Goal: Task Accomplishment & Management: Manage account settings

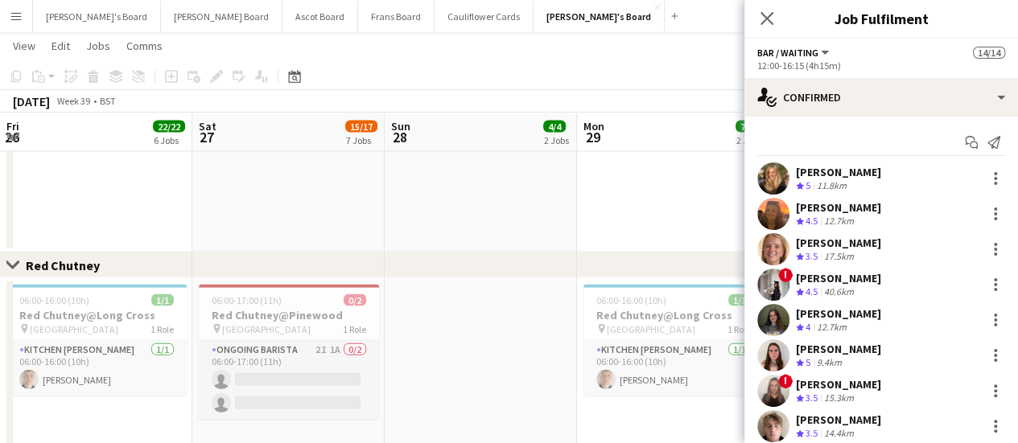
scroll to position [0, 416]
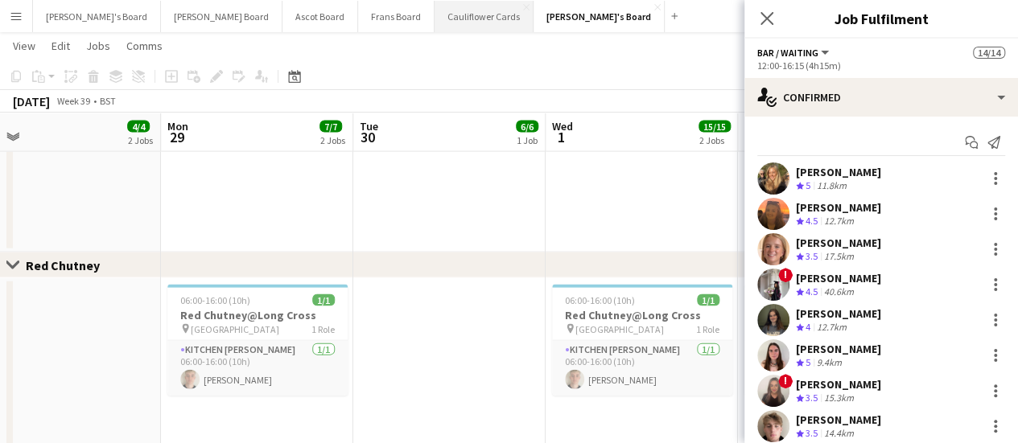
click at [435, 23] on button "Cauliflower Cards Close" at bounding box center [484, 16] width 99 height 31
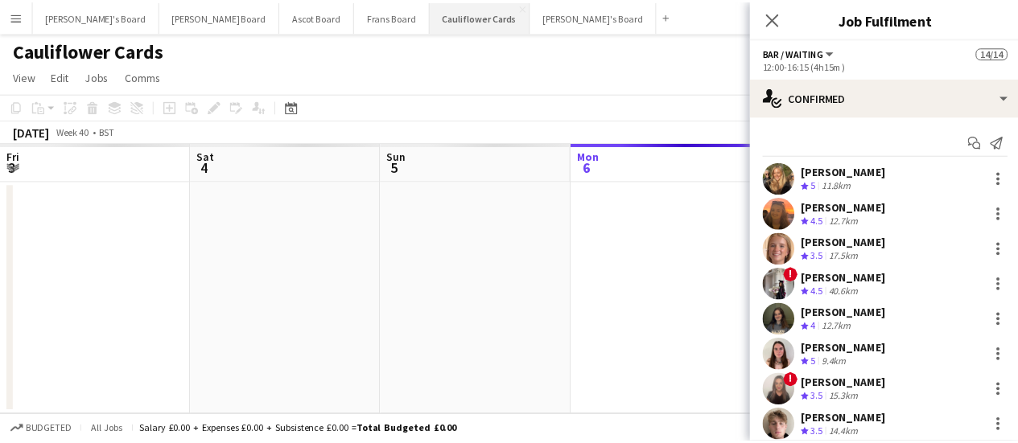
scroll to position [0, 385]
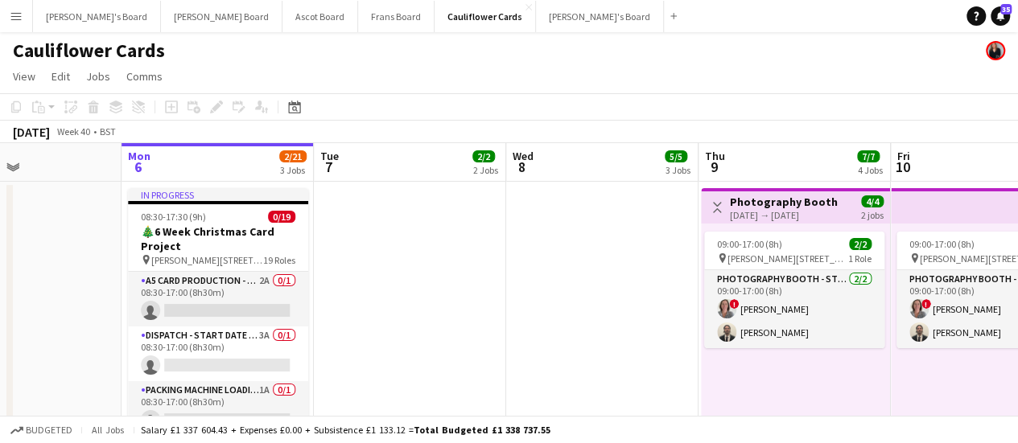
drag, startPoint x: 654, startPoint y: 314, endPoint x: 584, endPoint y: 311, distance: 70.1
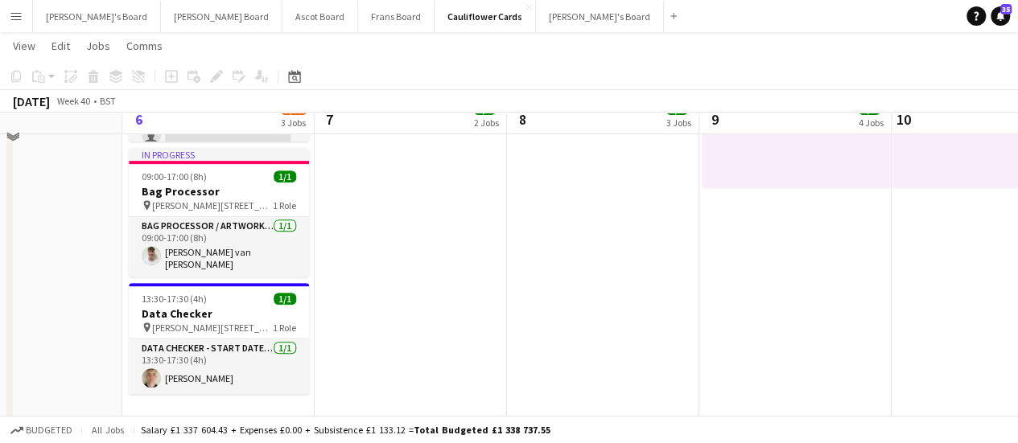
scroll to position [339, 0]
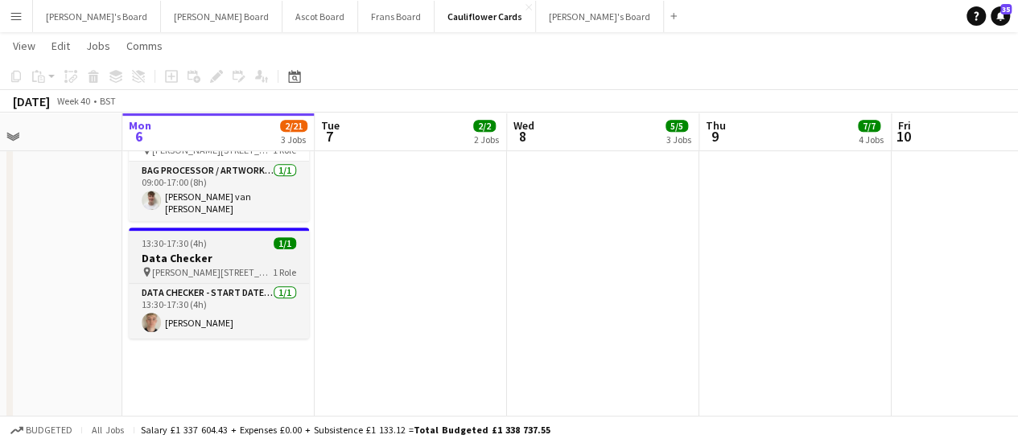
click at [223, 231] on app-job-card "13:30-17:30 (4h) 1/1 Data Checker pin [PERSON_NAME][STREET_ADDRESS][PERSON_NAME…" at bounding box center [219, 283] width 180 height 111
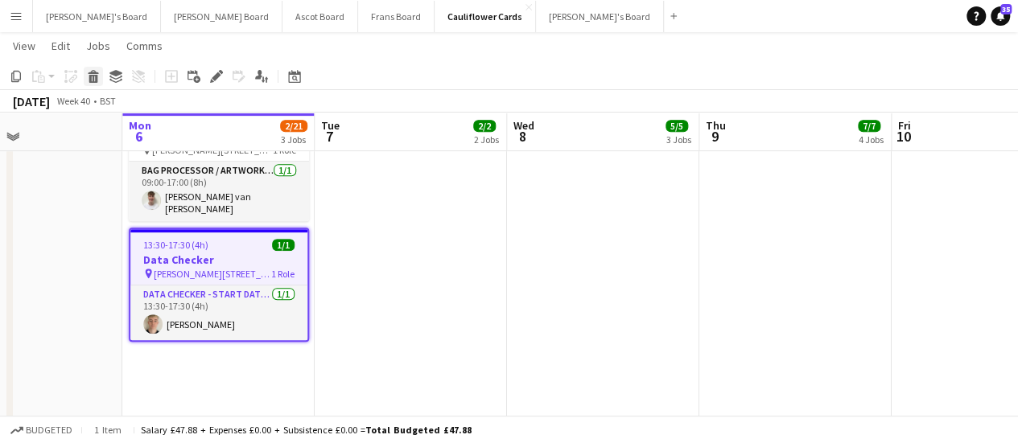
click at [91, 77] on icon at bounding box center [93, 79] width 9 height 8
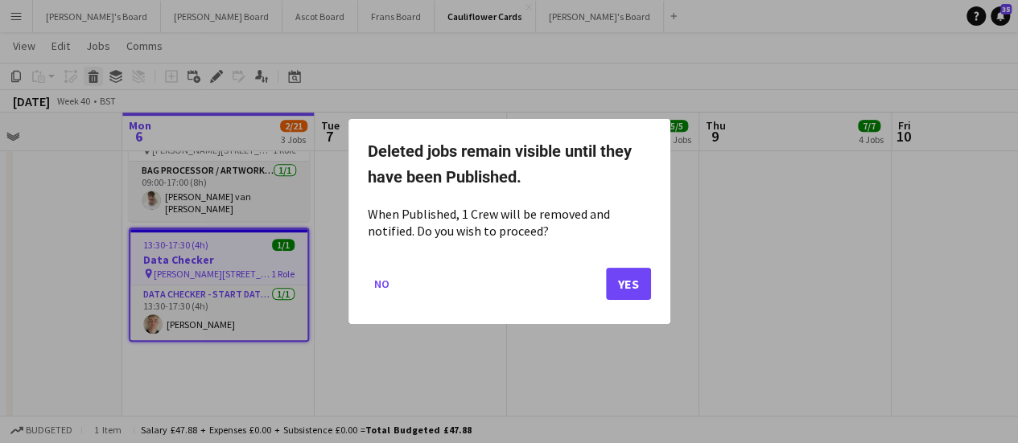
scroll to position [0, 0]
click at [640, 279] on button "Yes" at bounding box center [628, 284] width 45 height 32
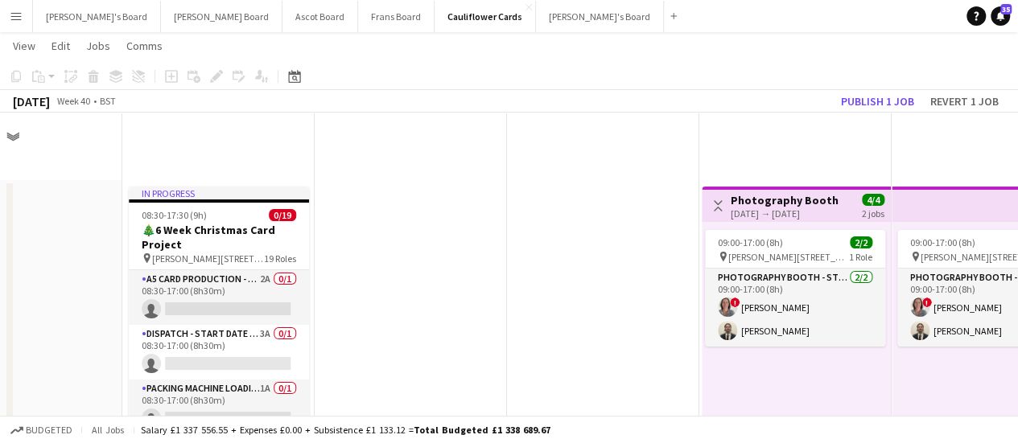
scroll to position [339, 0]
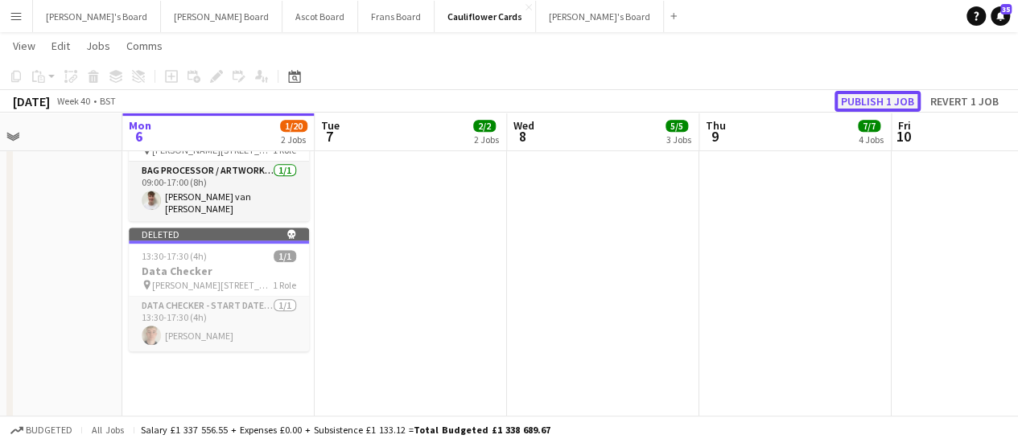
click at [876, 96] on button "Publish 1 job" at bounding box center [878, 101] width 86 height 21
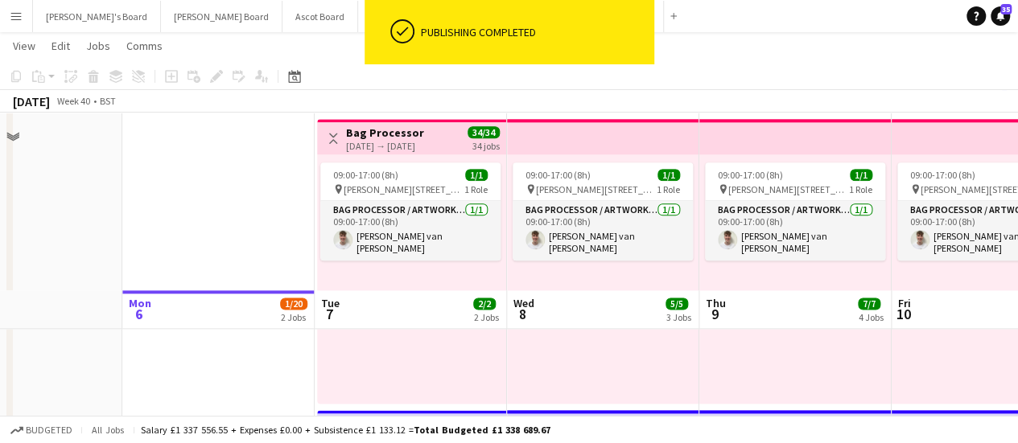
scroll to position [1214, 0]
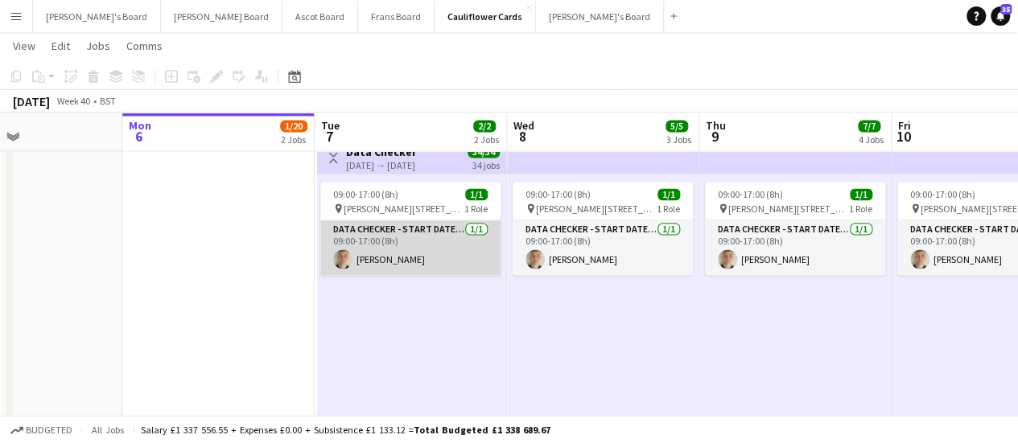
click at [402, 223] on app-card-role "DATA CHECKER - START DATE [DATE] [DATE] 09:00-17:00 (8h) [PERSON_NAME]" at bounding box center [410, 248] width 180 height 55
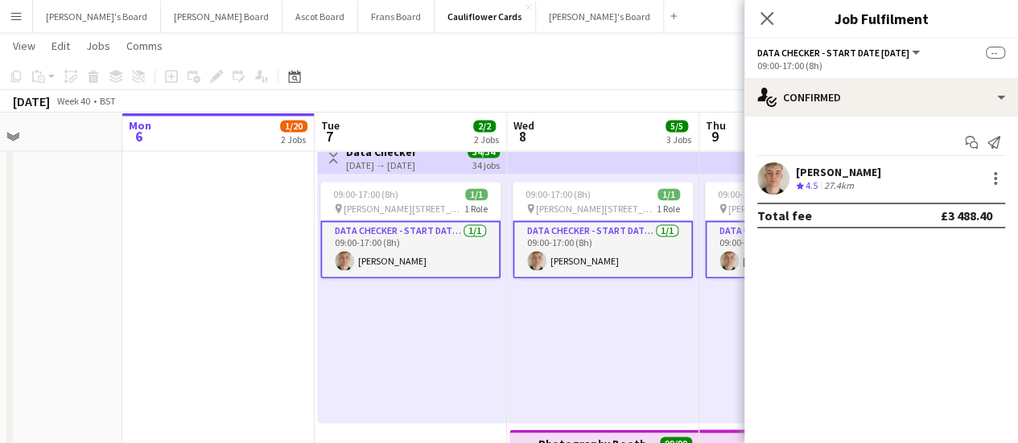
click at [402, 234] on app-card-role "DATA CHECKER - START DATE [DATE] [DATE] 09:00-17:00 (8h) [PERSON_NAME]" at bounding box center [410, 250] width 180 height 58
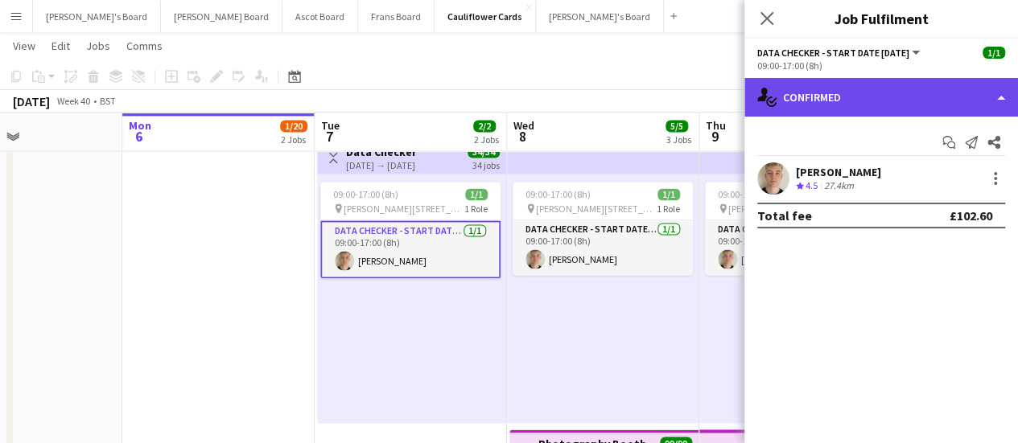
click at [921, 91] on div "single-neutral-actions-check-2 Confirmed" at bounding box center [881, 97] width 274 height 39
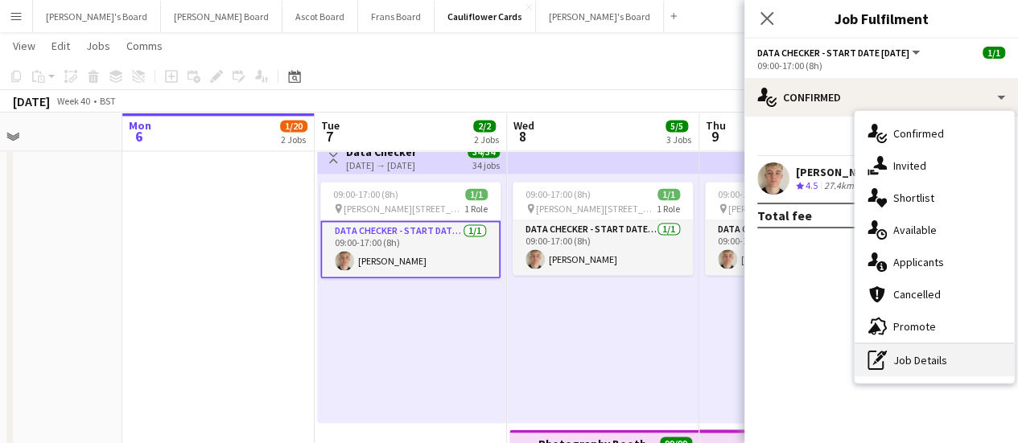
click at [914, 357] on div "pen-write Job Details" at bounding box center [934, 360] width 159 height 32
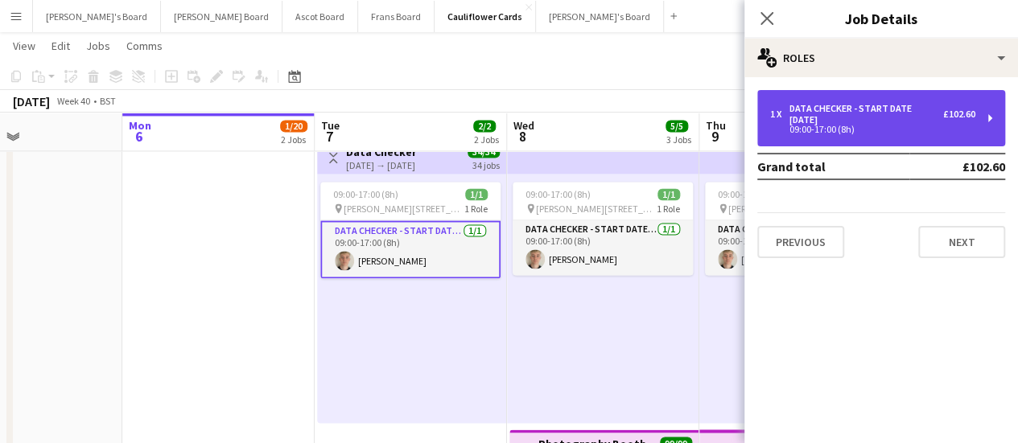
click at [843, 134] on div "09:00-17:00 (8h)" at bounding box center [872, 130] width 205 height 8
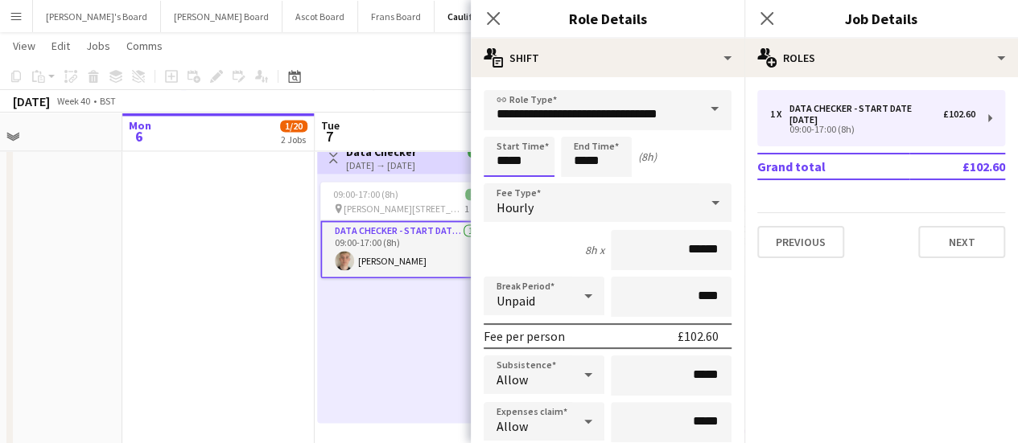
click at [508, 157] on input "*****" at bounding box center [519, 157] width 71 height 40
type input "*****"
click at [596, 165] on input "*****" at bounding box center [596, 157] width 71 height 40
type input "*****"
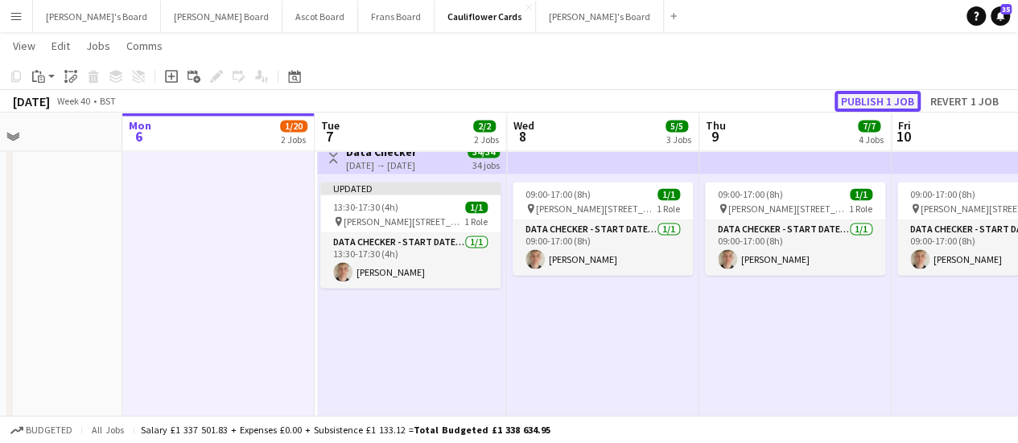
click at [876, 93] on button "Publish 1 job" at bounding box center [878, 101] width 86 height 21
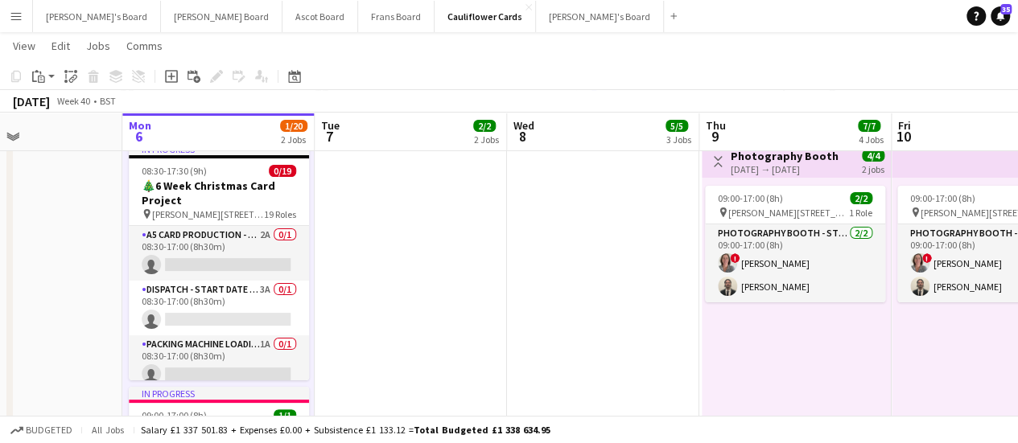
scroll to position [39, 0]
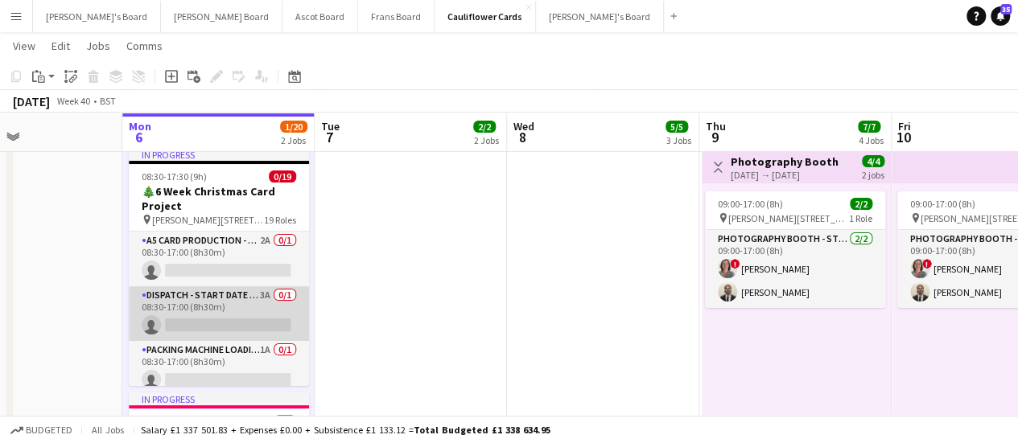
click at [262, 308] on app-card-role "Dispatch - Start Date [DATE] 3A 0/1 08:30-17:00 (8h30m) single-neutral-actions" at bounding box center [219, 314] width 180 height 55
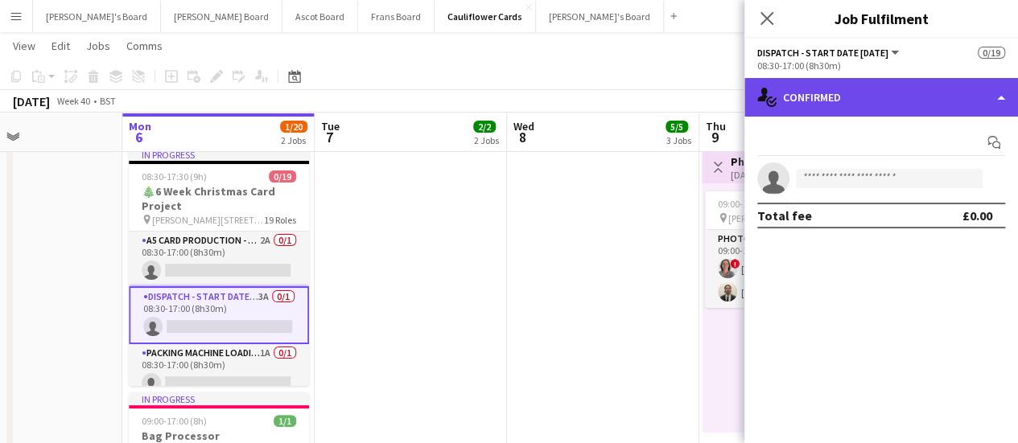
click at [866, 109] on div "single-neutral-actions-check-2 Confirmed" at bounding box center [881, 97] width 274 height 39
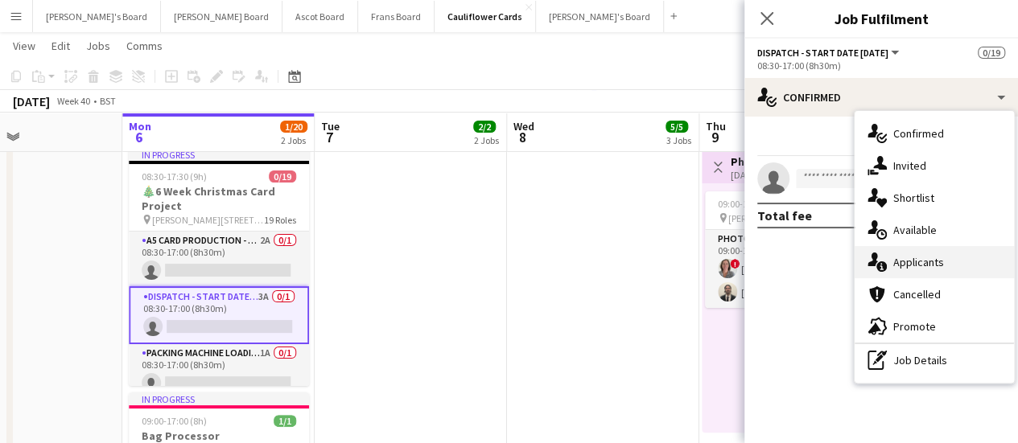
click at [904, 268] on span "Applicants" at bounding box center [918, 262] width 51 height 14
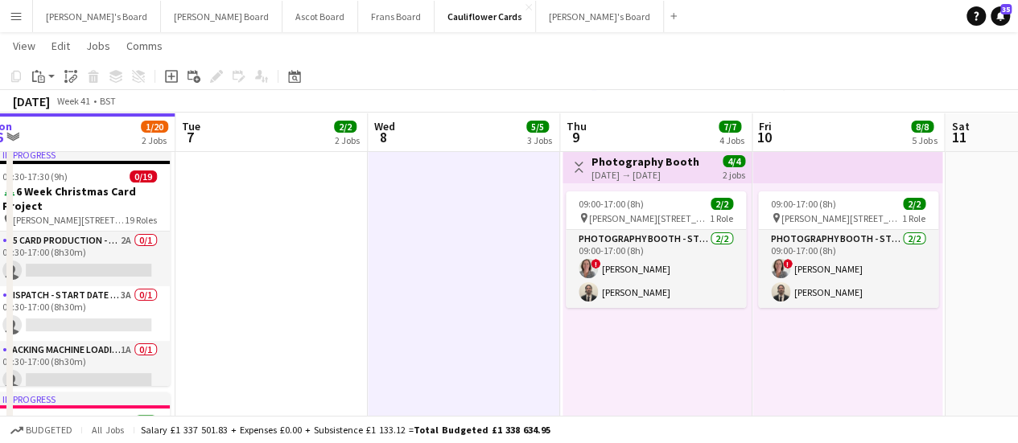
drag, startPoint x: 990, startPoint y: 307, endPoint x: 467, endPoint y: 289, distance: 523.4
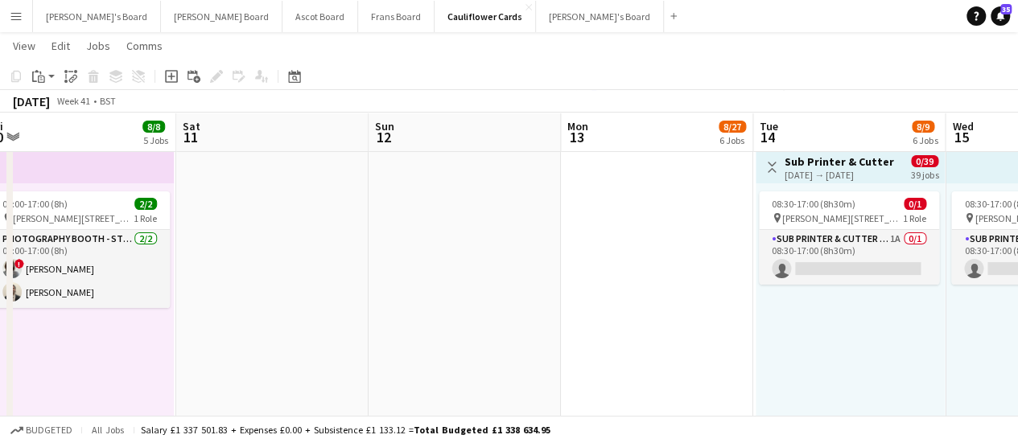
scroll to position [0, 595]
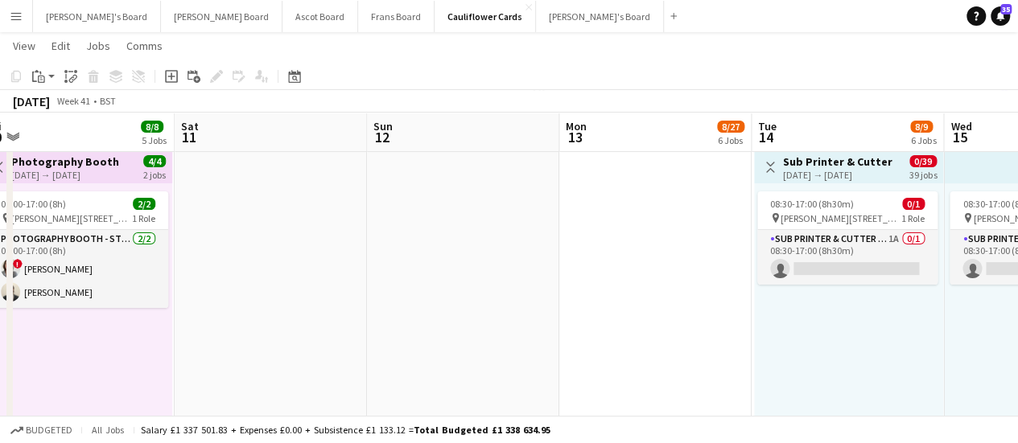
drag, startPoint x: 889, startPoint y: 263, endPoint x: 502, endPoint y: 298, distance: 387.9
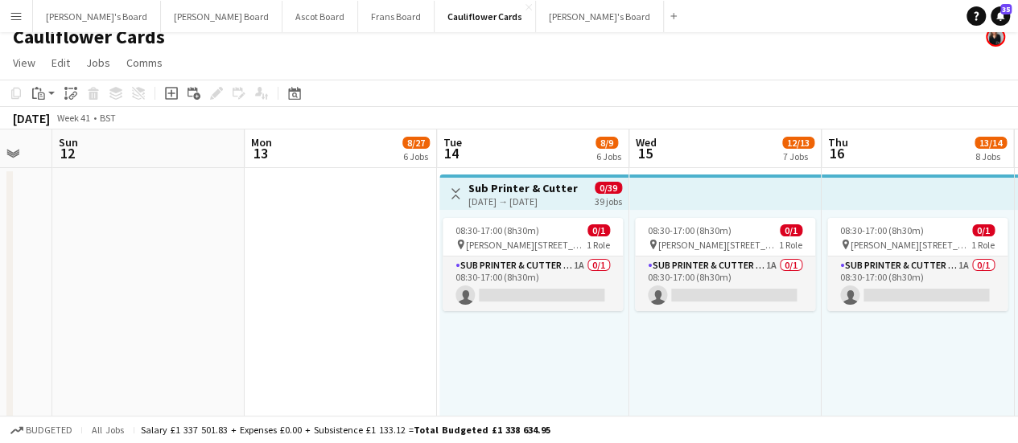
scroll to position [0, 580]
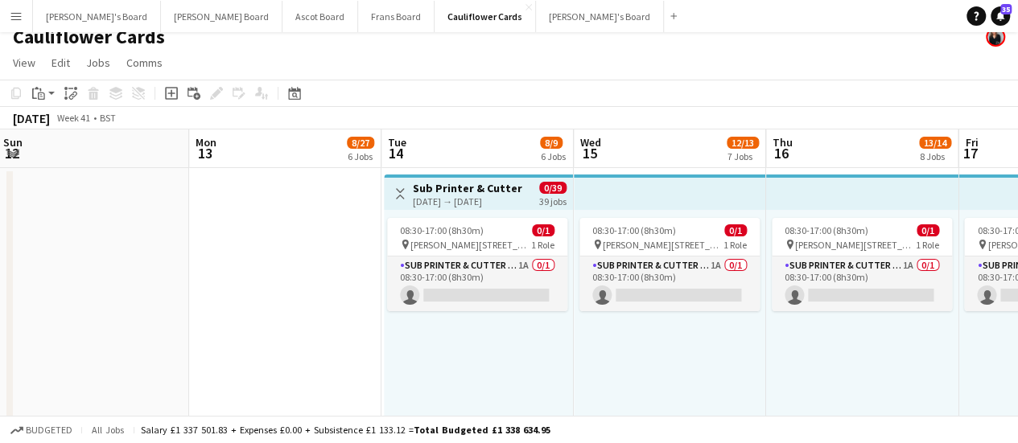
drag, startPoint x: 646, startPoint y: 270, endPoint x: 276, endPoint y: 395, distance: 390.9
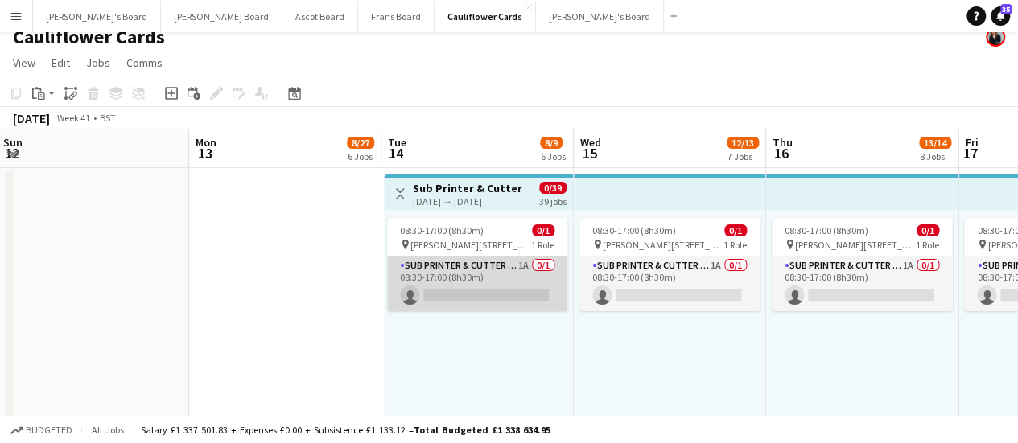
click at [550, 282] on app-card-role "Sub Printer & Cutter - Start Date [DATE] 1A 0/1 08:30-17:00 (8h30m) single-neut…" at bounding box center [477, 284] width 180 height 55
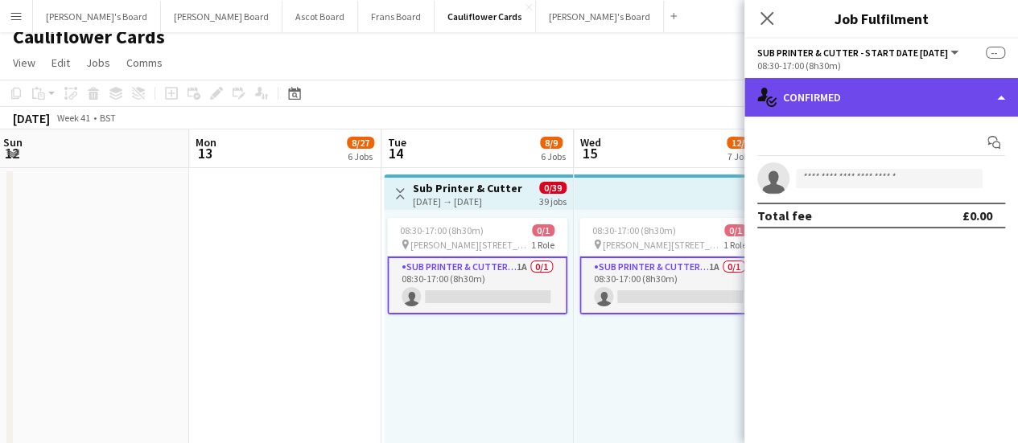
click at [913, 99] on div "single-neutral-actions-check-2 Confirmed" at bounding box center [881, 97] width 274 height 39
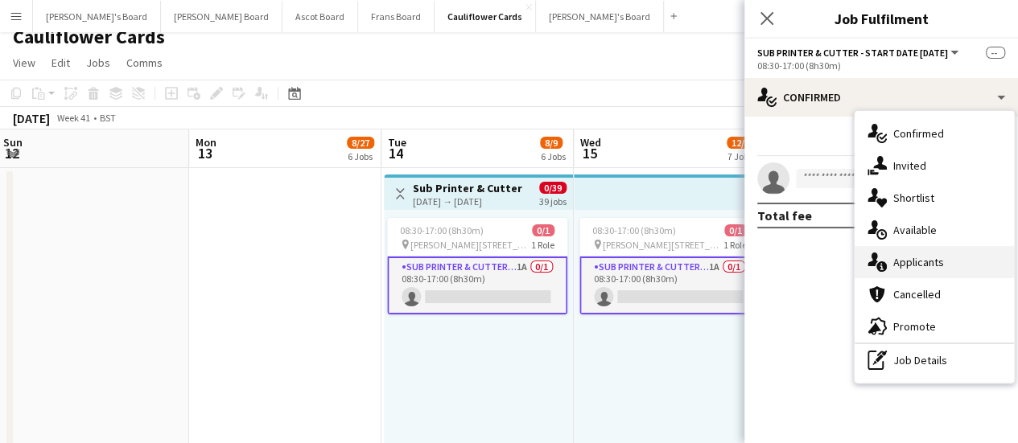
click at [918, 258] on span "Applicants" at bounding box center [918, 262] width 51 height 14
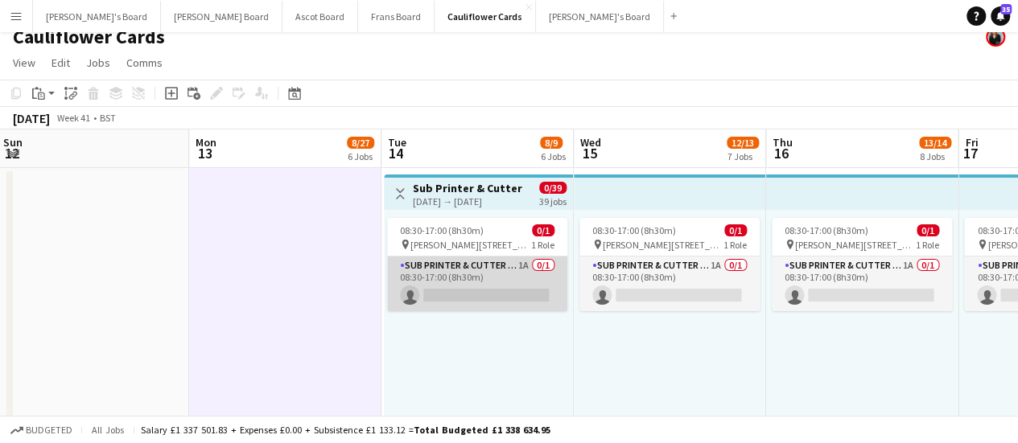
click at [488, 283] on app-card-role "Sub Printer & Cutter - Start Date [DATE] 1A 0/1 08:30-17:00 (8h30m) single-neut…" at bounding box center [477, 284] width 180 height 55
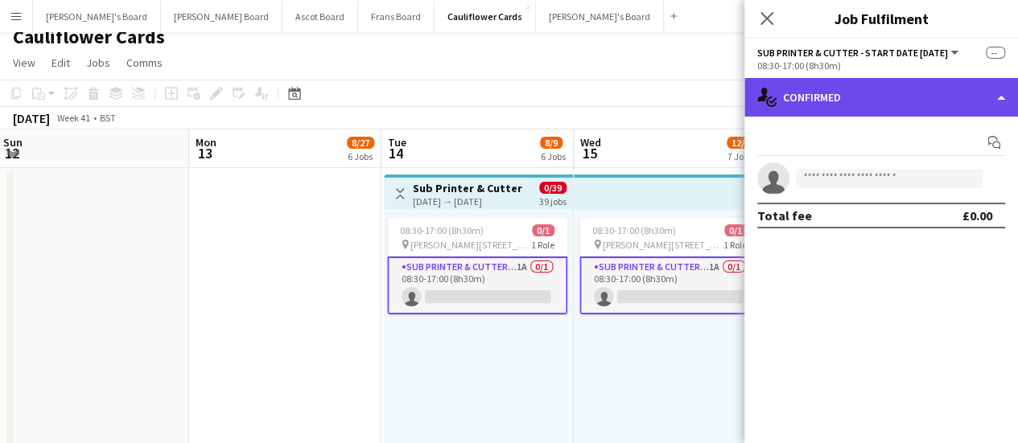
click at [899, 89] on div "single-neutral-actions-check-2 Confirmed" at bounding box center [881, 97] width 274 height 39
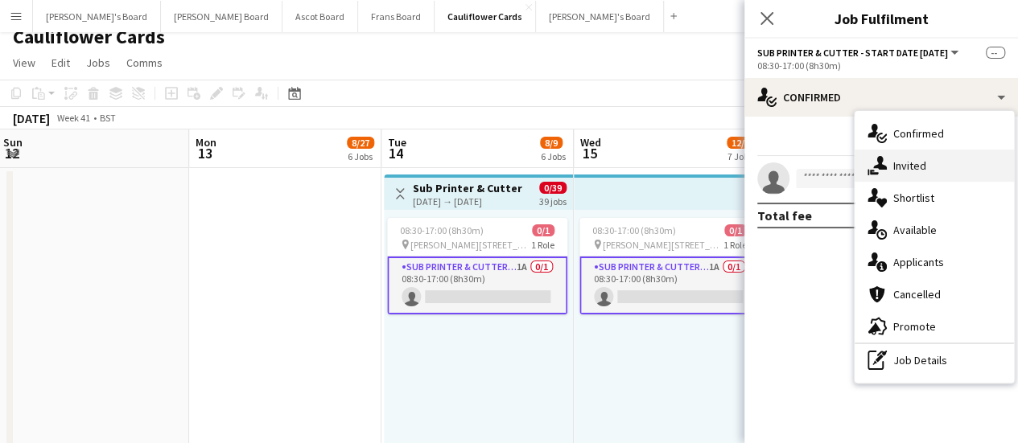
click at [908, 157] on div "single-neutral-actions-share-1 Invited" at bounding box center [934, 166] width 159 height 32
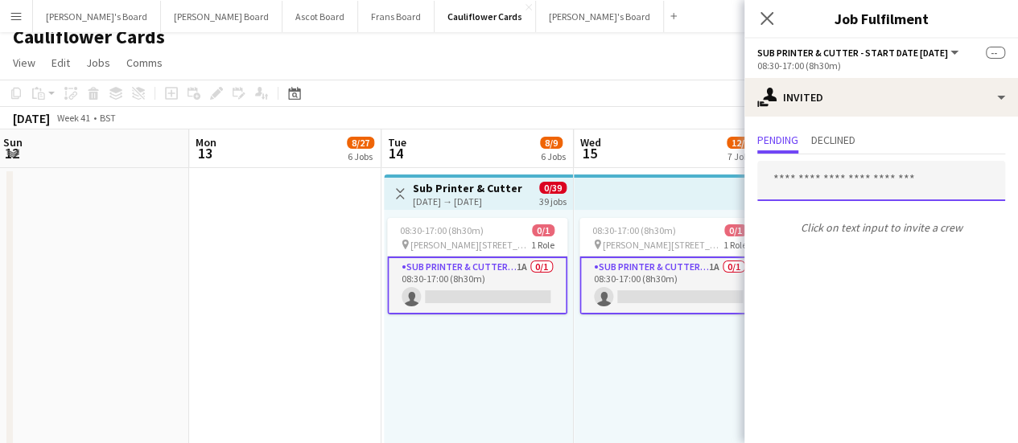
click at [856, 186] on input "text" at bounding box center [881, 181] width 248 height 40
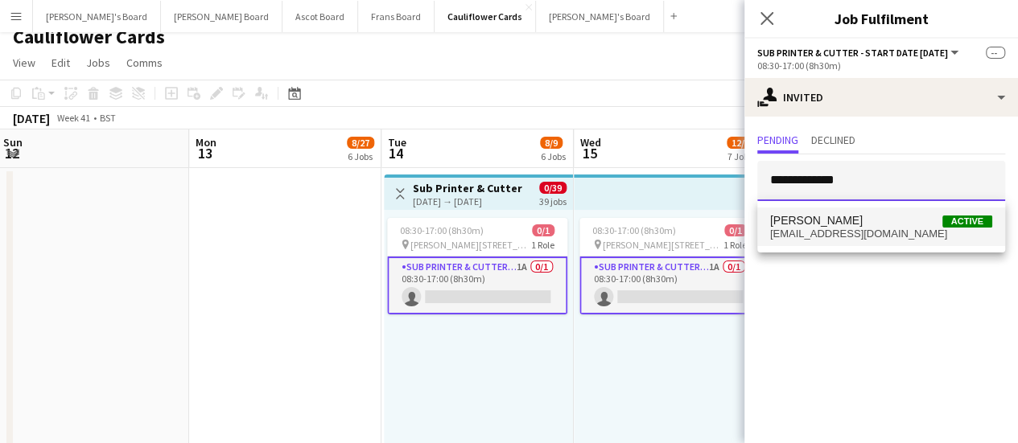
type input "**********"
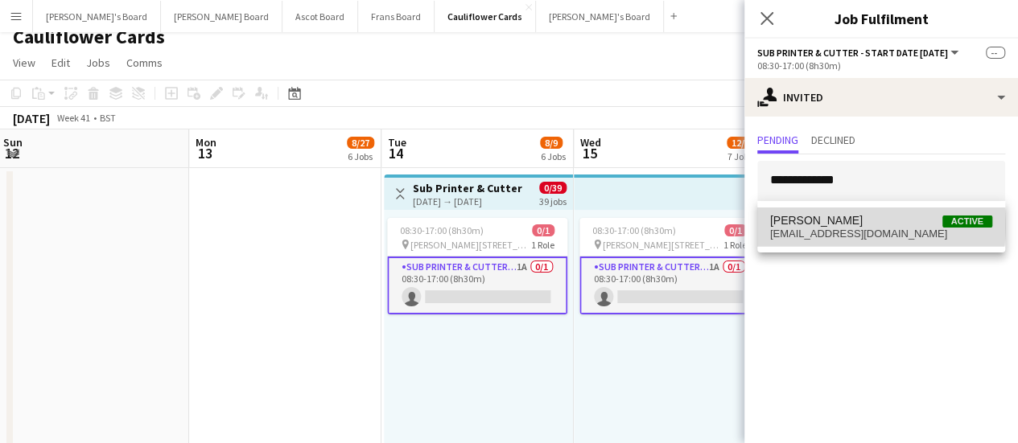
click at [848, 225] on span "[PERSON_NAME] Active" at bounding box center [881, 221] width 222 height 14
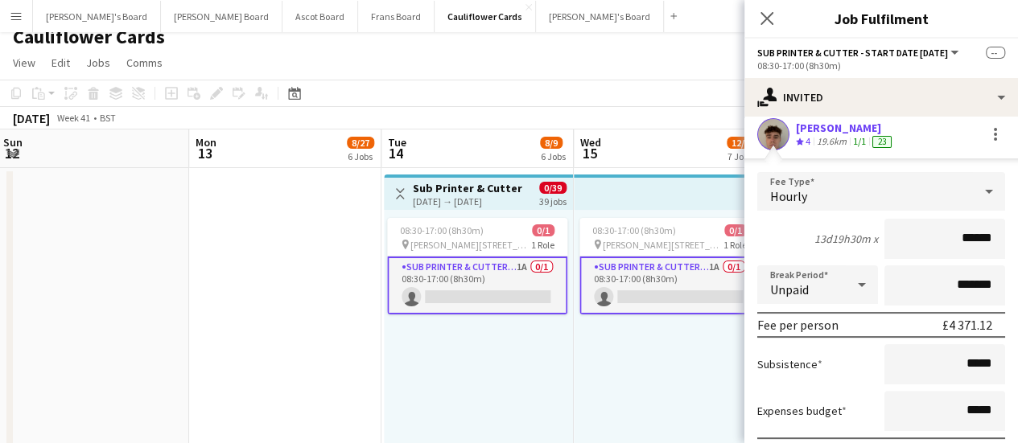
scroll to position [216, 0]
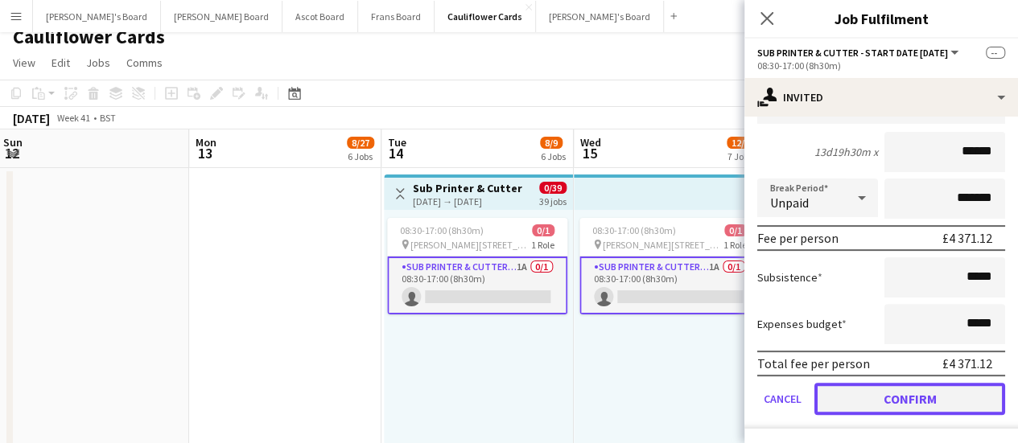
click at [890, 398] on button "Confirm" at bounding box center [909, 399] width 191 height 32
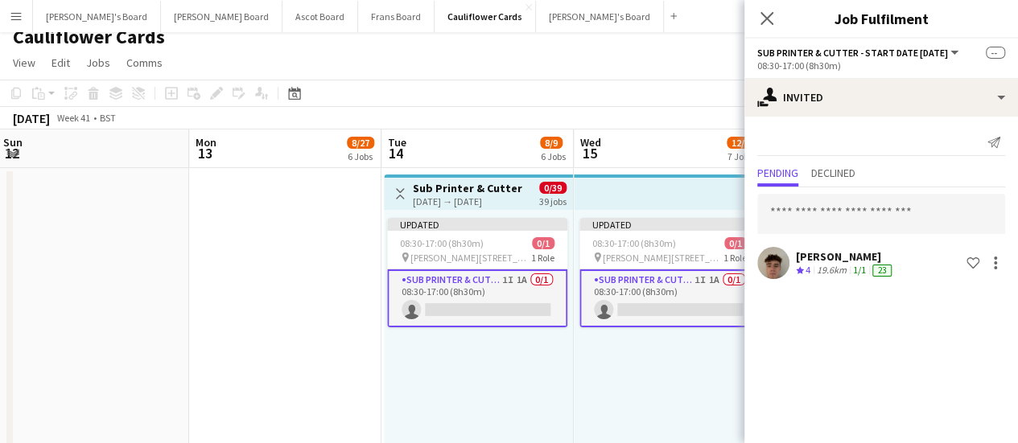
scroll to position [0, 0]
click at [666, 401] on div "Updated 08:30-17:00 (8h30m) 0/1 pin [PERSON_NAME][STREET_ADDRESS][PERSON_NAME][…" at bounding box center [670, 334] width 192 height 249
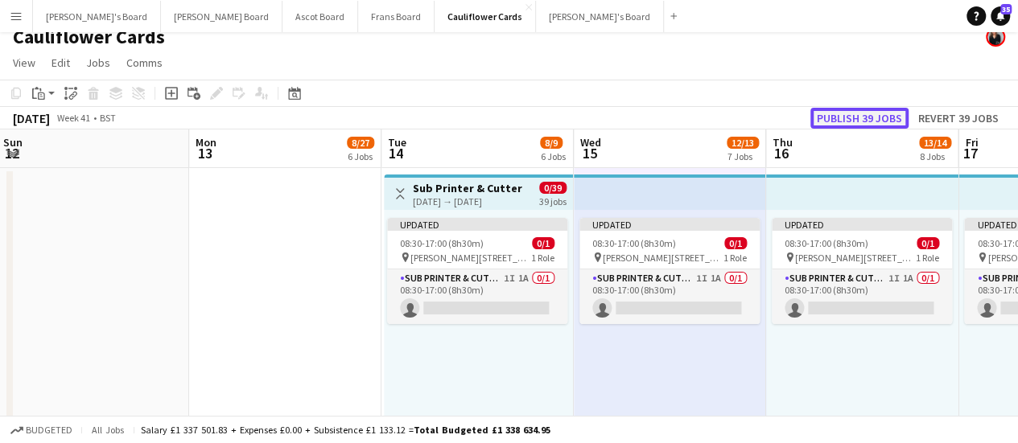
click at [856, 120] on button "Publish 39 jobs" at bounding box center [859, 118] width 98 height 21
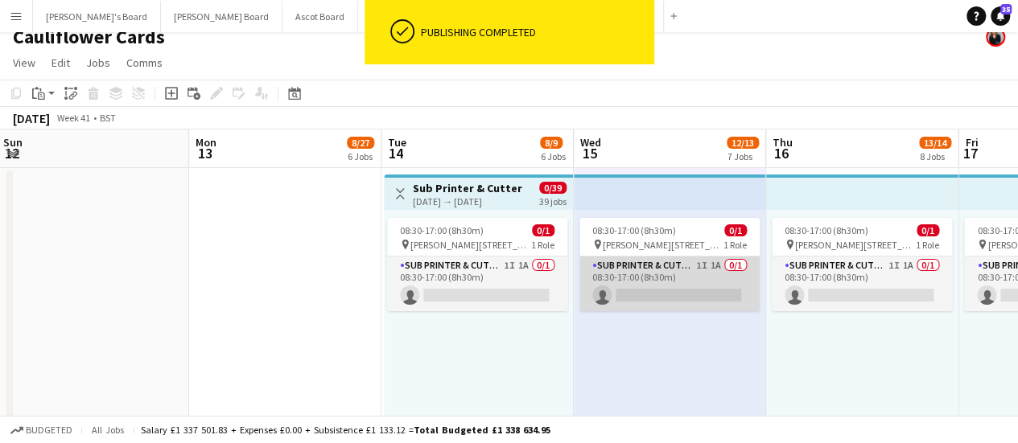
click at [717, 286] on app-card-role "Sub Printer & Cutter - Start Date [DATE] 1I 1A 0/1 08:30-17:00 (8h30m) single-n…" at bounding box center [669, 284] width 180 height 55
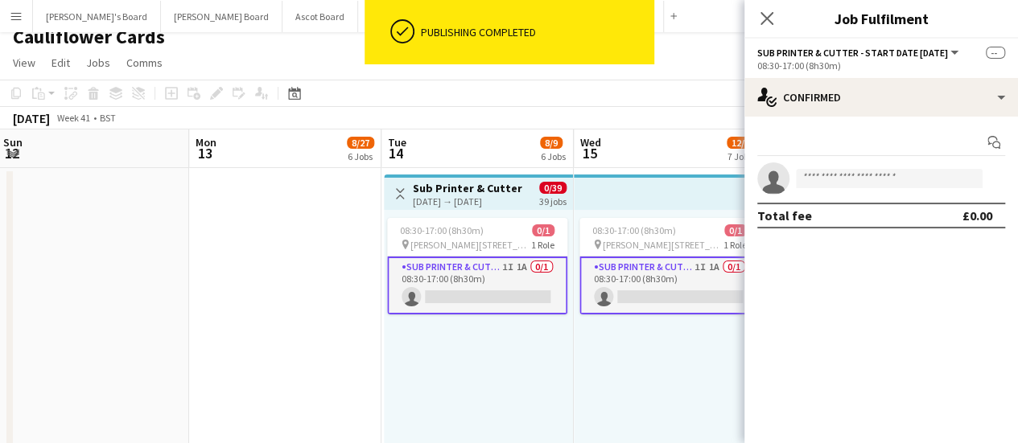
click at [876, 123] on div "Start chat single-neutral-actions Total fee £0.00" at bounding box center [881, 179] width 274 height 125
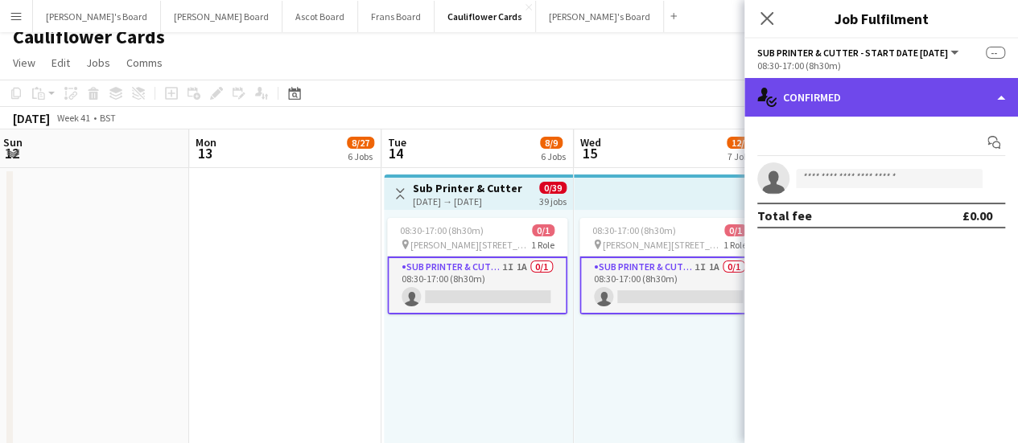
click at [877, 101] on div "single-neutral-actions-check-2 Confirmed" at bounding box center [881, 97] width 274 height 39
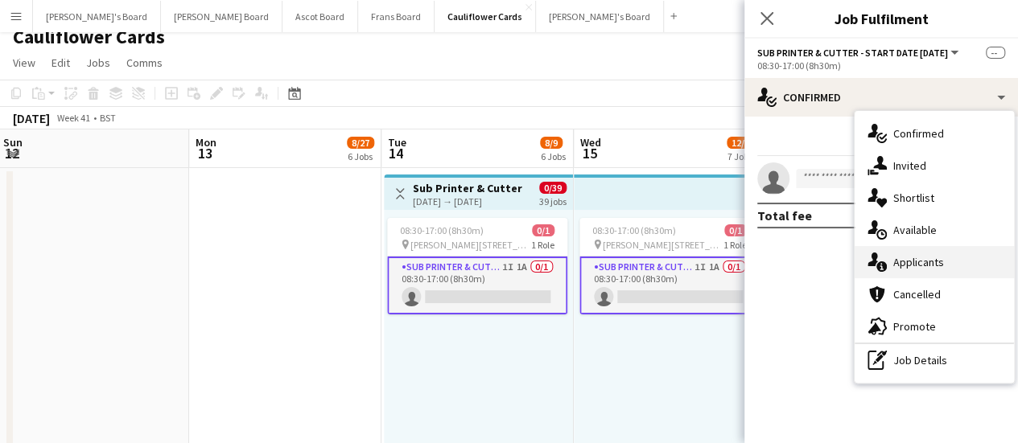
click at [905, 259] on span "Applicants" at bounding box center [918, 262] width 51 height 14
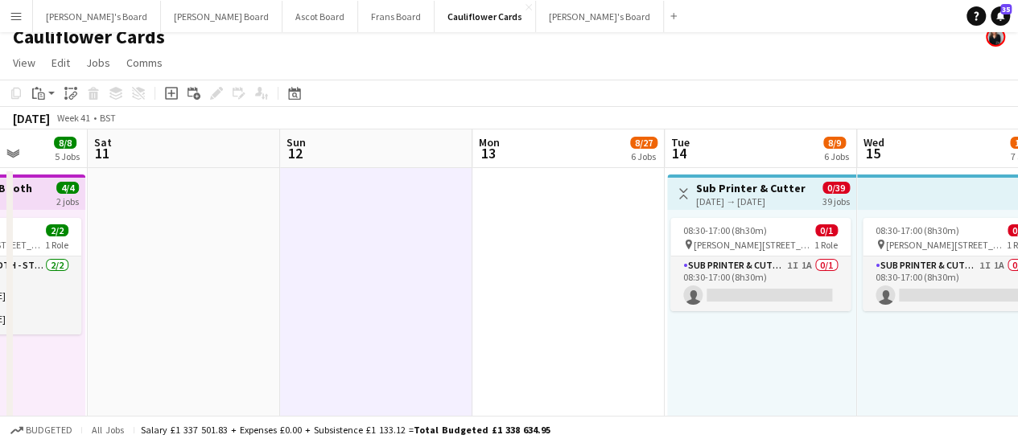
scroll to position [0, 470]
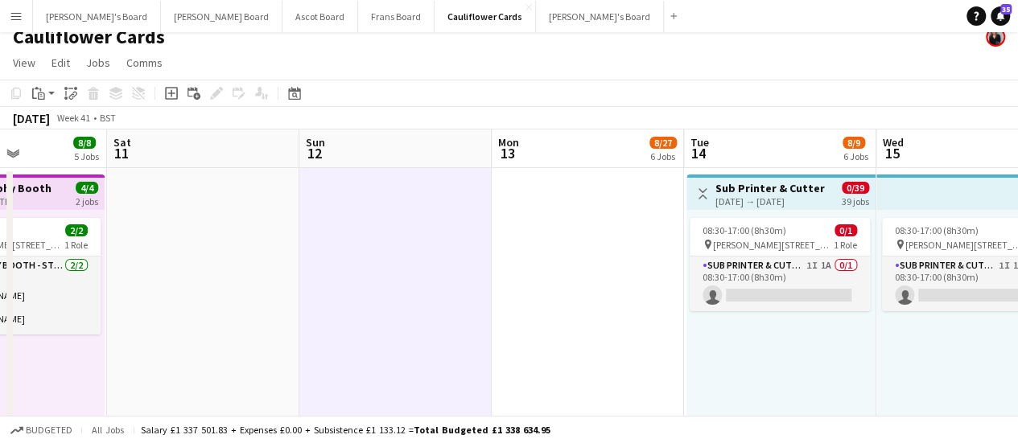
drag, startPoint x: 145, startPoint y: 299, endPoint x: 691, endPoint y: 38, distance: 605.8
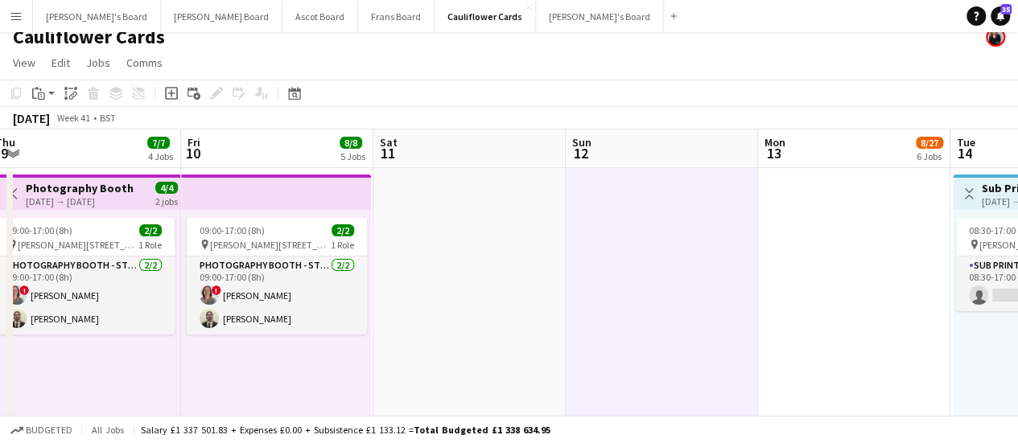
scroll to position [0, 370]
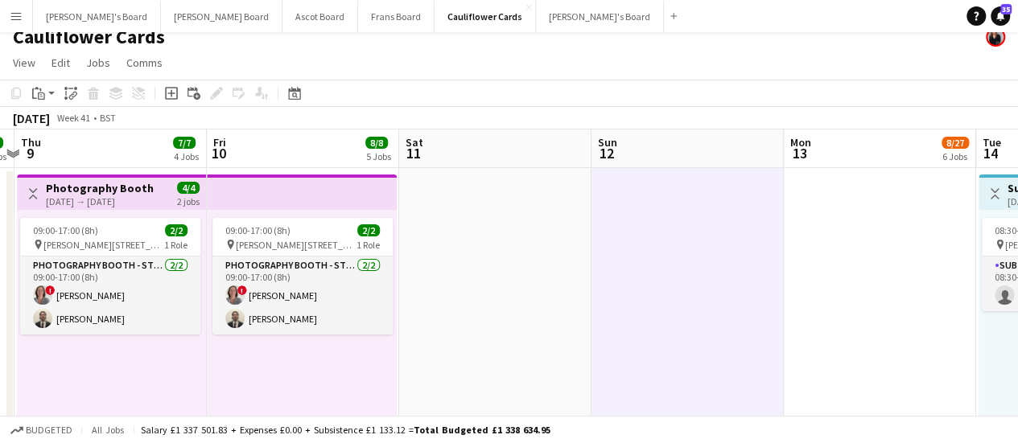
drag, startPoint x: 224, startPoint y: 241, endPoint x: 517, endPoint y: 178, distance: 299.6
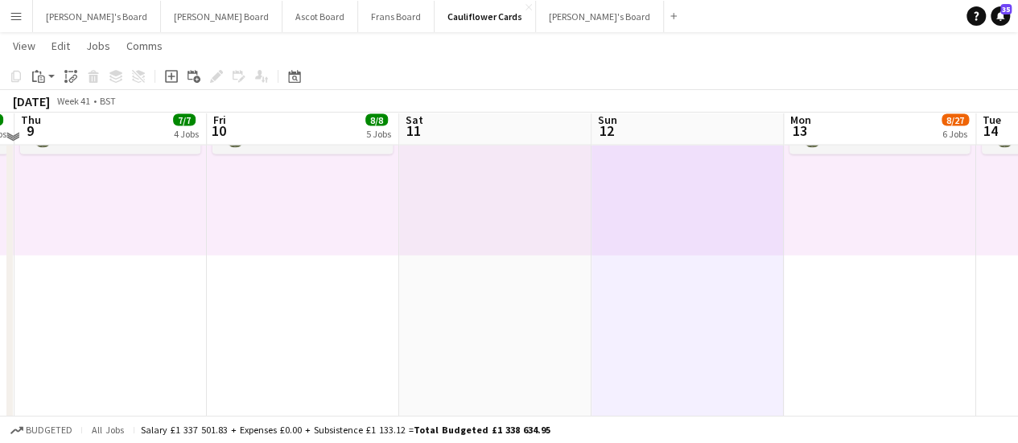
scroll to position [1666, 0]
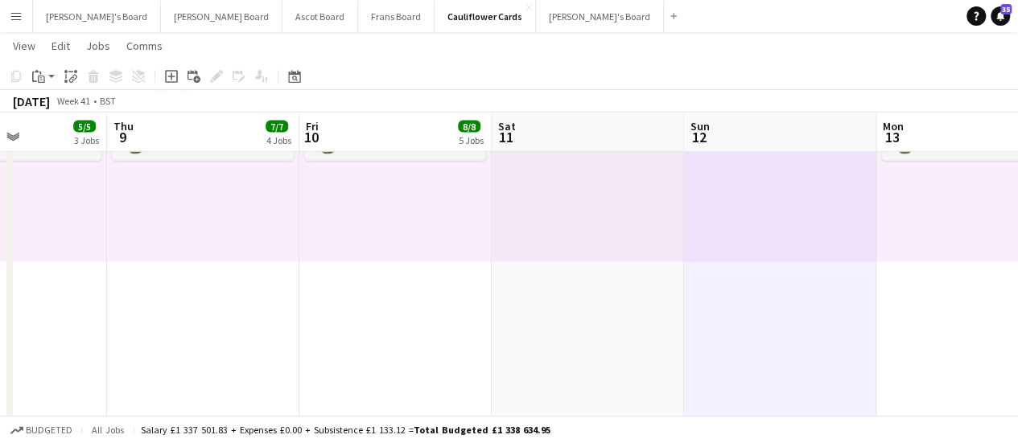
drag, startPoint x: 765, startPoint y: 318, endPoint x: 468, endPoint y: 347, distance: 298.4
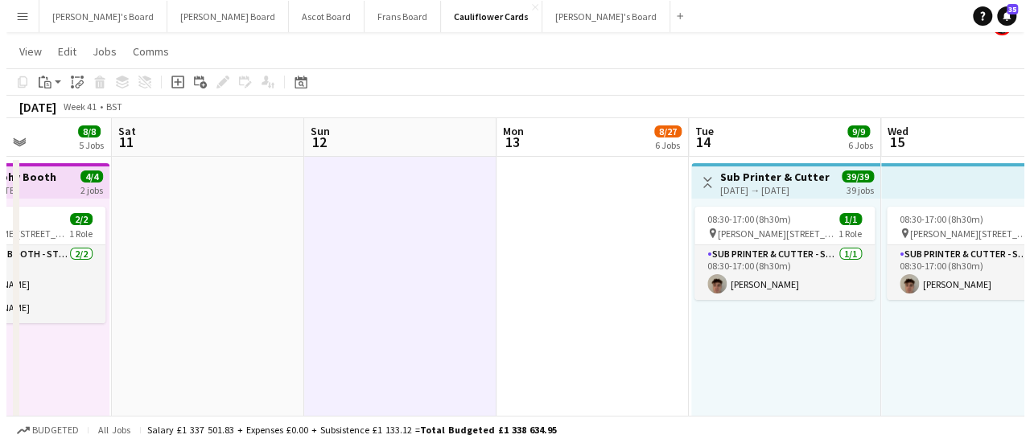
scroll to position [0, 0]
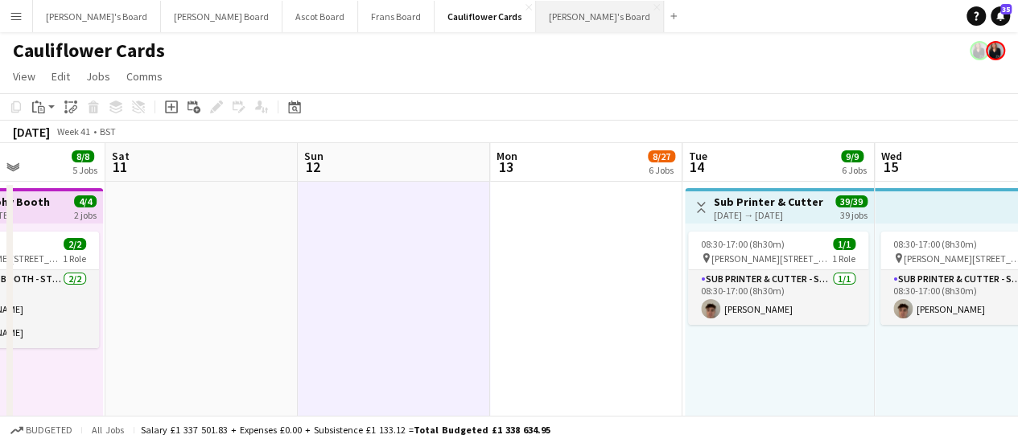
click at [536, 29] on button "[PERSON_NAME]'s Board Close" at bounding box center [600, 16] width 128 height 31
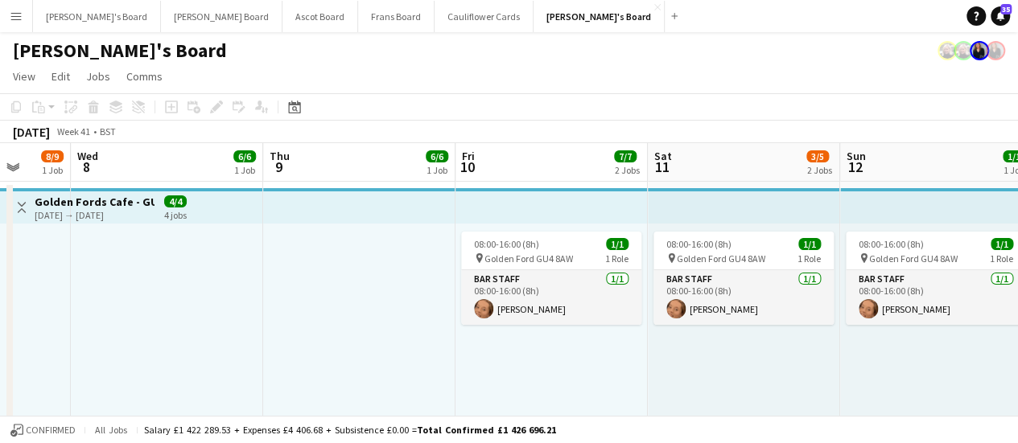
scroll to position [0, 507]
drag, startPoint x: 876, startPoint y: 339, endPoint x: 369, endPoint y: 278, distance: 510.7
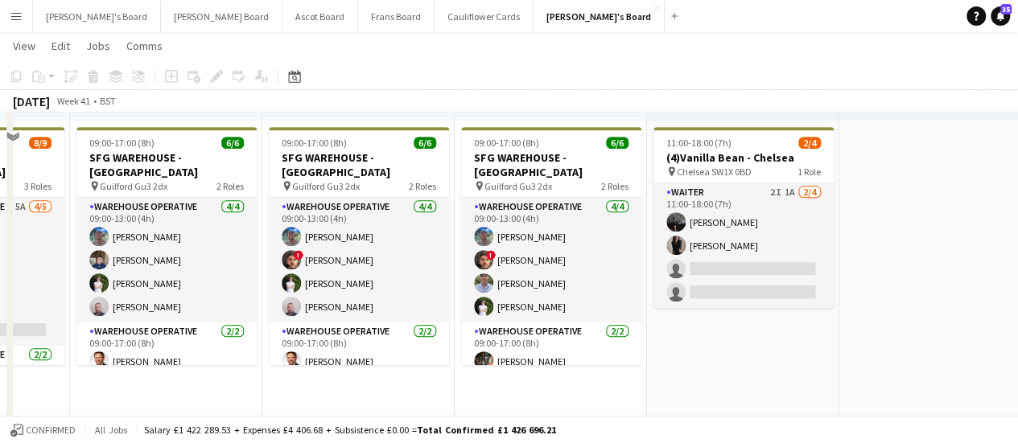
scroll to position [361, 0]
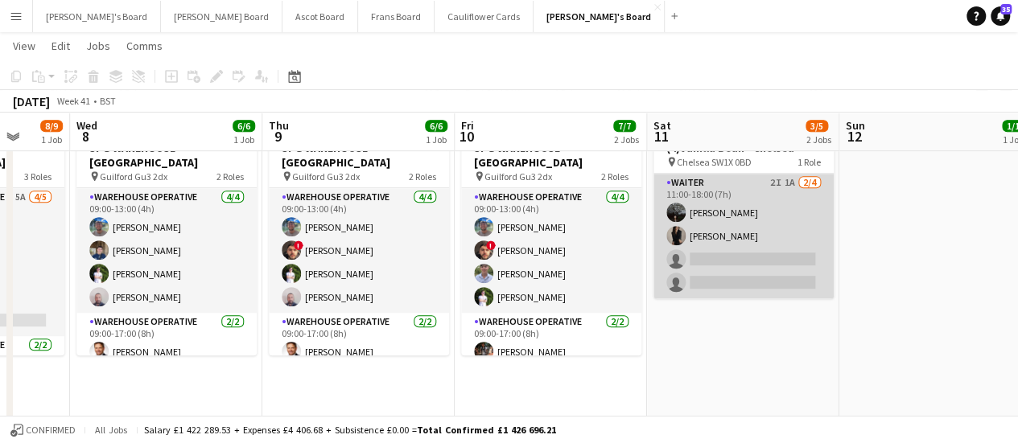
click at [782, 245] on app-card-role "Waiter 2I 1A [DATE] 11:00-18:00 (7h) [PERSON_NAME] [PERSON_NAME] single-neutral…" at bounding box center [744, 236] width 180 height 125
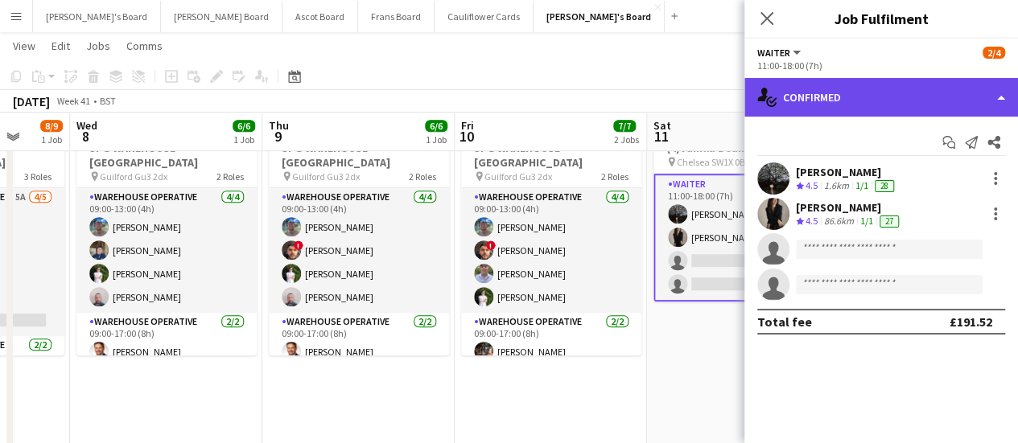
click at [955, 93] on div "single-neutral-actions-check-2 Confirmed" at bounding box center [881, 97] width 274 height 39
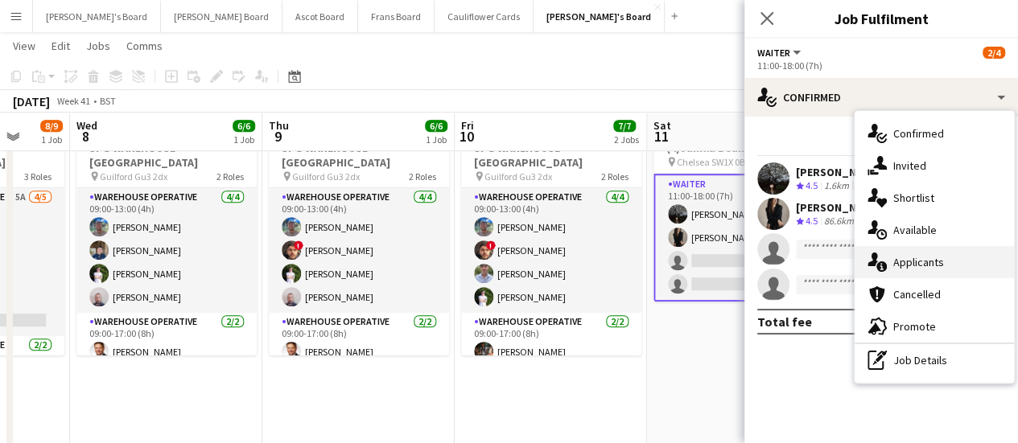
click at [927, 268] on span "Applicants" at bounding box center [918, 262] width 51 height 14
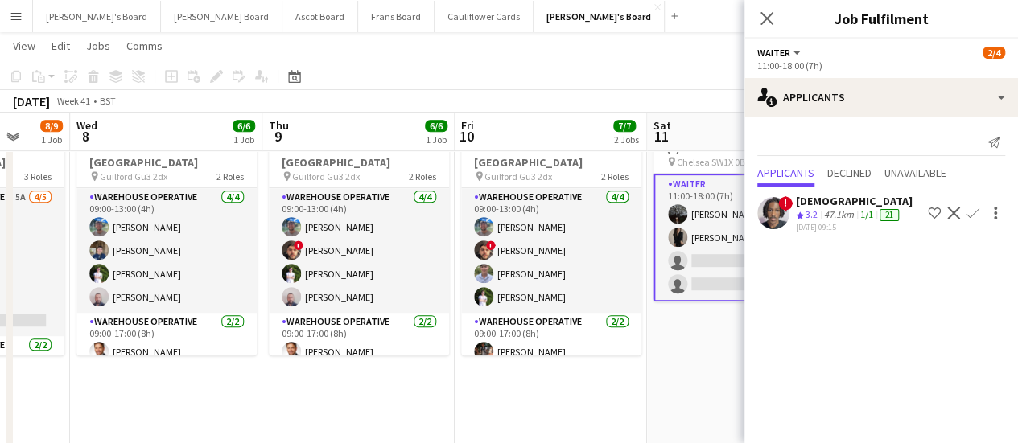
click at [697, 361] on app-date-cell "08:00-16:00 (8h) 1/1 pin Golden Ford GU4 8AW 1 Role BAR STAFF [DATE] 08:00-16:0…" at bounding box center [743, 352] width 192 height 1065
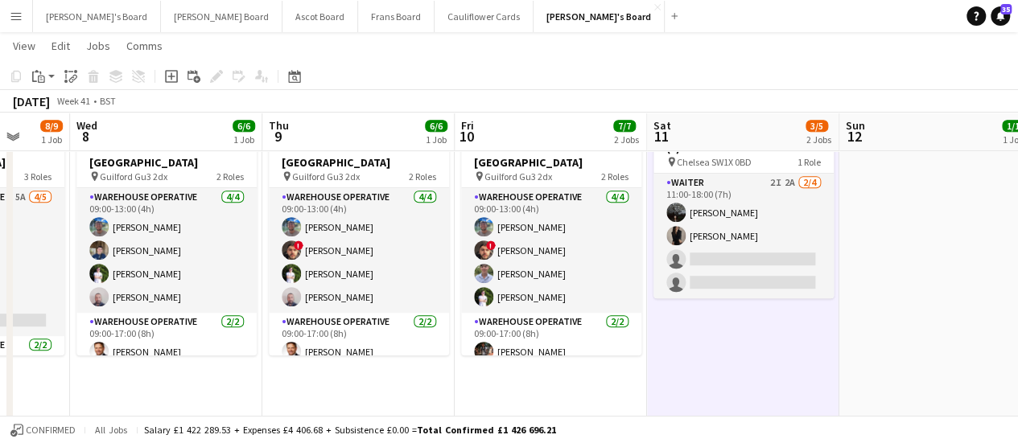
drag, startPoint x: 854, startPoint y: 255, endPoint x: 308, endPoint y: 310, distance: 548.4
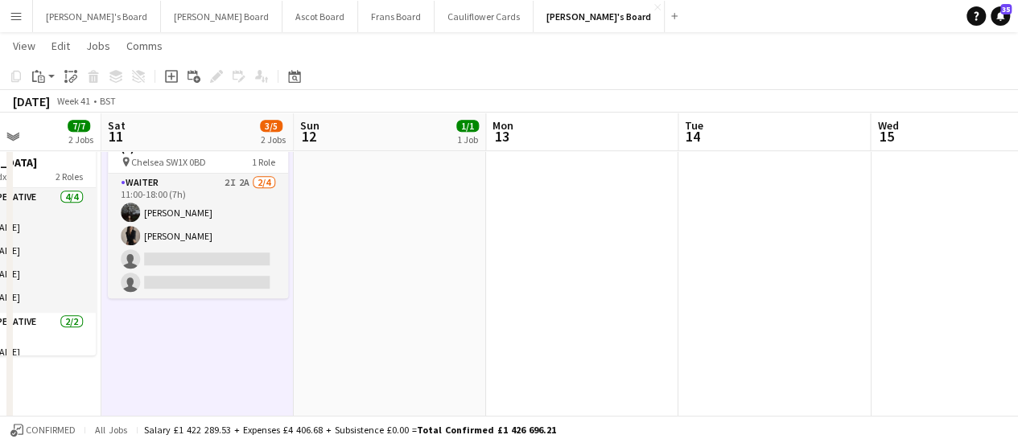
drag, startPoint x: 620, startPoint y: 315, endPoint x: 274, endPoint y: 320, distance: 346.1
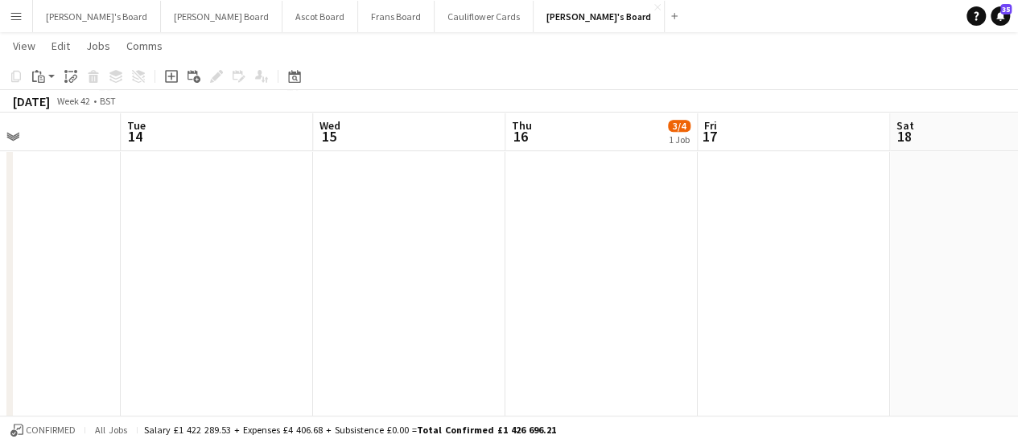
scroll to position [0, 456]
drag, startPoint x: 875, startPoint y: 282, endPoint x: 664, endPoint y: 298, distance: 211.4
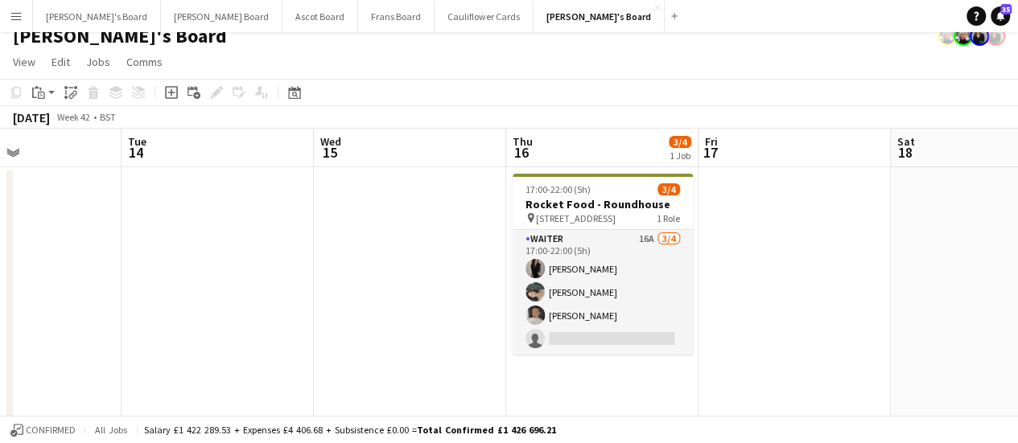
scroll to position [0, 0]
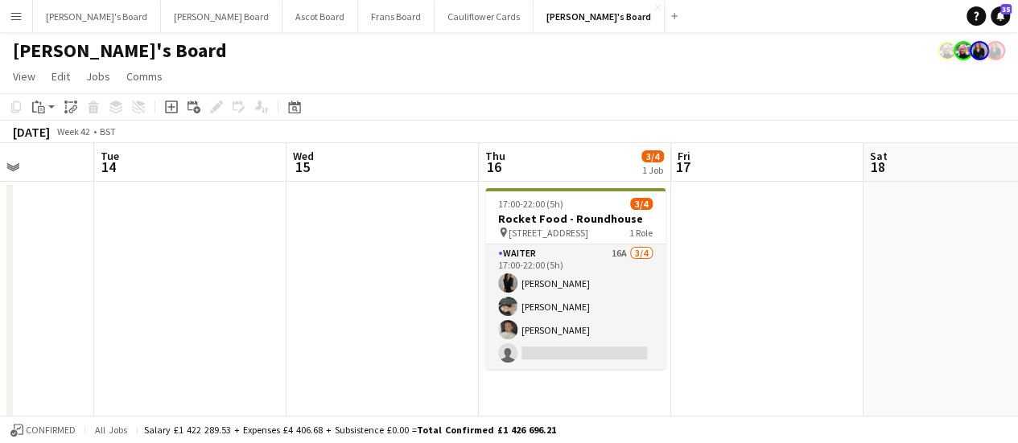
drag, startPoint x: 932, startPoint y: 340, endPoint x: 509, endPoint y: 347, distance: 422.6
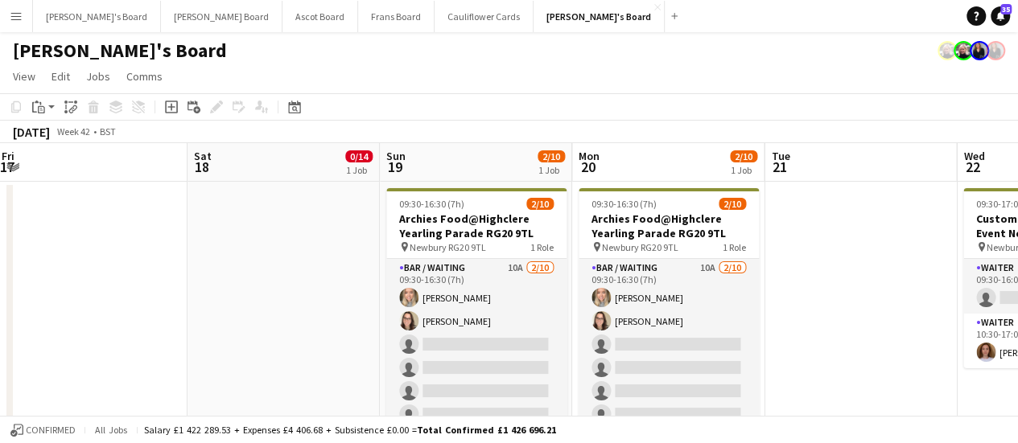
drag, startPoint x: 601, startPoint y: 331, endPoint x: 393, endPoint y: 340, distance: 208.7
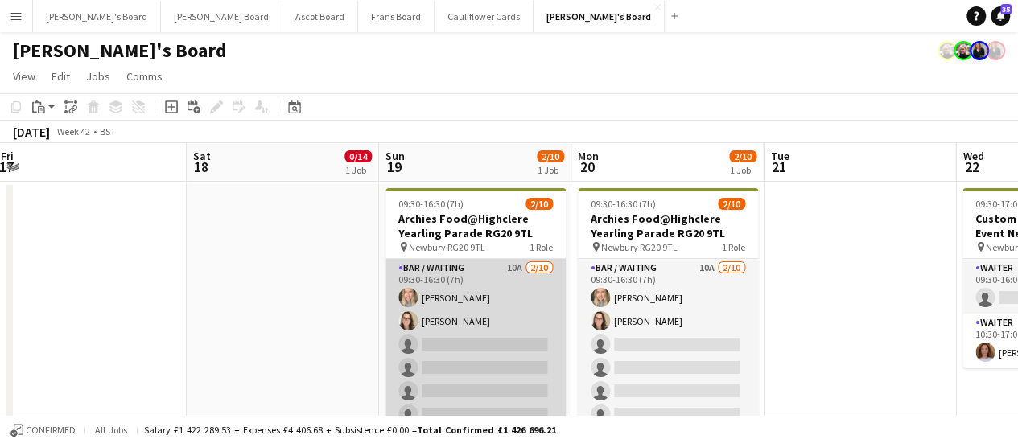
click at [515, 323] on app-card-role "Bar / Waiting 10A [DATE] 09:30-16:30 (7h) [PERSON_NAME] [PERSON_NAME] single-ne…" at bounding box center [476, 391] width 180 height 265
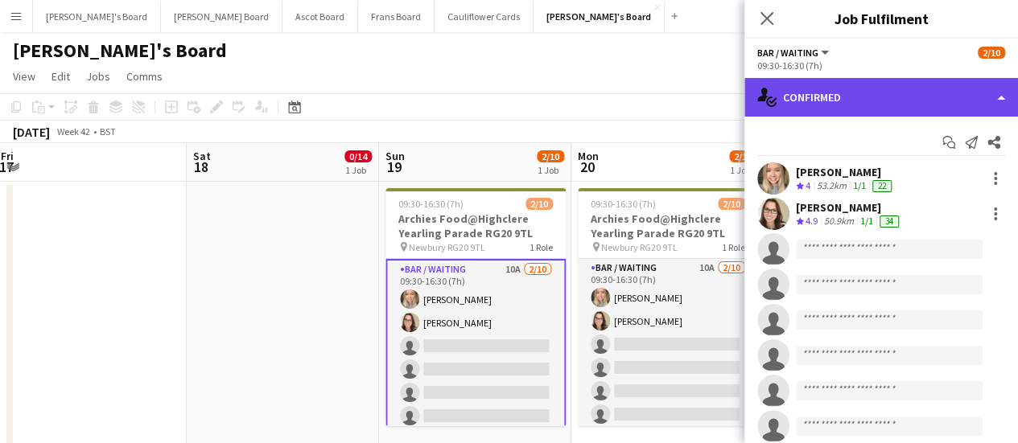
click at [882, 93] on div "single-neutral-actions-check-2 Confirmed" at bounding box center [881, 97] width 274 height 39
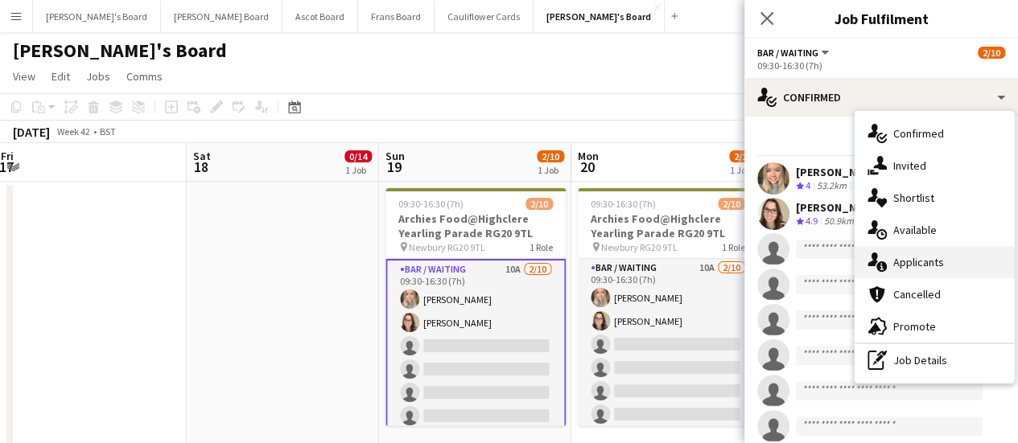
click at [938, 258] on span "Applicants" at bounding box center [918, 262] width 51 height 14
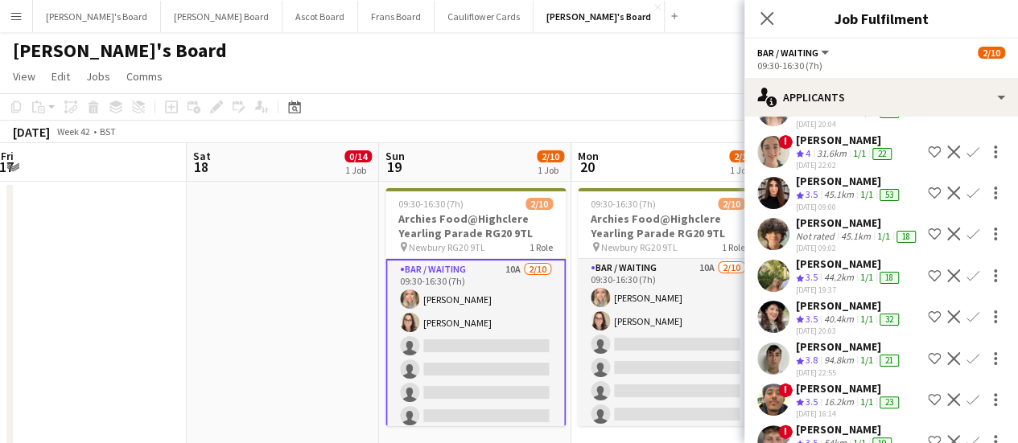
scroll to position [111, 0]
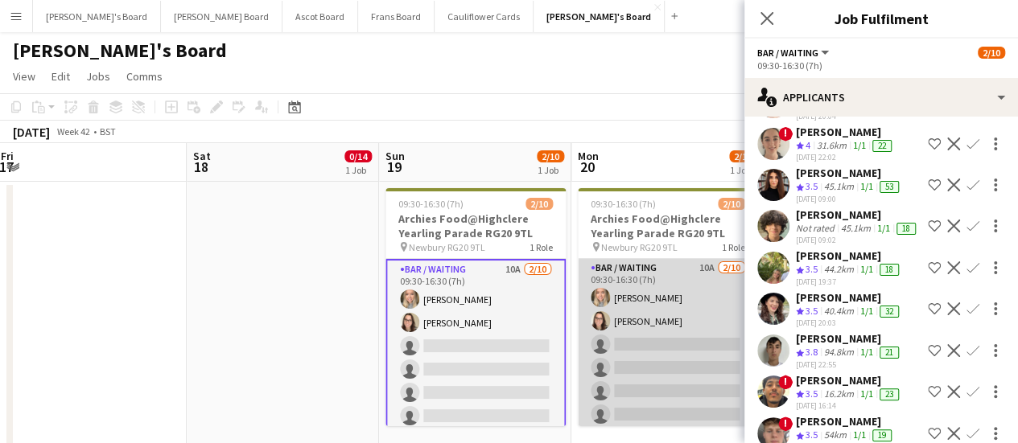
click at [666, 340] on app-card-role "Bar / Waiting 10A [DATE] 09:30-16:30 (7h) [PERSON_NAME] [PERSON_NAME] single-ne…" at bounding box center [668, 391] width 180 height 265
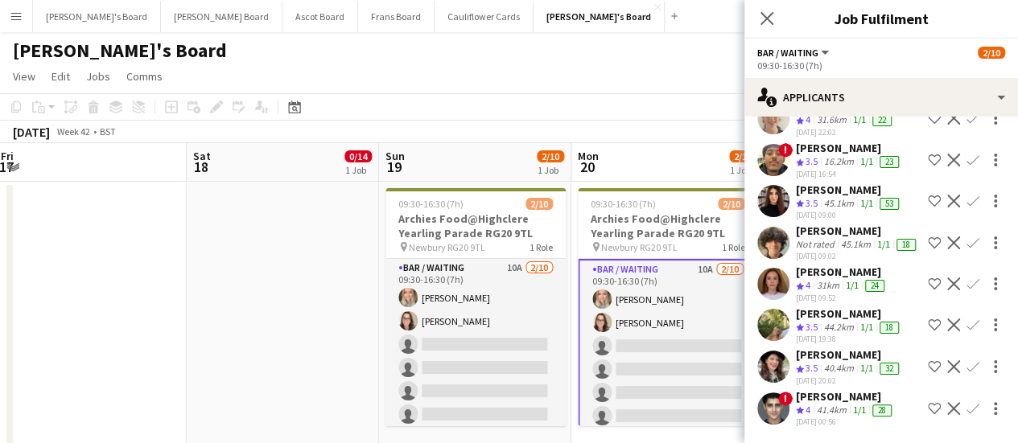
scroll to position [198, 0]
click at [834, 364] on div "40.4km" at bounding box center [839, 369] width 36 height 14
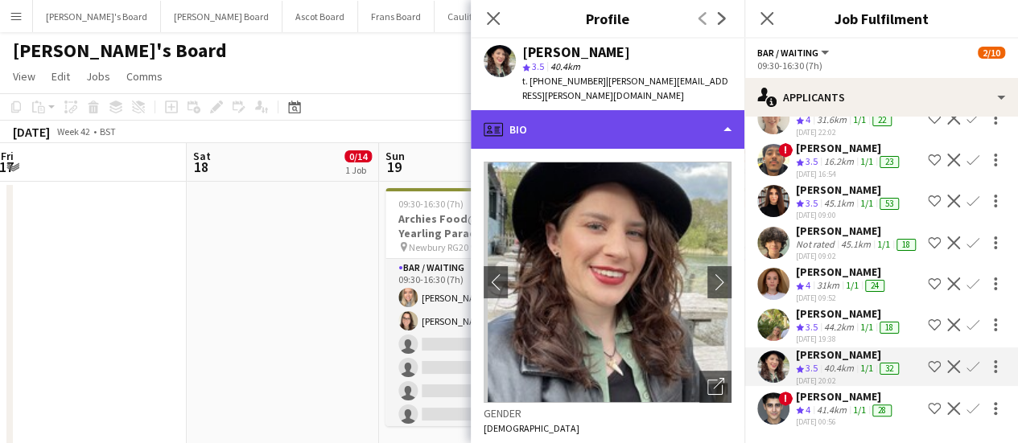
click at [592, 110] on div "profile Bio" at bounding box center [608, 129] width 274 height 39
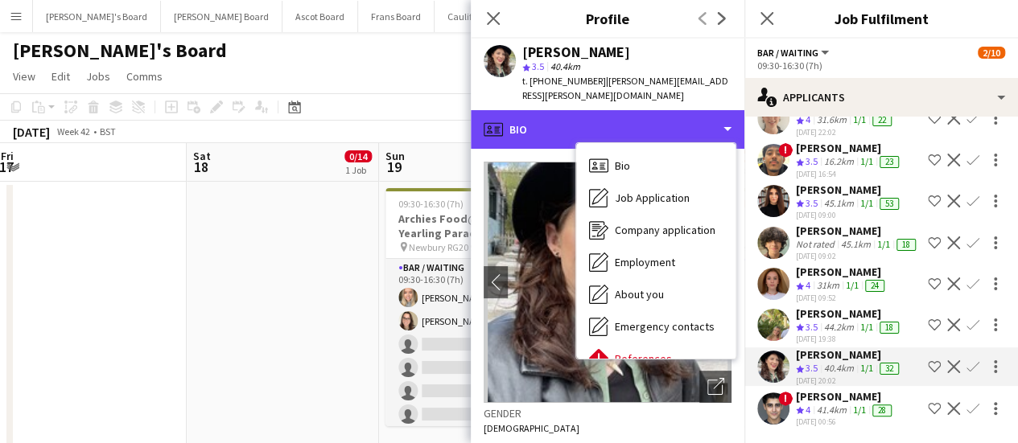
scroll to position [248, 0]
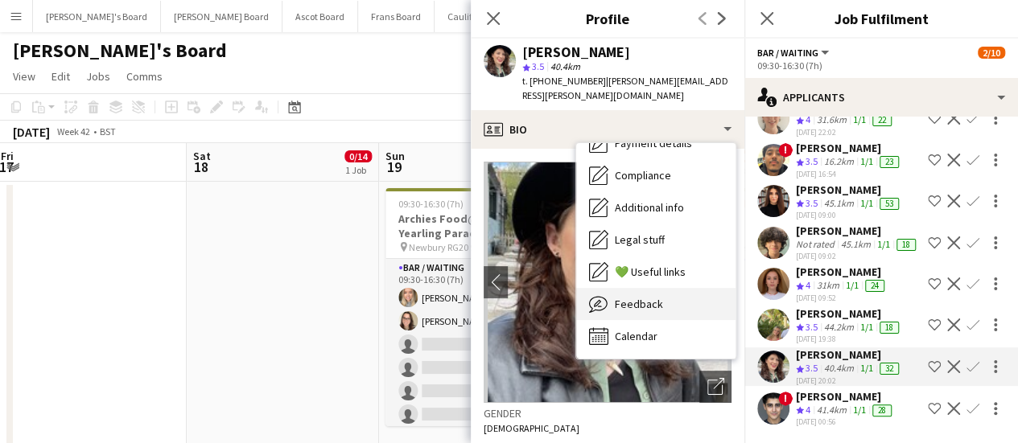
click at [649, 288] on div "Feedback Feedback" at bounding box center [655, 304] width 159 height 32
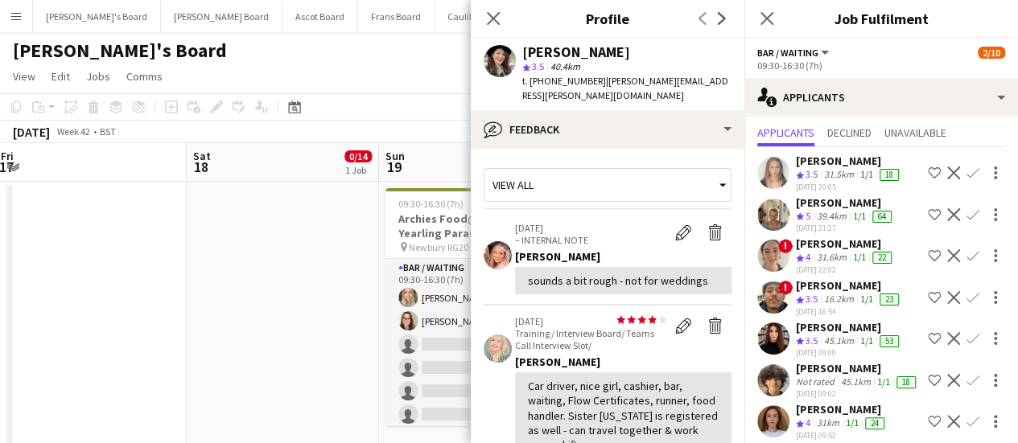
scroll to position [36, 0]
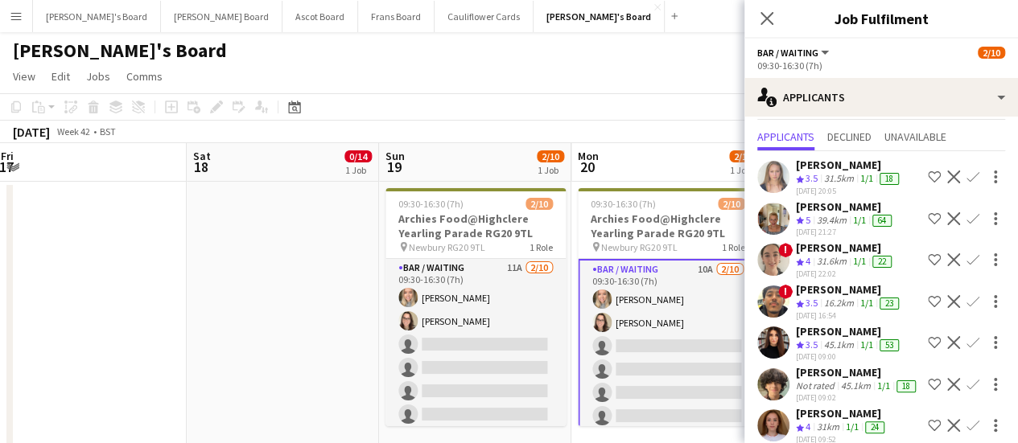
click at [453, 64] on app-page-menu "View Day view expanded Day view collapsed Month view Date picker Jump to [DATE]…" at bounding box center [509, 78] width 1018 height 31
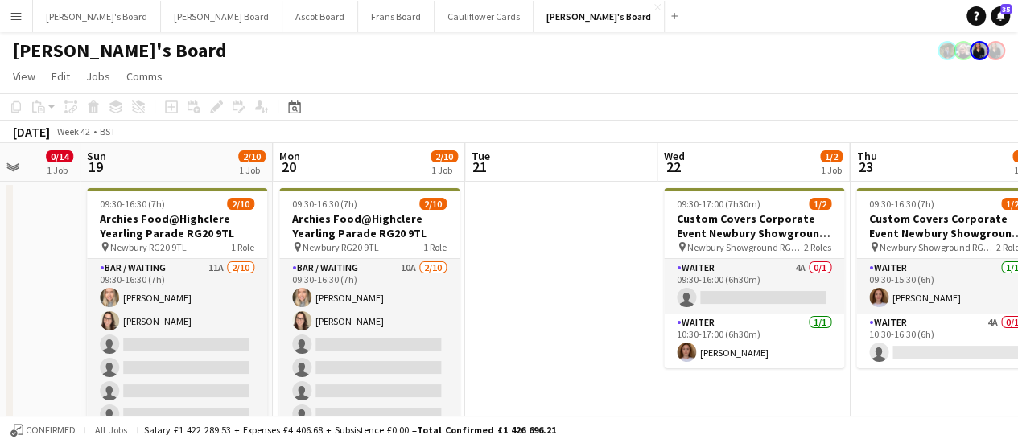
drag, startPoint x: 877, startPoint y: 242, endPoint x: 578, endPoint y: 247, distance: 299.4
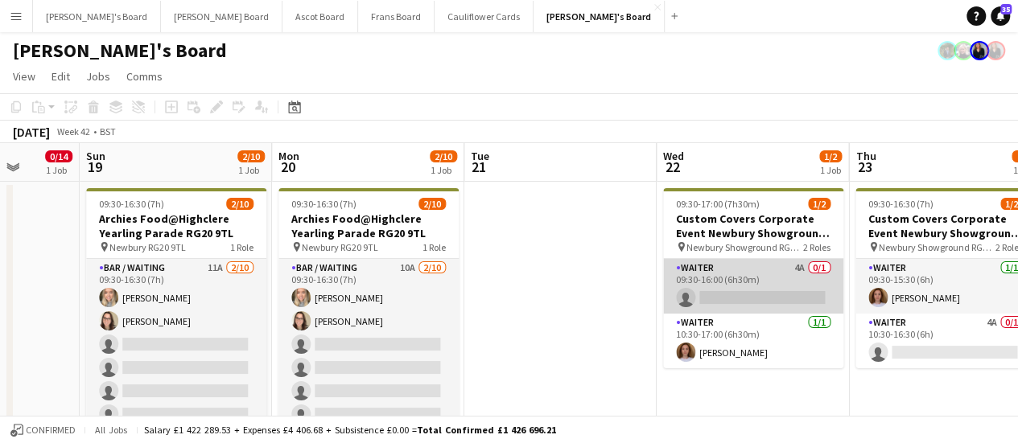
click at [818, 281] on app-card-role "Waiter 4A 0/1 09:30-16:00 (6h30m) single-neutral-actions" at bounding box center [753, 286] width 180 height 55
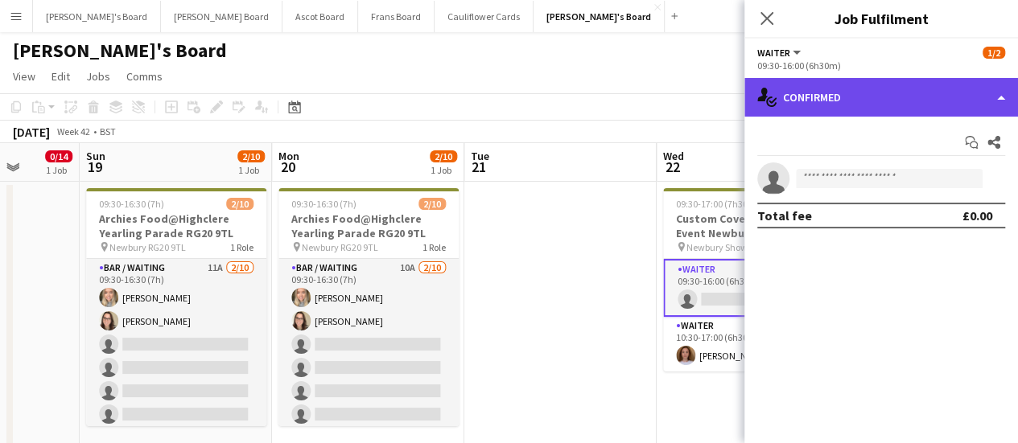
click at [912, 97] on div "single-neutral-actions-check-2 Confirmed" at bounding box center [881, 97] width 274 height 39
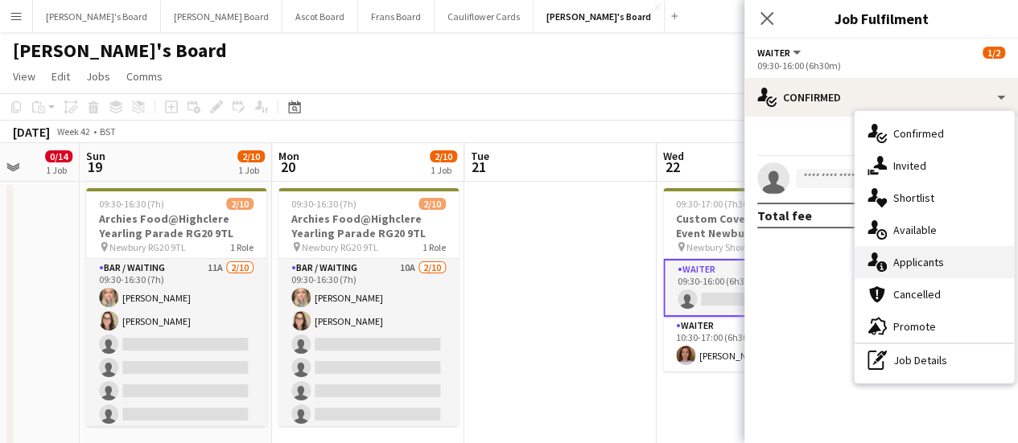
click at [903, 276] on div "single-neutral-actions-information Applicants" at bounding box center [934, 262] width 159 height 32
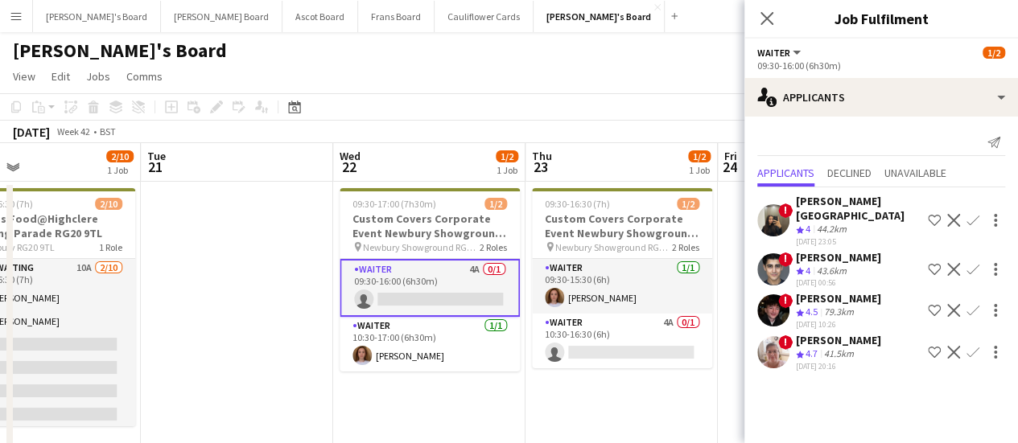
scroll to position [0, 628]
drag, startPoint x: 631, startPoint y: 276, endPoint x: 308, endPoint y: 257, distance: 323.3
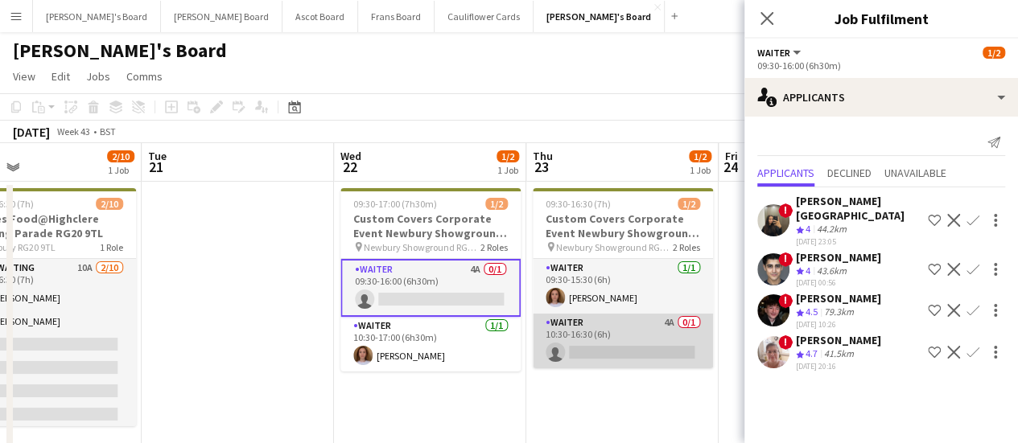
click at [654, 340] on app-card-role "Waiter 4A 0/1 10:30-16:30 (6h) single-neutral-actions" at bounding box center [623, 341] width 180 height 55
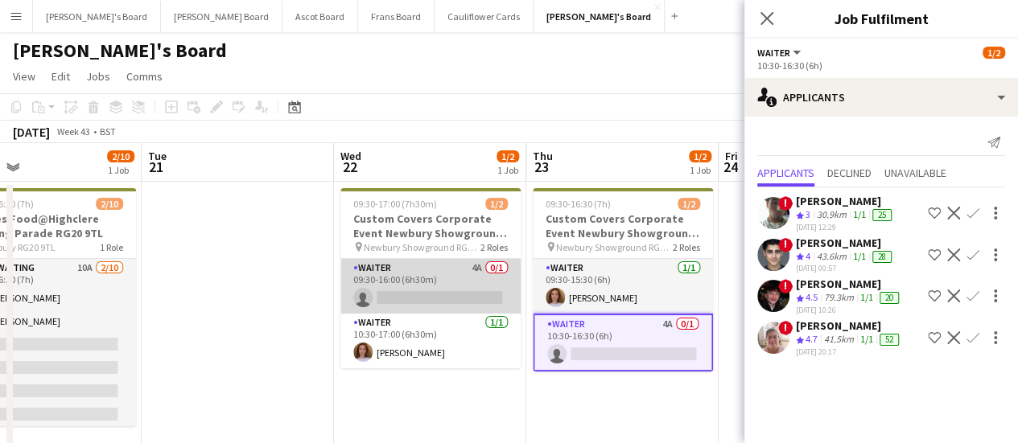
click at [501, 274] on app-card-role "Waiter 4A 0/1 09:30-16:00 (6h30m) single-neutral-actions" at bounding box center [430, 286] width 180 height 55
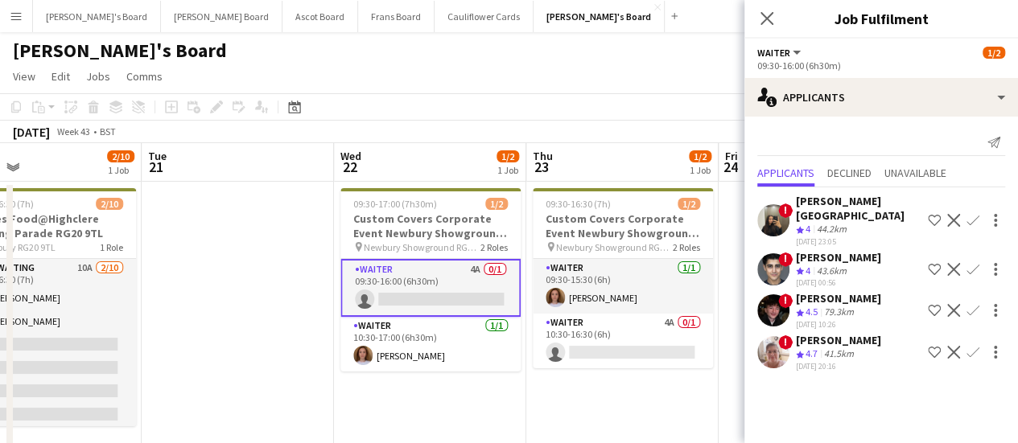
click at [866, 292] on div "! [PERSON_NAME] Crew rating 4.5 79.3km [DATE] 10:26 Shortlist crew Decline Conf…" at bounding box center [881, 310] width 274 height 39
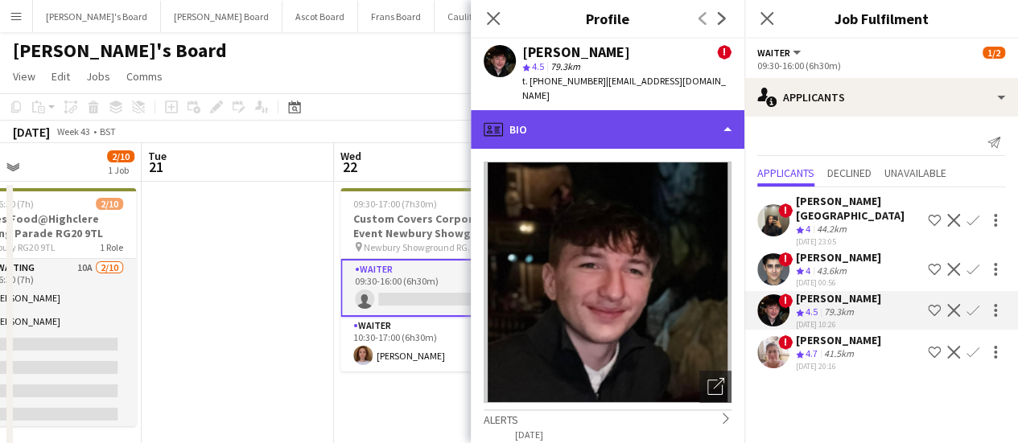
click at [611, 132] on div "profile Bio" at bounding box center [608, 129] width 274 height 39
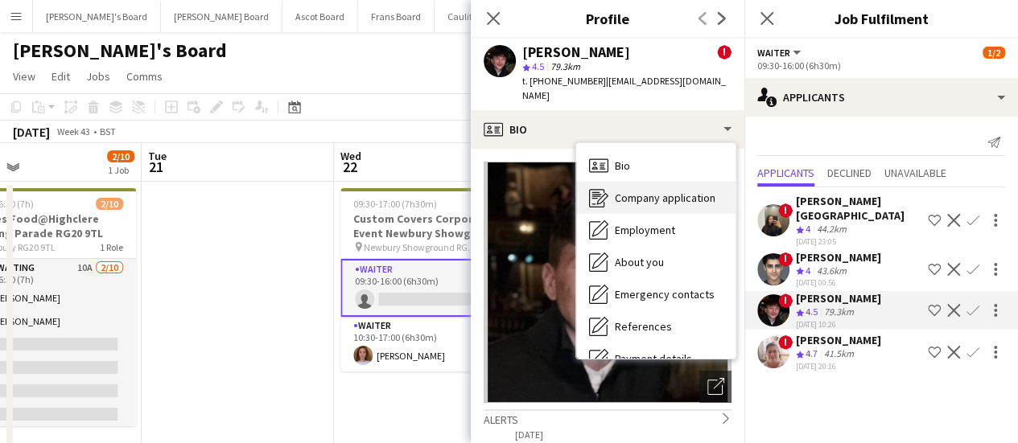
click at [631, 182] on div "Company application Company application" at bounding box center [655, 198] width 159 height 32
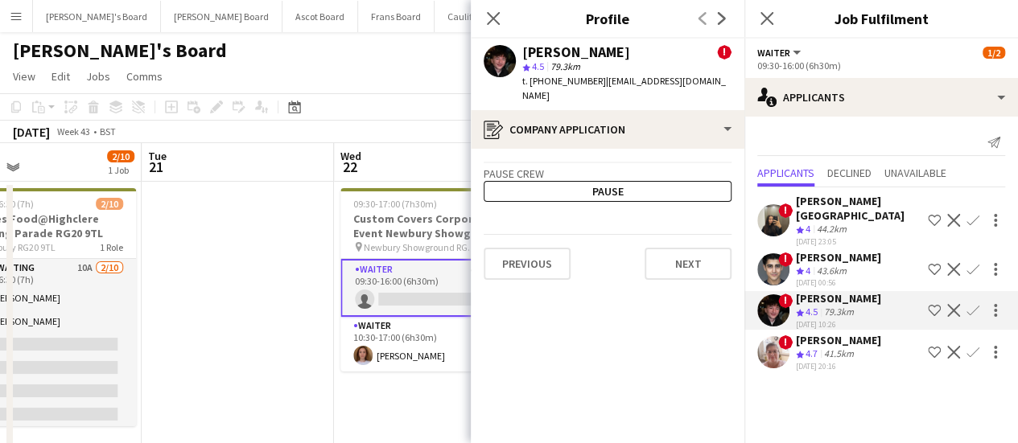
click at [832, 355] on div "41.5km" at bounding box center [839, 355] width 36 height 14
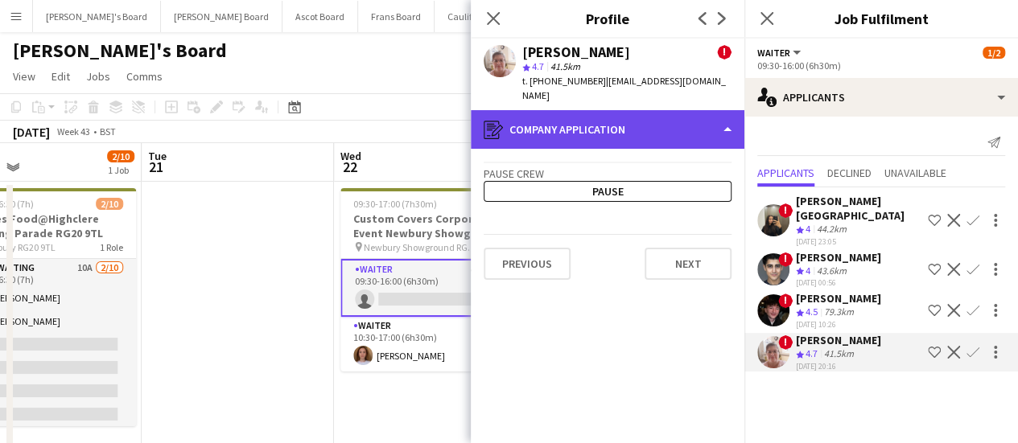
click at [678, 113] on div "register Company application" at bounding box center [608, 129] width 274 height 39
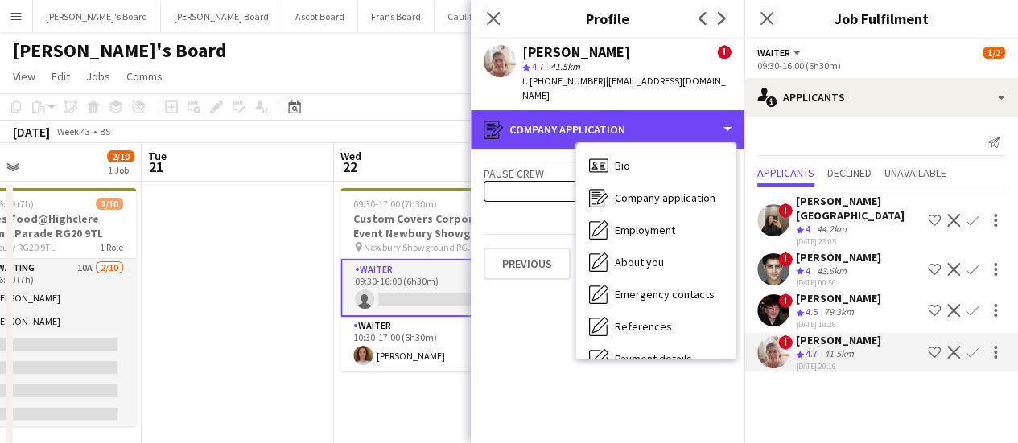
scroll to position [216, 0]
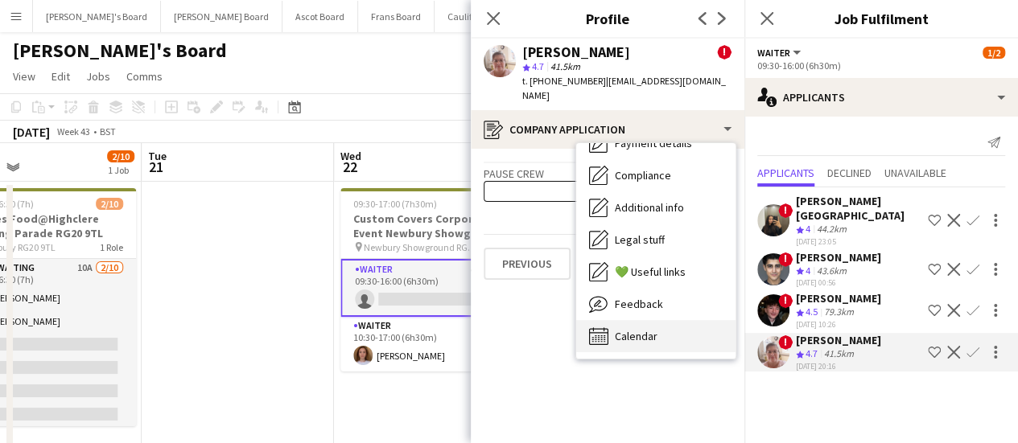
click at [699, 325] on div "Calendar Calendar" at bounding box center [655, 336] width 159 height 32
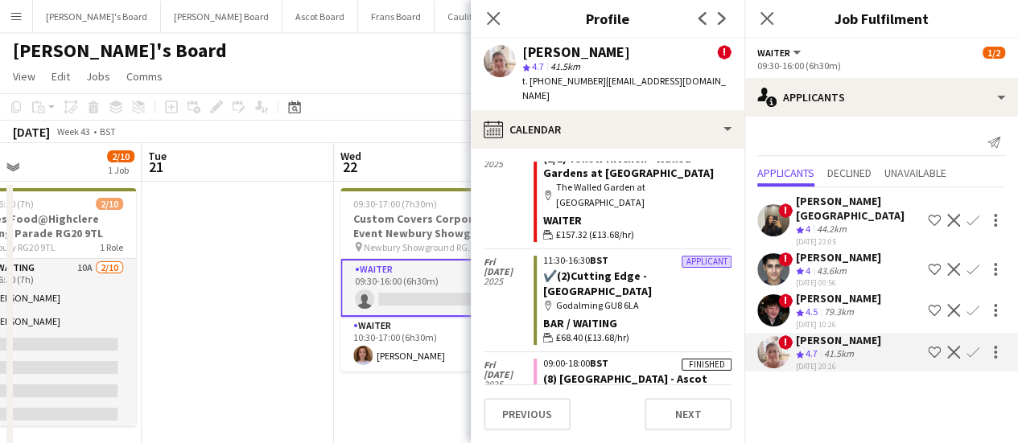
scroll to position [555, 0]
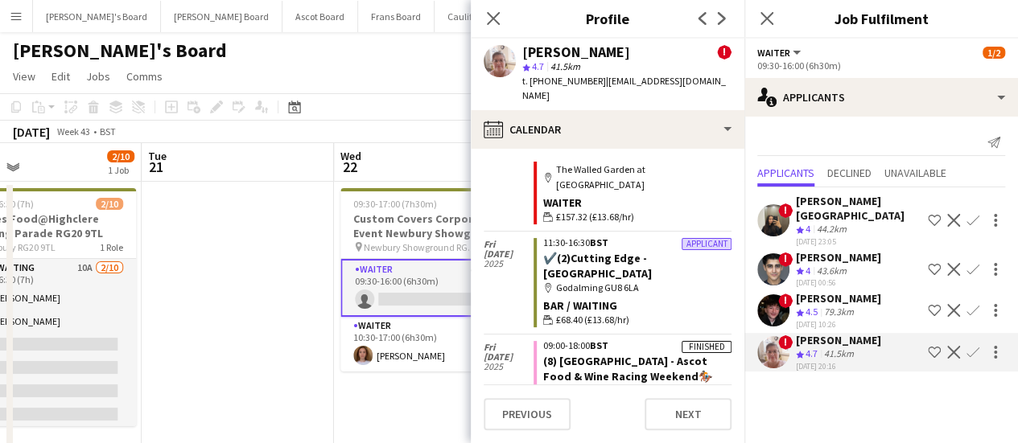
click at [847, 261] on div "[PERSON_NAME]" at bounding box center [838, 257] width 85 height 14
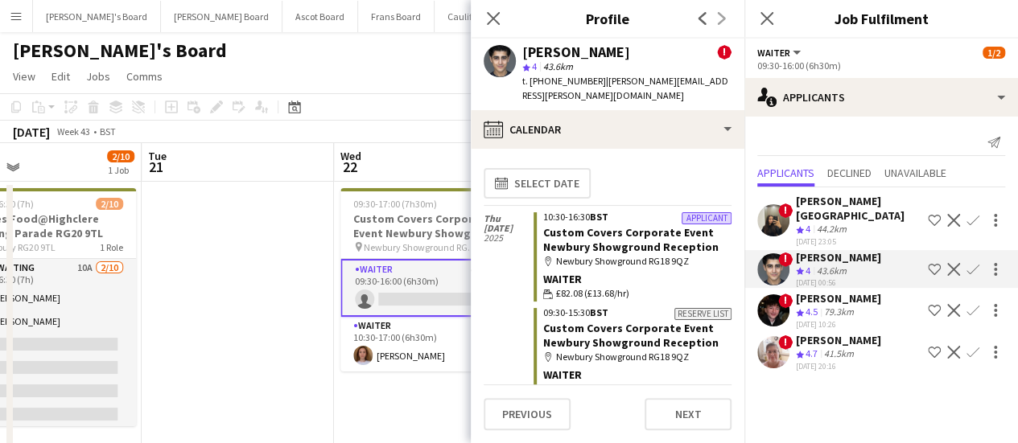
click at [975, 264] on app-icon "Confirm" at bounding box center [973, 269] width 13 height 13
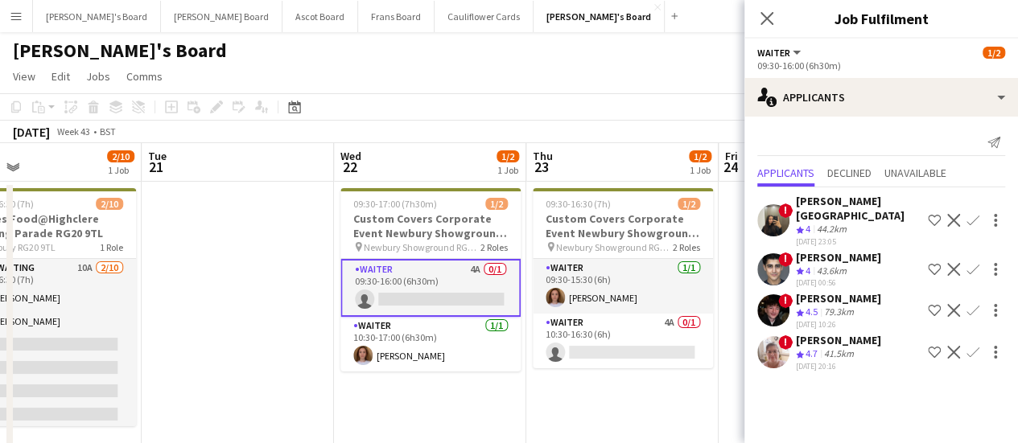
click at [975, 264] on app-icon "Confirm" at bounding box center [973, 269] width 13 height 13
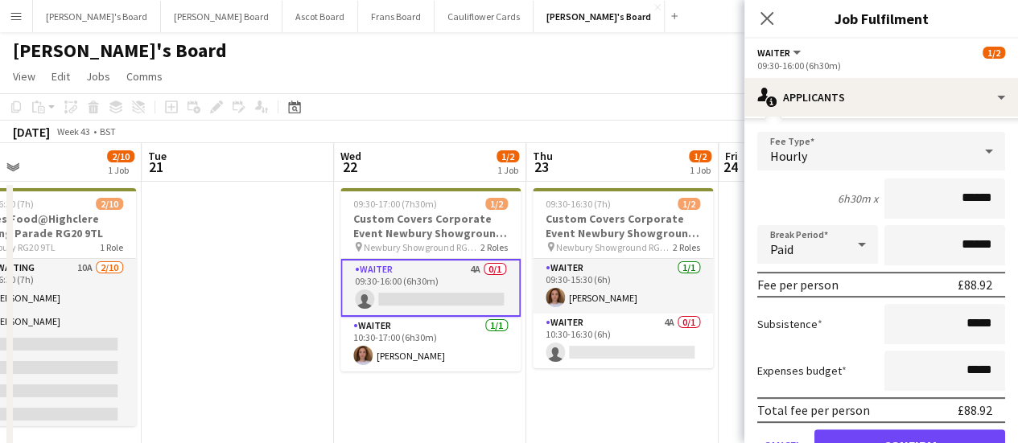
scroll to position [204, 0]
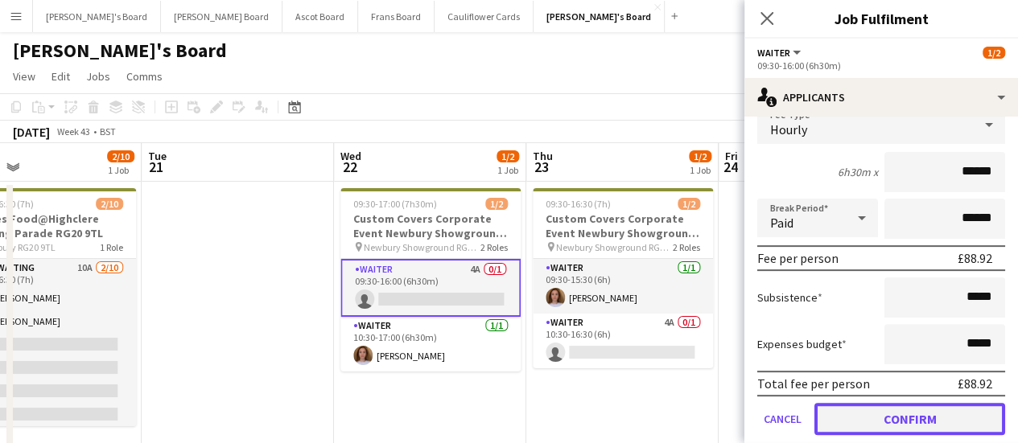
click at [886, 412] on button "Confirm" at bounding box center [909, 419] width 191 height 32
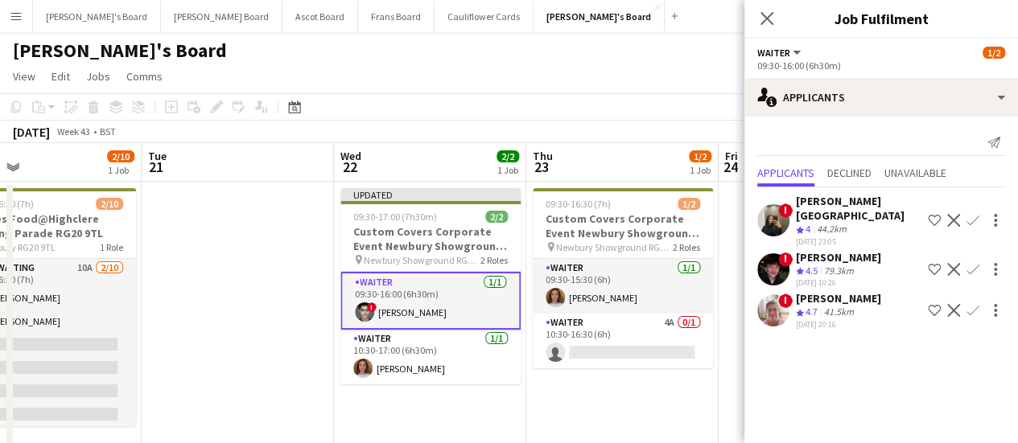
scroll to position [0, 0]
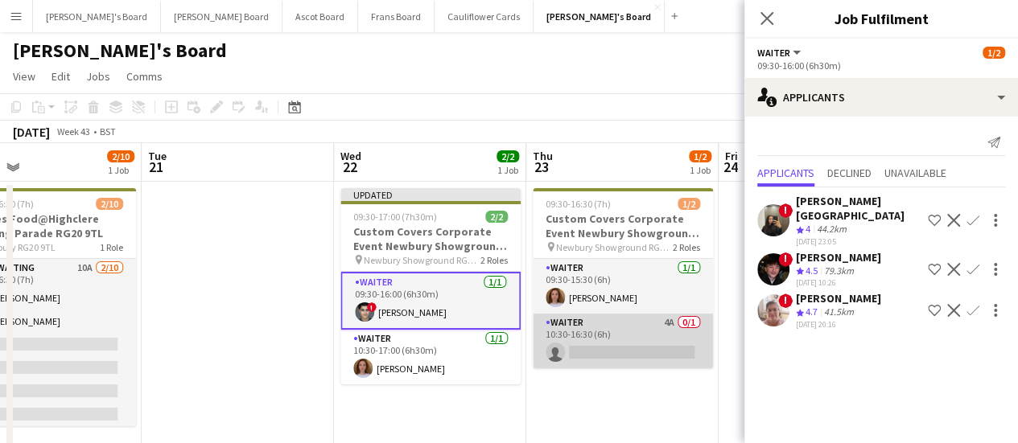
click at [691, 340] on app-card-role "Waiter 4A 0/1 10:30-16:30 (6h) single-neutral-actions" at bounding box center [623, 341] width 180 height 55
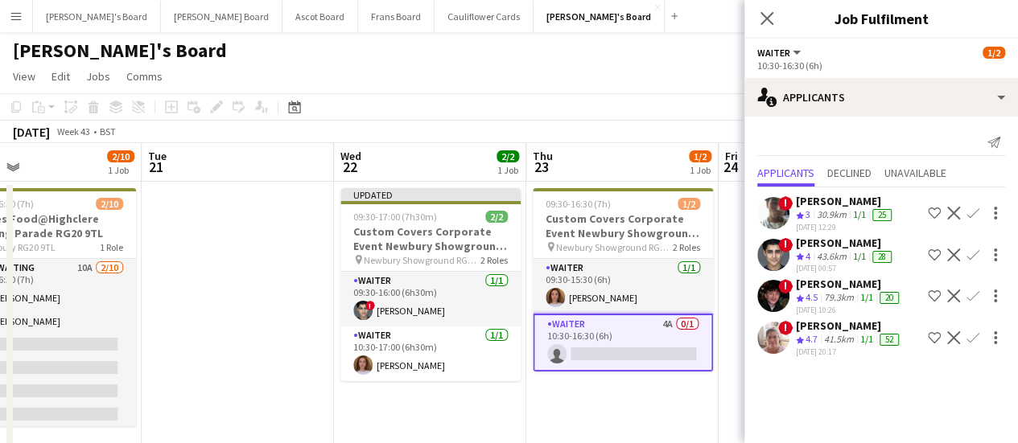
click at [972, 256] on app-icon "Confirm" at bounding box center [973, 255] width 13 height 13
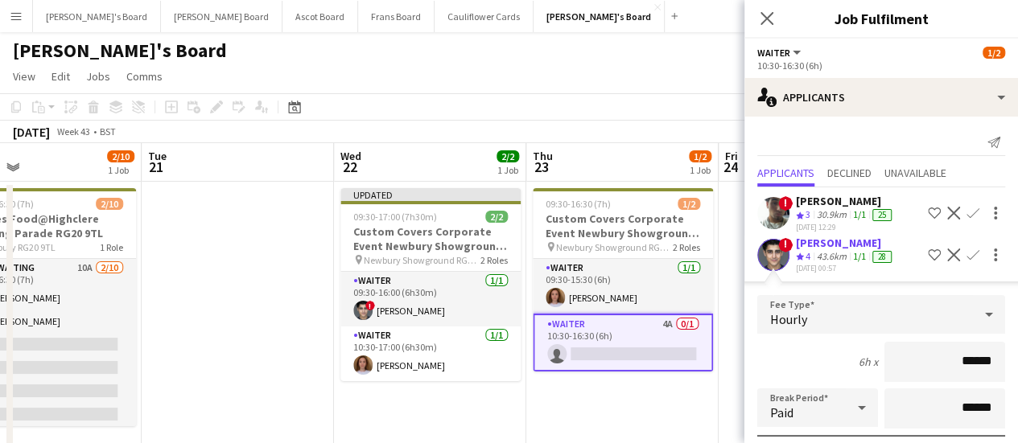
scroll to position [291, 0]
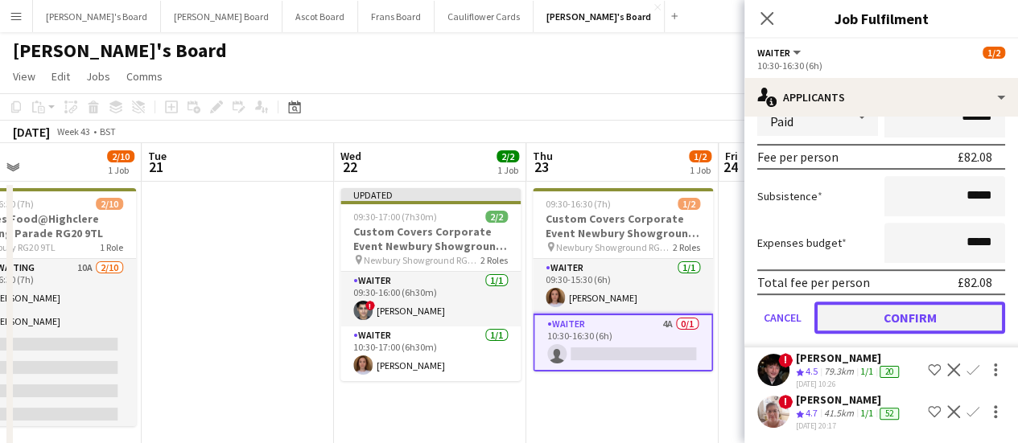
click at [909, 331] on button "Confirm" at bounding box center [909, 318] width 191 height 32
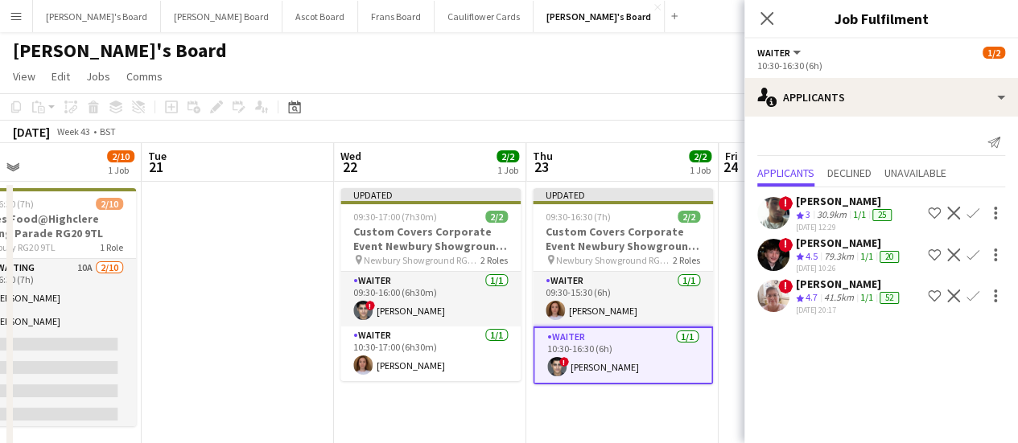
scroll to position [0, 0]
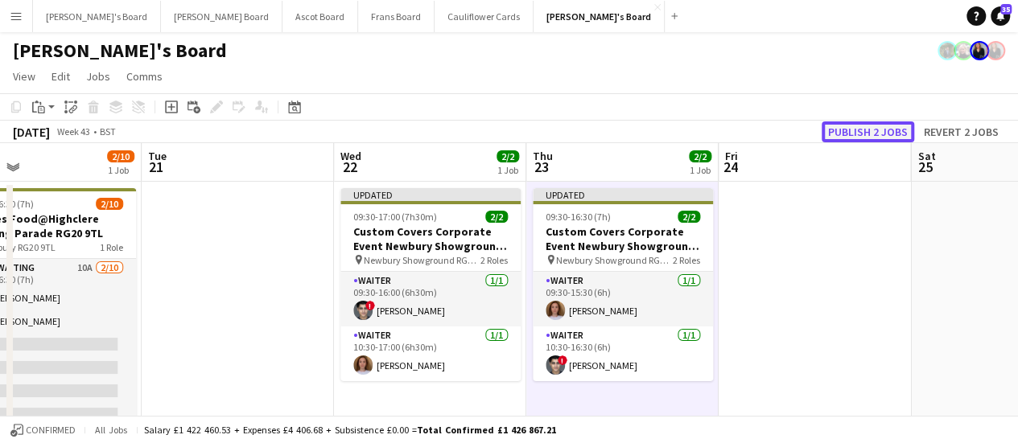
click at [887, 130] on button "Publish 2 jobs" at bounding box center [868, 132] width 93 height 21
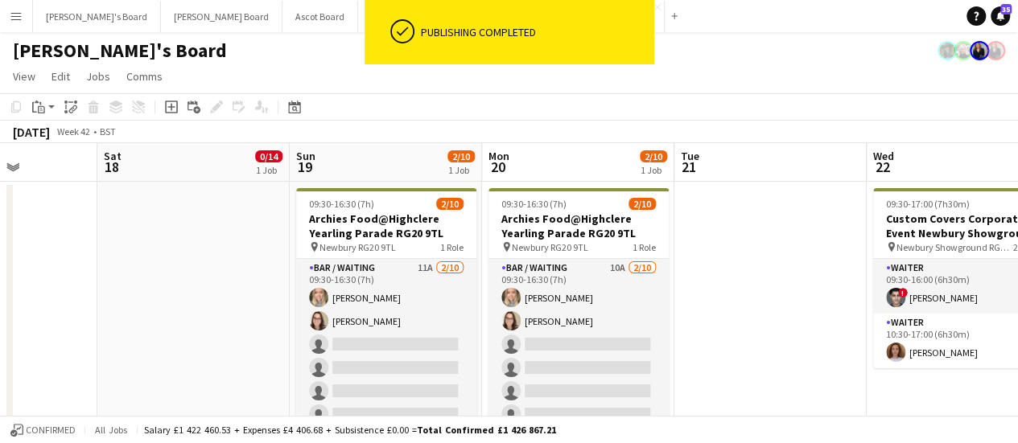
drag, startPoint x: 167, startPoint y: 316, endPoint x: 703, endPoint y: 342, distance: 535.8
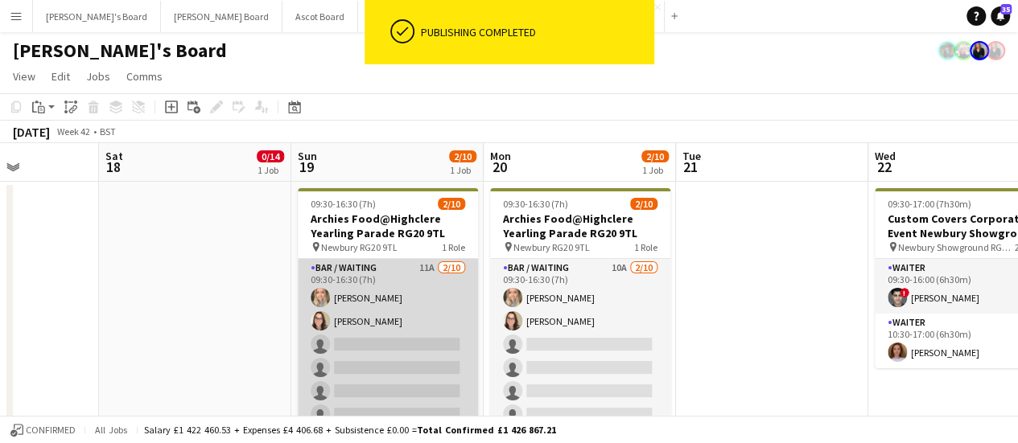
click at [420, 291] on app-card-role "Bar / Waiting 11A [DATE] 09:30-16:30 (7h) [PERSON_NAME] [PERSON_NAME] single-ne…" at bounding box center [388, 391] width 180 height 265
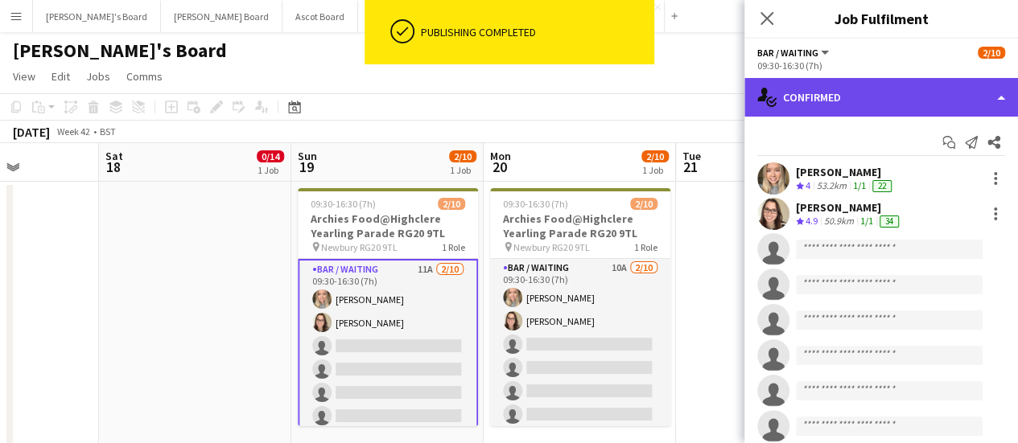
click at [845, 101] on div "single-neutral-actions-check-2 Confirmed" at bounding box center [881, 97] width 274 height 39
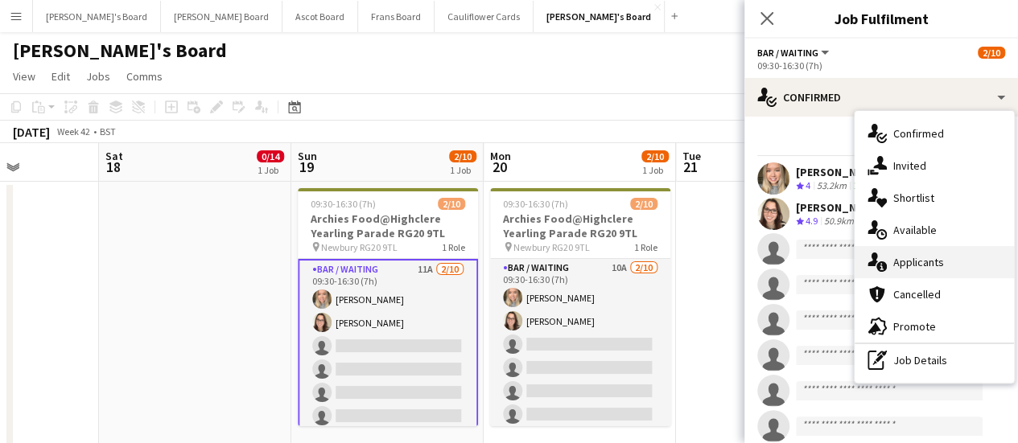
click at [905, 258] on span "Applicants" at bounding box center [918, 262] width 51 height 14
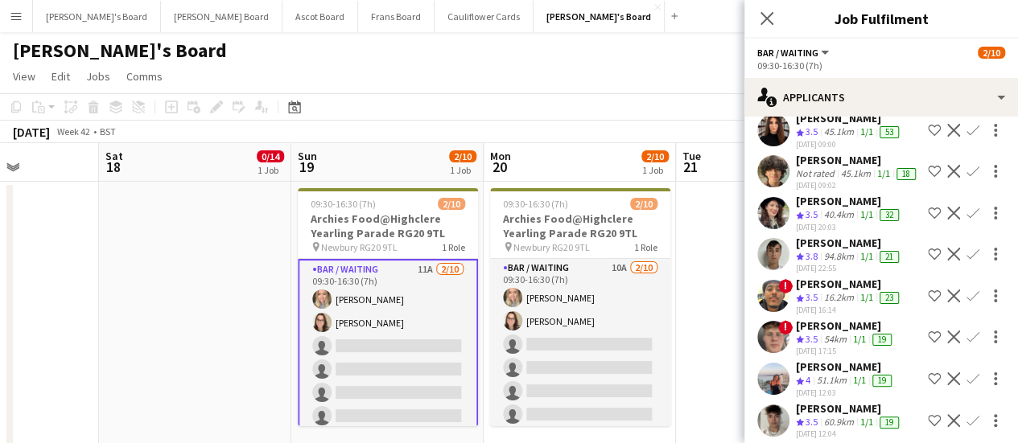
scroll to position [187, 0]
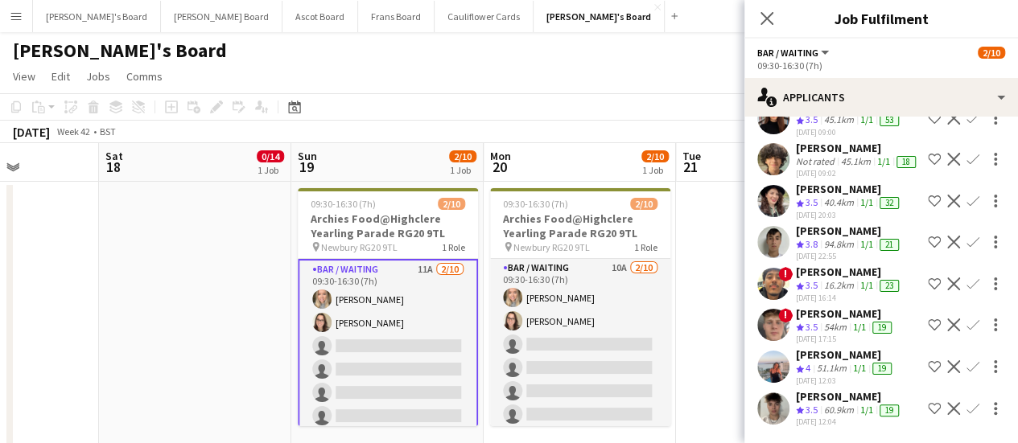
click at [839, 356] on div "[PERSON_NAME]" at bounding box center [845, 355] width 99 height 14
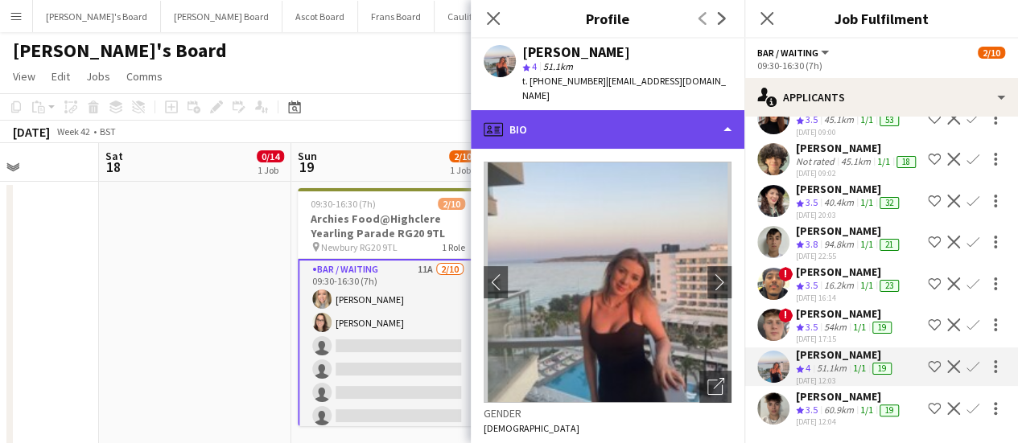
click at [630, 110] on div "profile Bio" at bounding box center [608, 129] width 274 height 39
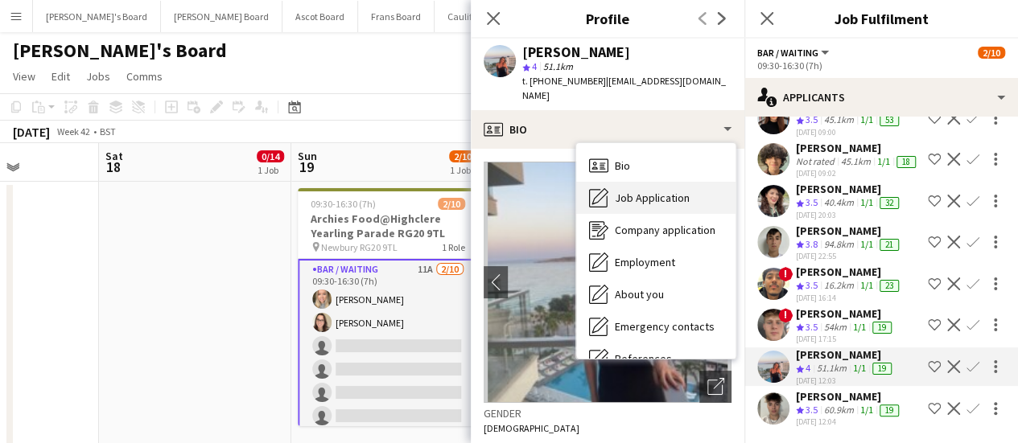
click at [656, 190] on div "Job Application Job Application" at bounding box center [655, 198] width 159 height 32
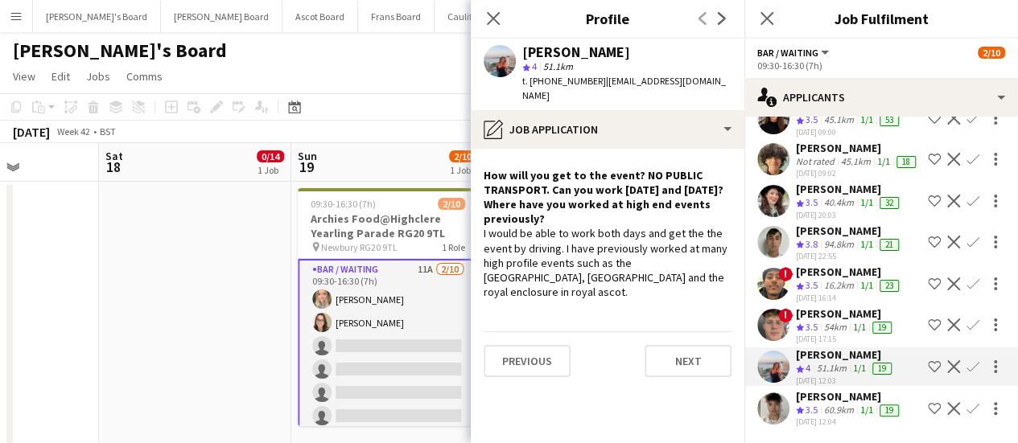
click at [967, 361] on app-icon "Confirm" at bounding box center [973, 367] width 13 height 13
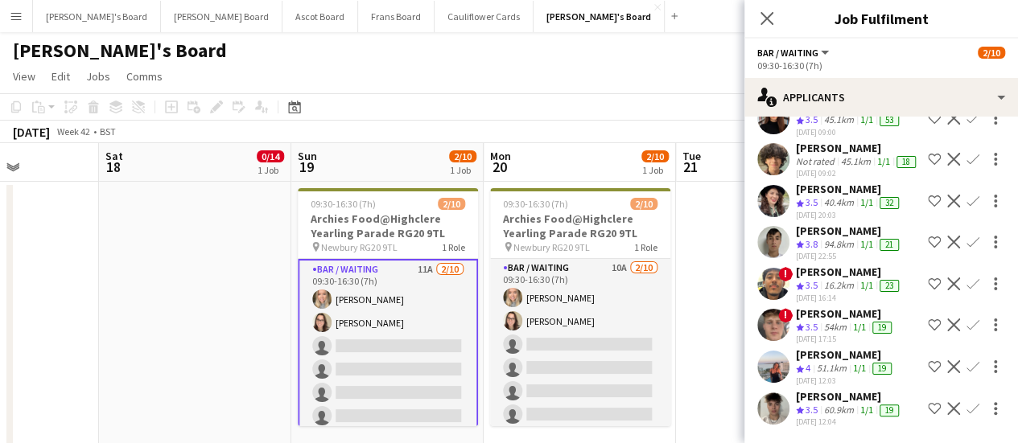
click at [967, 361] on app-icon "Confirm" at bounding box center [973, 367] width 13 height 13
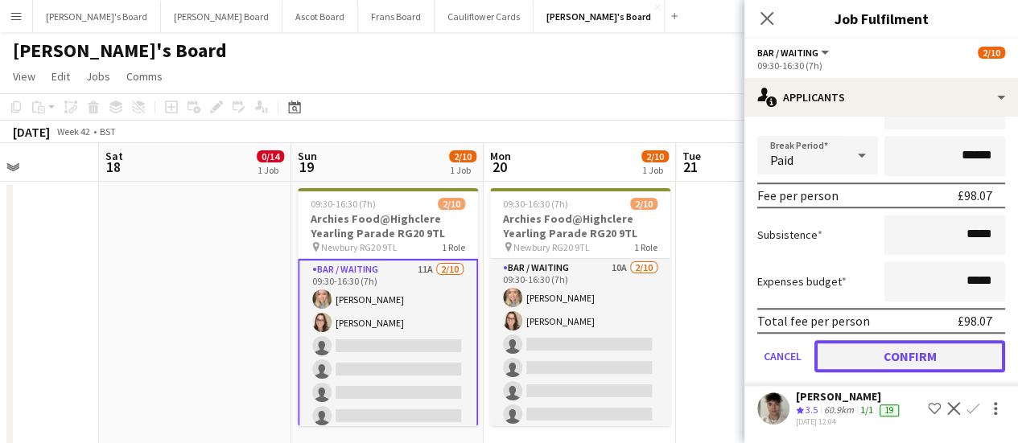
click at [902, 357] on button "Confirm" at bounding box center [909, 356] width 191 height 32
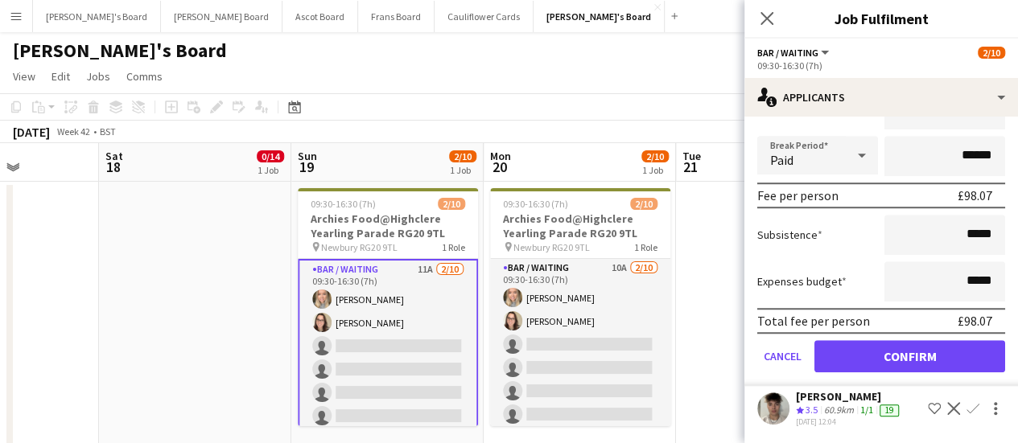
scroll to position [142, 0]
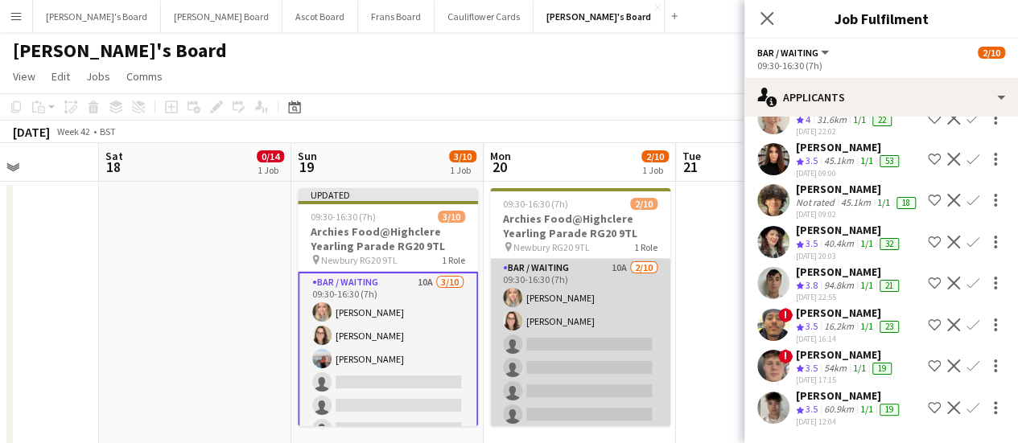
click at [633, 315] on app-card-role "Bar / Waiting 10A [DATE] 09:30-16:30 (7h) [PERSON_NAME] [PERSON_NAME] single-ne…" at bounding box center [580, 391] width 180 height 265
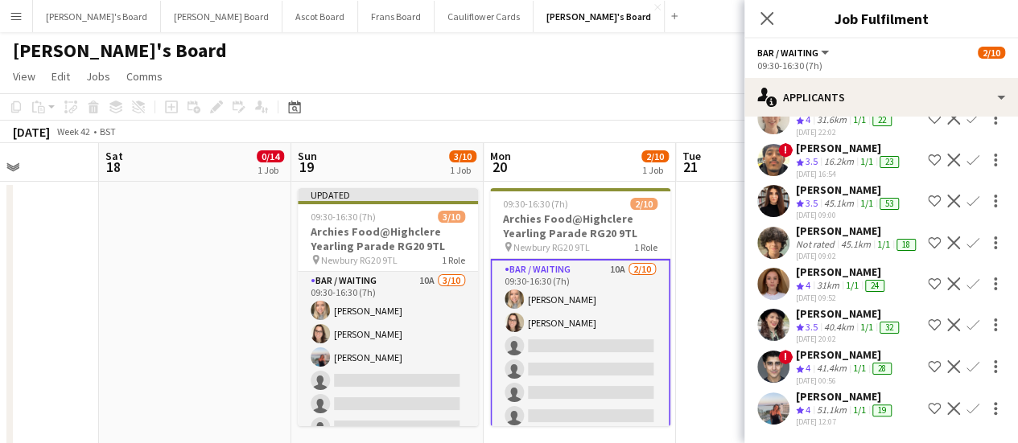
scroll to position [198, 0]
click at [967, 408] on app-icon "Confirm" at bounding box center [973, 408] width 13 height 13
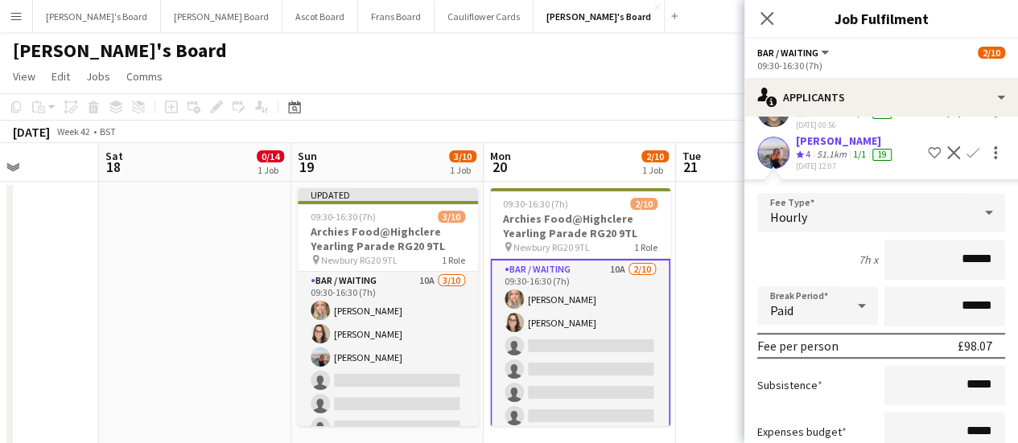
scroll to position [563, 0]
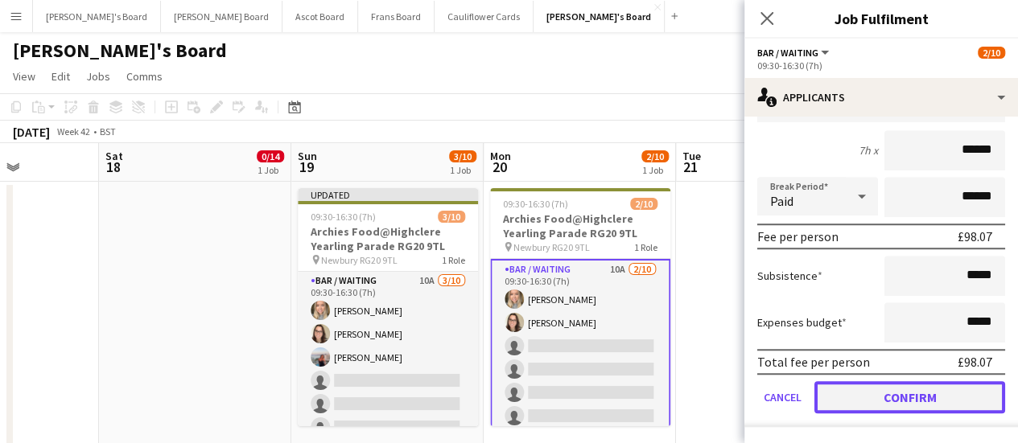
click at [911, 406] on button "Confirm" at bounding box center [909, 397] width 191 height 32
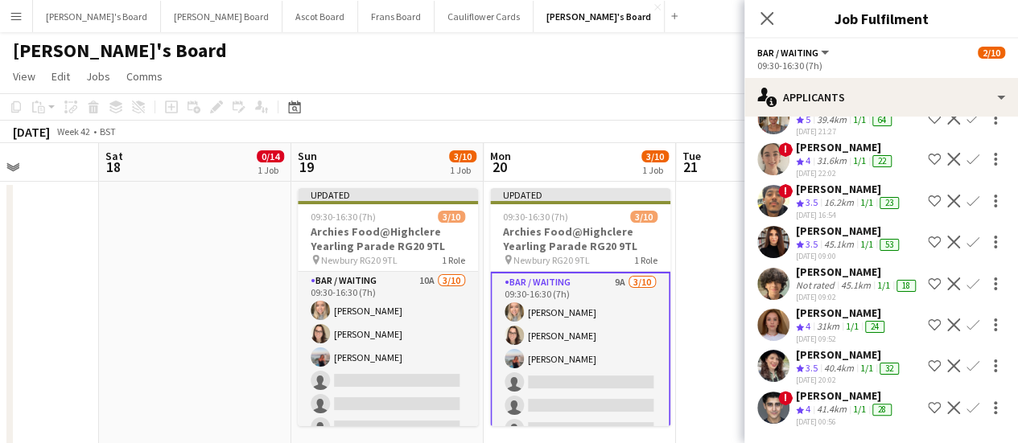
scroll to position [158, 0]
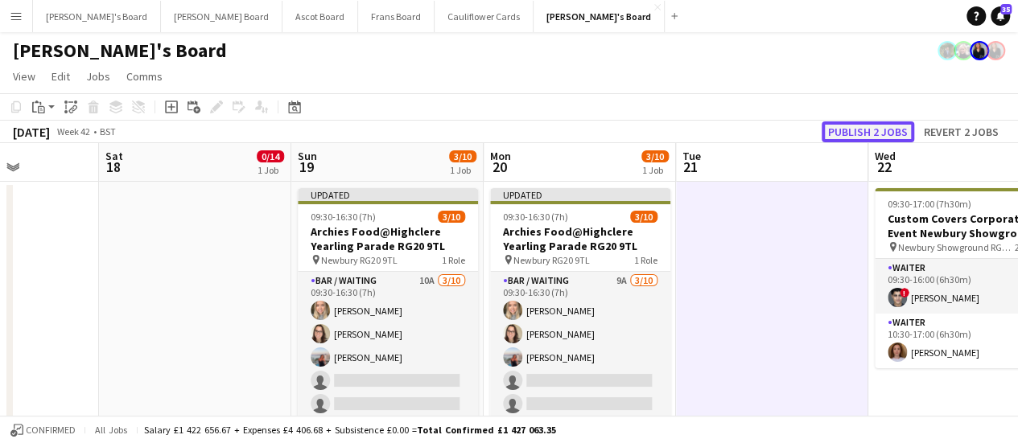
click at [893, 137] on button "Publish 2 jobs" at bounding box center [868, 132] width 93 height 21
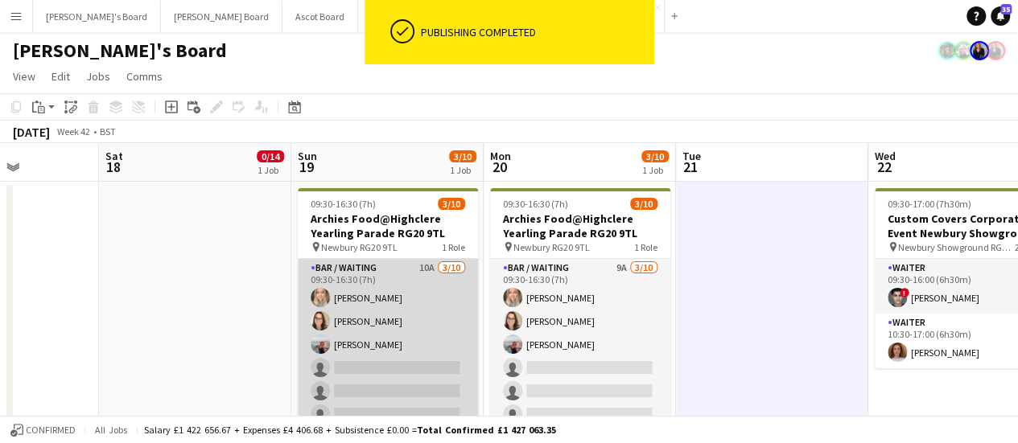
click at [436, 306] on app-card-role "Bar / Waiting 10A [DATE] 09:30-16:30 (7h) [PERSON_NAME] [PERSON_NAME] [PERSON_N…" at bounding box center [388, 391] width 180 height 265
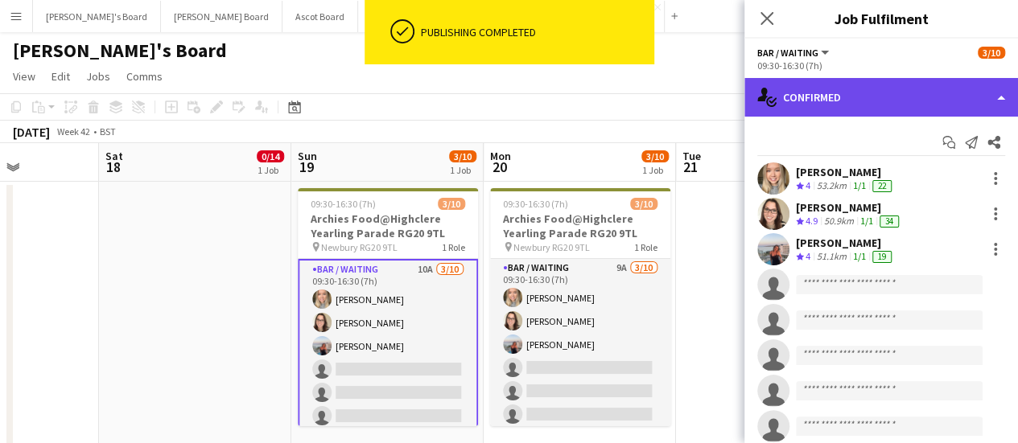
click at [836, 104] on div "single-neutral-actions-check-2 Confirmed" at bounding box center [881, 97] width 274 height 39
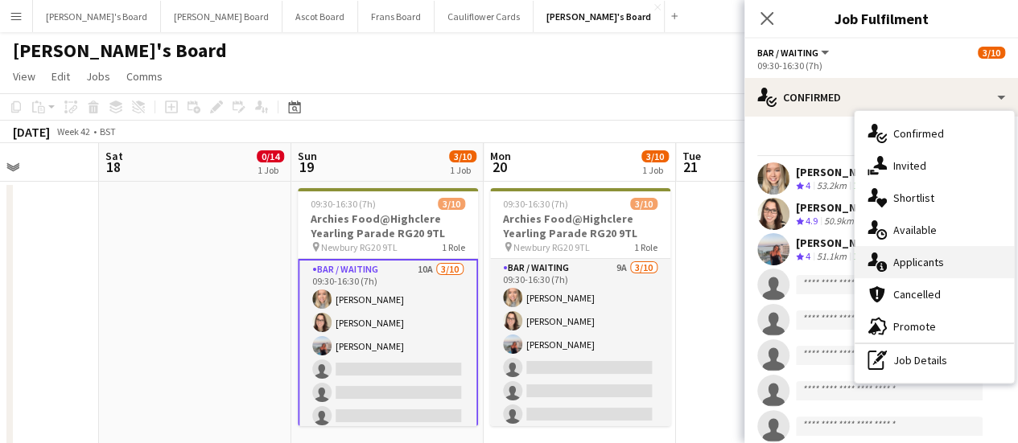
click at [914, 261] on span "Applicants" at bounding box center [918, 262] width 51 height 14
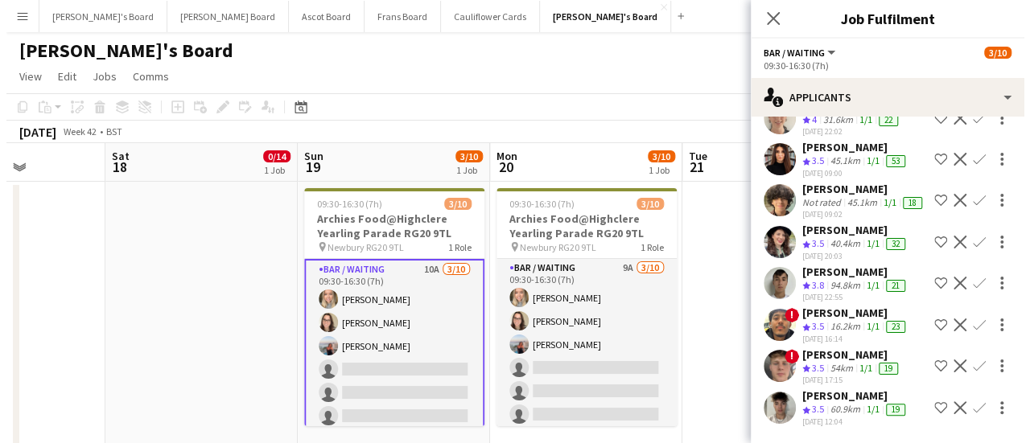
scroll to position [182, 0]
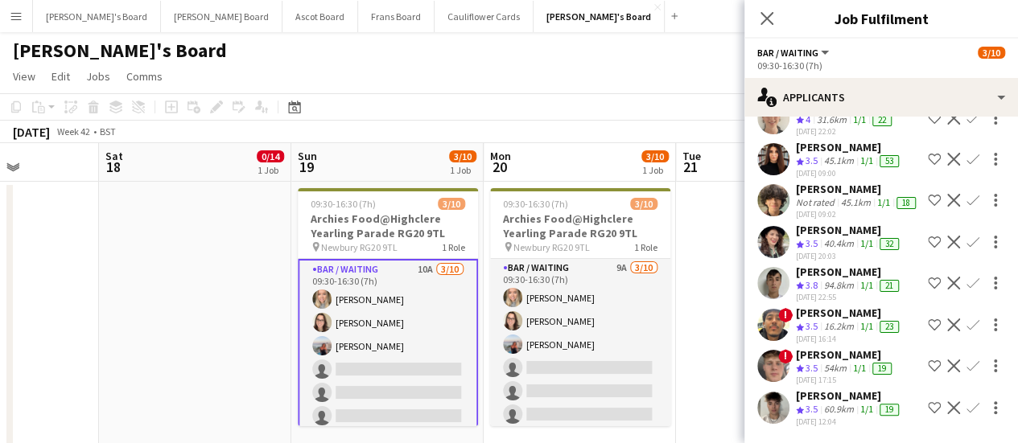
click at [845, 265] on div "[PERSON_NAME]" at bounding box center [849, 272] width 106 height 14
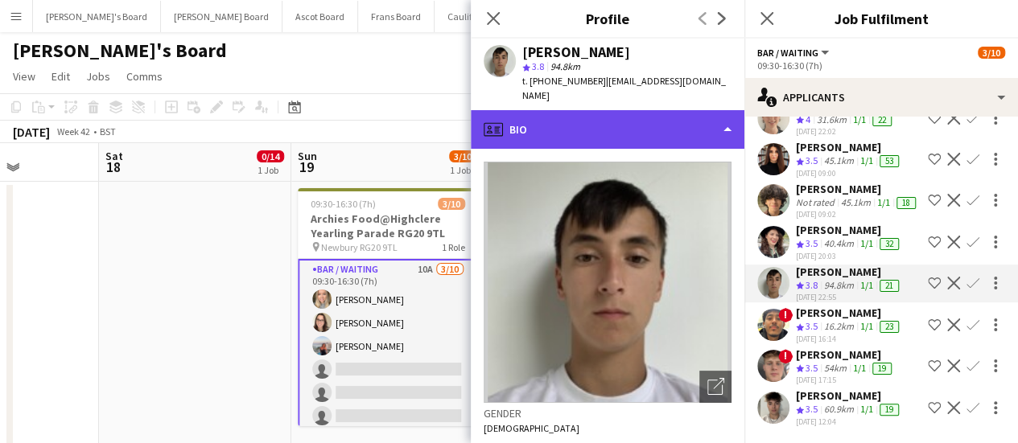
click at [622, 110] on div "profile Bio" at bounding box center [608, 129] width 274 height 39
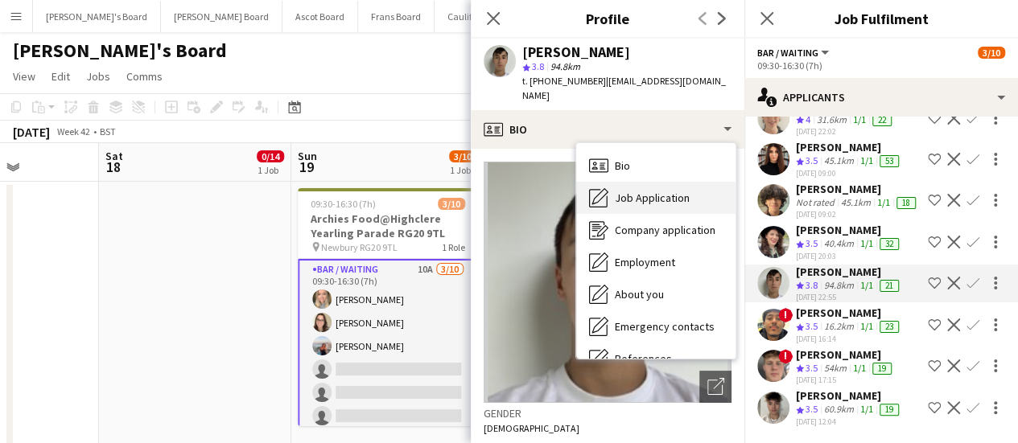
click at [691, 184] on div "Job Application Job Application" at bounding box center [655, 198] width 159 height 32
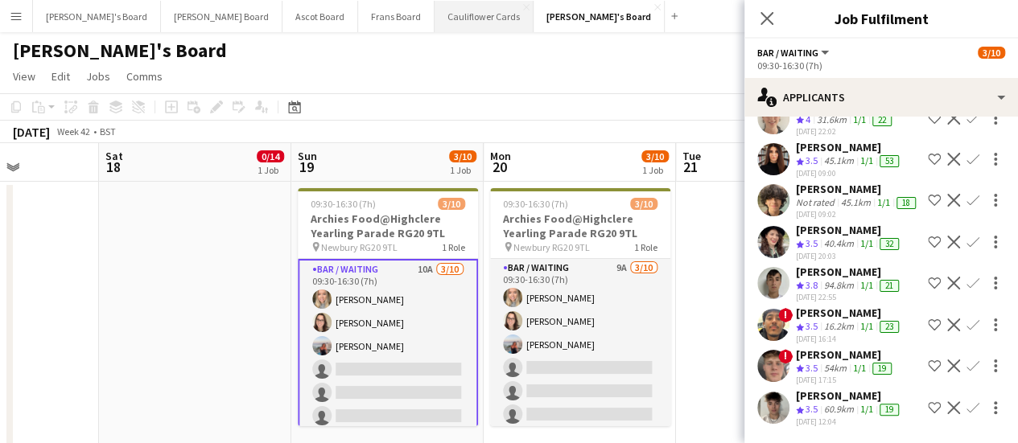
click at [435, 11] on button "Cauliflower Cards Close" at bounding box center [484, 16] width 99 height 31
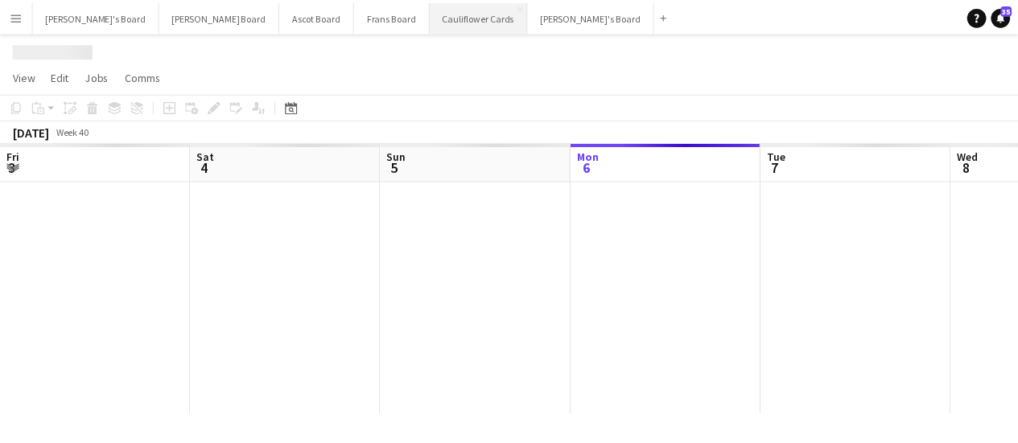
scroll to position [0, 385]
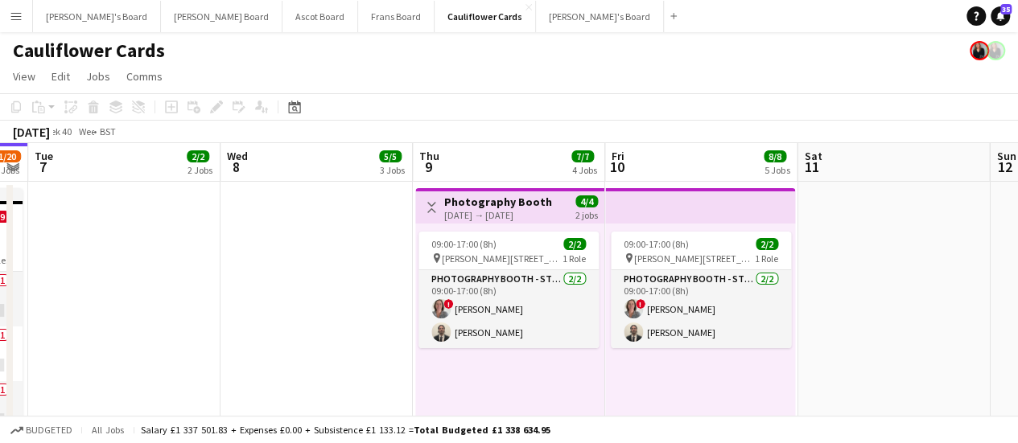
drag, startPoint x: 850, startPoint y: 313, endPoint x: 411, endPoint y: 308, distance: 438.7
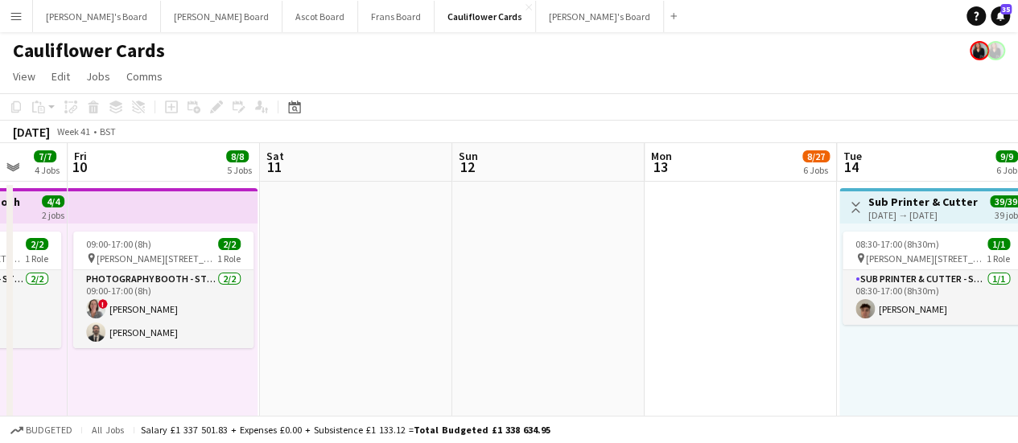
scroll to position [0, 513]
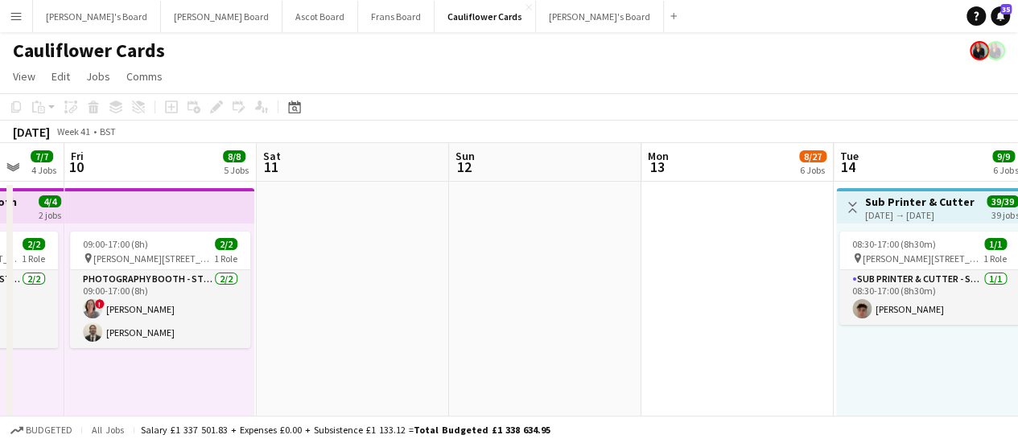
drag, startPoint x: 866, startPoint y: 305, endPoint x: 407, endPoint y: 291, distance: 459.0
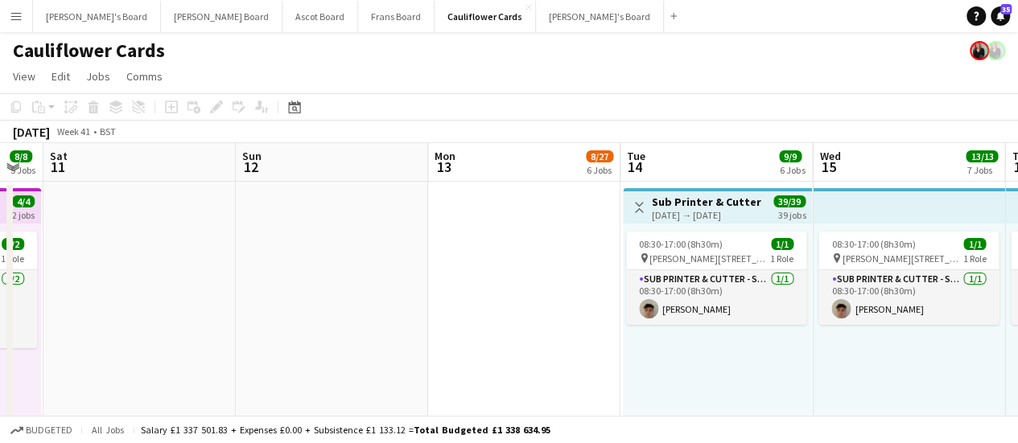
drag, startPoint x: 763, startPoint y: 271, endPoint x: 552, endPoint y: 281, distance: 211.1
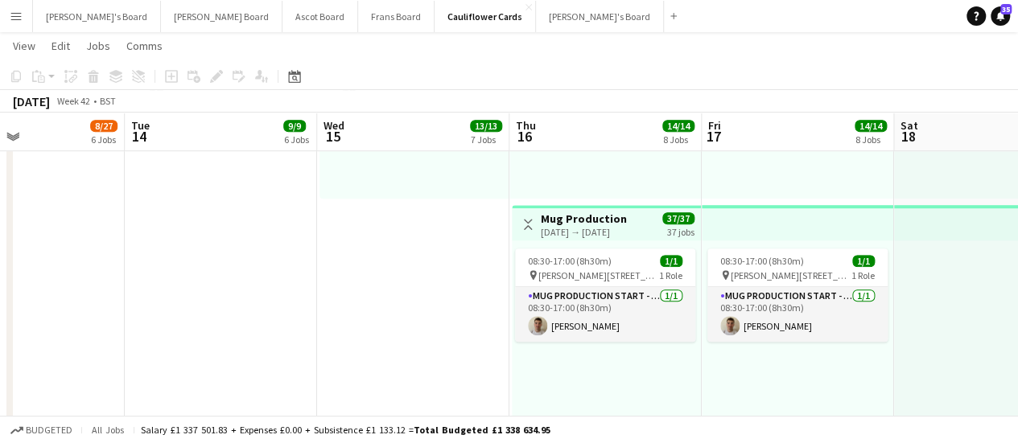
scroll to position [0, 458]
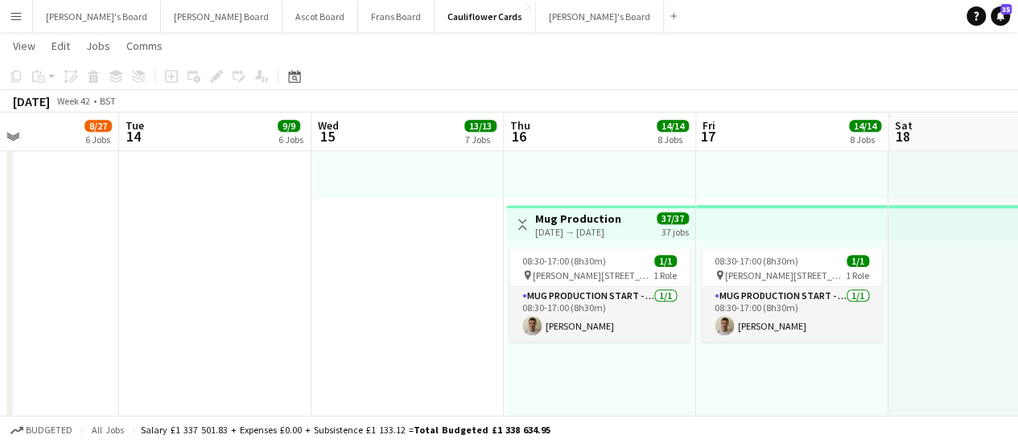
drag, startPoint x: 1003, startPoint y: 241, endPoint x: 499, endPoint y: 293, distance: 506.5
drag, startPoint x: 872, startPoint y: 340, endPoint x: 235, endPoint y: 460, distance: 648.7
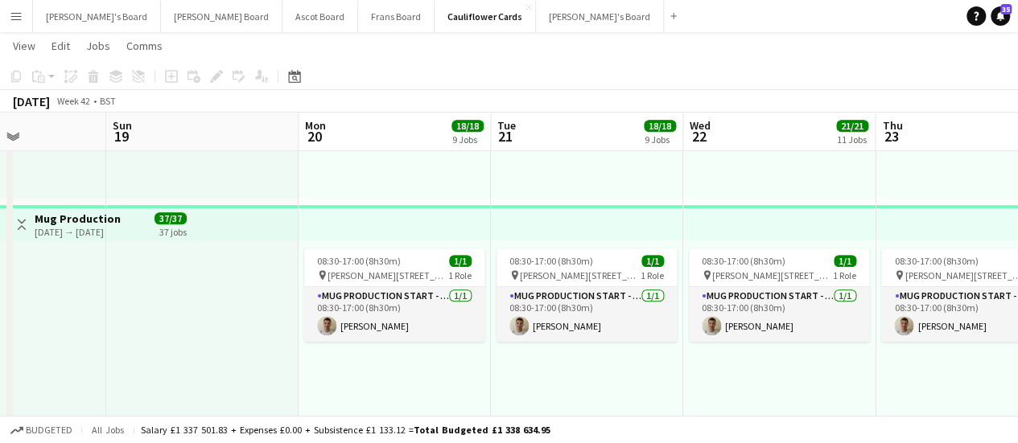
drag, startPoint x: 631, startPoint y: 361, endPoint x: 85, endPoint y: 361, distance: 545.7
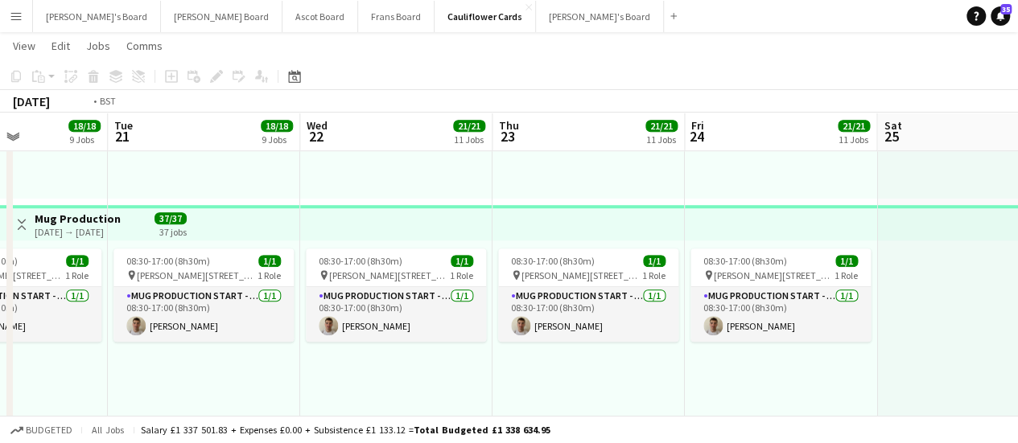
scroll to position [0, 686]
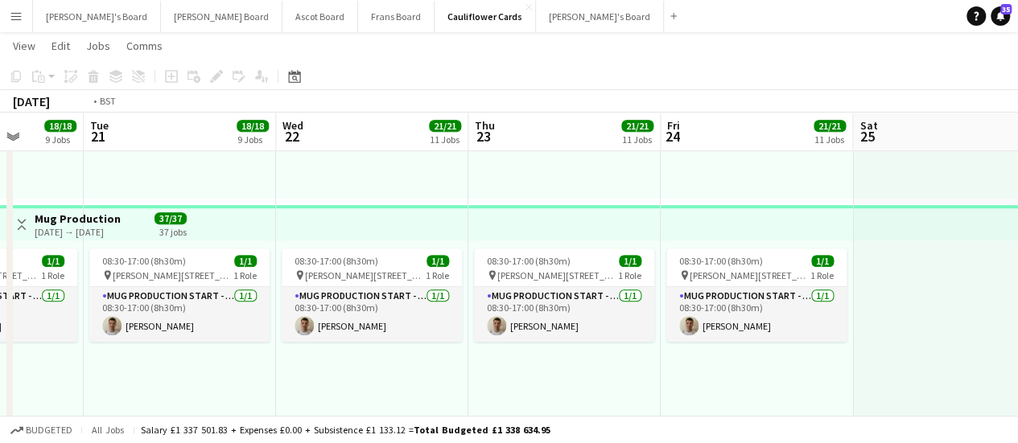
drag, startPoint x: 872, startPoint y: 175, endPoint x: 464, endPoint y: 181, distance: 408.9
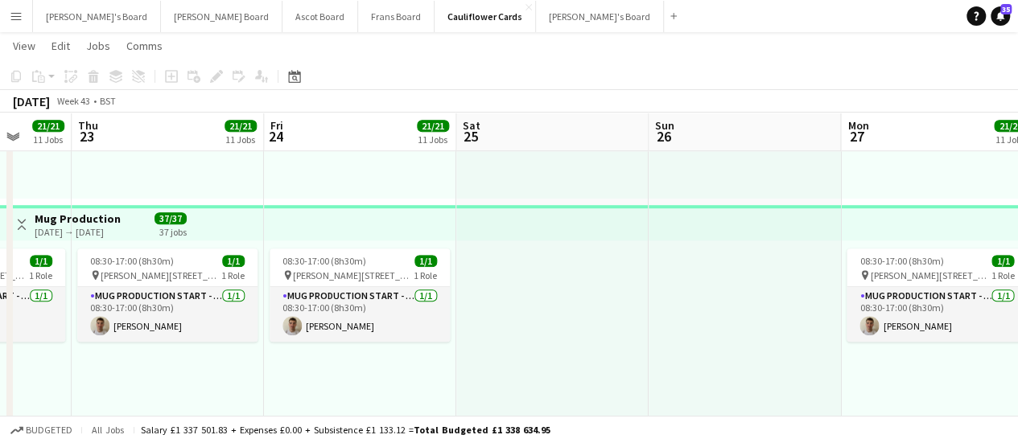
drag, startPoint x: 903, startPoint y: 182, endPoint x: 503, endPoint y: 244, distance: 404.8
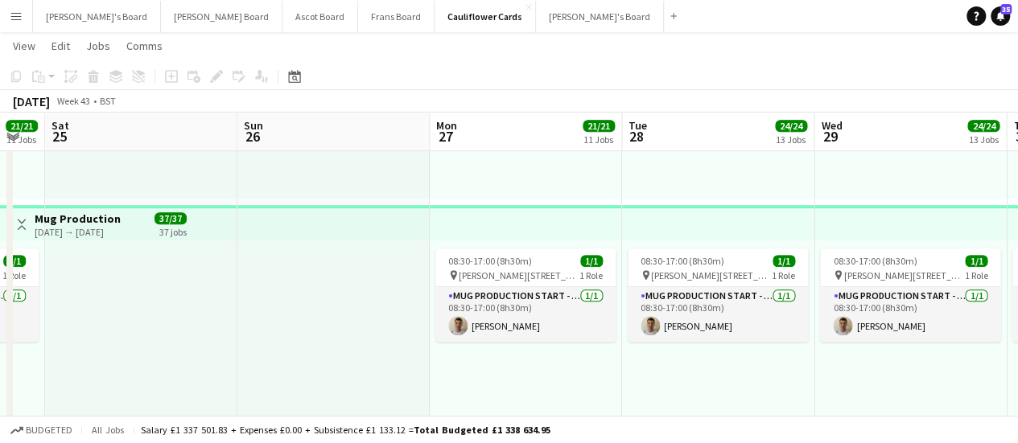
drag, startPoint x: 889, startPoint y: 241, endPoint x: 480, endPoint y: 273, distance: 410.9
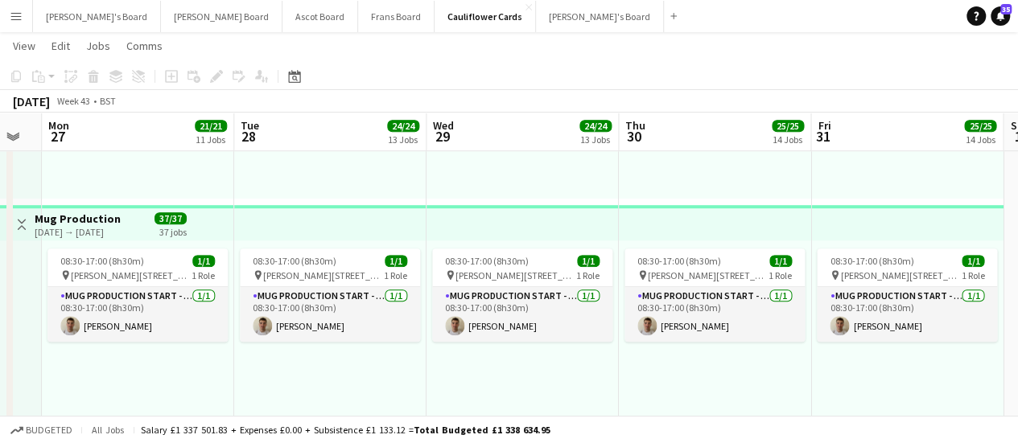
drag, startPoint x: 939, startPoint y: 234, endPoint x: 553, endPoint y: 266, distance: 387.7
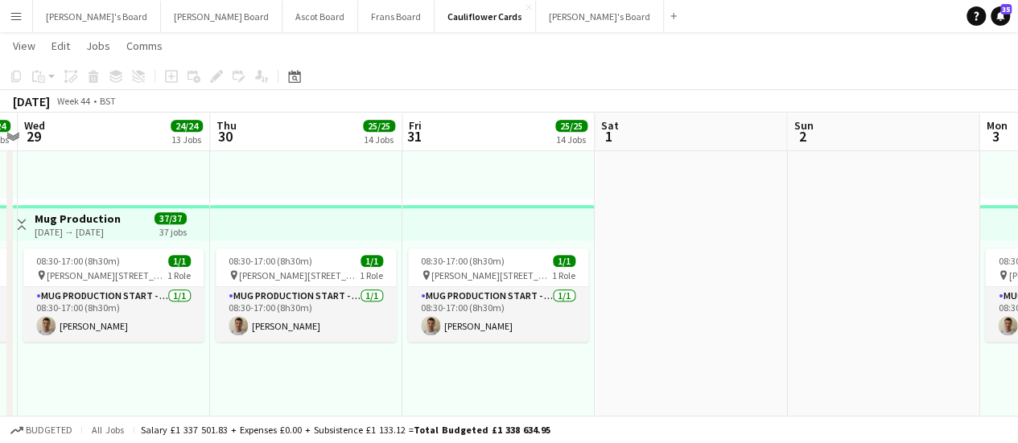
drag, startPoint x: 995, startPoint y: 236, endPoint x: 581, endPoint y: 208, distance: 414.6
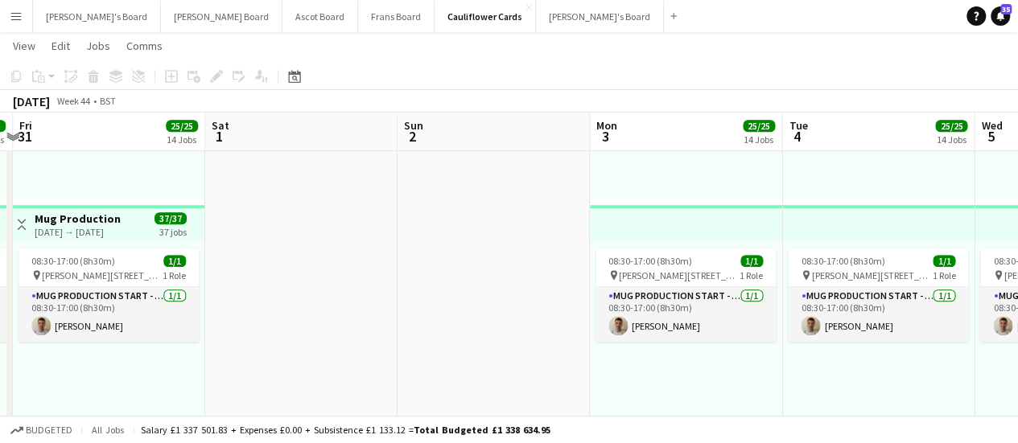
drag, startPoint x: 453, startPoint y: 268, endPoint x: 441, endPoint y: 270, distance: 12.2
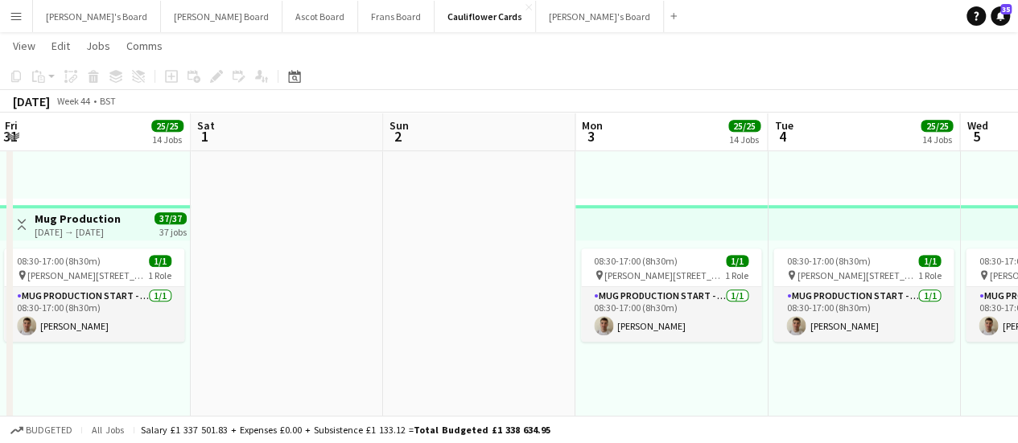
drag, startPoint x: 934, startPoint y: 237, endPoint x: 456, endPoint y: 212, distance: 478.7
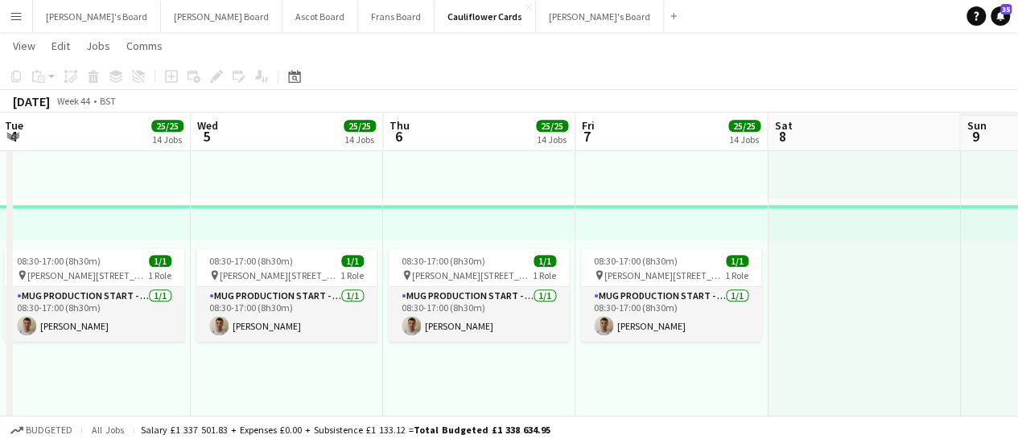
scroll to position [0, 480]
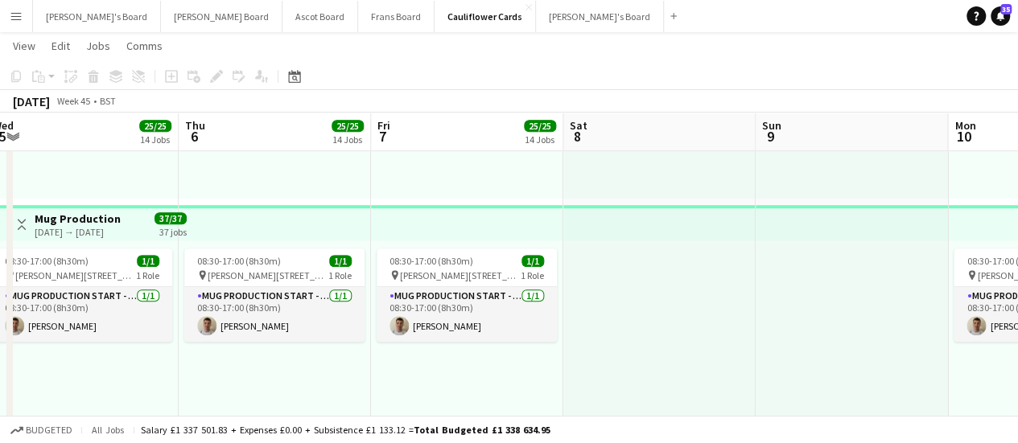
drag, startPoint x: 703, startPoint y: 226, endPoint x: 456, endPoint y: 263, distance: 249.8
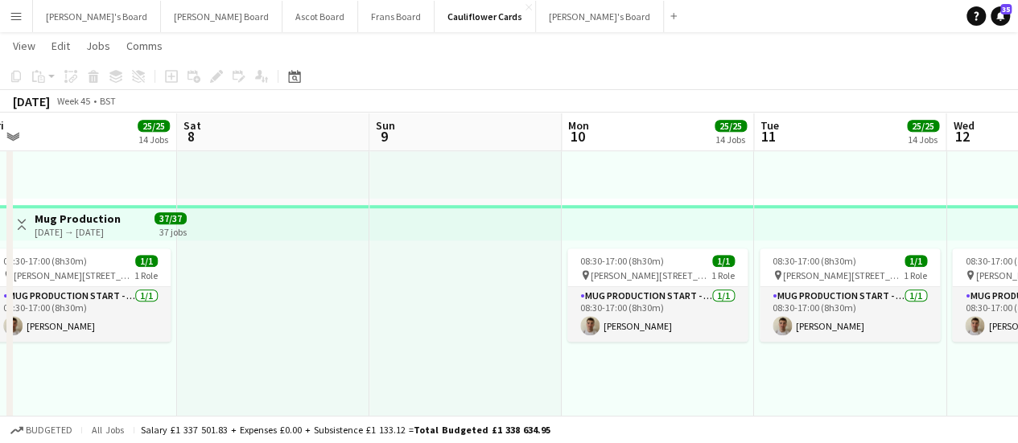
drag, startPoint x: 893, startPoint y: 289, endPoint x: 366, endPoint y: 291, distance: 527.2
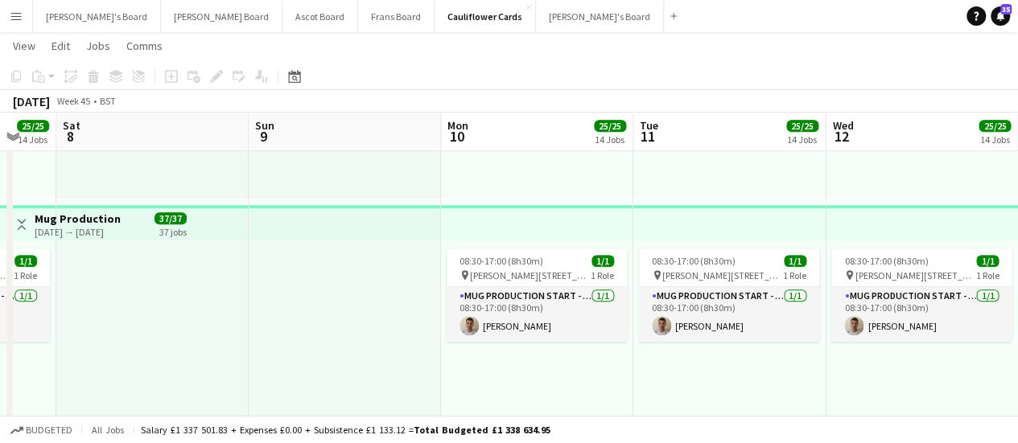
scroll to position [0, 714]
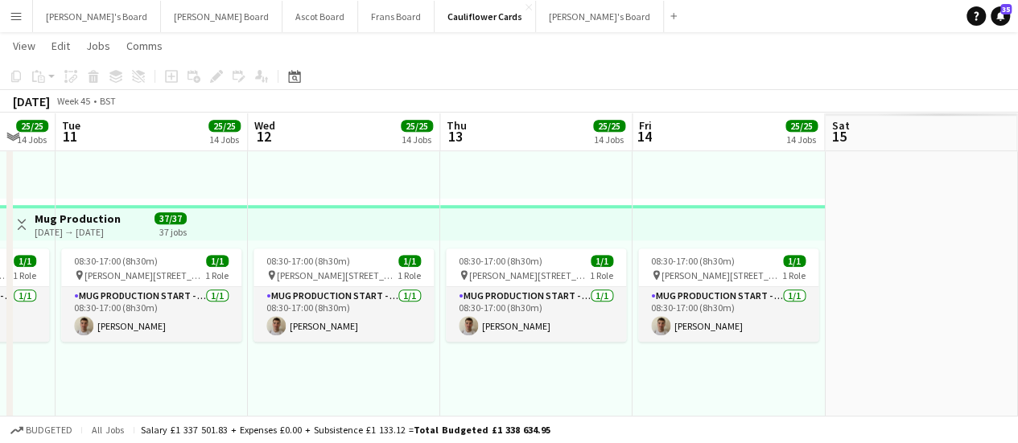
drag, startPoint x: 827, startPoint y: 202, endPoint x: 304, endPoint y: 215, distance: 523.3
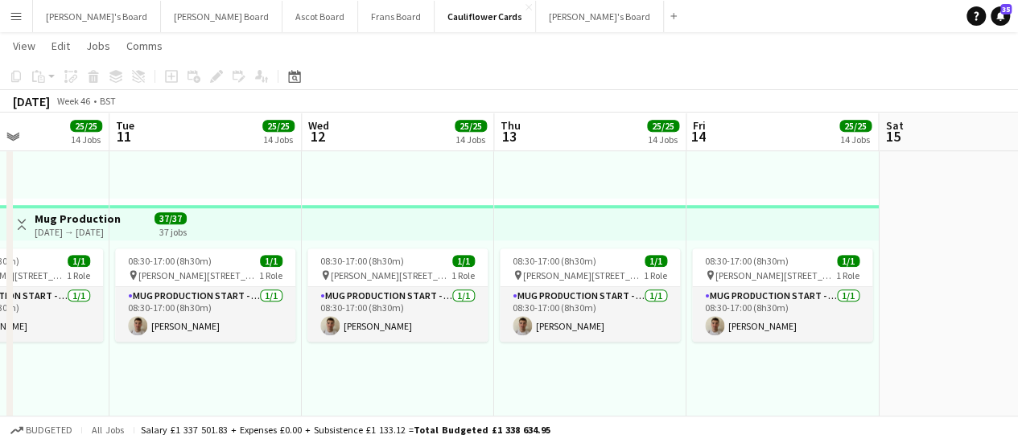
drag, startPoint x: 644, startPoint y: 249, endPoint x: 264, endPoint y: 242, distance: 379.9
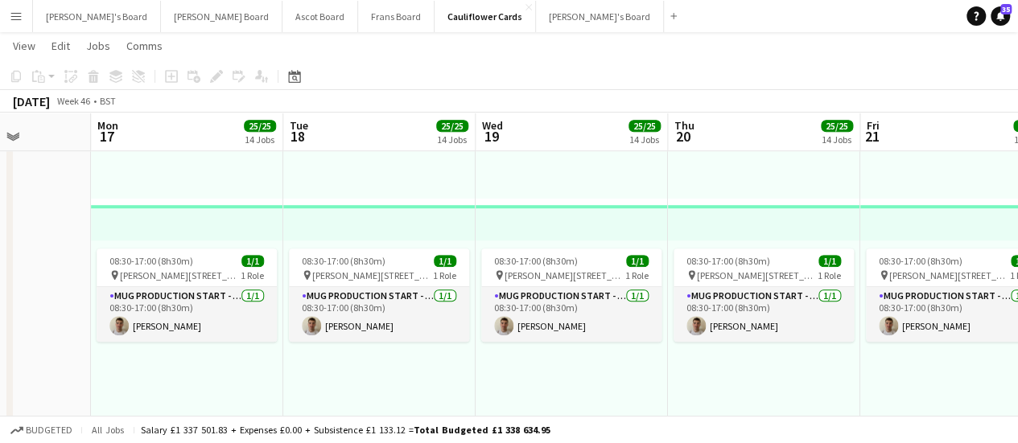
drag, startPoint x: 773, startPoint y: 258, endPoint x: 174, endPoint y: 265, distance: 599.6
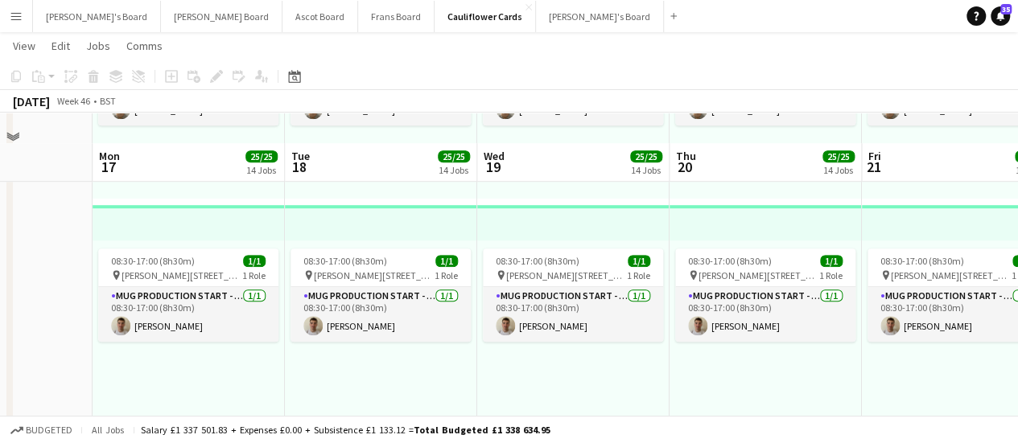
scroll to position [711, 0]
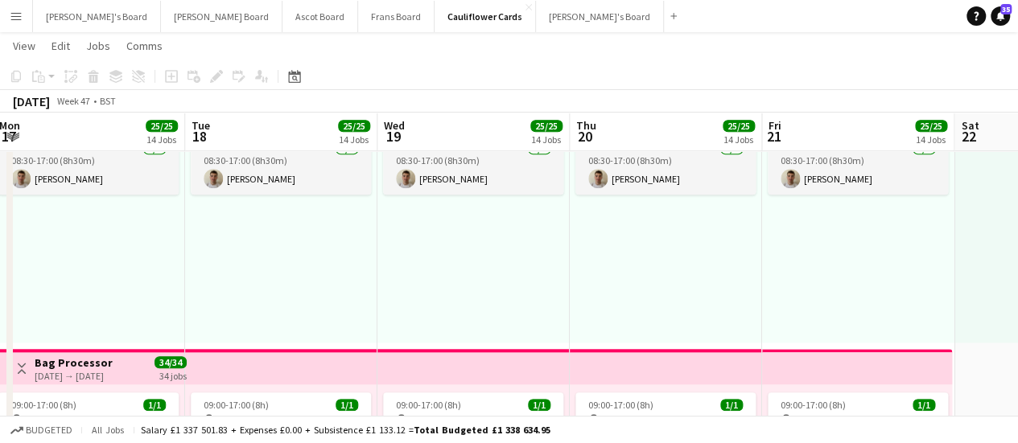
drag, startPoint x: 814, startPoint y: 237, endPoint x: 425, endPoint y: 290, distance: 393.0
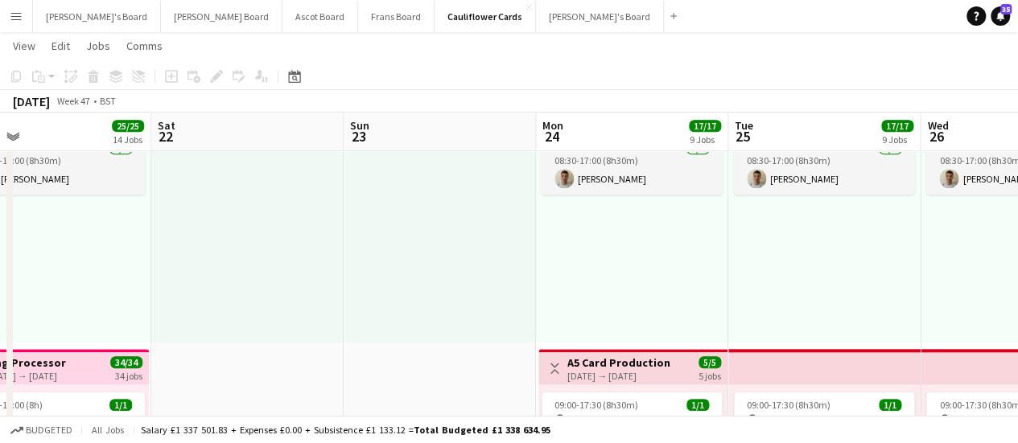
drag, startPoint x: 966, startPoint y: 241, endPoint x: 588, endPoint y: 283, distance: 380.7
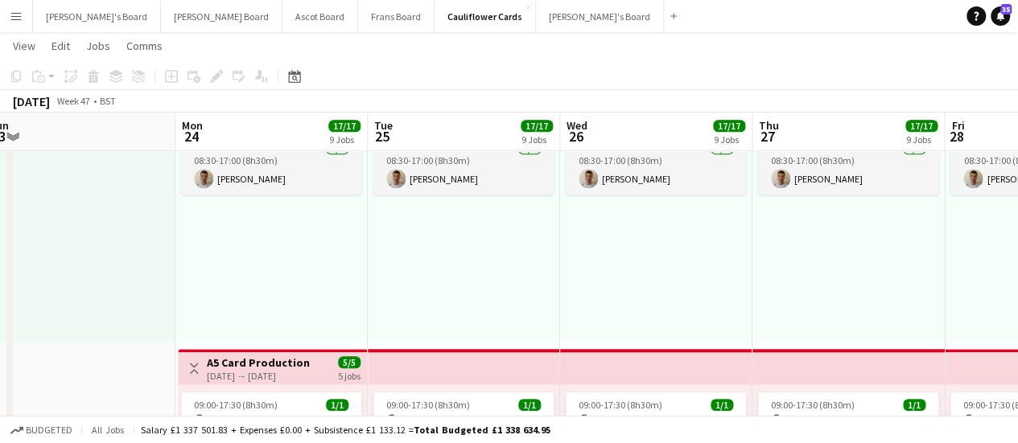
drag, startPoint x: 866, startPoint y: 291, endPoint x: 507, endPoint y: 336, distance: 361.9
drag, startPoint x: 414, startPoint y: 283, endPoint x: 773, endPoint y: 257, distance: 359.1
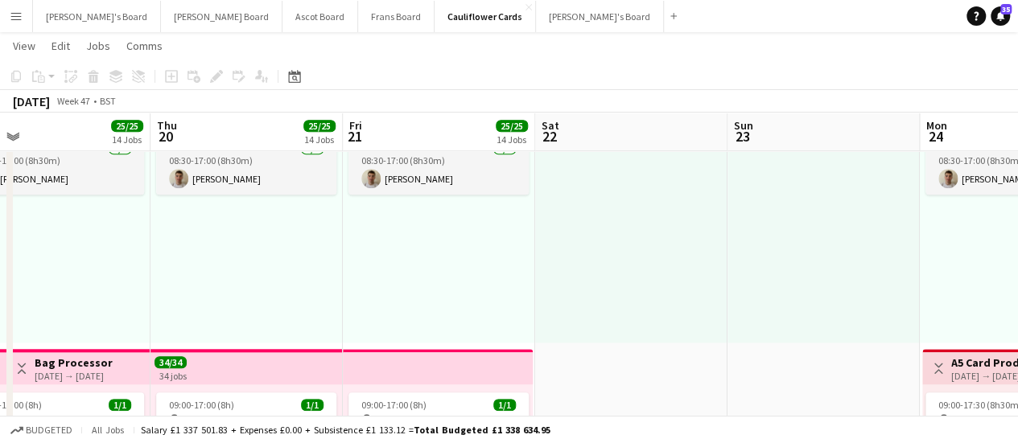
drag, startPoint x: 425, startPoint y: 223, endPoint x: 879, endPoint y: 253, distance: 454.9
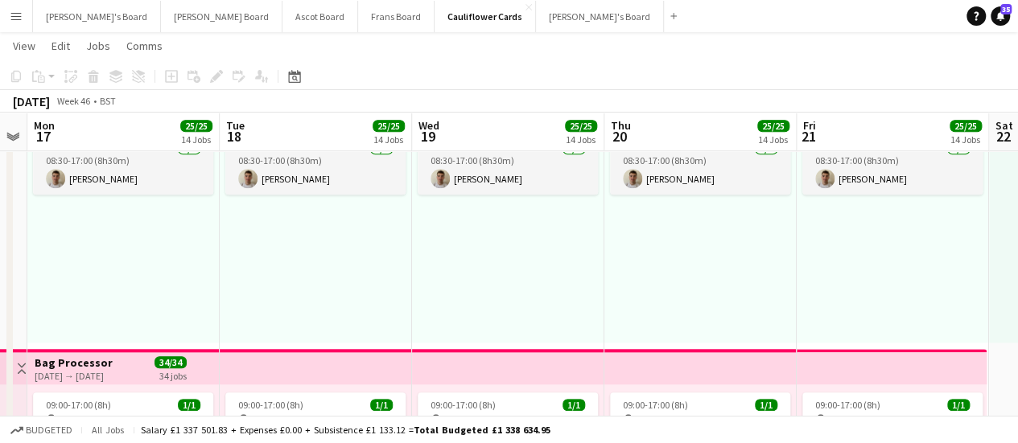
scroll to position [0, 328]
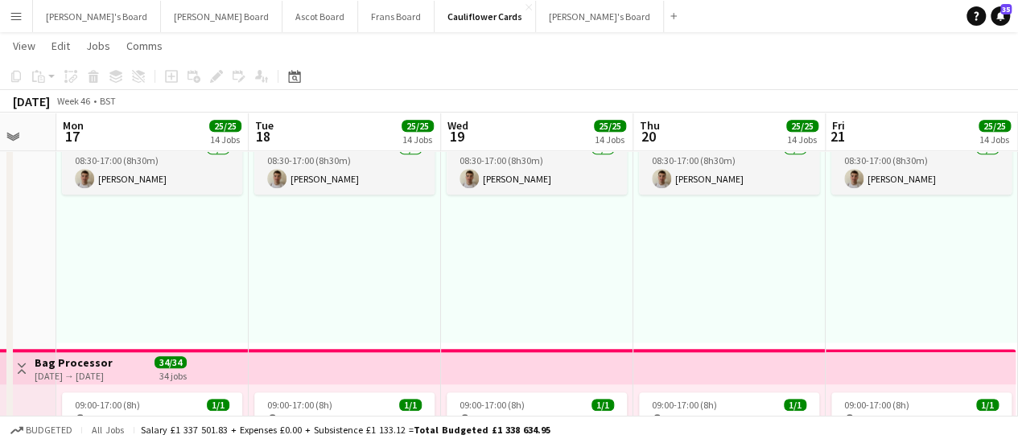
drag, startPoint x: 593, startPoint y: 265, endPoint x: 723, endPoint y: 311, distance: 137.5
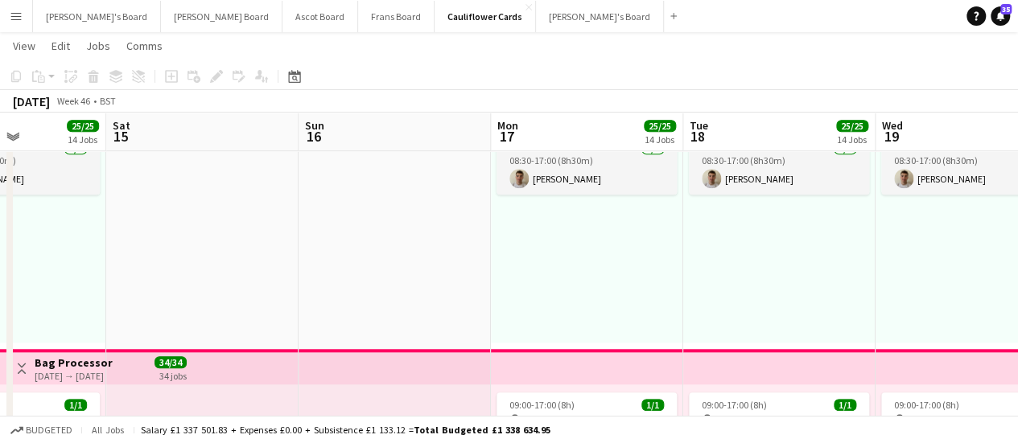
drag, startPoint x: 167, startPoint y: 260, endPoint x: 602, endPoint y: 216, distance: 436.8
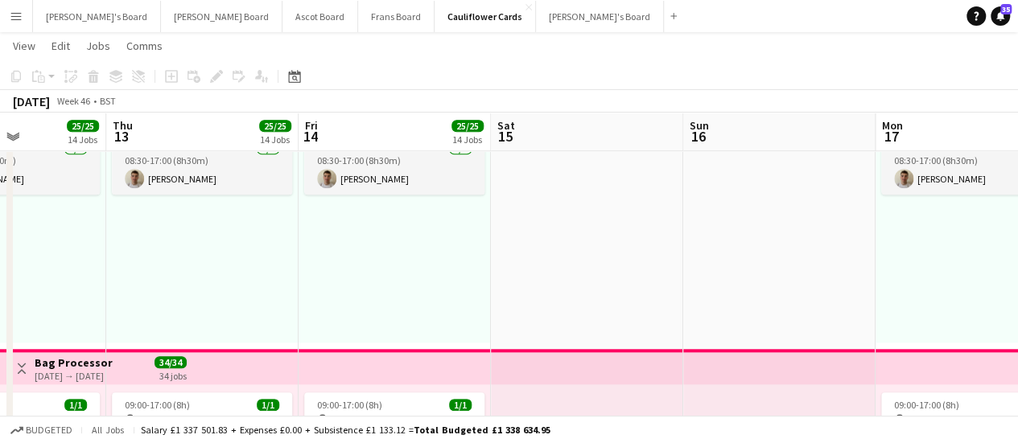
scroll to position [0, 490]
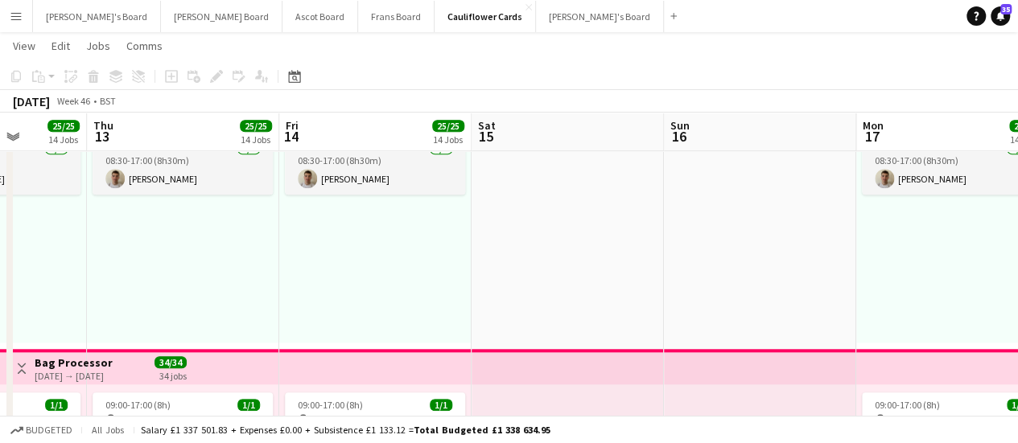
drag, startPoint x: 100, startPoint y: 216, endPoint x: 465, endPoint y: 241, distance: 366.3
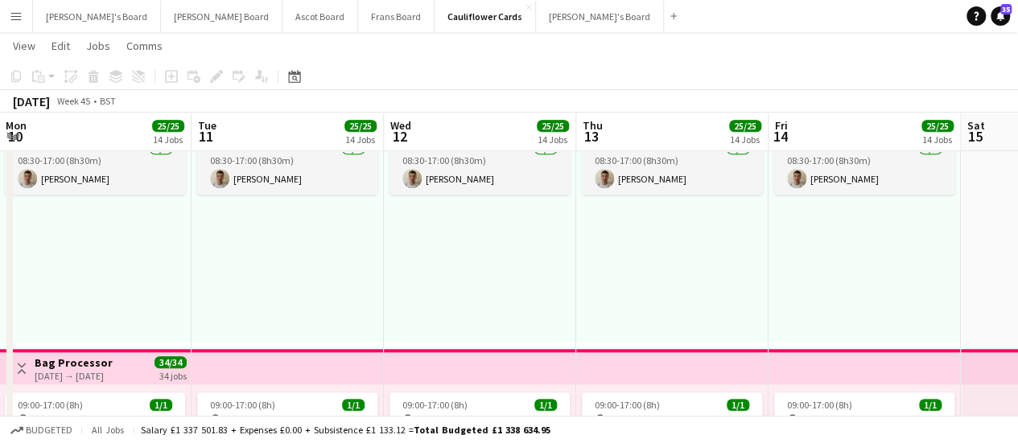
drag, startPoint x: 87, startPoint y: 269, endPoint x: 583, endPoint y: 252, distance: 496.9
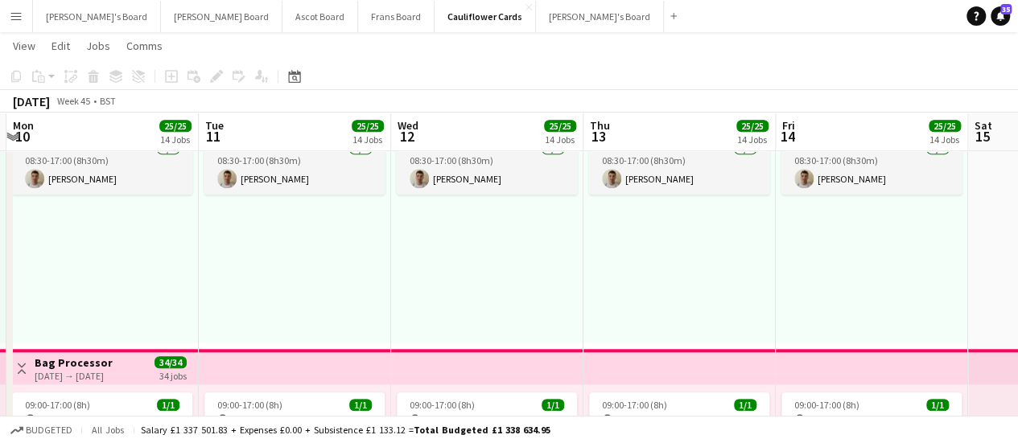
drag, startPoint x: 10, startPoint y: 265, endPoint x: 604, endPoint y: 254, distance: 594.1
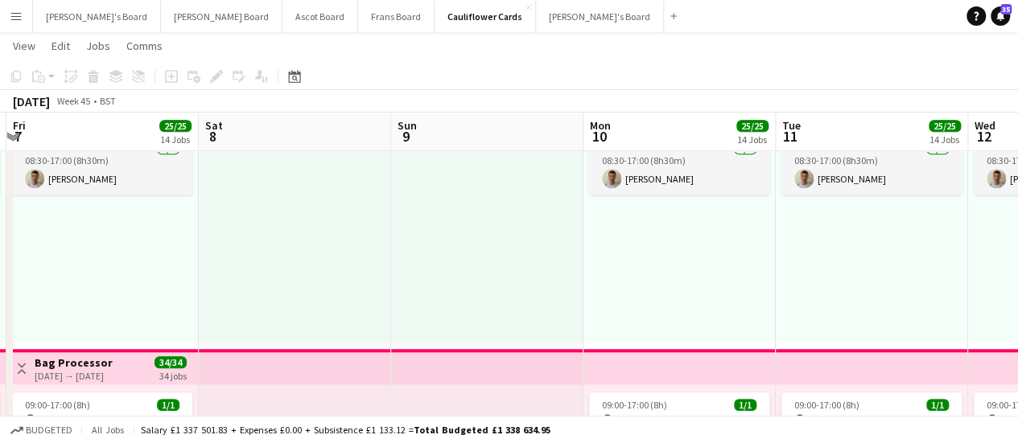
drag, startPoint x: 161, startPoint y: 276, endPoint x: 612, endPoint y: 284, distance: 451.6
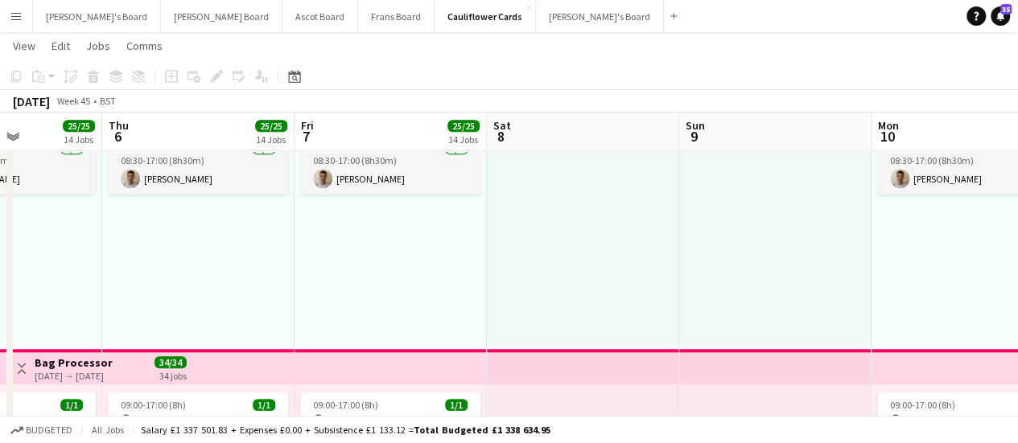
drag, startPoint x: 198, startPoint y: 225, endPoint x: 610, endPoint y: 256, distance: 413.2
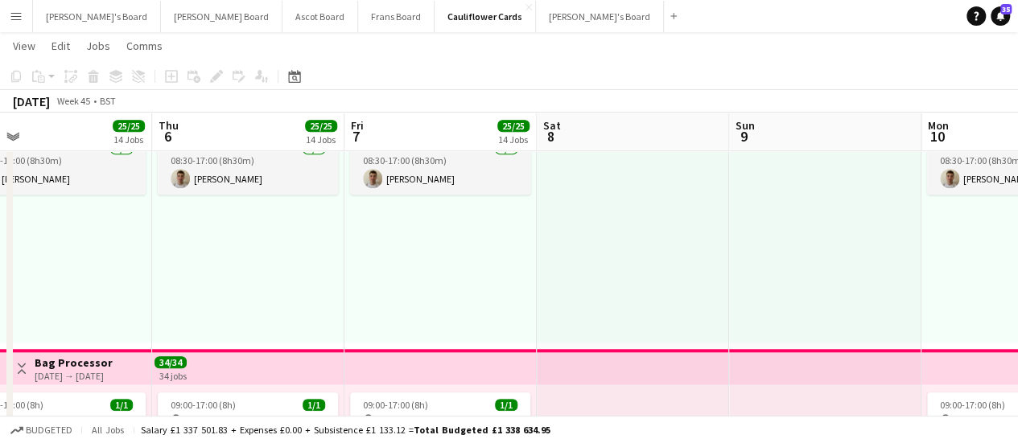
drag
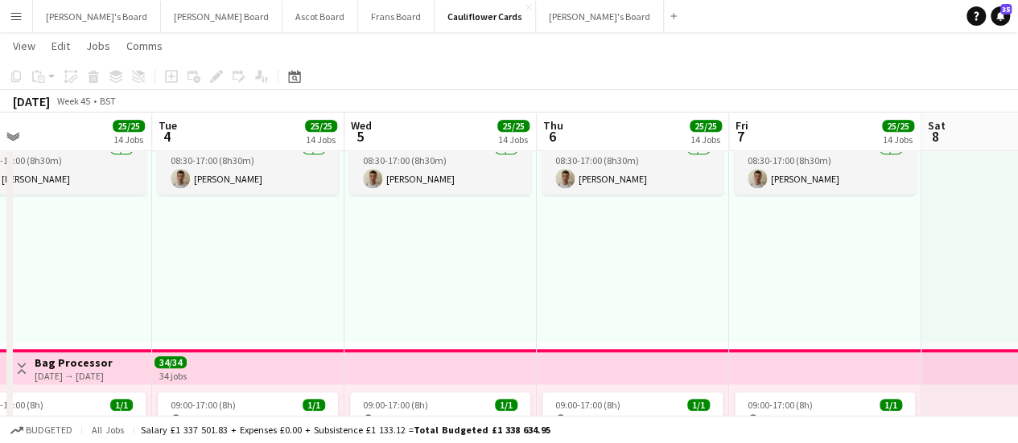
scroll to position [0, 425]
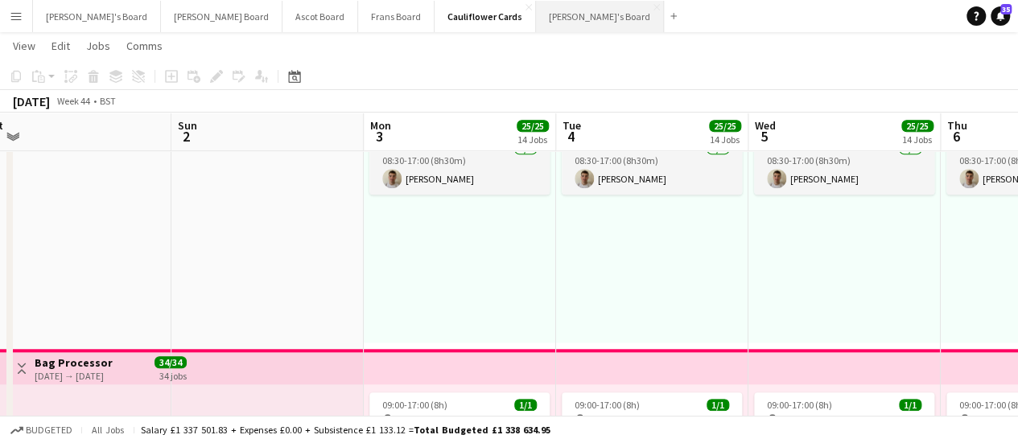
click at [536, 20] on button "[PERSON_NAME]'s Board Close" at bounding box center [600, 16] width 128 height 31
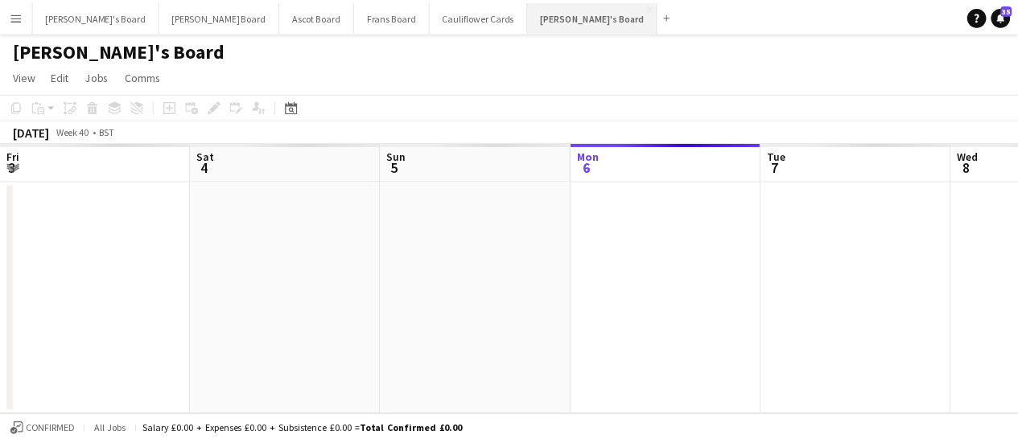
scroll to position [0, 385]
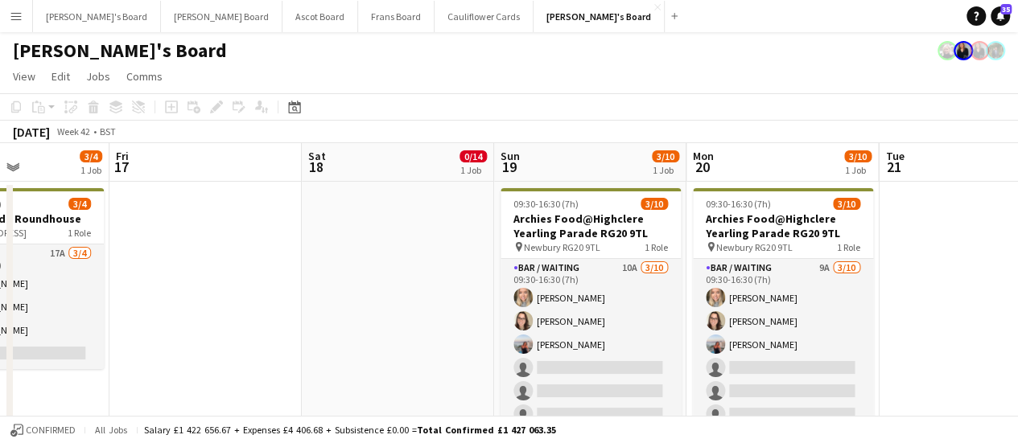
scroll to position [0, 713]
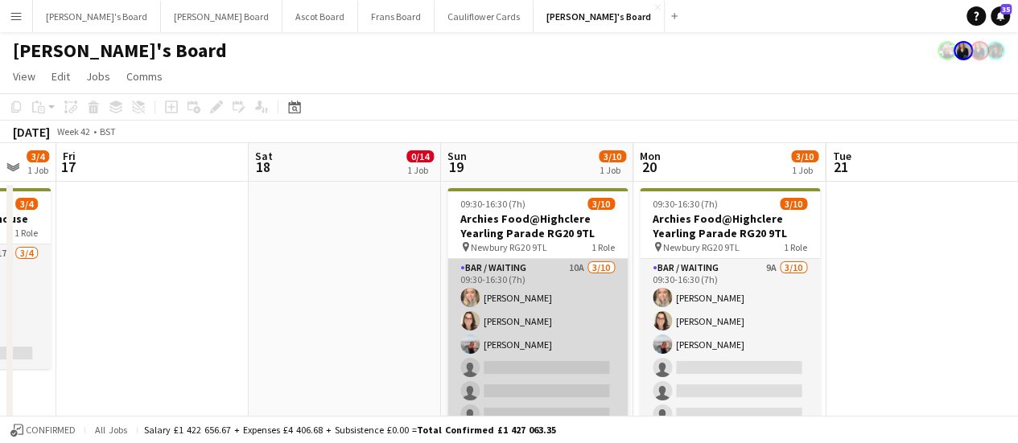
click at [567, 294] on app-card-role "Bar / Waiting 10A [DATE] 09:30-16:30 (7h) [PERSON_NAME] [PERSON_NAME] [PERSON_N…" at bounding box center [537, 391] width 180 height 265
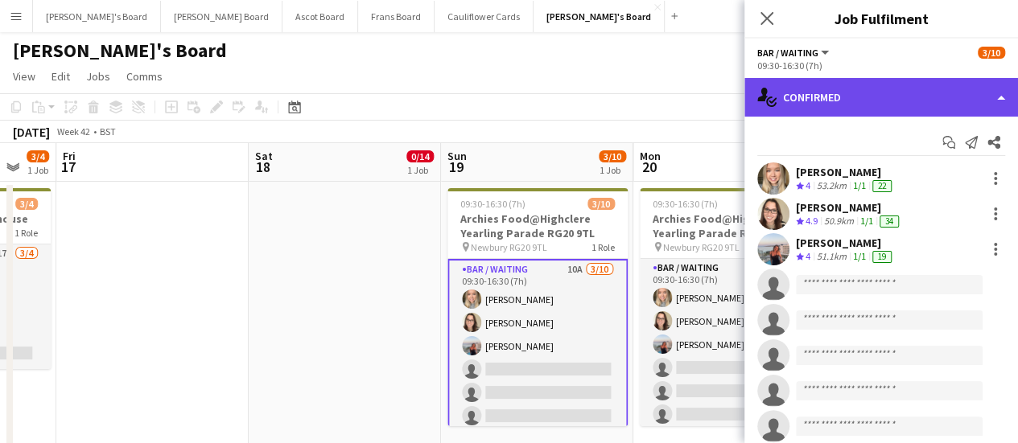
click at [898, 104] on div "single-neutral-actions-check-2 Confirmed" at bounding box center [881, 97] width 274 height 39
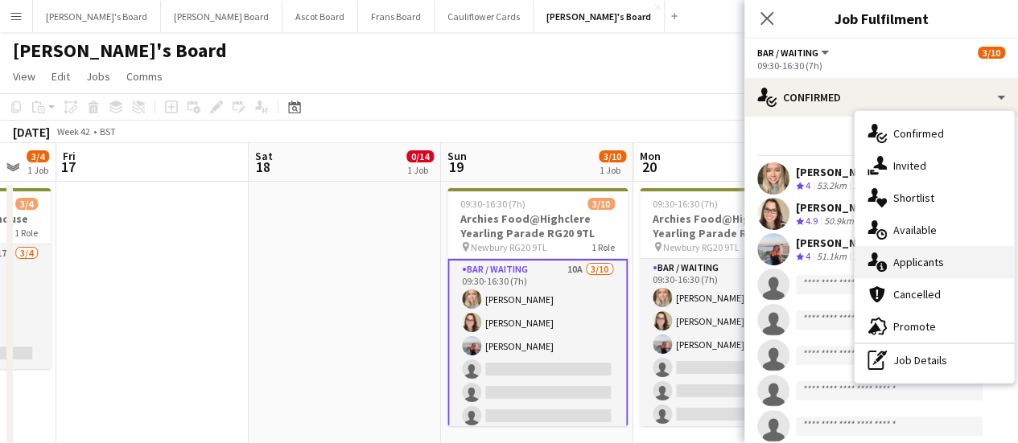
click at [938, 264] on span "Applicants" at bounding box center [918, 262] width 51 height 14
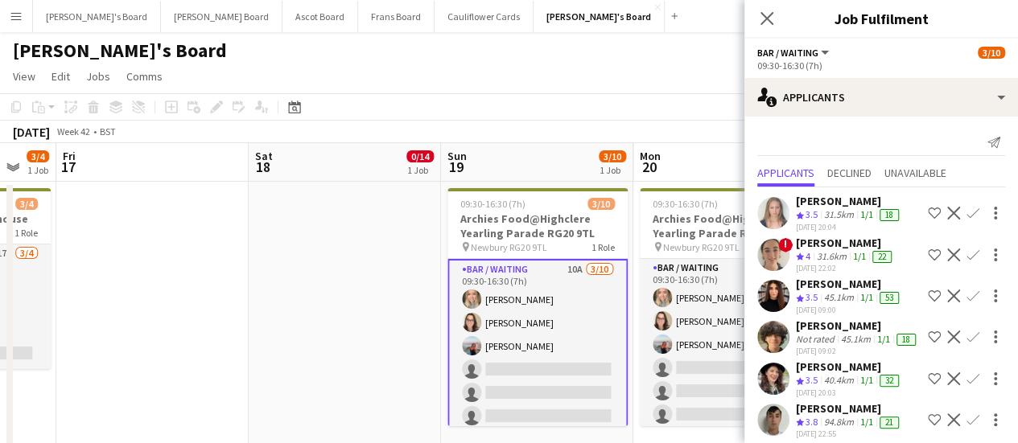
scroll to position [229, 0]
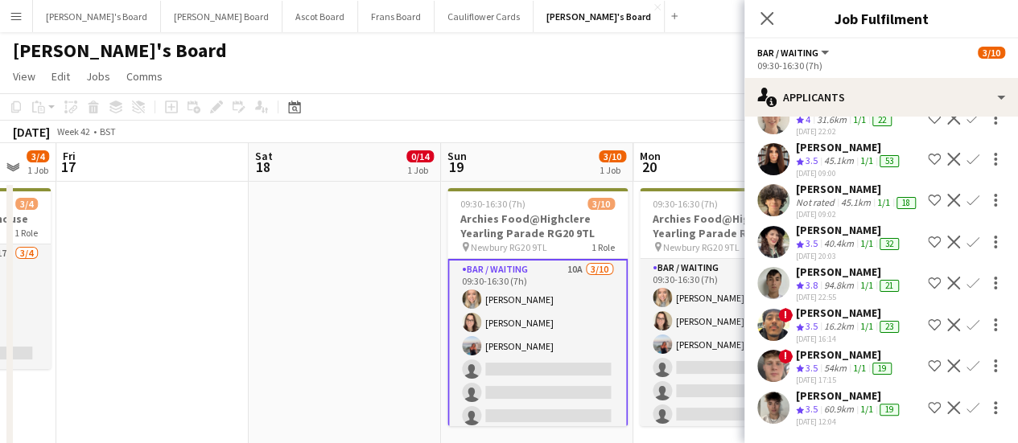
click at [835, 279] on div "94.8km" at bounding box center [839, 286] width 36 height 14
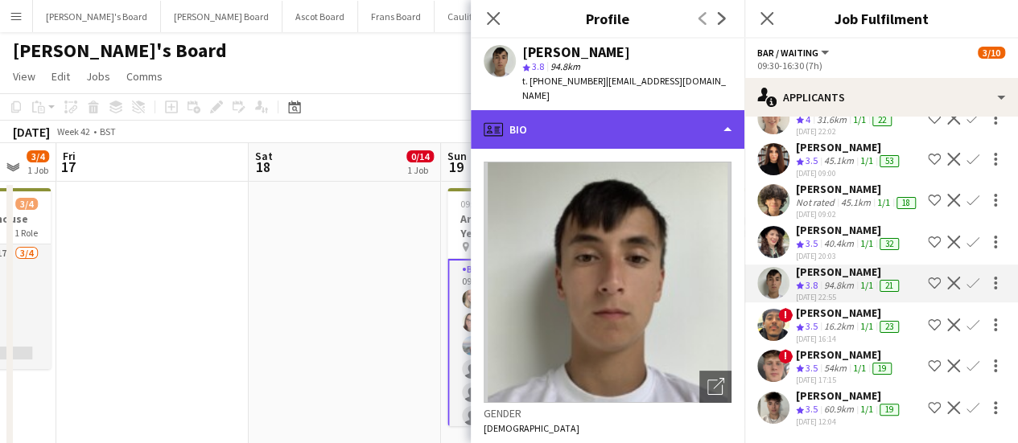
click at [618, 122] on div "profile Bio" at bounding box center [608, 129] width 274 height 39
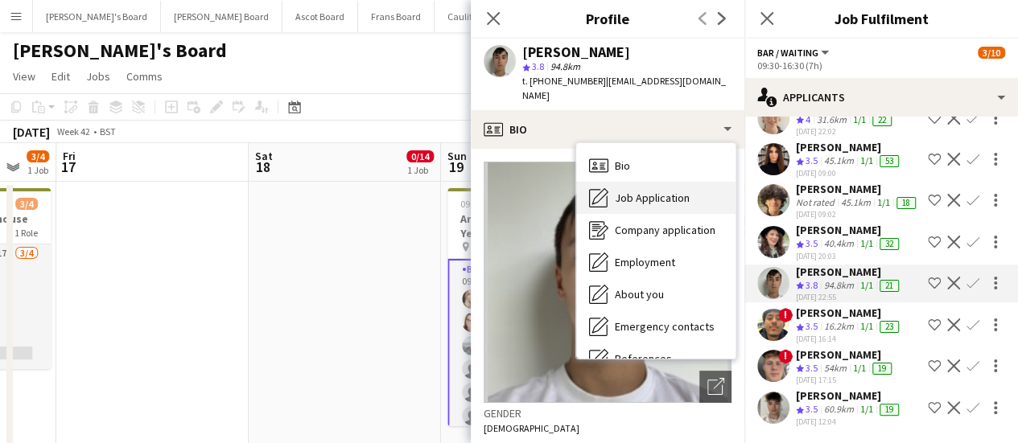
click at [630, 191] on span "Job Application" at bounding box center [652, 198] width 75 height 14
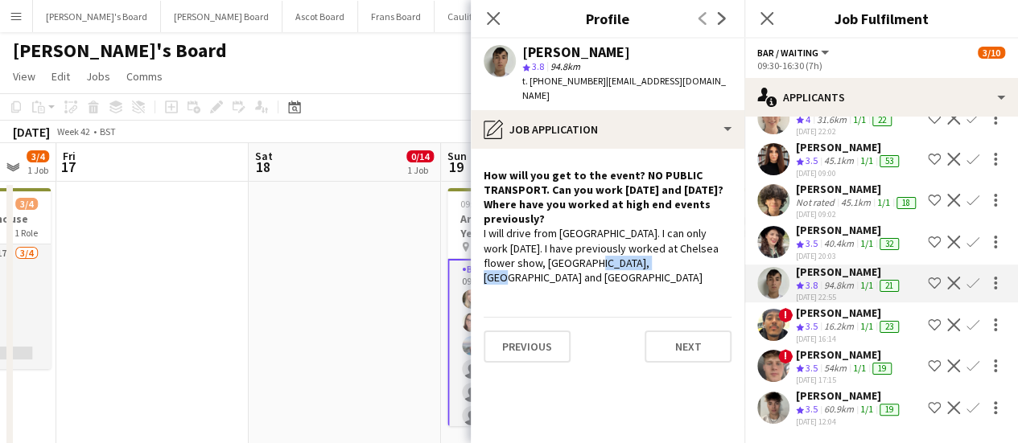
drag, startPoint x: 663, startPoint y: 252, endPoint x: 583, endPoint y: 243, distance: 80.2
click at [583, 243] on div "I will drive from [GEOGRAPHIC_DATA]. I can only work [DATE]. I have previously …" at bounding box center [608, 255] width 248 height 59
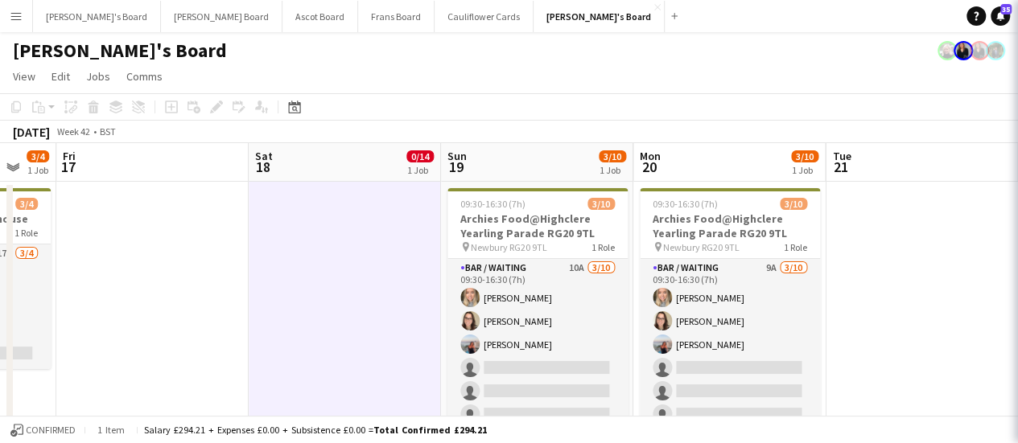
scroll to position [0, 0]
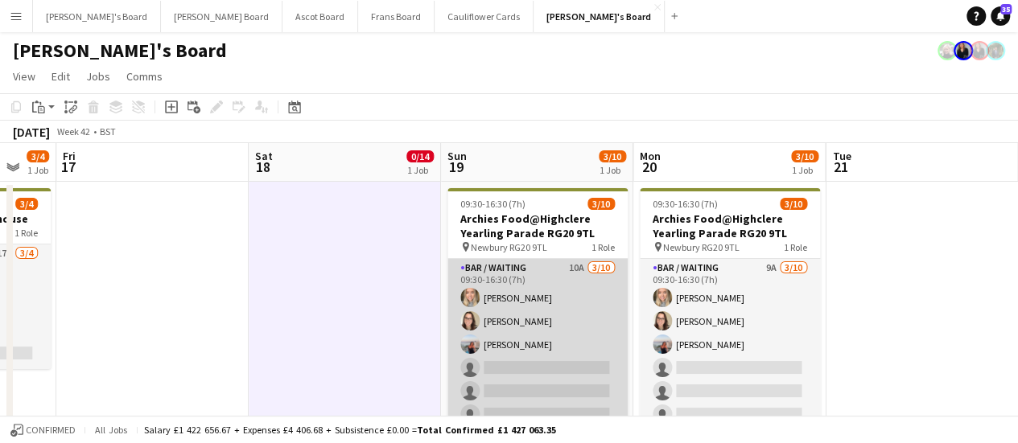
click at [560, 287] on app-card-role "Bar / Waiting 10A [DATE] 09:30-16:30 (7h) [PERSON_NAME] [PERSON_NAME] [PERSON_N…" at bounding box center [537, 391] width 180 height 265
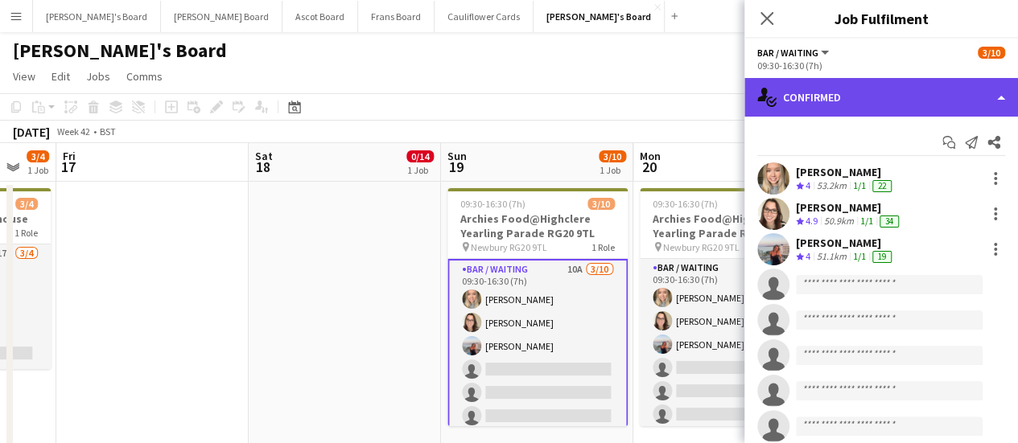
click at [923, 105] on div "single-neutral-actions-check-2 Confirmed" at bounding box center [881, 97] width 274 height 39
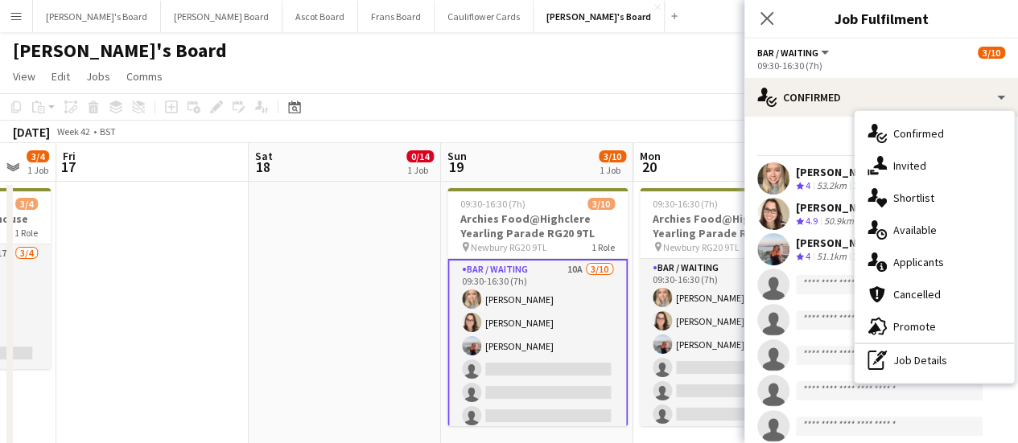
click at [530, 292] on app-card-role "Bar / Waiting 10A [DATE] 09:30-16:30 (7h) [PERSON_NAME] [PERSON_NAME] [PERSON_N…" at bounding box center [537, 393] width 180 height 268
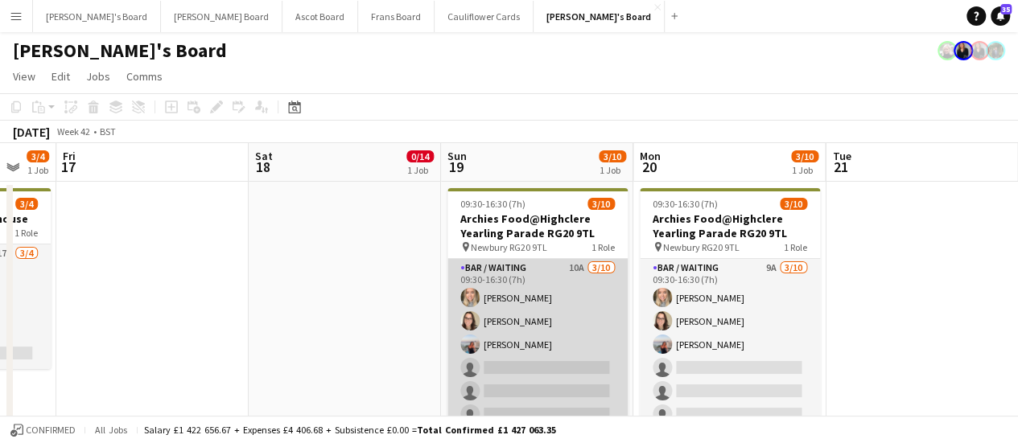
click at [530, 292] on app-card-role "Bar / Waiting 10A [DATE] 09:30-16:30 (7h) [PERSON_NAME] [PERSON_NAME] [PERSON_N…" at bounding box center [537, 391] width 180 height 265
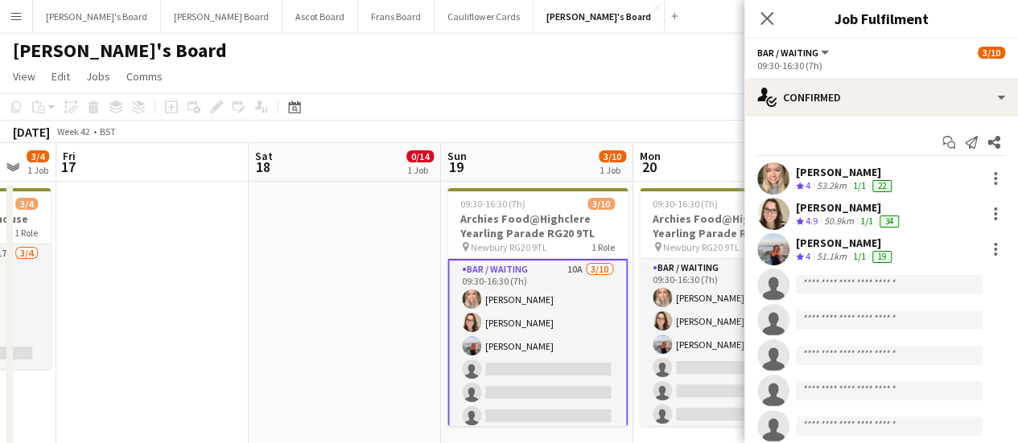
click at [827, 183] on div "53.2km" at bounding box center [832, 186] width 36 height 14
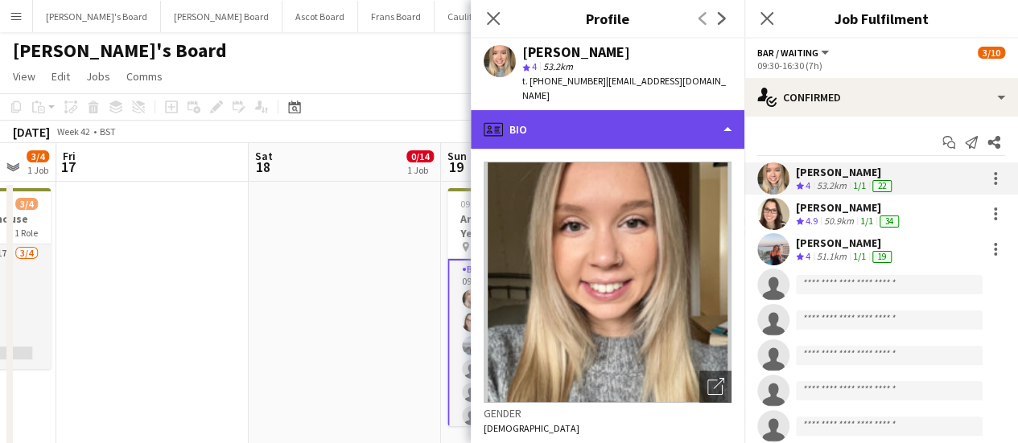
click at [594, 119] on div "profile Bio" at bounding box center [608, 129] width 274 height 39
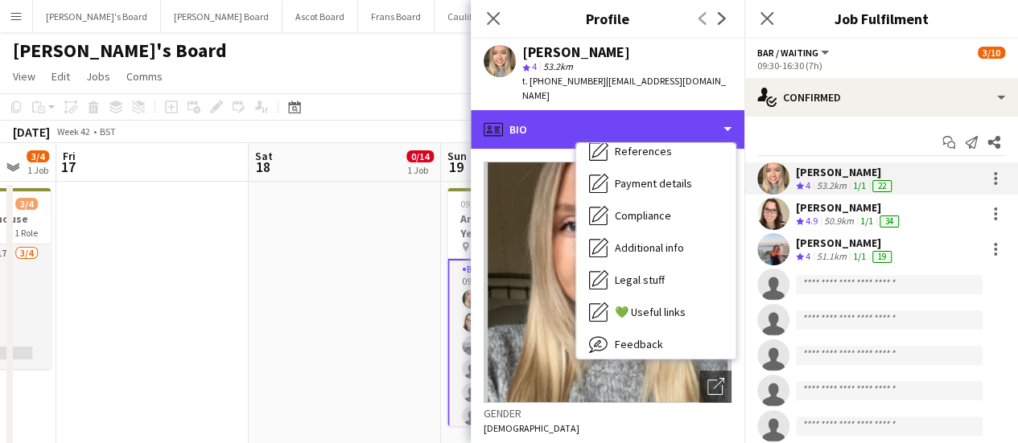
scroll to position [233, 0]
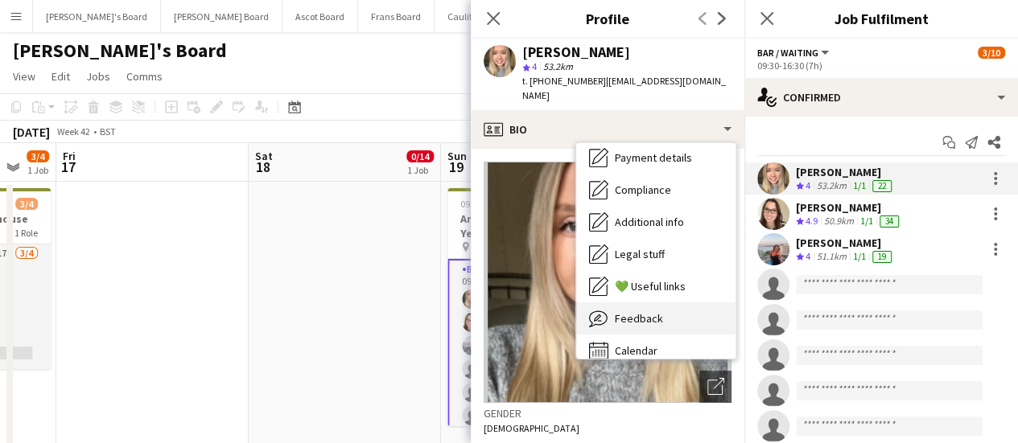
click at [656, 311] on span "Feedback" at bounding box center [639, 318] width 48 height 14
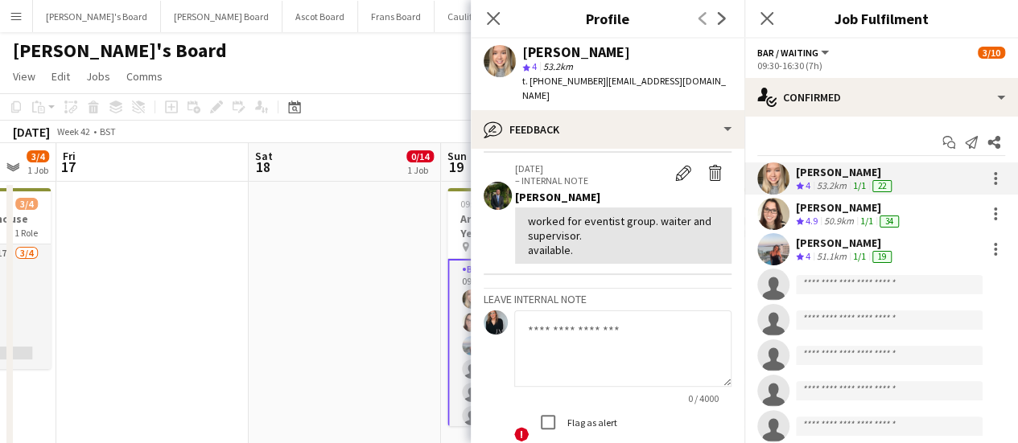
scroll to position [213, 0]
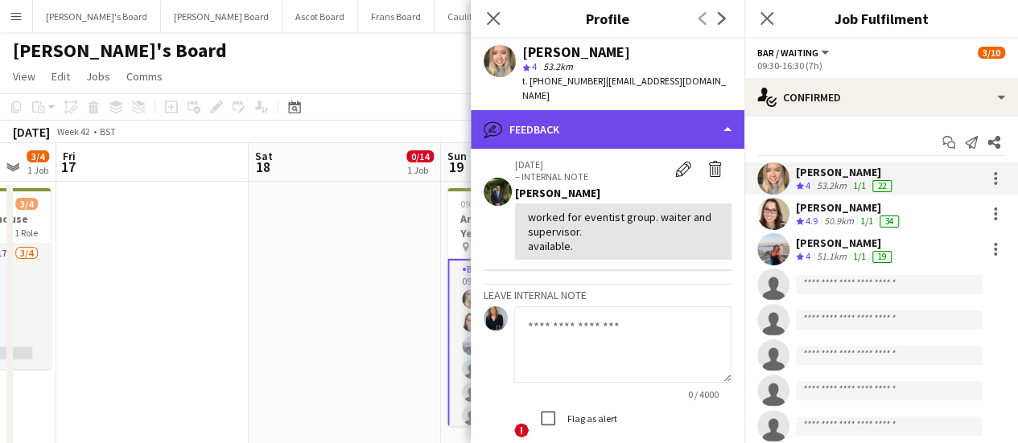
click at [650, 122] on div "bubble-pencil Feedback" at bounding box center [608, 129] width 274 height 39
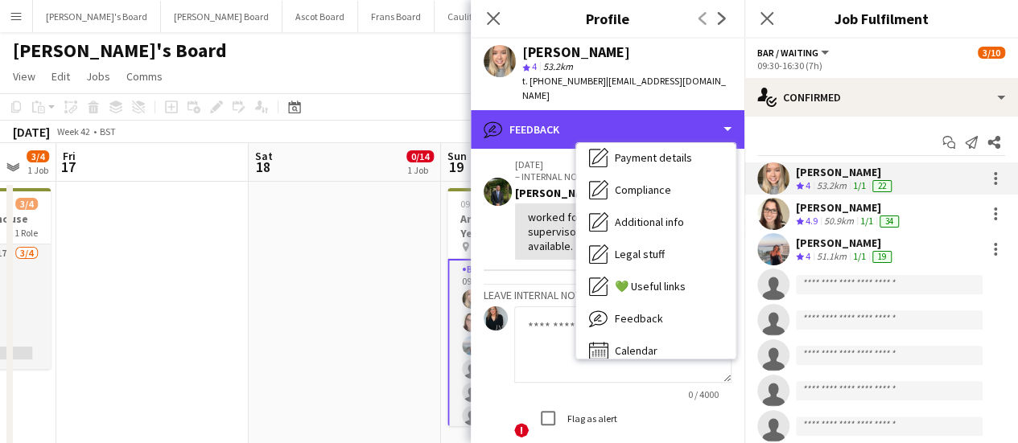
scroll to position [0, 0]
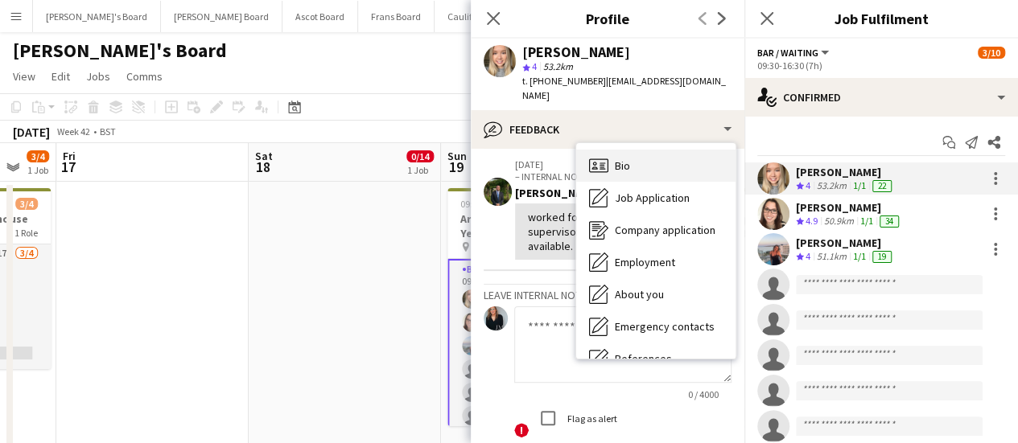
click at [649, 150] on div "Bio Bio" at bounding box center [655, 166] width 159 height 32
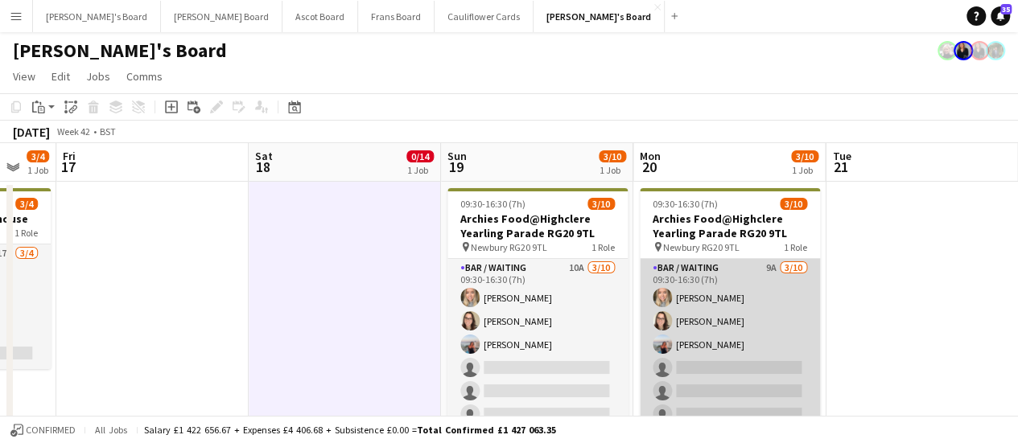
click at [736, 299] on app-card-role "Bar / Waiting 9A [DATE] 09:30-16:30 (7h) [PERSON_NAME] [PERSON_NAME] [PERSON_NA…" at bounding box center [730, 391] width 180 height 265
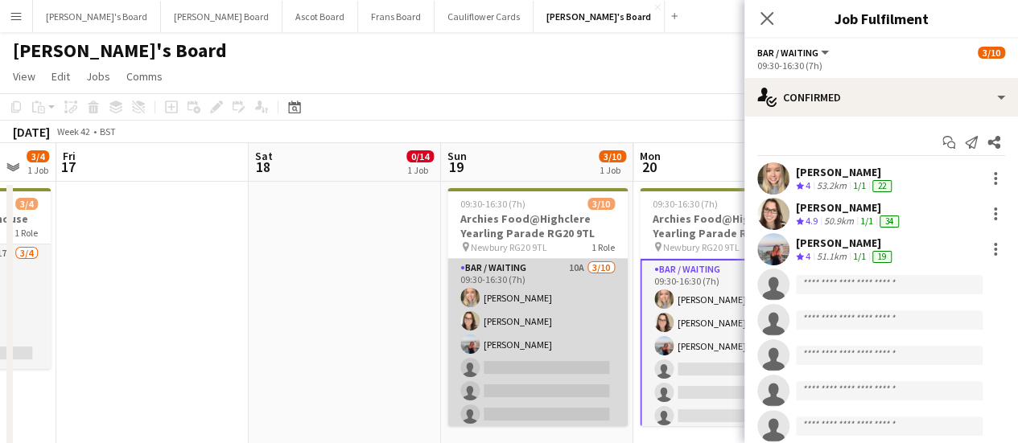
click at [552, 303] on app-card-role "Bar / Waiting 10A [DATE] 09:30-16:30 (7h) [PERSON_NAME] [PERSON_NAME] [PERSON_N…" at bounding box center [537, 391] width 180 height 265
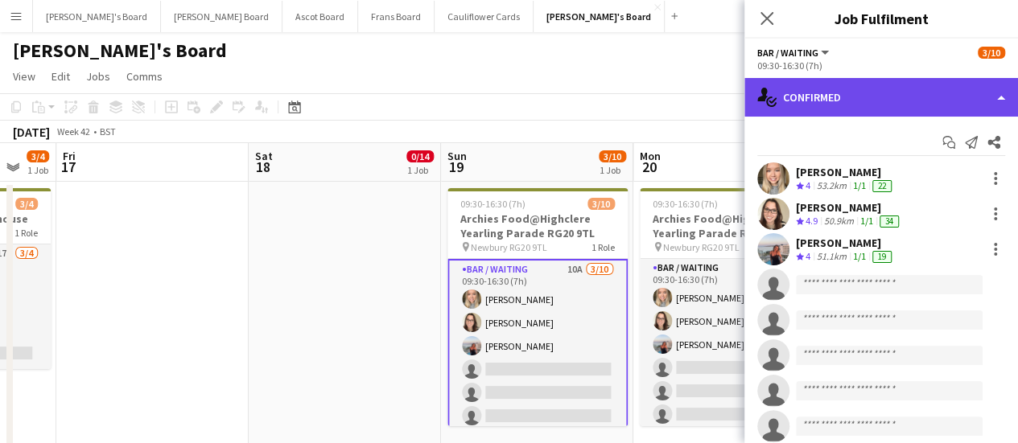
click at [894, 103] on div "single-neutral-actions-check-2 Confirmed" at bounding box center [881, 97] width 274 height 39
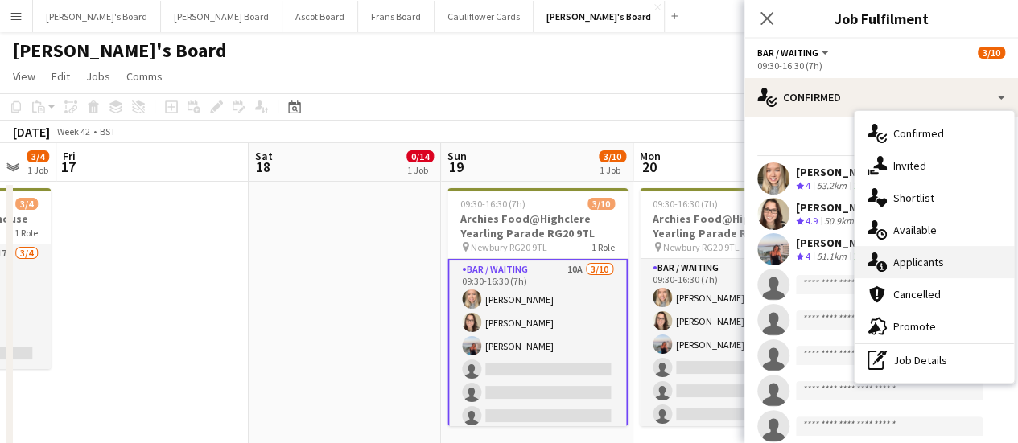
click at [924, 257] on span "Applicants" at bounding box center [918, 262] width 51 height 14
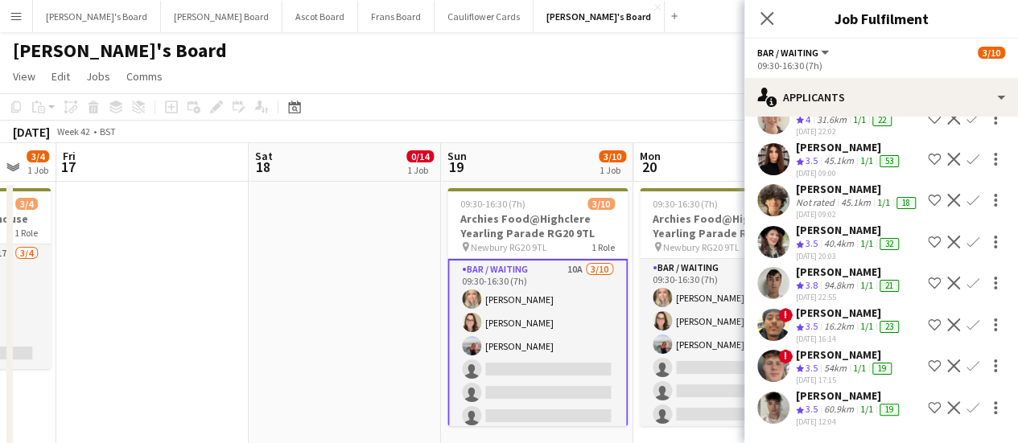
scroll to position [194, 0]
click at [820, 279] on div "Crew rating 3.8" at bounding box center [808, 286] width 25 height 14
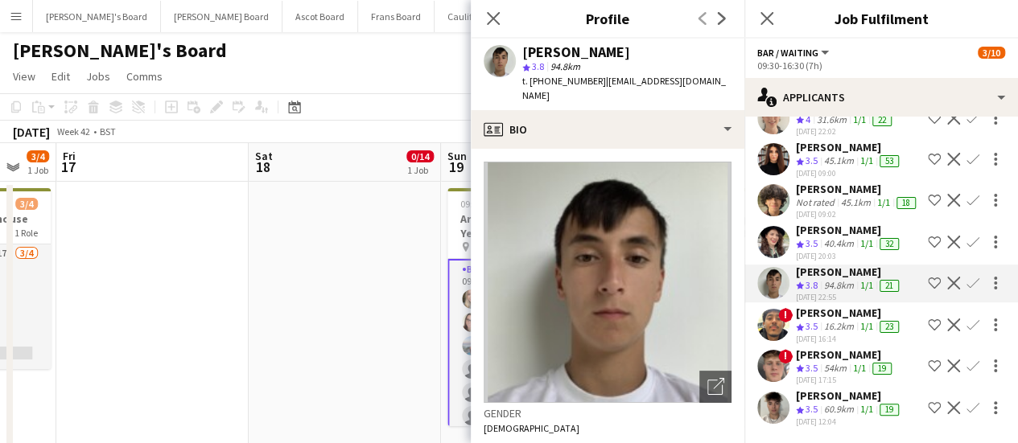
click at [670, 90] on div "[PERSON_NAME] star 3.8 94.8km t. [PHONE_NUMBER] | [EMAIL_ADDRESS][DOMAIN_NAME]" at bounding box center [608, 75] width 274 height 72
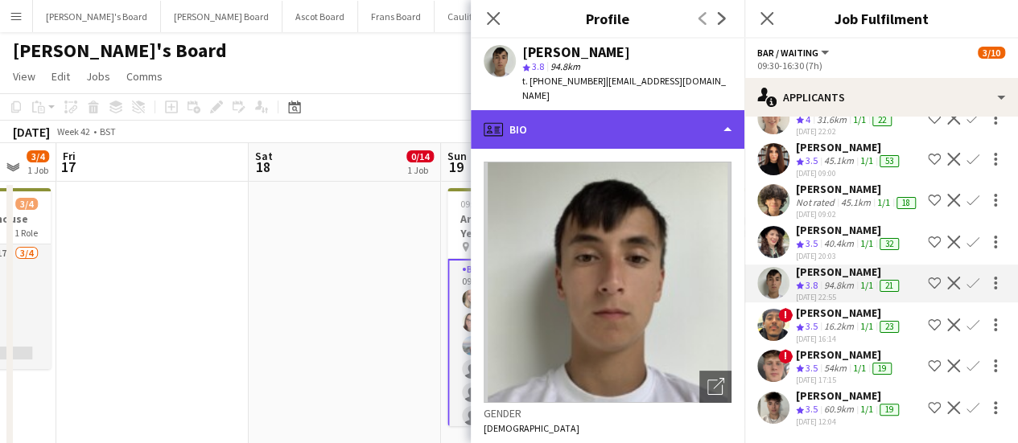
click at [648, 111] on div "profile Bio" at bounding box center [608, 129] width 274 height 39
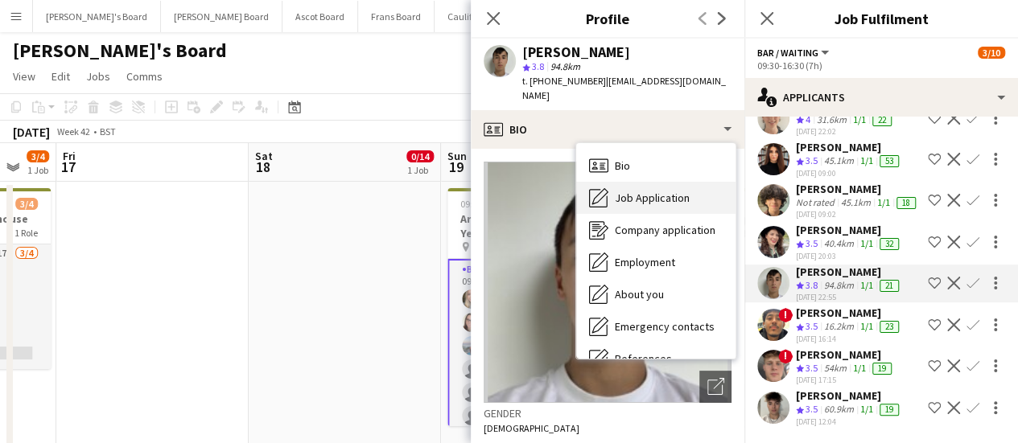
click at [636, 194] on div "Job Application Job Application" at bounding box center [655, 198] width 159 height 32
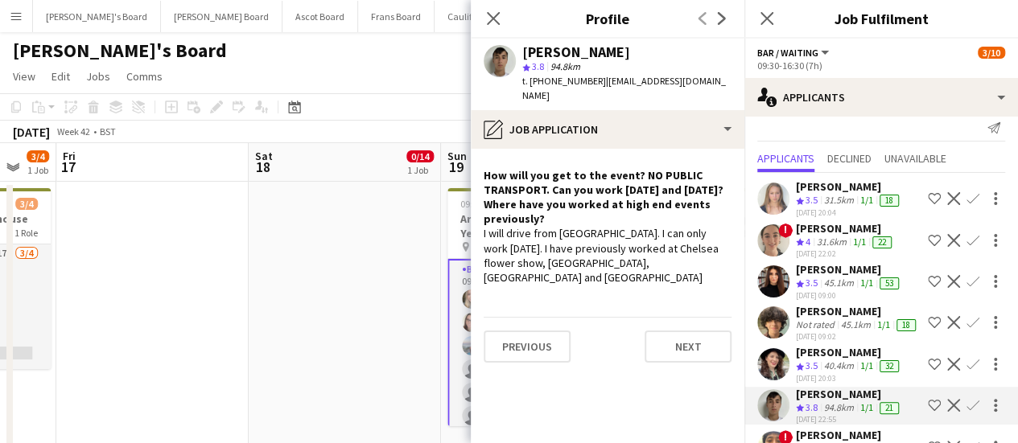
scroll to position [3, 0]
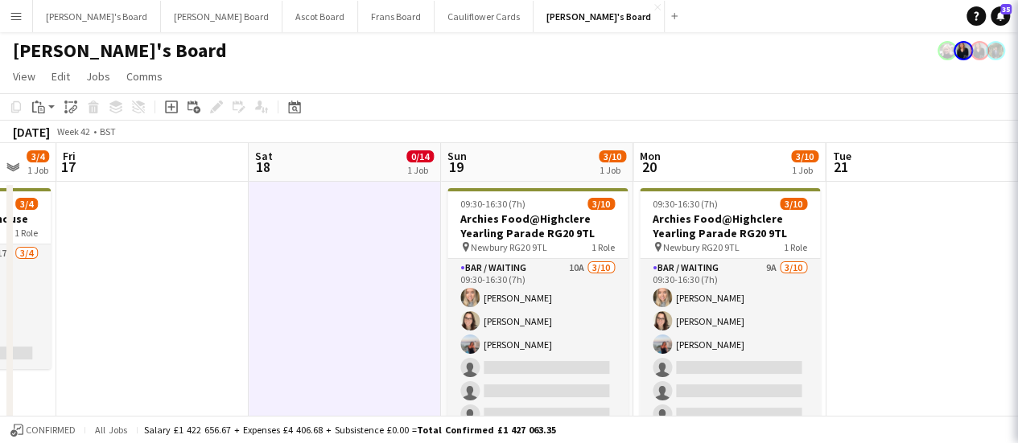
scroll to position [0, 0]
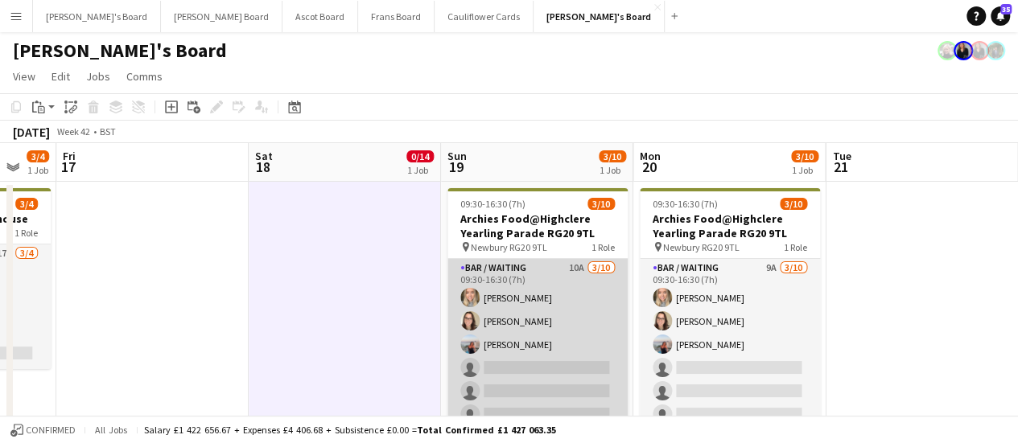
click at [585, 310] on app-card-role "Bar / Waiting 10A [DATE] 09:30-16:30 (7h) [PERSON_NAME] [PERSON_NAME] [PERSON_N…" at bounding box center [537, 391] width 180 height 265
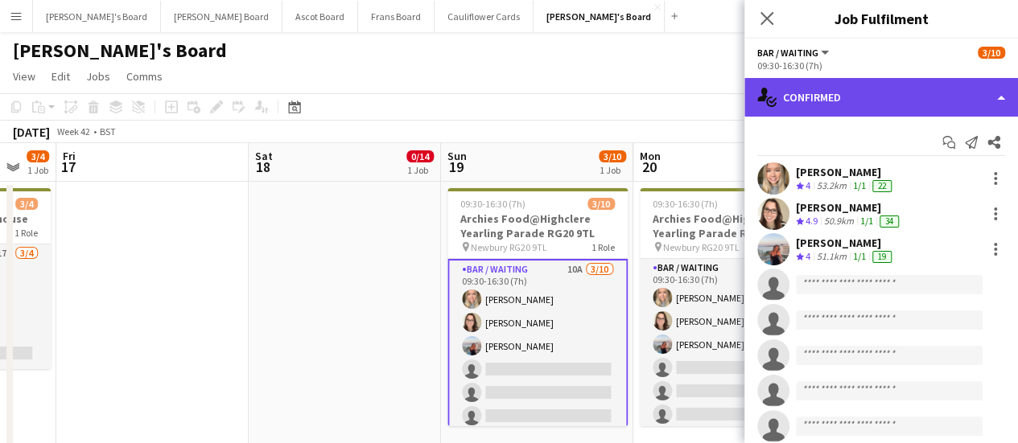
click at [905, 92] on div "single-neutral-actions-check-2 Confirmed" at bounding box center [881, 97] width 274 height 39
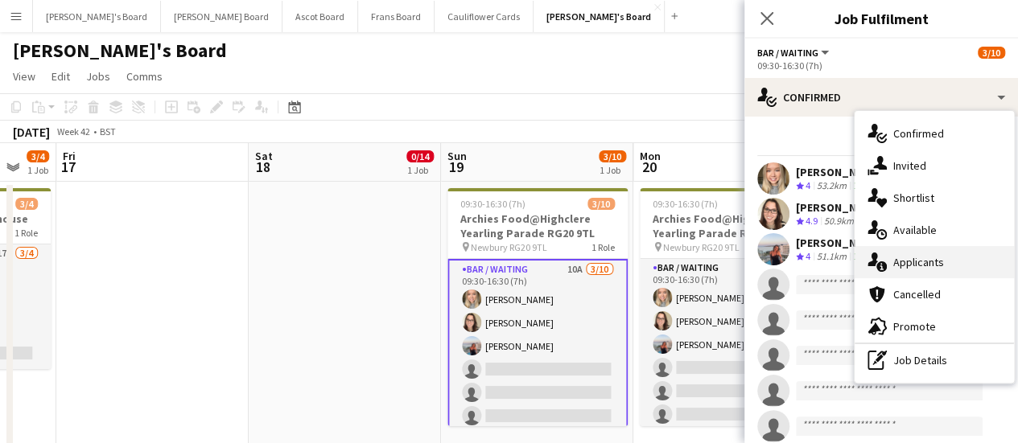
click at [949, 260] on div "single-neutral-actions-information Applicants" at bounding box center [934, 262] width 159 height 32
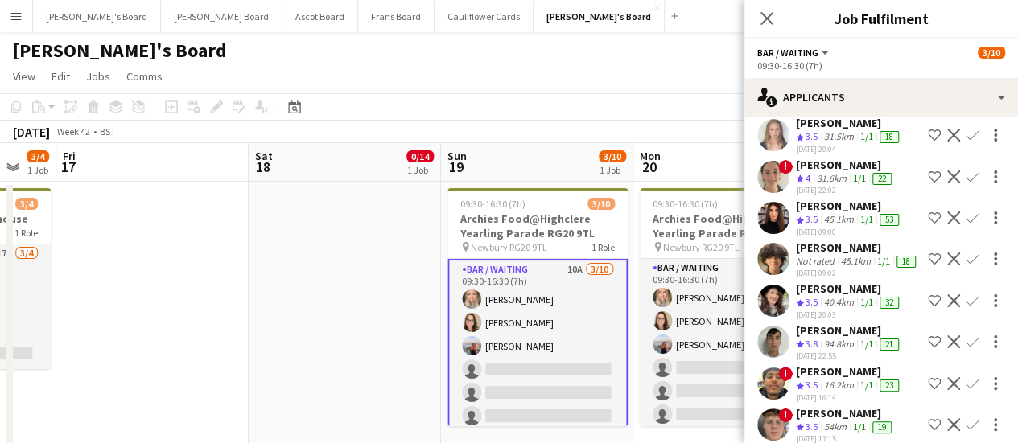
scroll to position [24, 0]
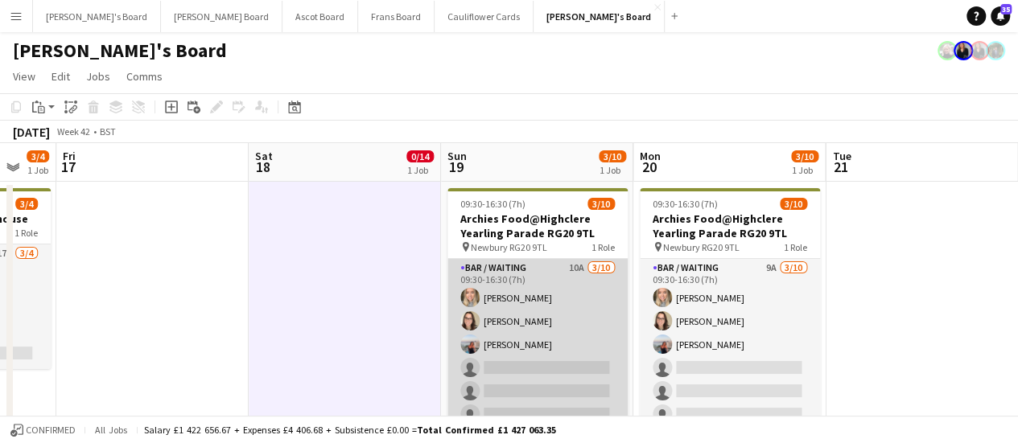
click at [573, 313] on app-card-role "Bar / Waiting 10A [DATE] 09:30-16:30 (7h) [PERSON_NAME] [PERSON_NAME] [PERSON_N…" at bounding box center [537, 391] width 180 height 265
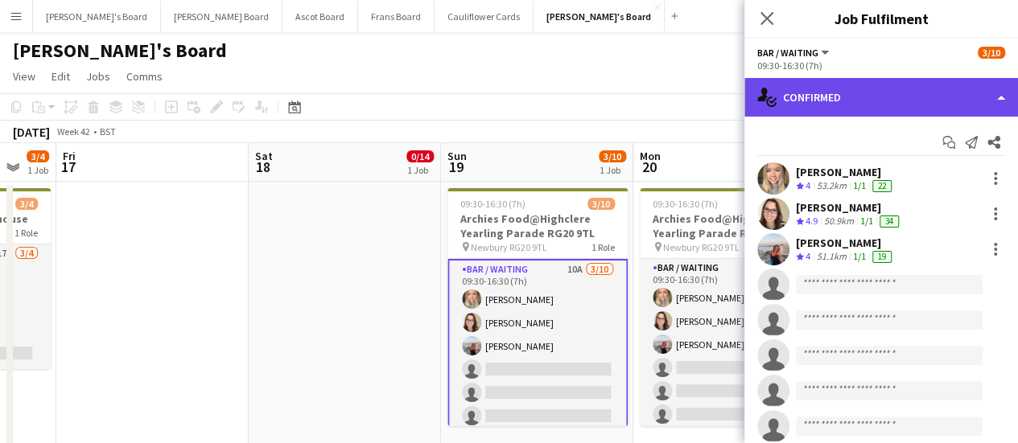
click at [975, 98] on div "single-neutral-actions-check-2 Confirmed" at bounding box center [881, 97] width 274 height 39
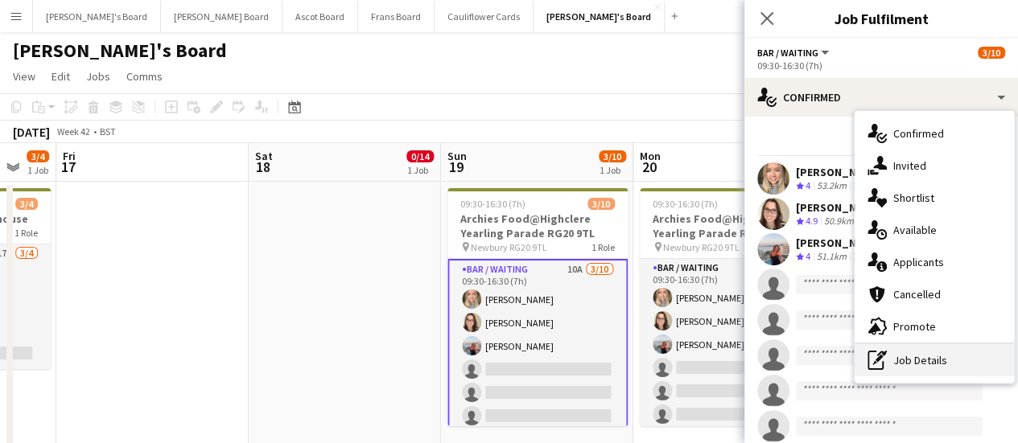
click at [951, 356] on div "pen-write Job Details" at bounding box center [934, 360] width 159 height 32
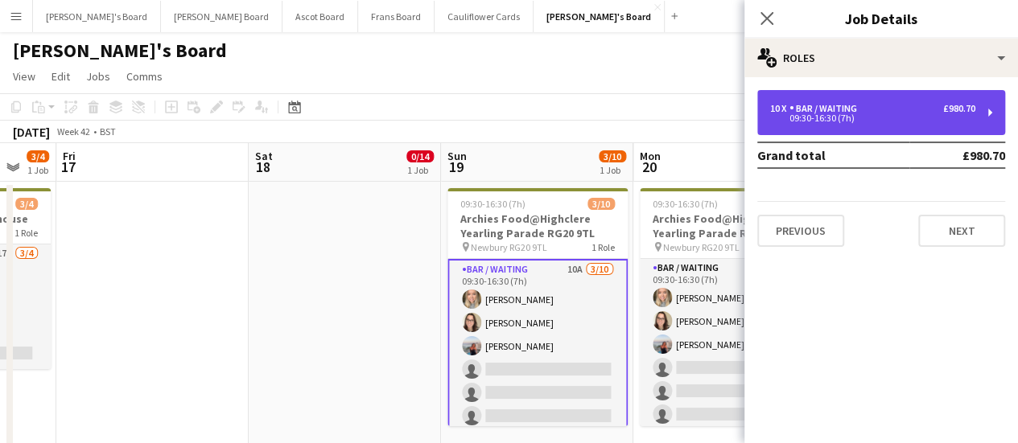
click at [861, 123] on div "10 x Bar / Waiting £980.70 09:30-16:30 (7h)" at bounding box center [881, 112] width 248 height 45
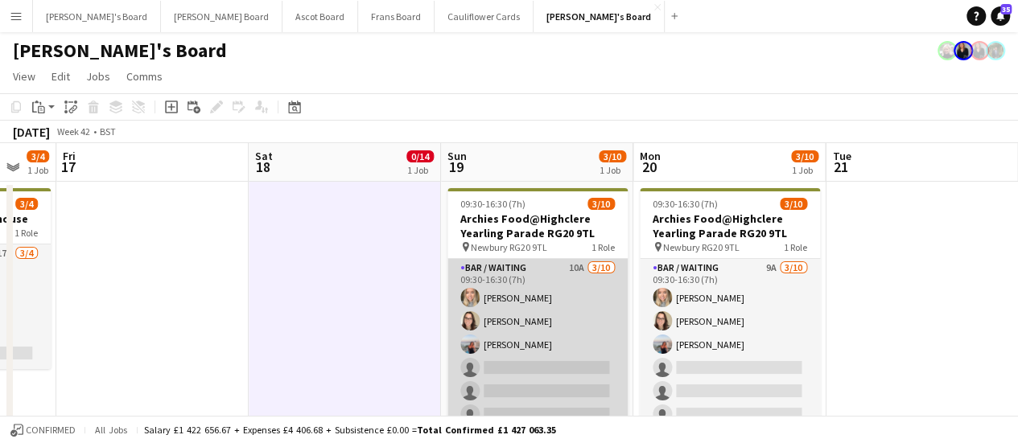
click at [589, 294] on app-card-role "Bar / Waiting 10A [DATE] 09:30-16:30 (7h) [PERSON_NAME] [PERSON_NAME] [PERSON_N…" at bounding box center [537, 391] width 180 height 265
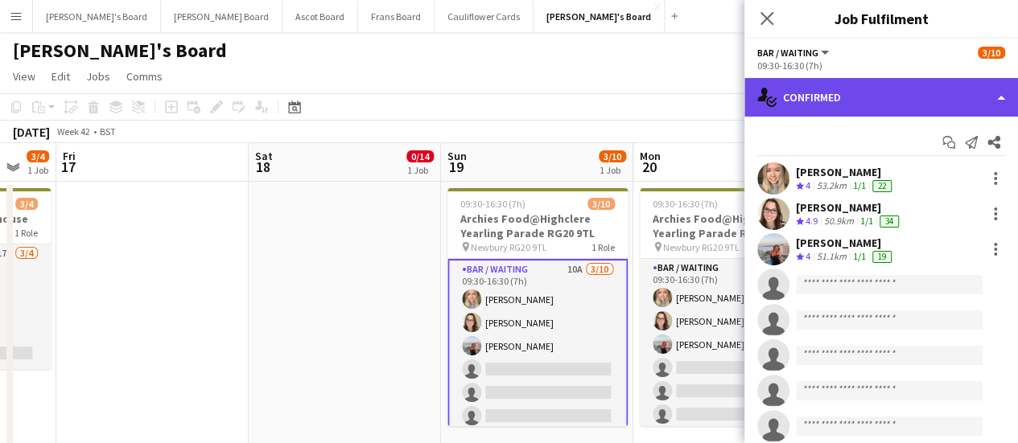
click at [860, 101] on div "single-neutral-actions-check-2 Confirmed" at bounding box center [881, 97] width 274 height 39
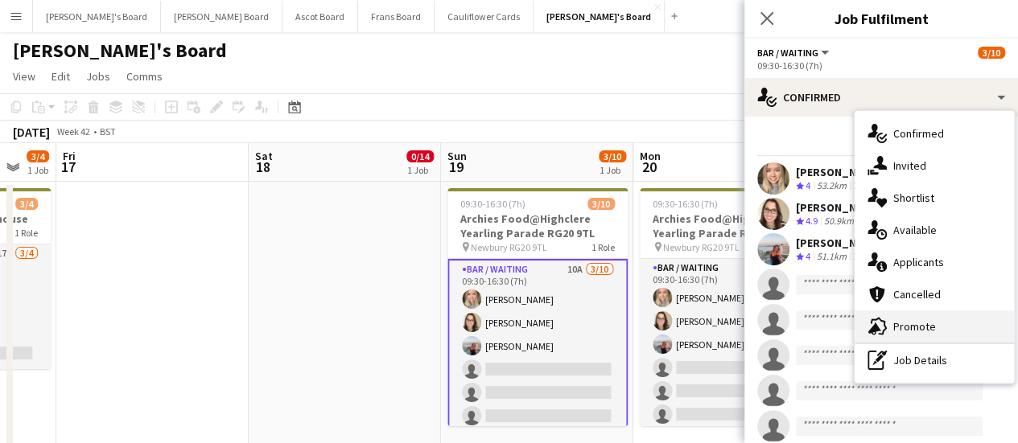
click at [898, 316] on div "advertising-megaphone Promote" at bounding box center [934, 327] width 159 height 32
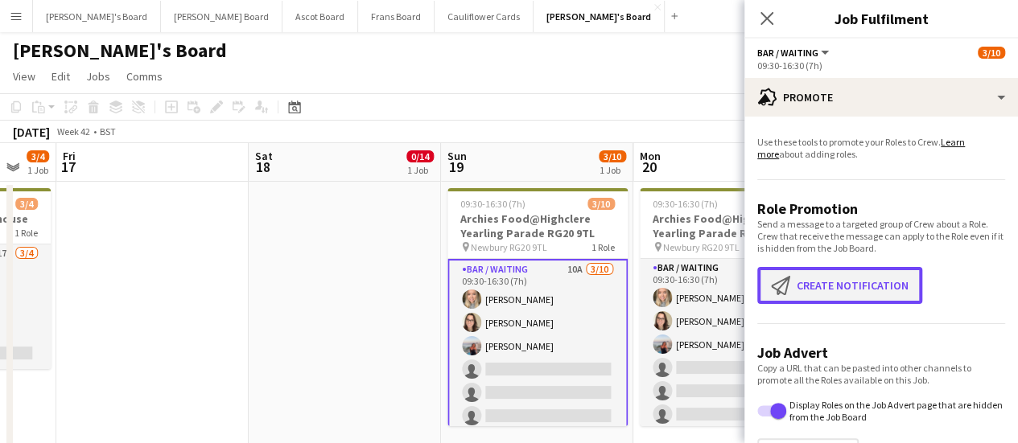
click at [880, 278] on button "Create notification Create notification" at bounding box center [839, 285] width 165 height 37
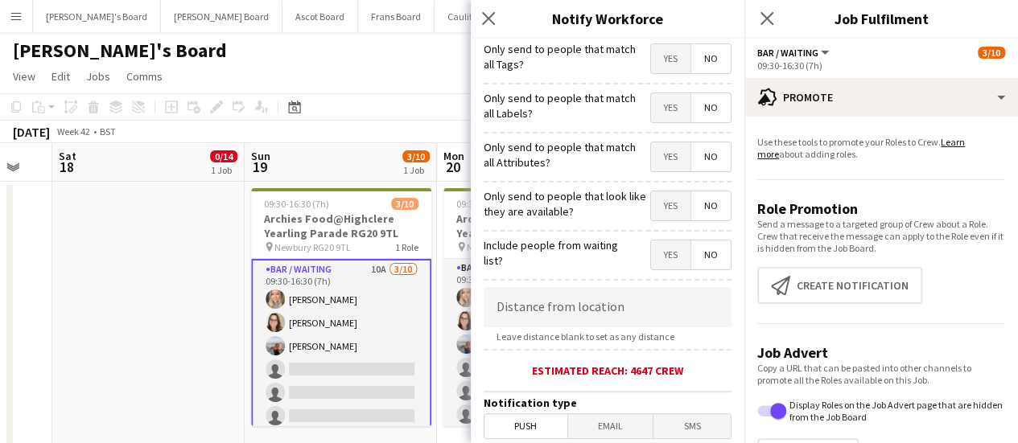
scroll to position [0, 578]
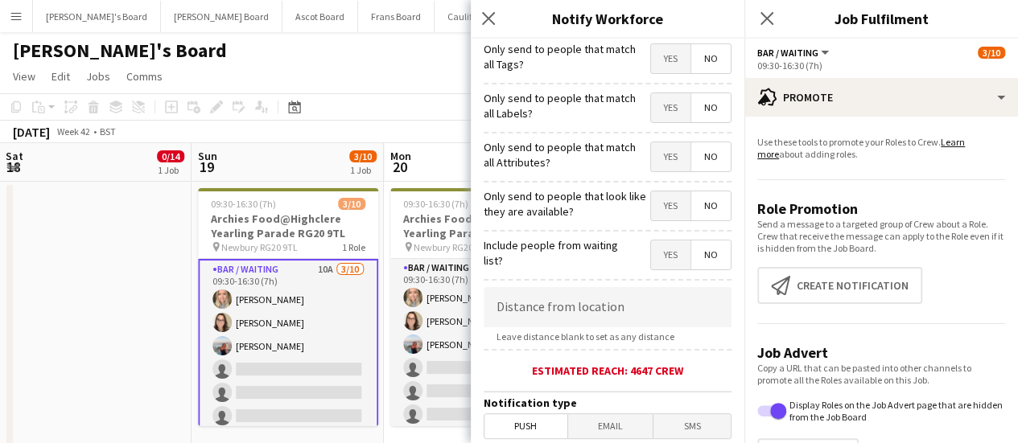
drag, startPoint x: 356, startPoint y: 334, endPoint x: 106, endPoint y: 315, distance: 250.2
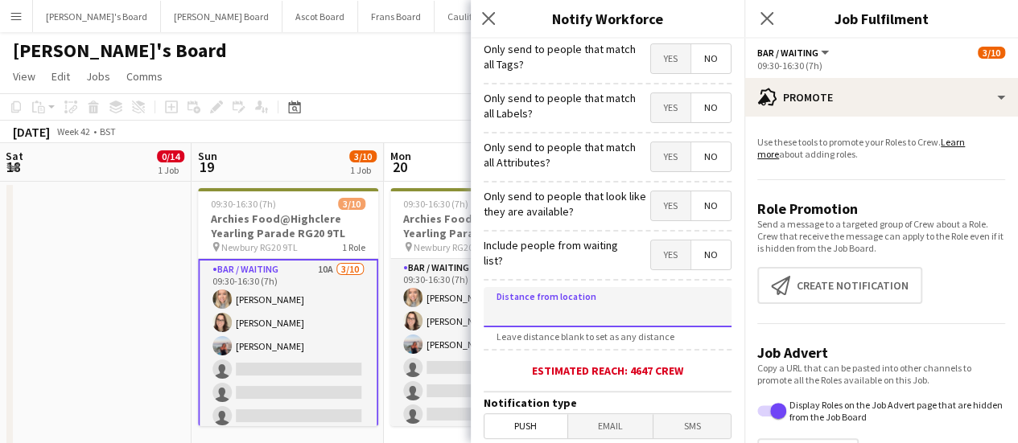
click at [584, 324] on input at bounding box center [608, 307] width 248 height 40
type input "****"
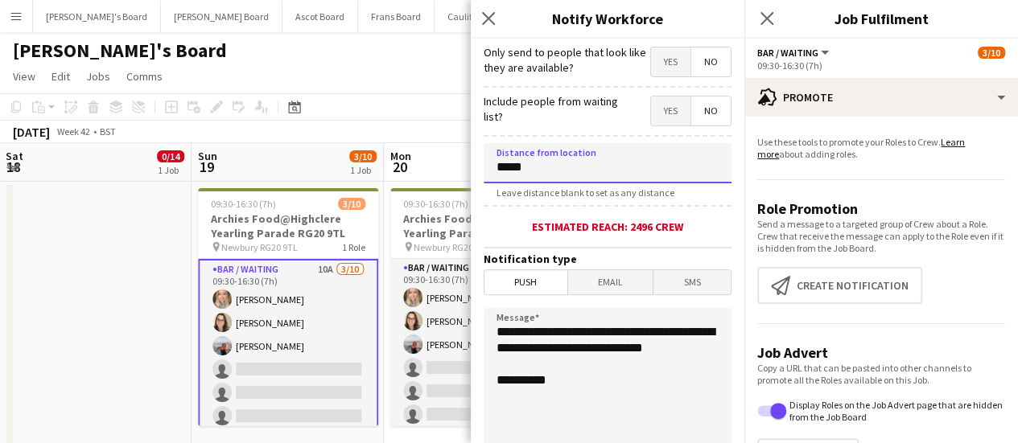
type input "*****"
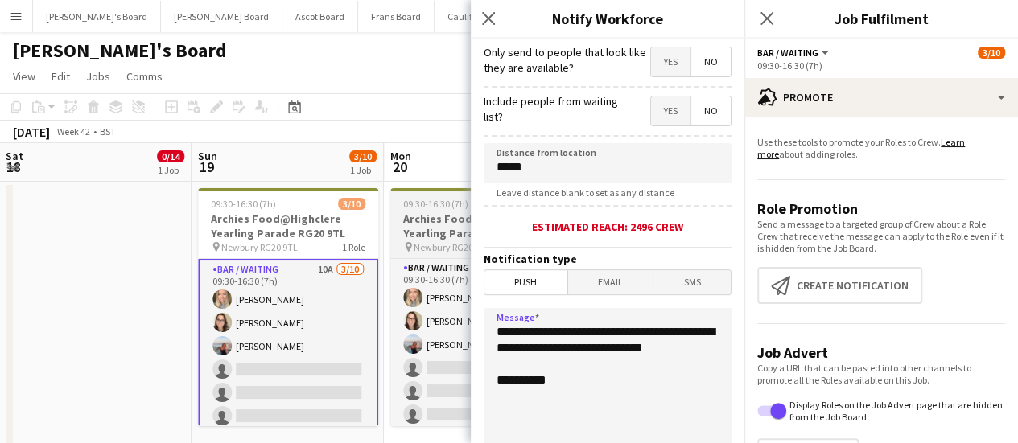
drag, startPoint x: 587, startPoint y: 369, endPoint x: 431, endPoint y: 195, distance: 234.3
type textarea "**********"
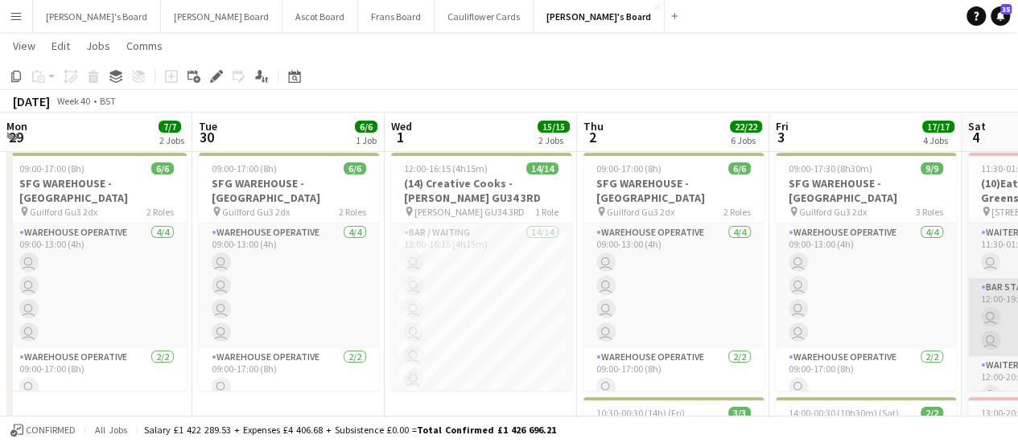
scroll to position [0, 476]
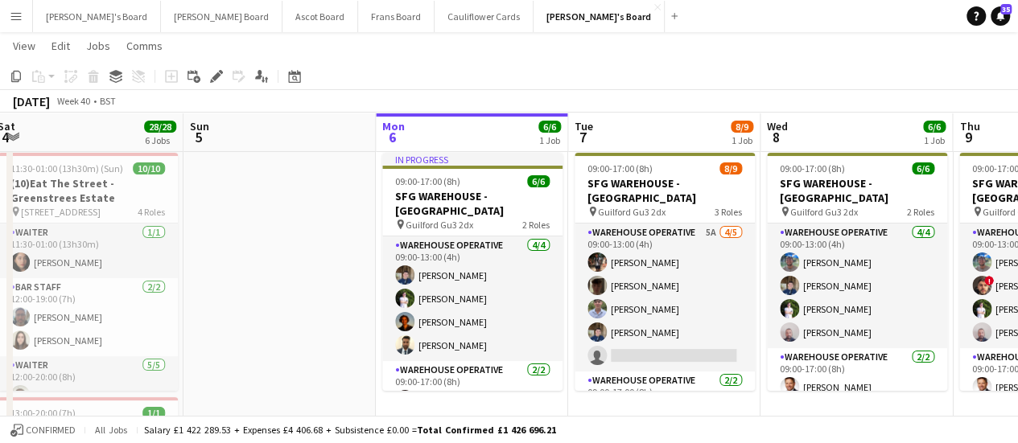
drag, startPoint x: 764, startPoint y: 303, endPoint x: 272, endPoint y: 308, distance: 491.8
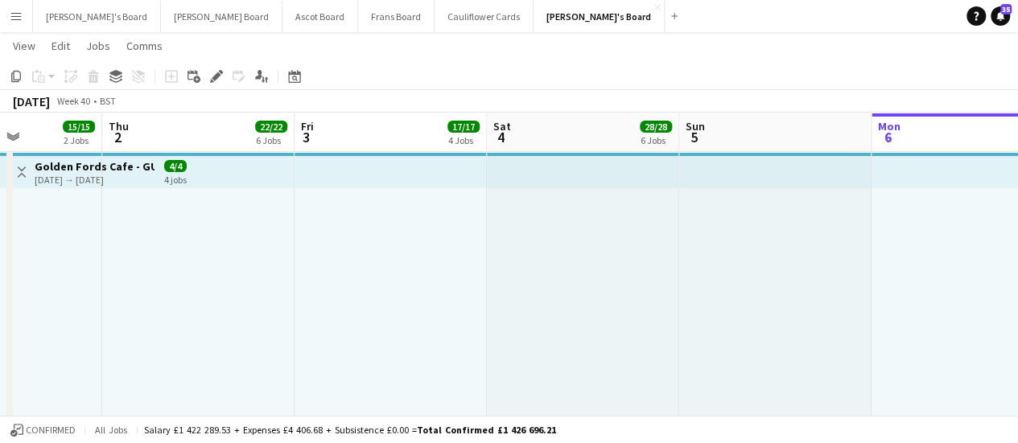
drag, startPoint x: 522, startPoint y: 274, endPoint x: 1014, endPoint y: 237, distance: 494.0
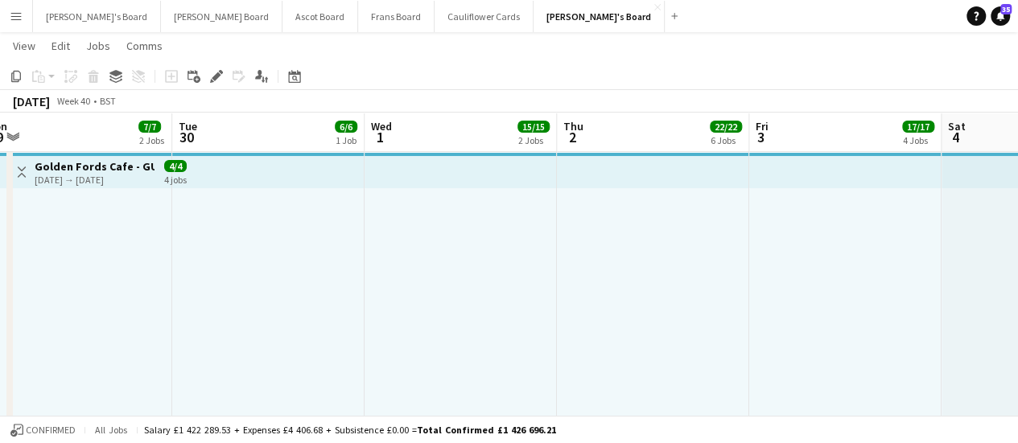
drag, startPoint x: 410, startPoint y: 231, endPoint x: 866, endPoint y: 183, distance: 458.1
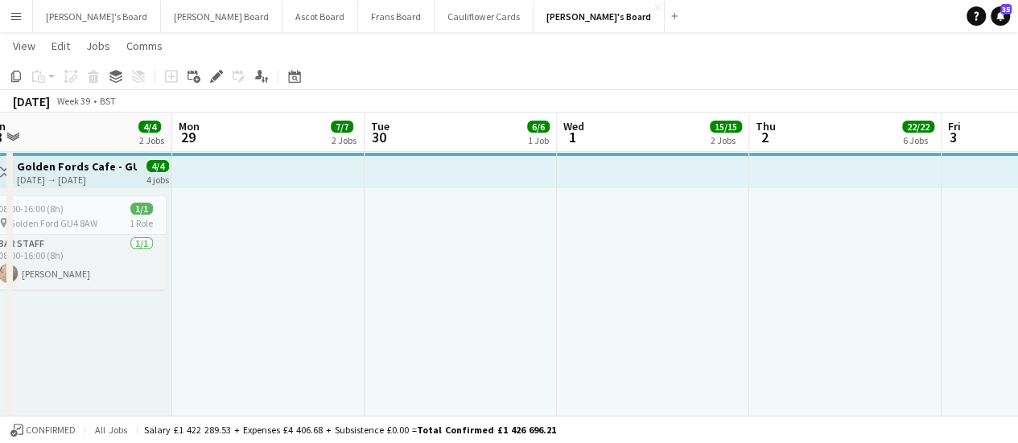
scroll to position [0, 395]
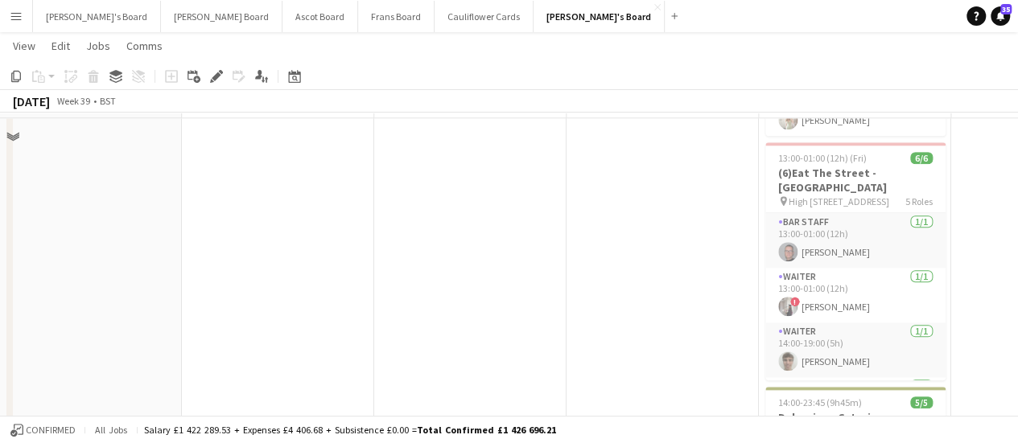
scroll to position [794, 0]
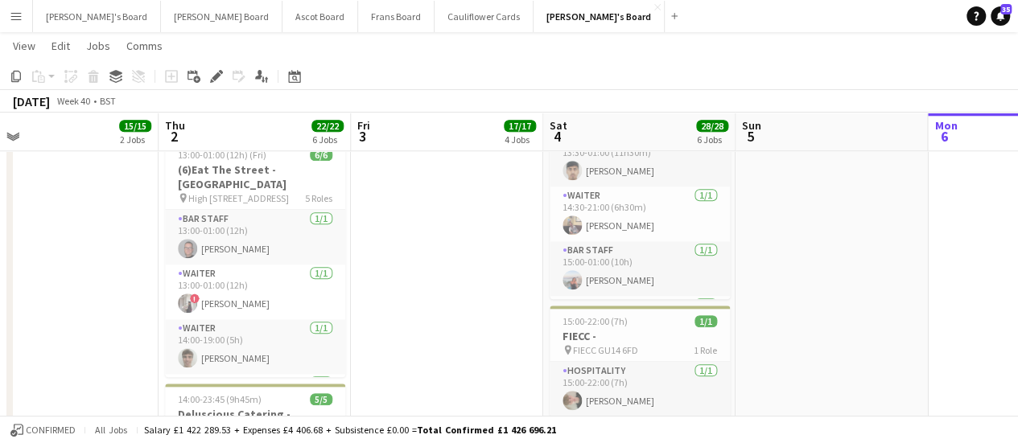
drag, startPoint x: 996, startPoint y: 239, endPoint x: 395, endPoint y: 341, distance: 609.0
click at [395, 341] on app-calendar-viewport "Sun 28 4/4 2 Jobs Mon 29 7/7 2 Jobs Tue 30 6/6 1 Job Wed 1 15/15 2 Jobs Thu 2 2…" at bounding box center [509, 317] width 1018 height 2097
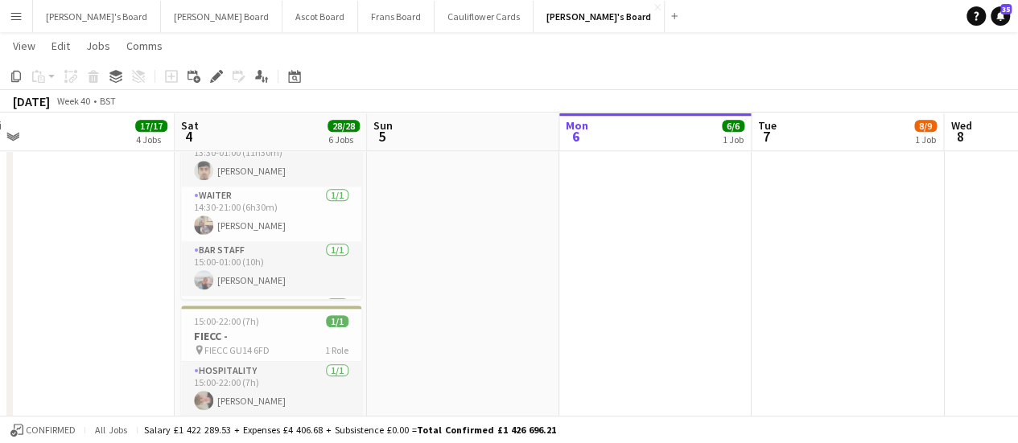
drag, startPoint x: 867, startPoint y: 270, endPoint x: 498, endPoint y: 336, distance: 374.6
click at [498, 336] on app-calendar-viewport "Tue 30 6/6 1 Job Wed 1 15/15 2 Jobs Thu 2 22/22 6 Jobs Fri 3 17/17 4 Jobs Sat 4…" at bounding box center [509, 317] width 1018 height 2097
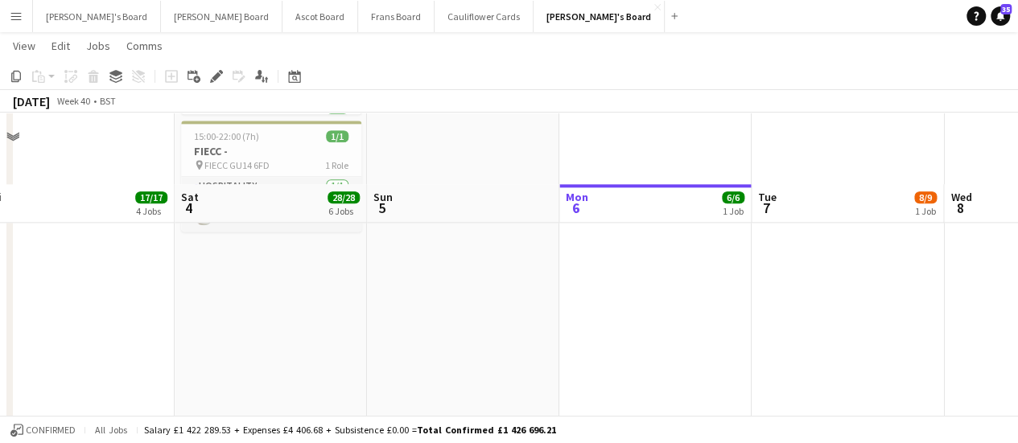
scroll to position [973, 0]
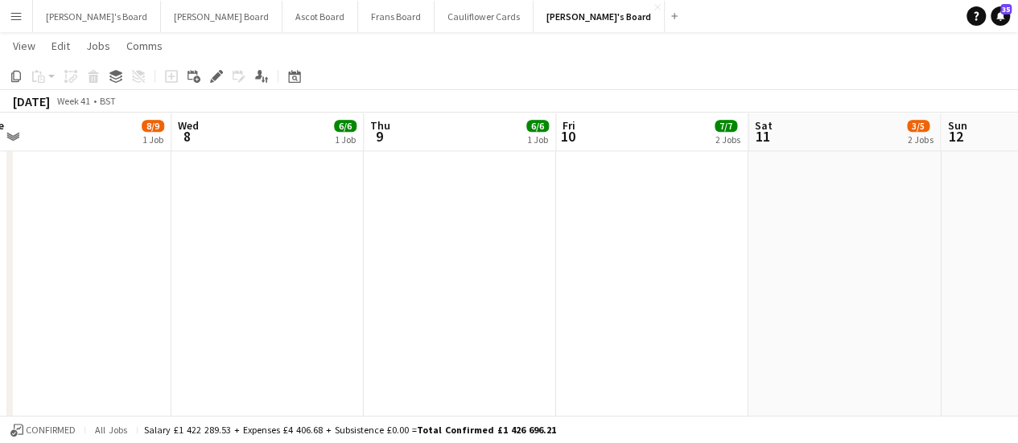
drag, startPoint x: 869, startPoint y: 233, endPoint x: 98, endPoint y: 348, distance: 779.7
click at [98, 348] on app-calendar-viewport "Sat 4 28/28 6 Jobs Sun 5 Mon 6 6/6 1 Job Tue 7 8/9 1 Job Wed 8 6/6 1 Job Thu 9 …" at bounding box center [509, 138] width 1018 height 2097
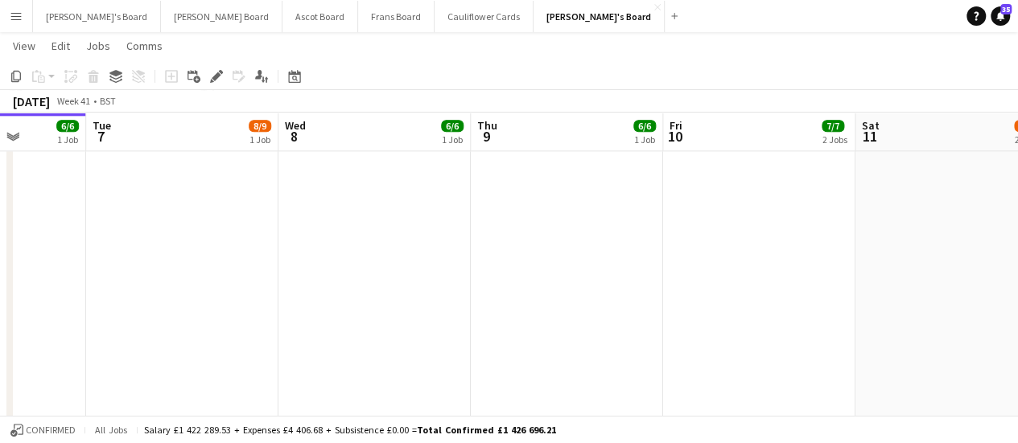
drag, startPoint x: 556, startPoint y: 381, endPoint x: 85, endPoint y: 371, distance: 471.7
click at [85, 371] on app-calendar-viewport "Sat 4 28/28 6 Jobs Sun 5 Mon 6 6/6 1 Job Tue 7 8/9 1 Job Wed 8 6/6 1 Job Thu 9 …" at bounding box center [509, 138] width 1018 height 2097
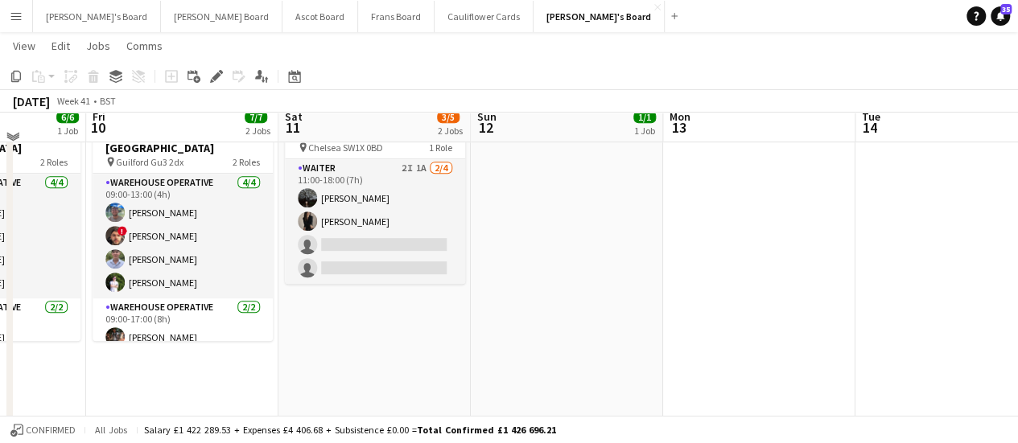
scroll to position [386, 0]
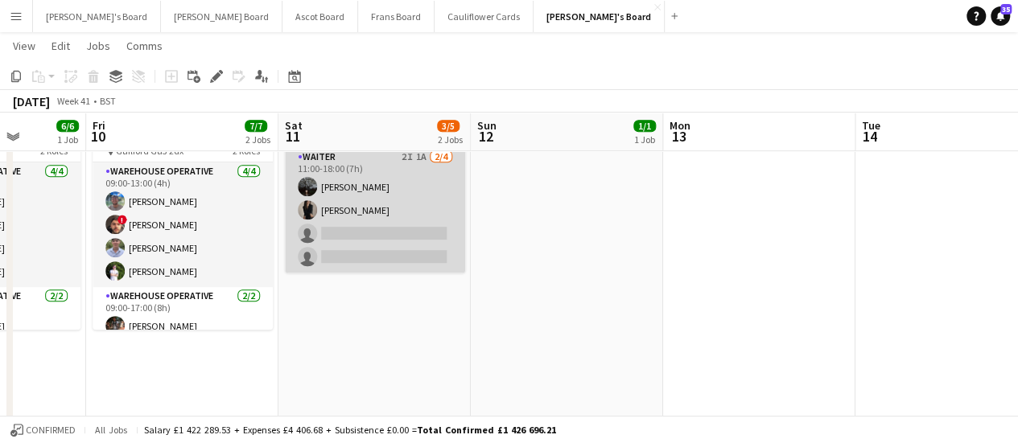
click at [394, 215] on app-card-role "Waiter 2I 1A [DATE] 11:00-18:00 (7h) [PERSON_NAME] [PERSON_NAME] single-neutral…" at bounding box center [375, 210] width 180 height 125
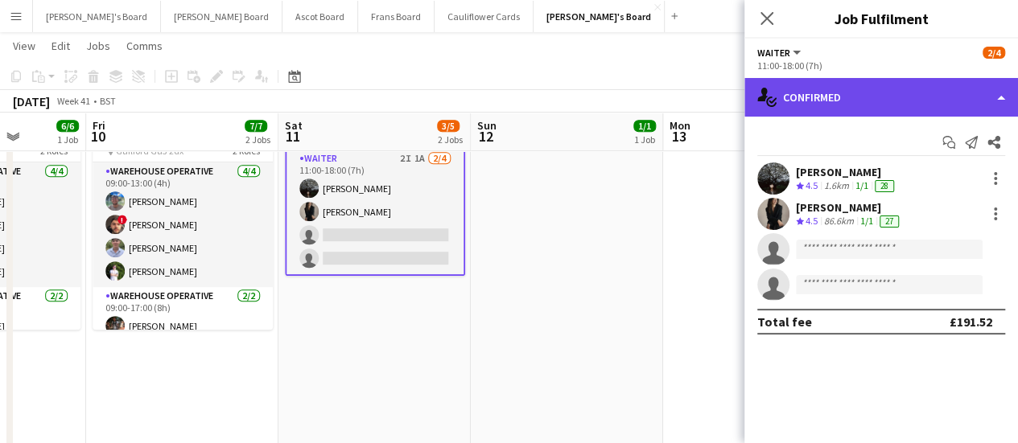
click at [861, 93] on div "single-neutral-actions-check-2 Confirmed" at bounding box center [881, 97] width 274 height 39
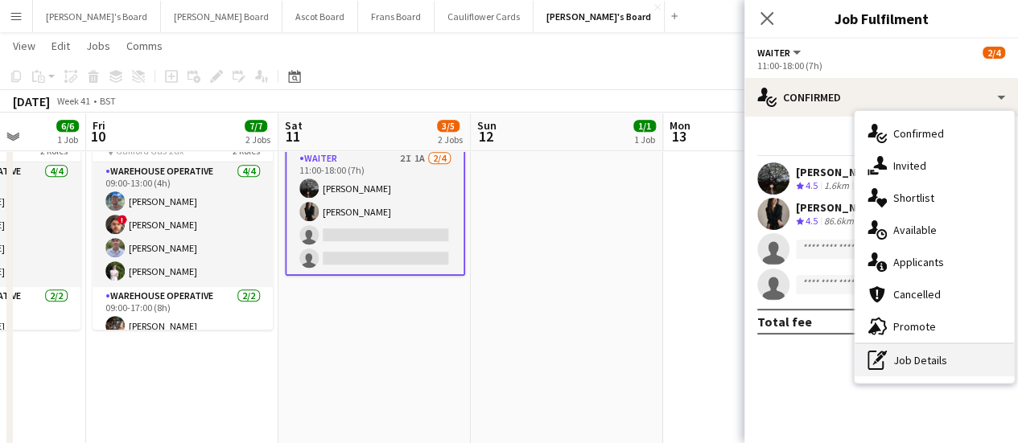
click at [937, 359] on div "pen-write Job Details" at bounding box center [934, 360] width 159 height 32
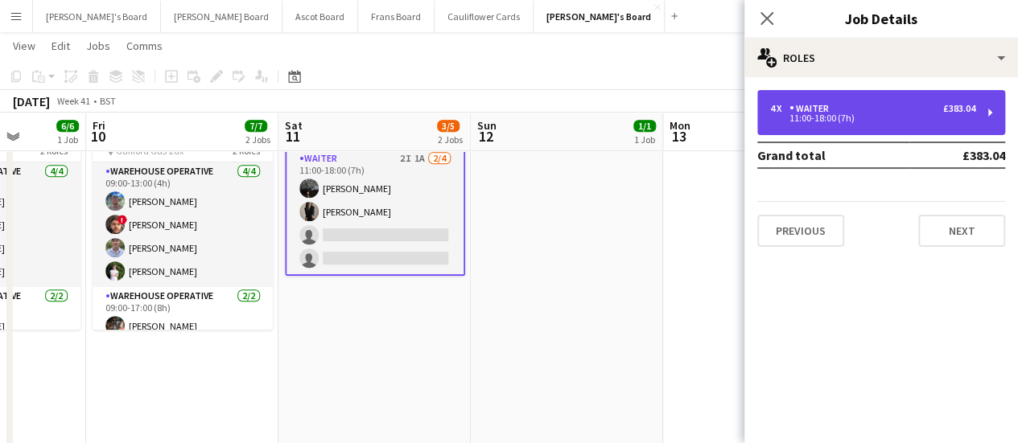
click at [861, 102] on div "4 x Waiter £383.04 11:00-18:00 (7h)" at bounding box center [881, 112] width 248 height 45
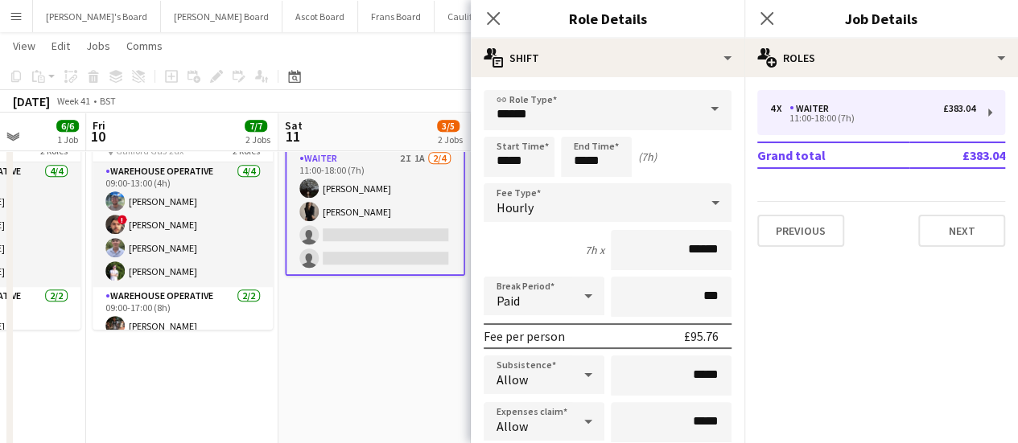
click at [329, 176] on app-card-role "Waiter 2I 1A [DATE] 11:00-18:00 (7h) [PERSON_NAME] [PERSON_NAME] single-neutral…" at bounding box center [375, 212] width 180 height 128
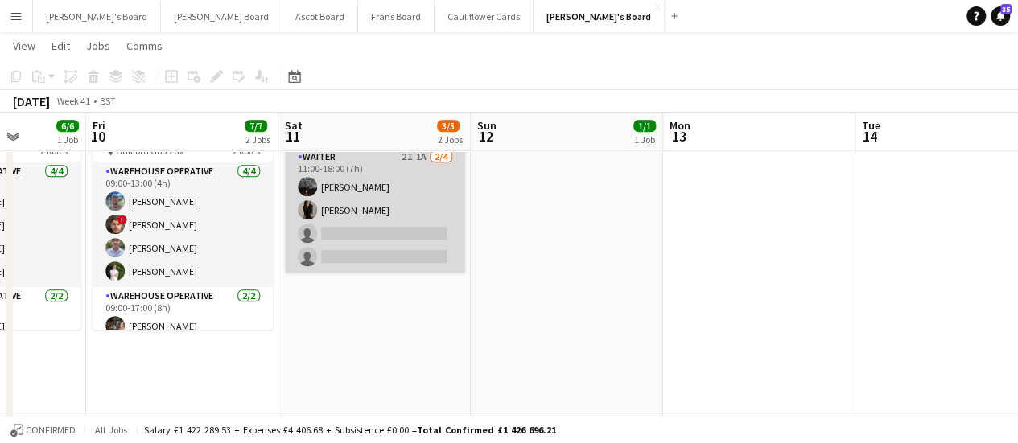
click at [329, 176] on app-card-role "Waiter 2I 1A [DATE] 11:00-18:00 (7h) [PERSON_NAME] [PERSON_NAME] single-neutral…" at bounding box center [375, 210] width 180 height 125
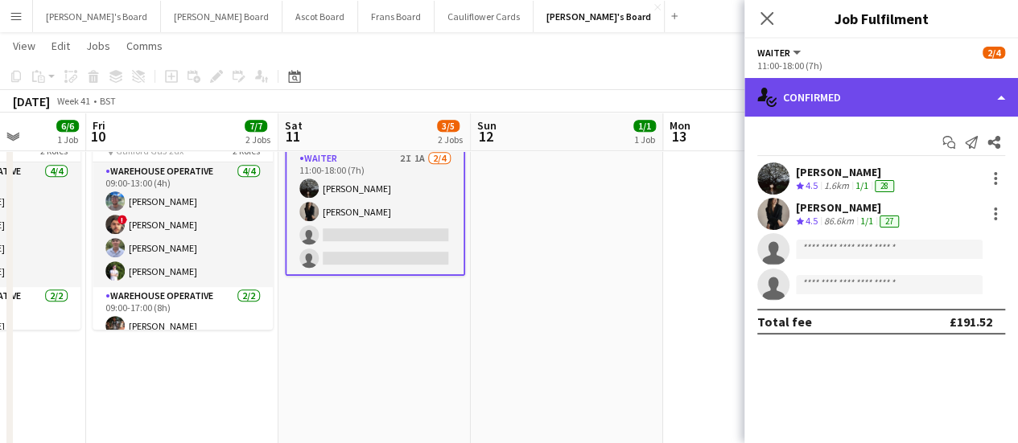
click at [916, 94] on div "single-neutral-actions-check-2 Confirmed" at bounding box center [881, 97] width 274 height 39
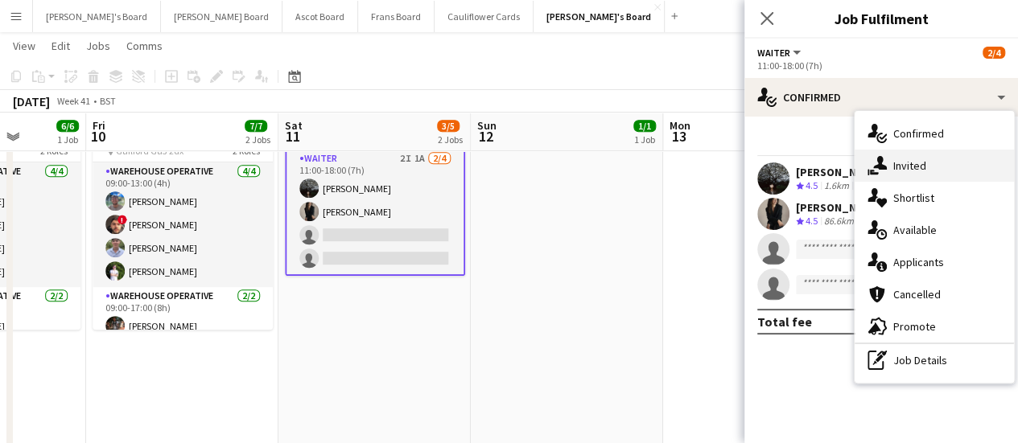
click at [917, 170] on span "Invited" at bounding box center [909, 166] width 33 height 14
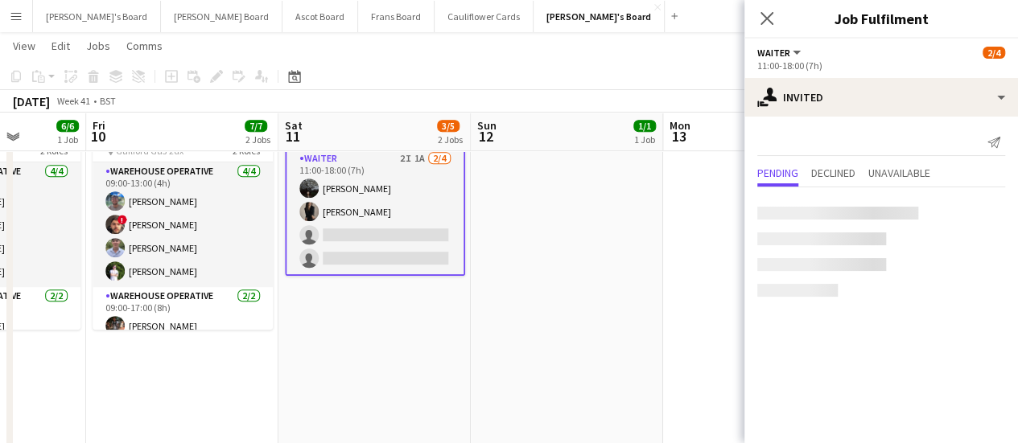
click at [829, 212] on div at bounding box center [837, 213] width 161 height 13
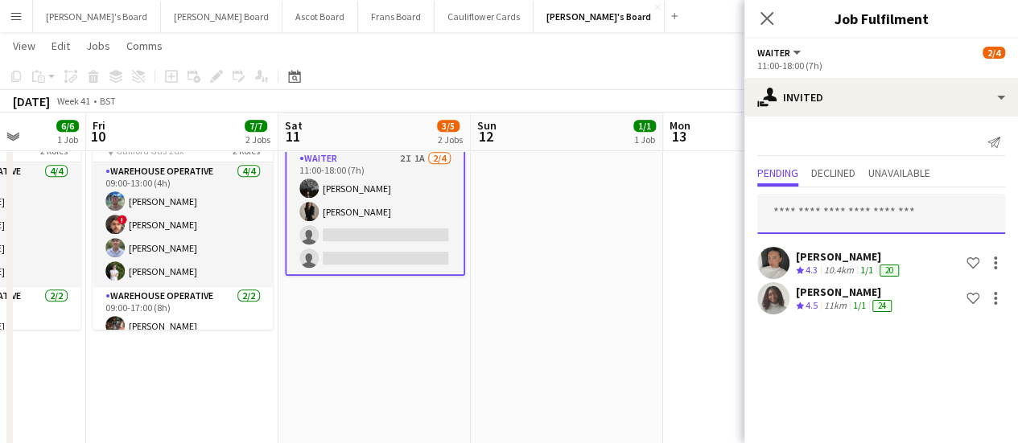
click at [829, 212] on input "text" at bounding box center [881, 214] width 248 height 40
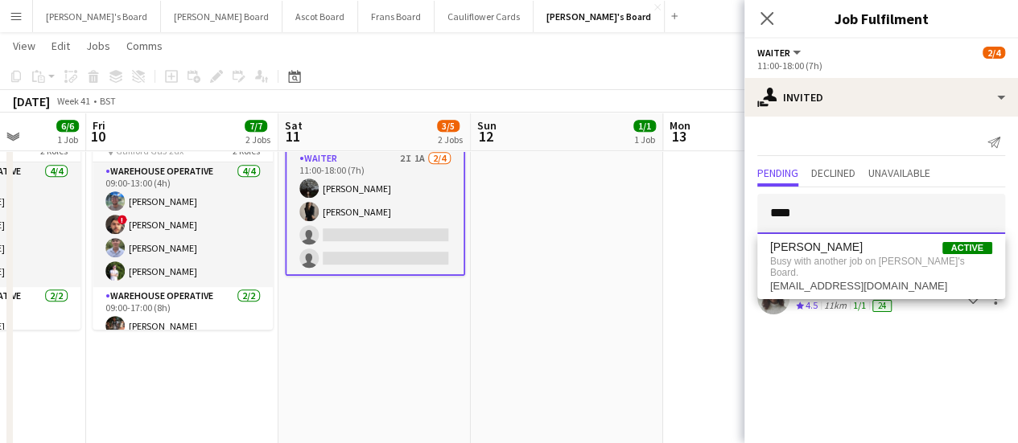
type input "****"
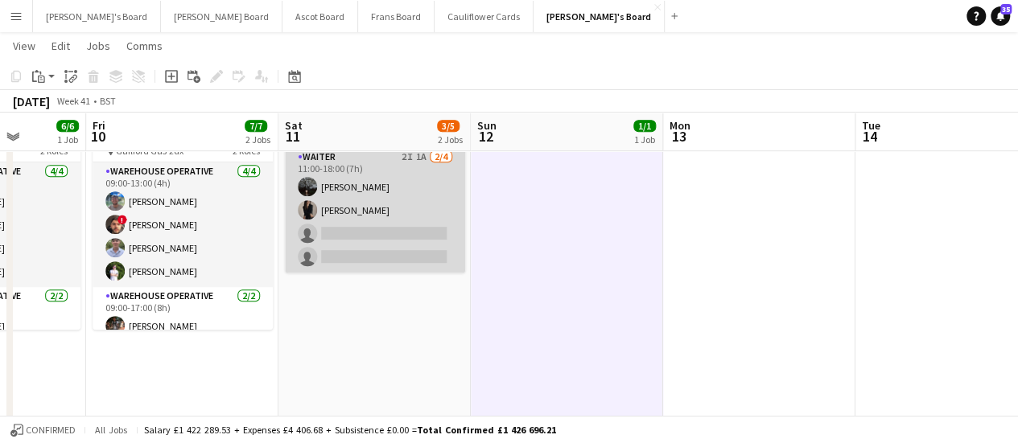
click at [394, 210] on app-card-role "Waiter 2I 1A [DATE] 11:00-18:00 (7h) [PERSON_NAME] [PERSON_NAME] single-neutral…" at bounding box center [375, 210] width 180 height 125
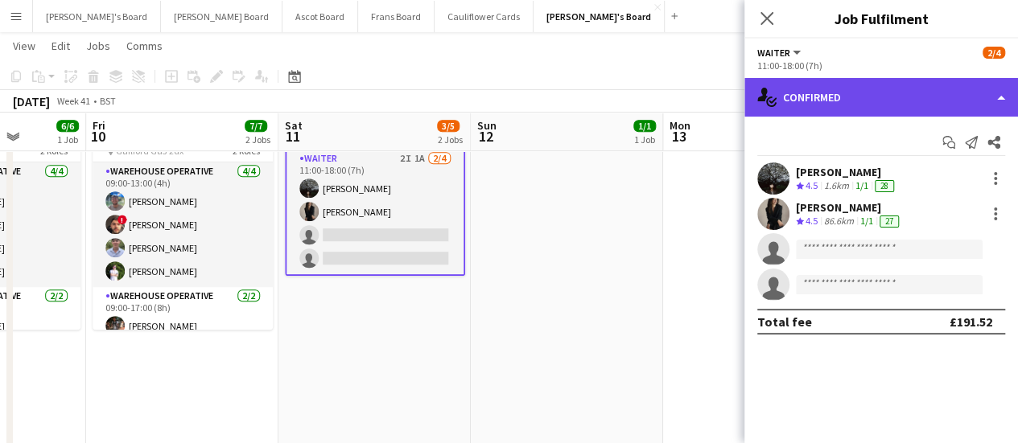
click at [924, 91] on div "single-neutral-actions-check-2 Confirmed" at bounding box center [881, 97] width 274 height 39
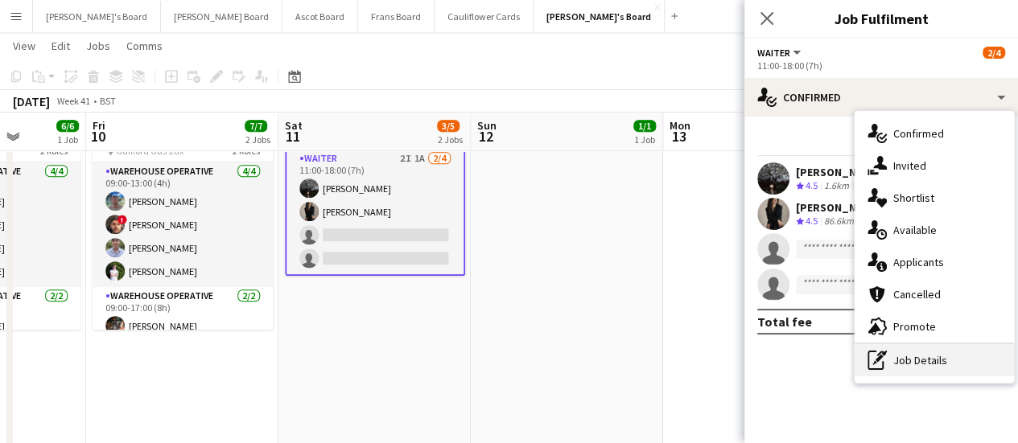
click at [913, 369] on div "pen-write Job Details" at bounding box center [934, 360] width 159 height 32
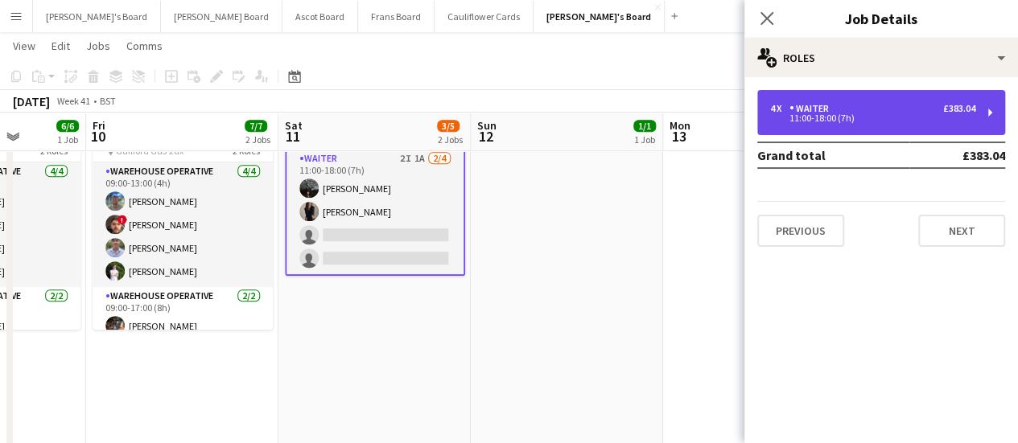
click at [890, 104] on div "4 x Waiter £383.04" at bounding box center [872, 108] width 205 height 11
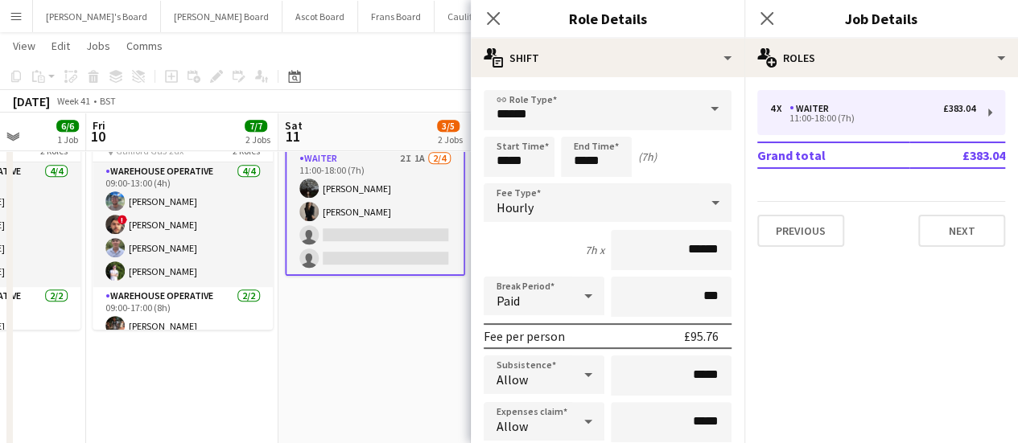
click at [381, 198] on app-card-role "Waiter 2I 1A [DATE] 11:00-18:00 (7h) [PERSON_NAME] [PERSON_NAME] single-neutral…" at bounding box center [375, 212] width 180 height 128
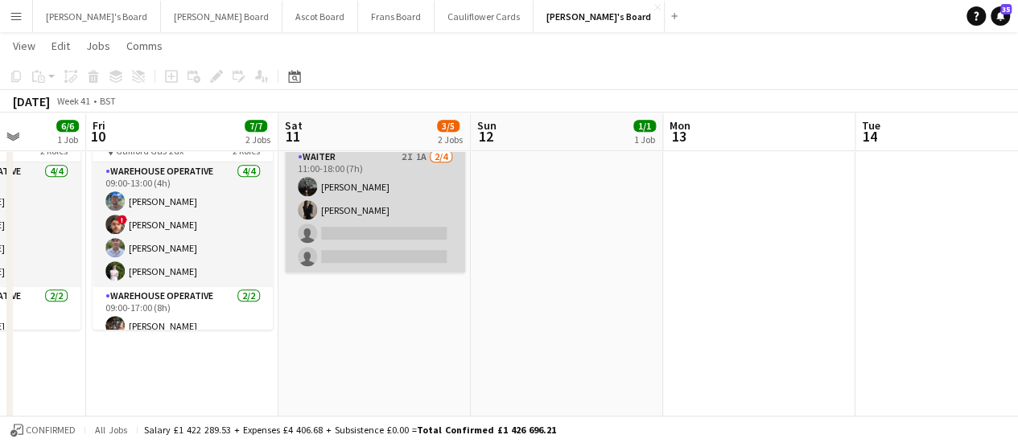
click at [381, 198] on app-card-role "Waiter 2I 1A [DATE] 11:00-18:00 (7h) [PERSON_NAME] [PERSON_NAME] single-neutral…" at bounding box center [375, 210] width 180 height 125
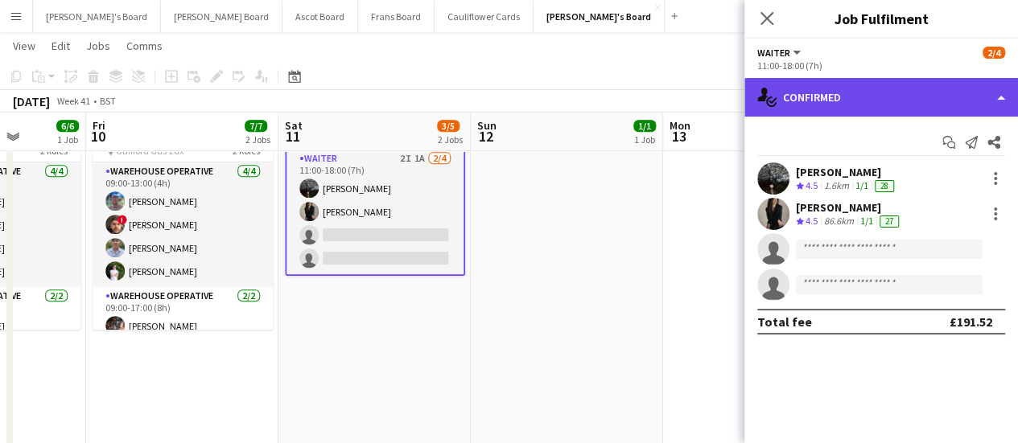
click at [933, 104] on div "single-neutral-actions-check-2 Confirmed" at bounding box center [881, 97] width 274 height 39
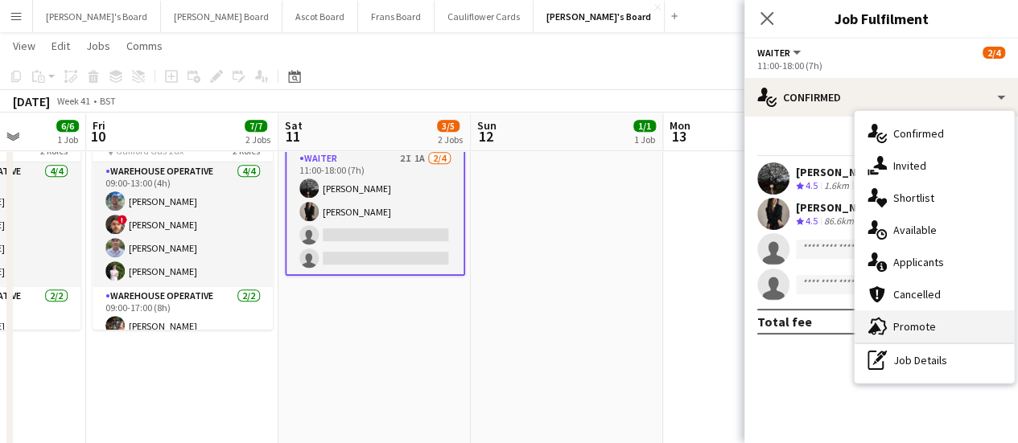
click at [905, 315] on div "advertising-megaphone Promote" at bounding box center [934, 327] width 159 height 32
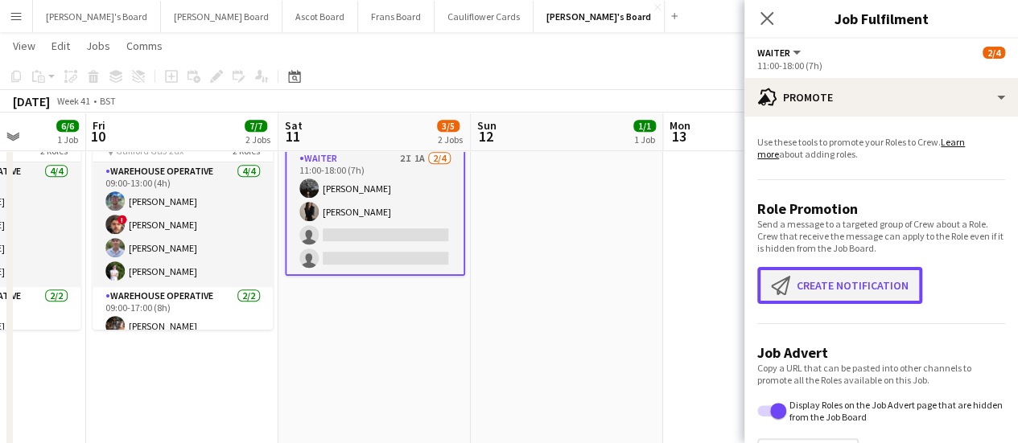
click at [839, 294] on button "Create notification Create notification" at bounding box center [839, 285] width 165 height 37
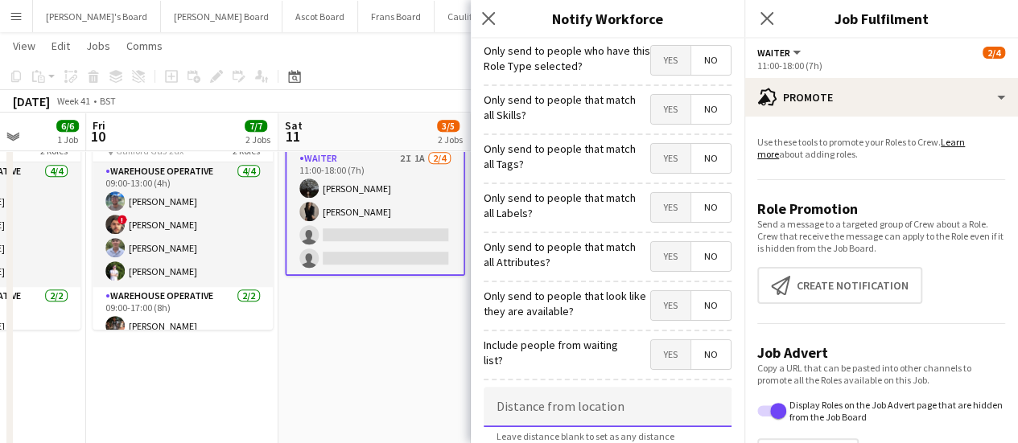
click at [559, 398] on input at bounding box center [608, 407] width 248 height 40
type input "****"
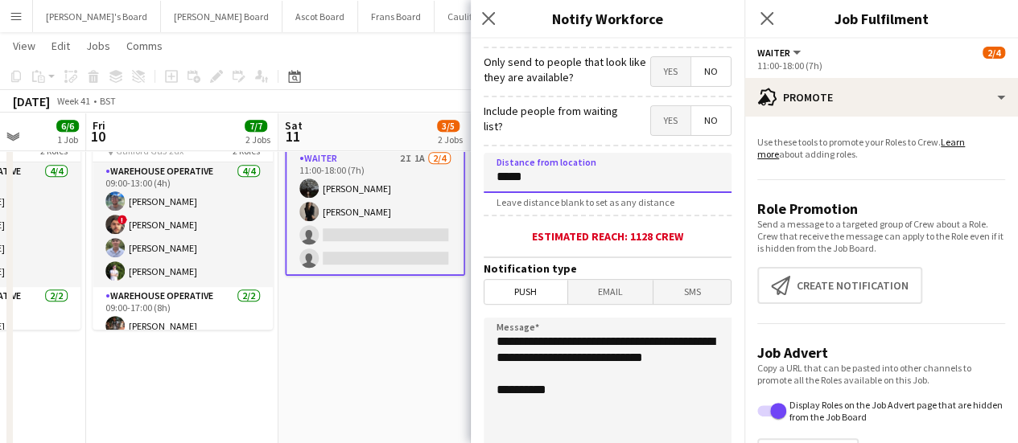
scroll to position [233, 0]
type input "*****"
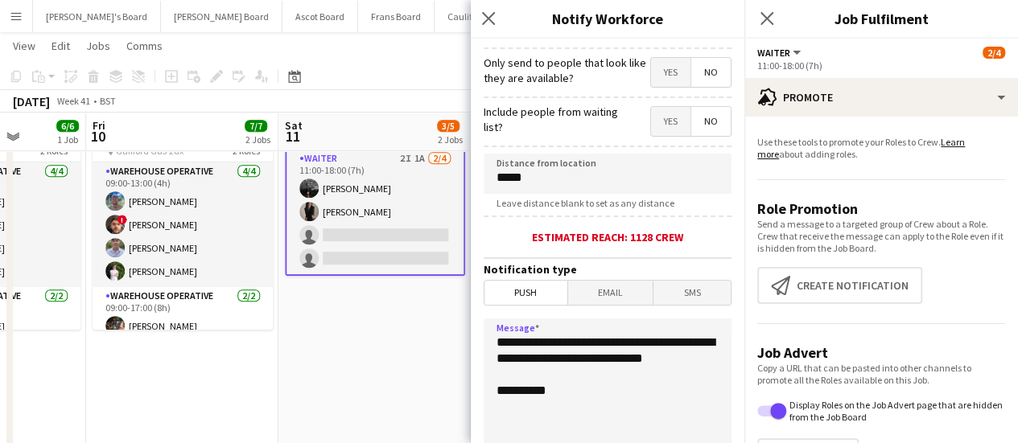
drag, startPoint x: 577, startPoint y: 379, endPoint x: 444, endPoint y: 311, distance: 149.0
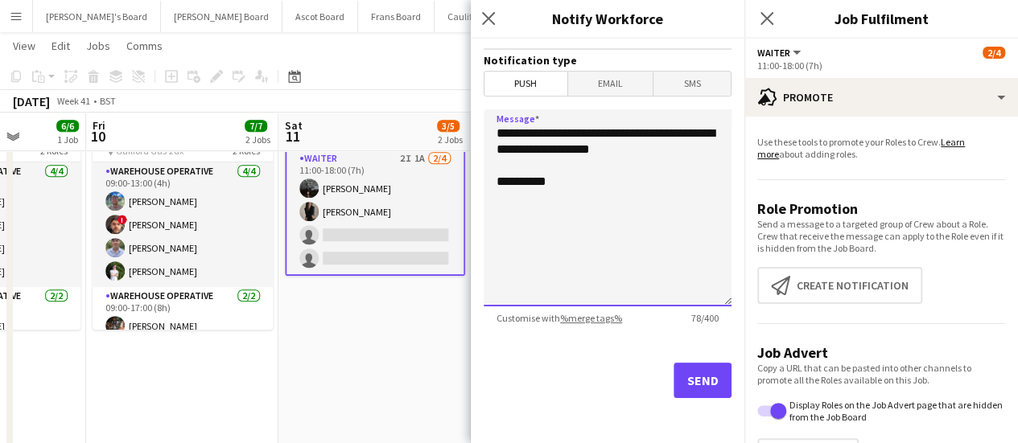
type textarea "**********"
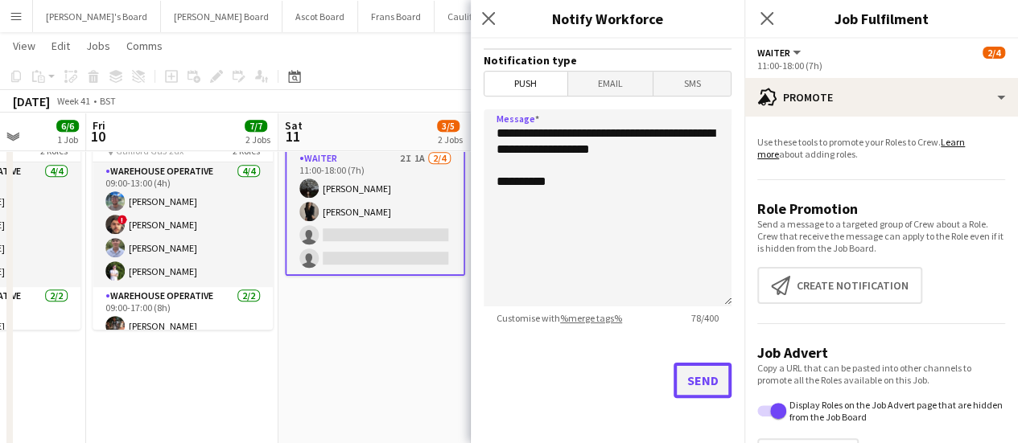
click at [699, 376] on button "Send" at bounding box center [703, 380] width 58 height 35
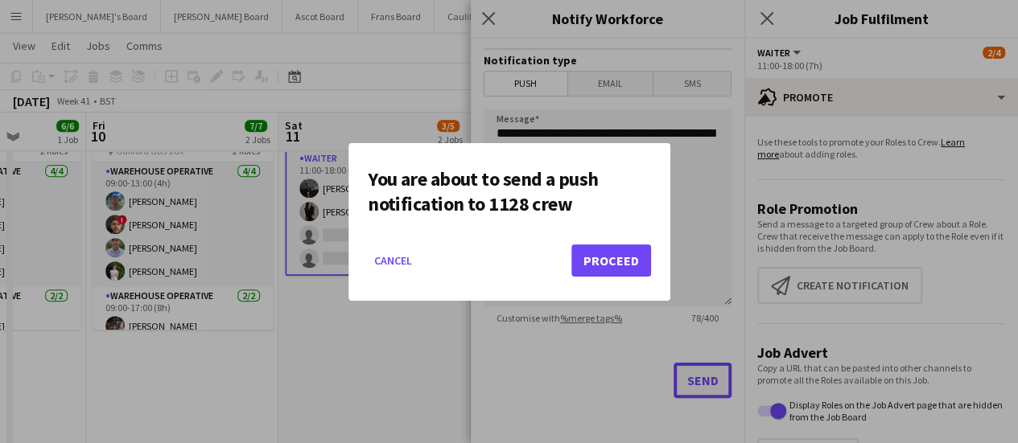
scroll to position [0, 0]
click at [633, 260] on button "Proceed" at bounding box center [611, 261] width 80 height 32
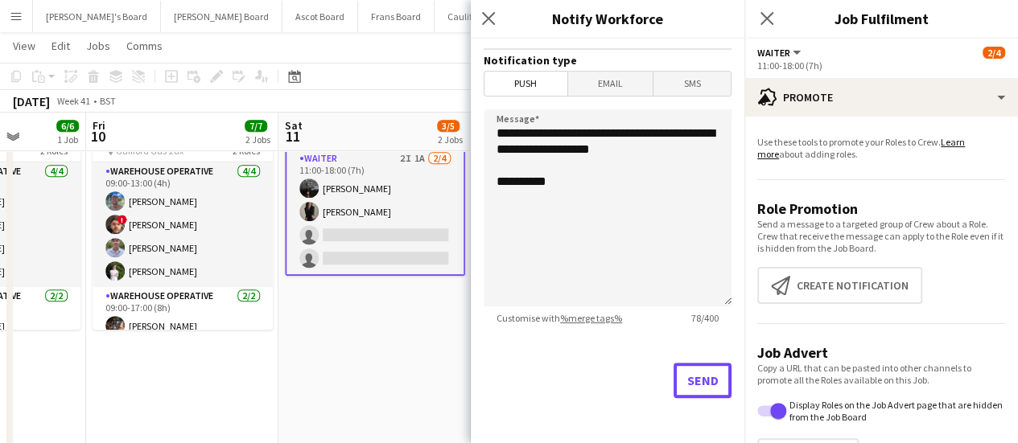
scroll to position [386, 0]
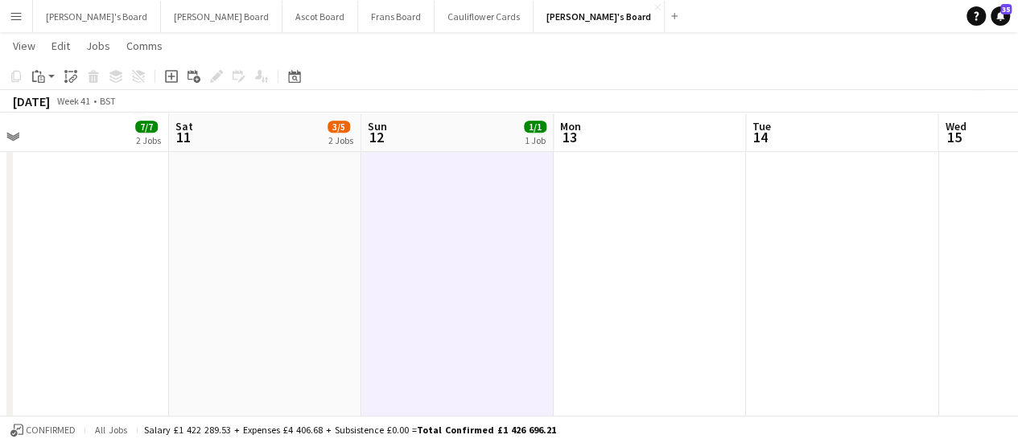
scroll to position [0, 562]
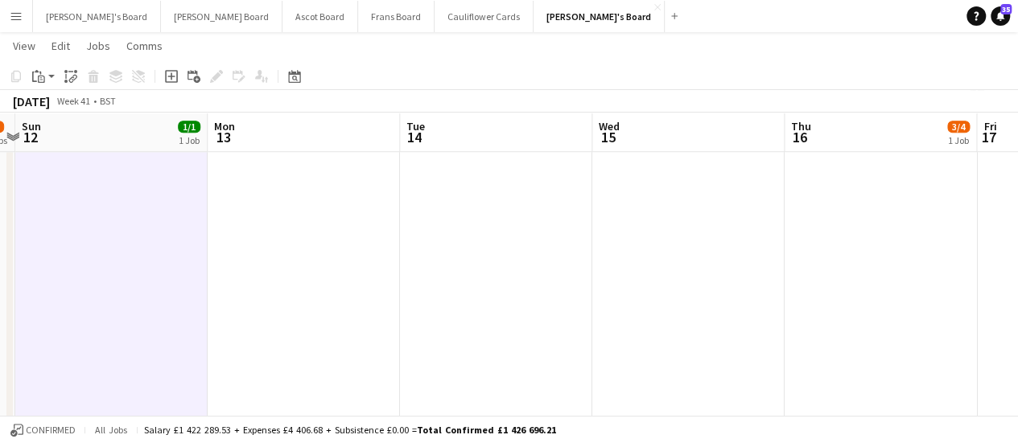
drag, startPoint x: 823, startPoint y: 242, endPoint x: 367, endPoint y: 228, distance: 455.8
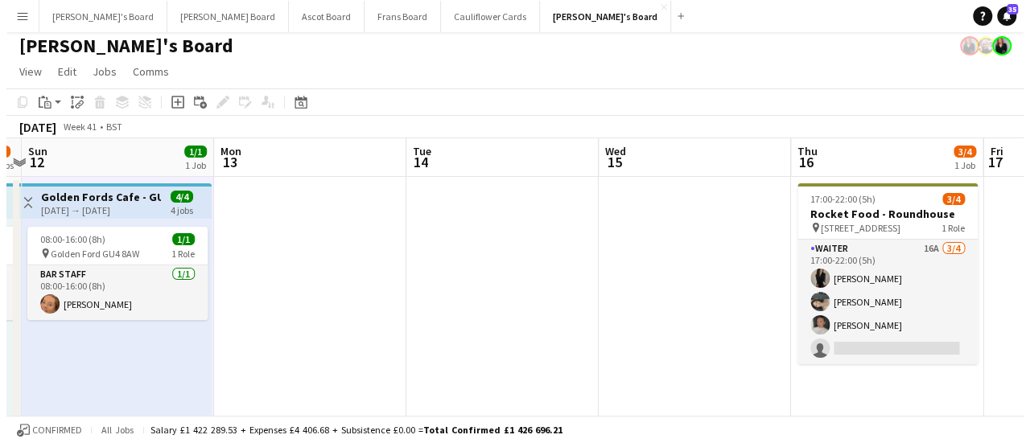
scroll to position [0, 0]
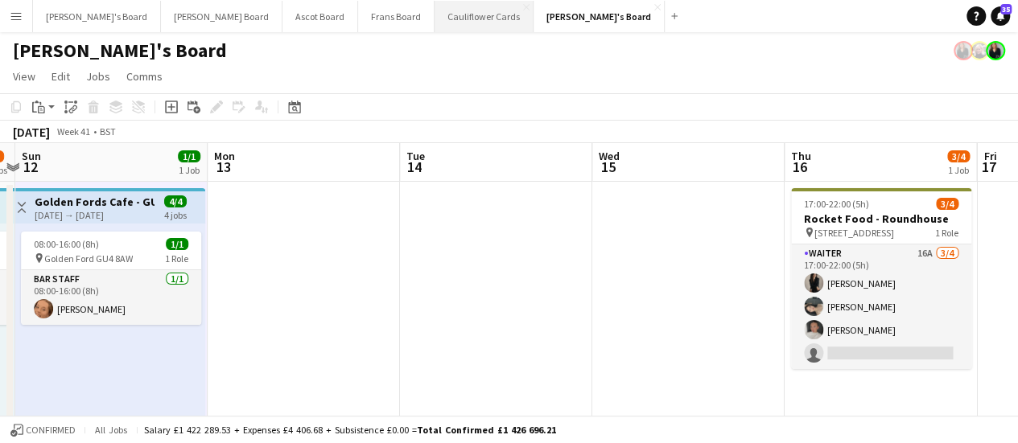
click at [435, 10] on button "Cauliflower Cards Close" at bounding box center [484, 16] width 99 height 31
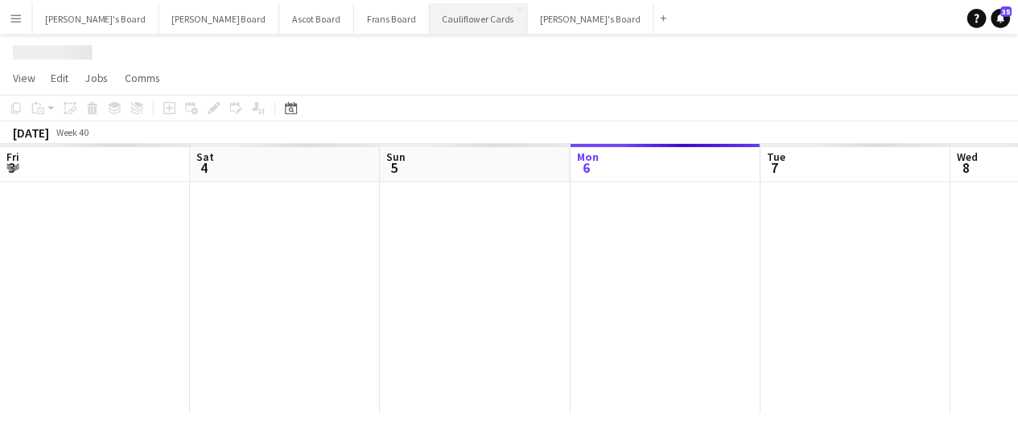
scroll to position [0, 385]
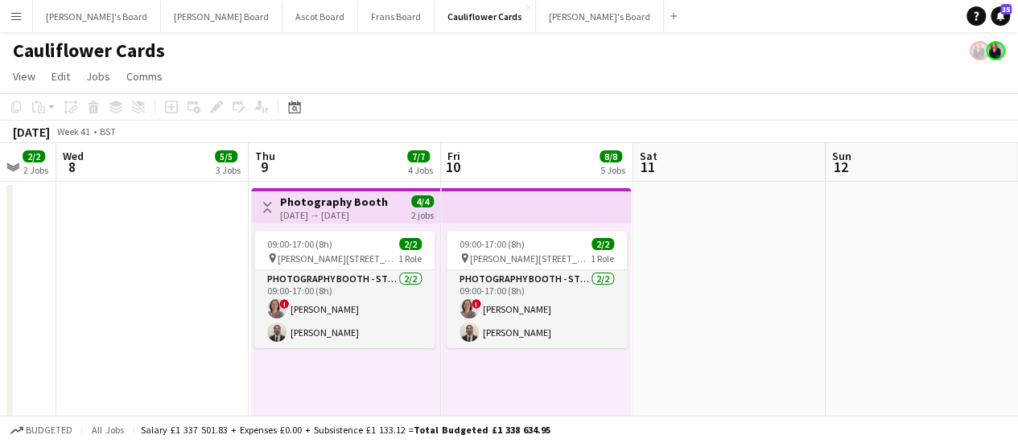
drag, startPoint x: 894, startPoint y: 360, endPoint x: 373, endPoint y: 274, distance: 527.7
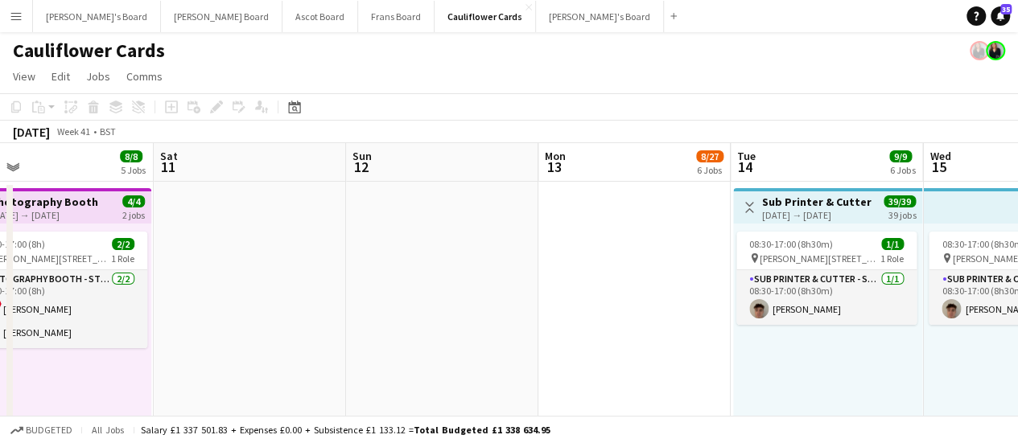
scroll to position [0, 628]
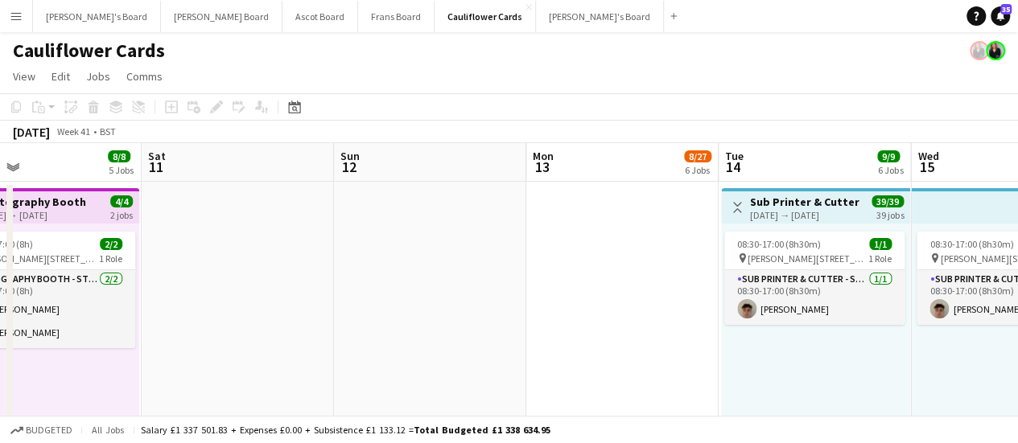
drag, startPoint x: 955, startPoint y: 222, endPoint x: 463, endPoint y: 278, distance: 495.0
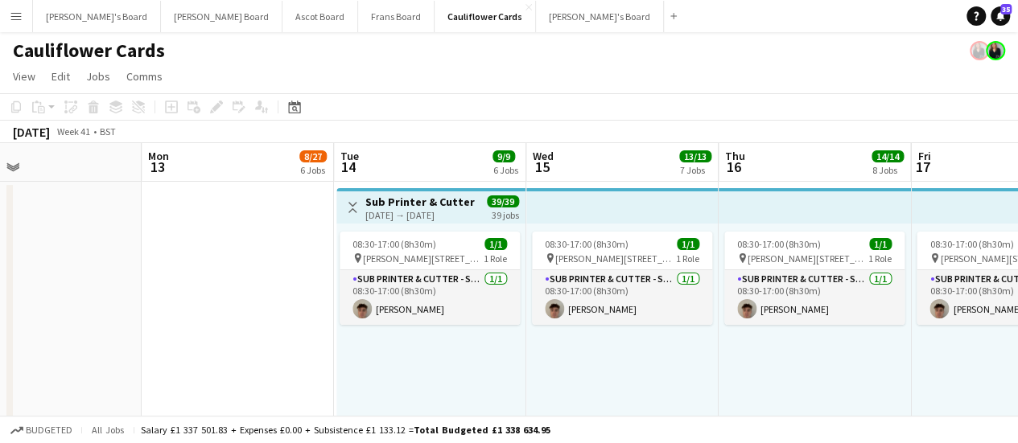
scroll to position [0, 476]
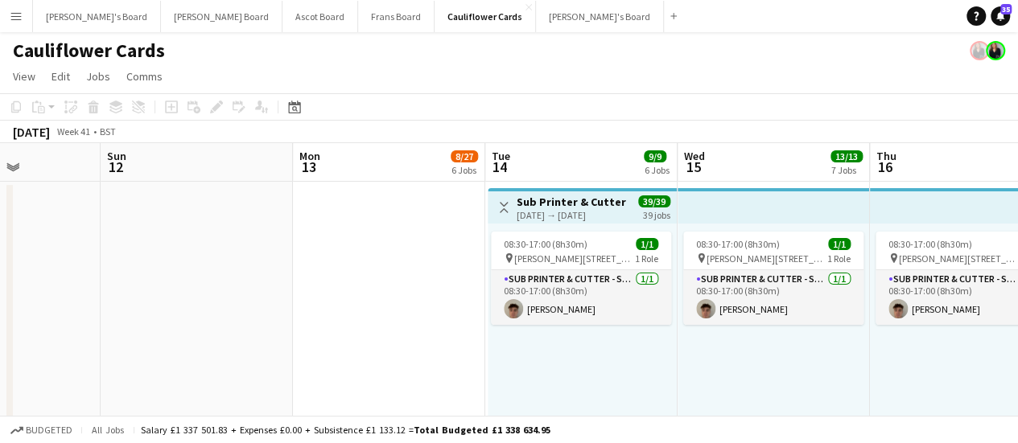
drag, startPoint x: 763, startPoint y: 292, endPoint x: 530, endPoint y: 315, distance: 234.6
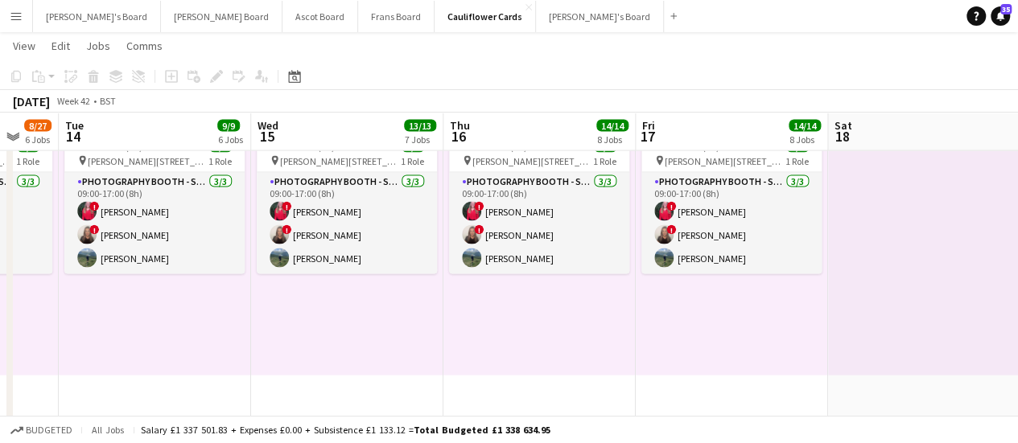
scroll to position [0, 518]
drag, startPoint x: 963, startPoint y: 336, endPoint x: 536, endPoint y: 375, distance: 428.4
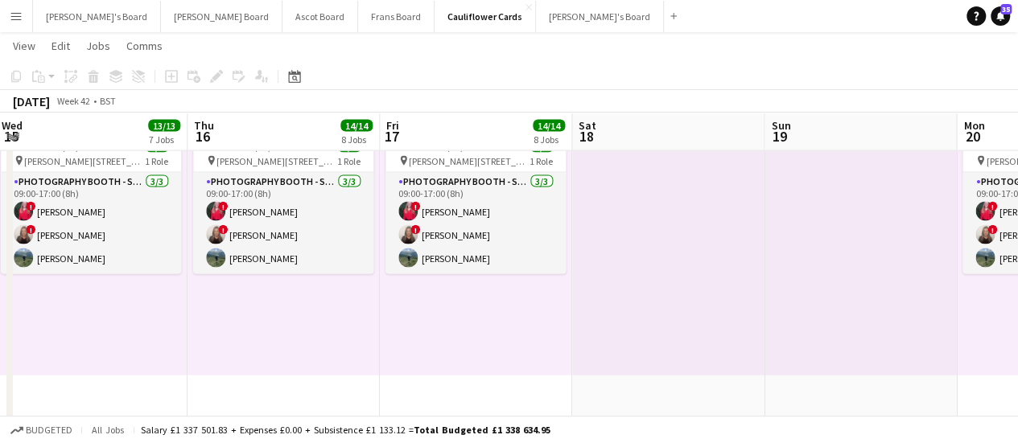
drag, startPoint x: 804, startPoint y: 320, endPoint x: 464, endPoint y: 444, distance: 362.3
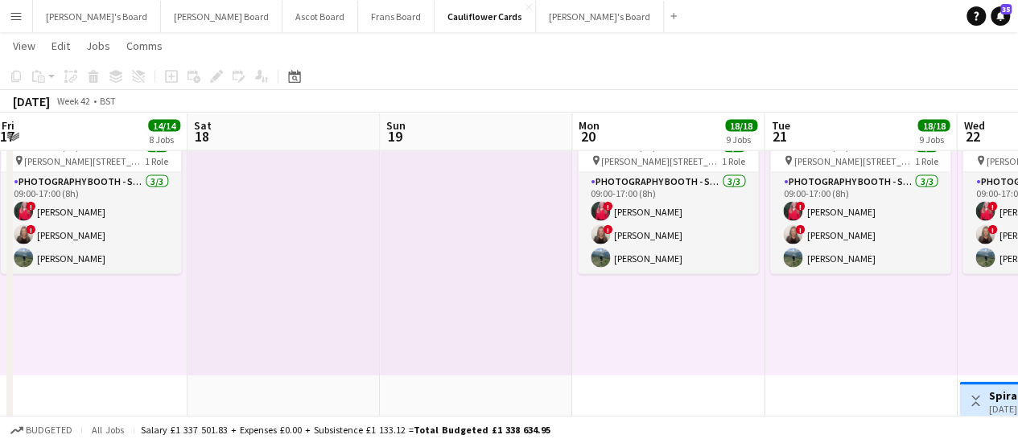
scroll to position [0, 396]
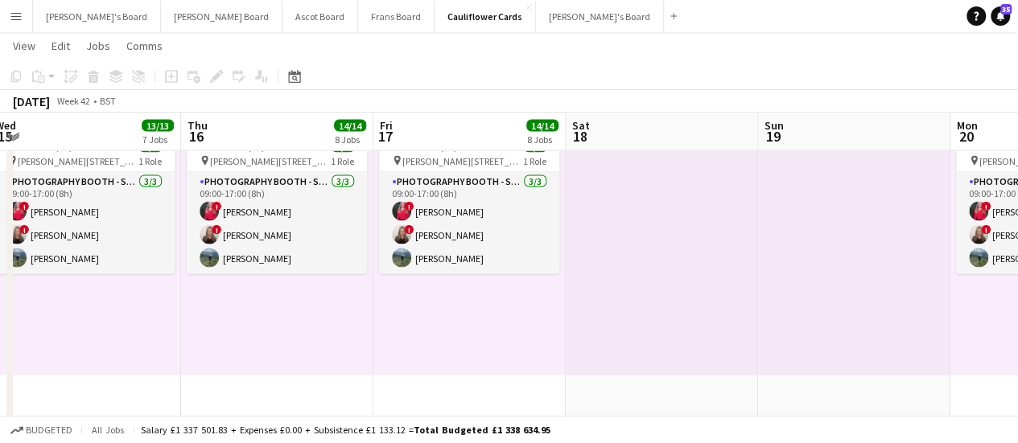
drag, startPoint x: 797, startPoint y: 336, endPoint x: 320, endPoint y: 468, distance: 494.4
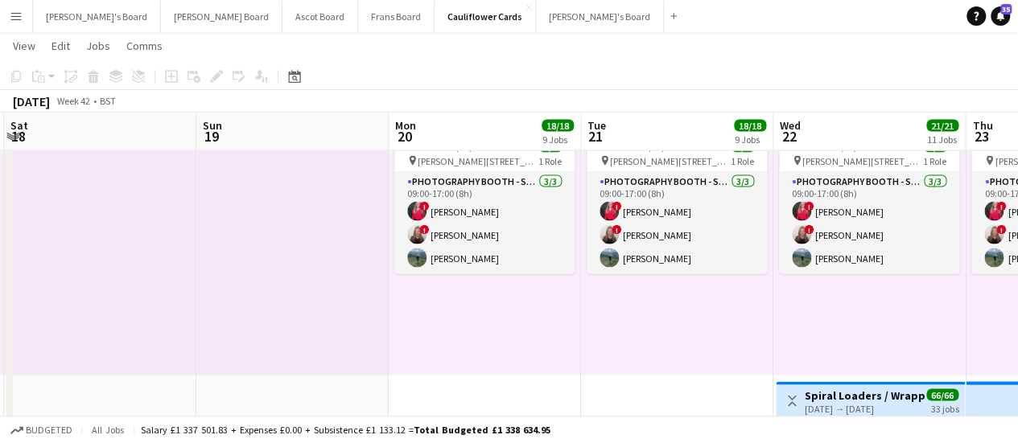
scroll to position [0, 580]
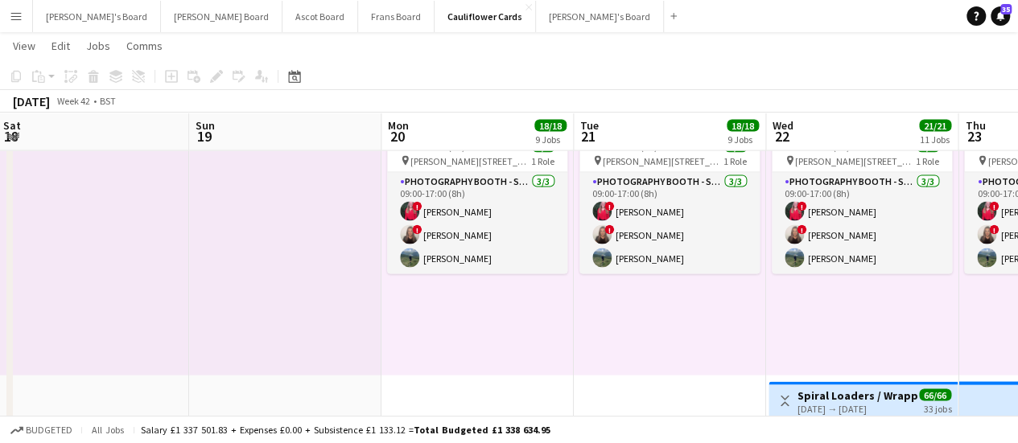
drag, startPoint x: 868, startPoint y: 257, endPoint x: 299, endPoint y: 318, distance: 572.3
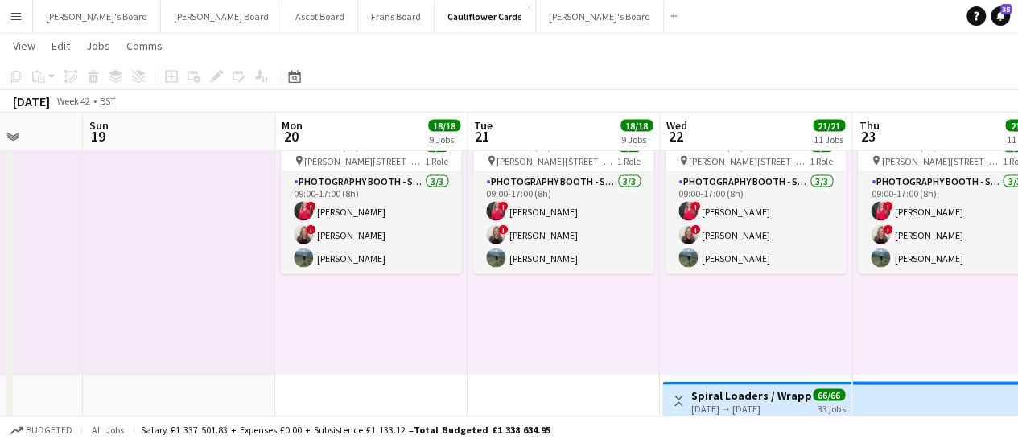
scroll to position [0, 500]
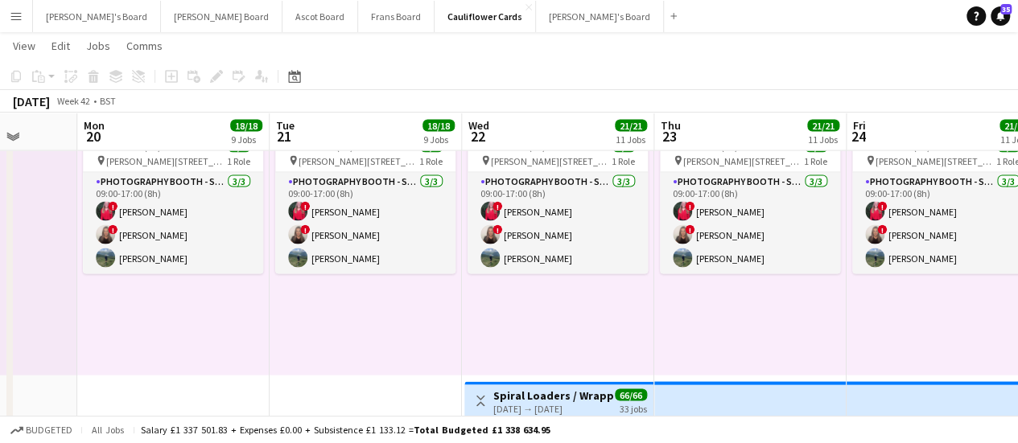
drag, startPoint x: 755, startPoint y: 324, endPoint x: 451, endPoint y: 344, distance: 304.9
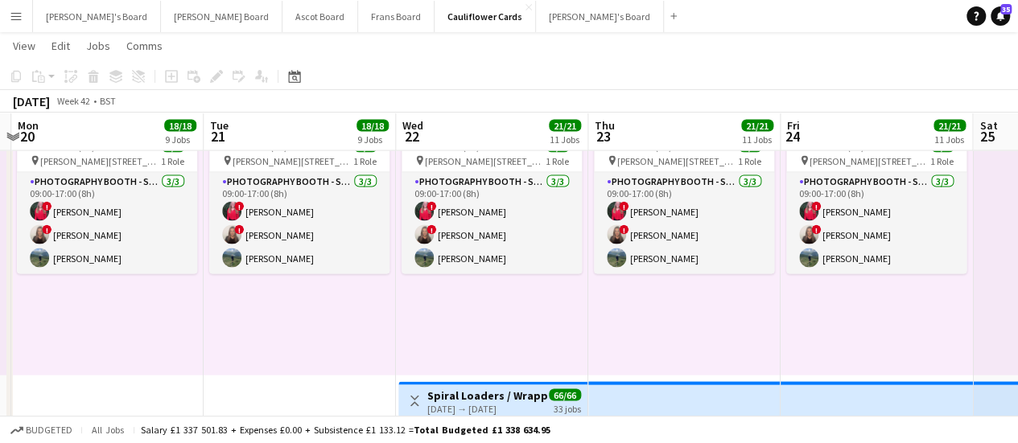
scroll to position [0, 567]
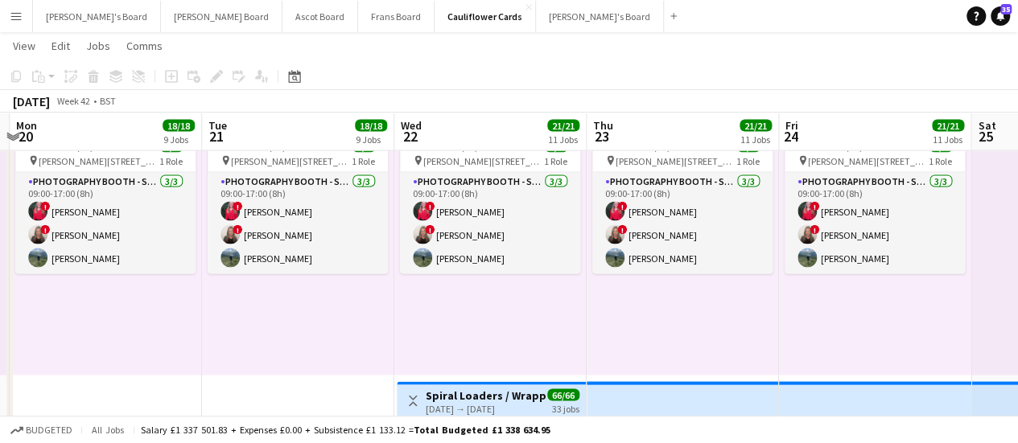
drag, startPoint x: 781, startPoint y: 318, endPoint x: 714, endPoint y: 323, distance: 67.8
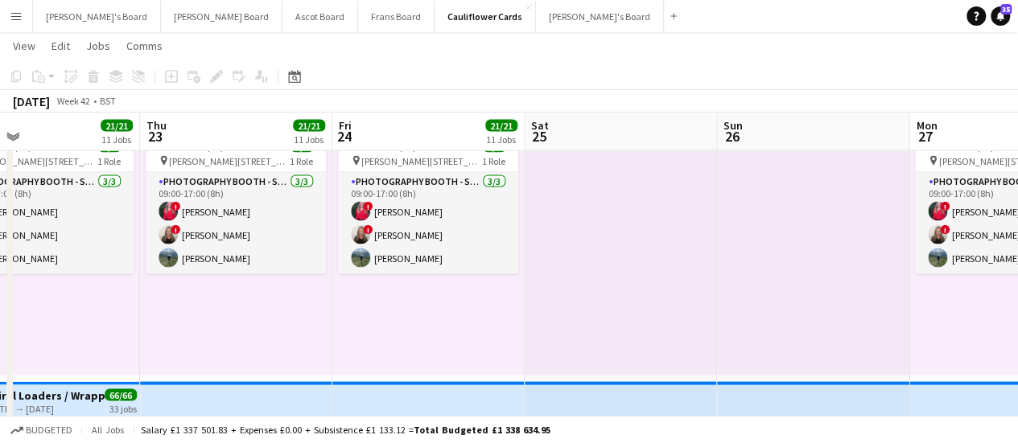
drag, startPoint x: 963, startPoint y: 260, endPoint x: 517, endPoint y: 316, distance: 449.4
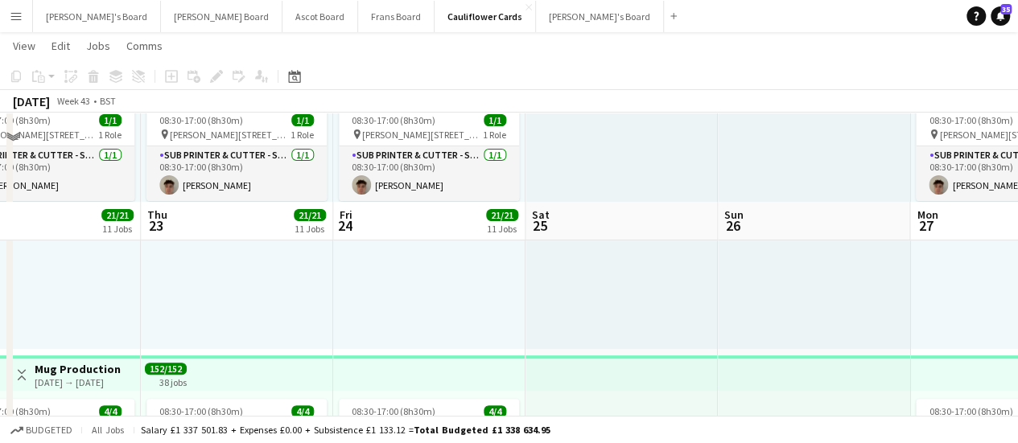
scroll to position [0, 0]
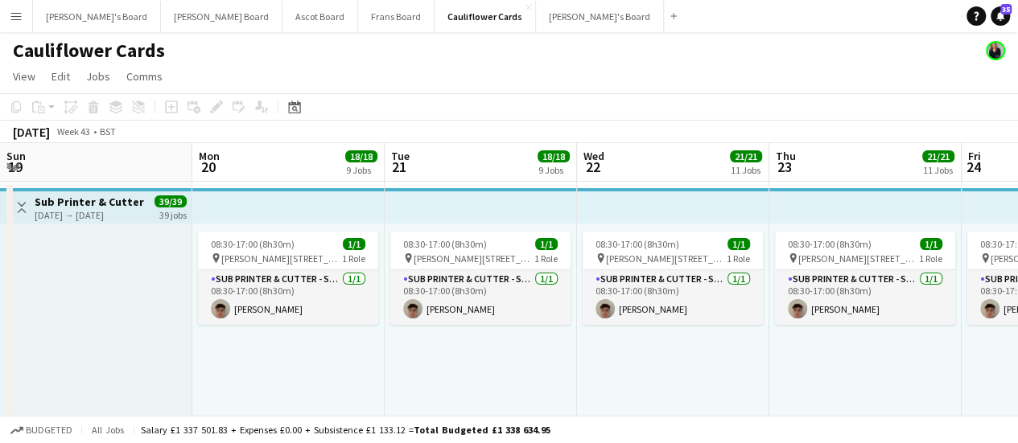
scroll to position [0, 629]
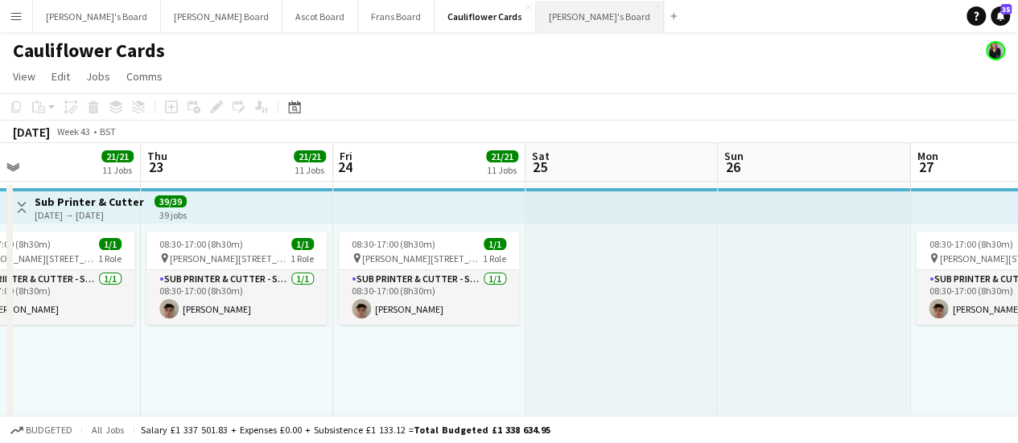
click at [536, 6] on button "[PERSON_NAME]'s Board Close" at bounding box center [600, 16] width 128 height 31
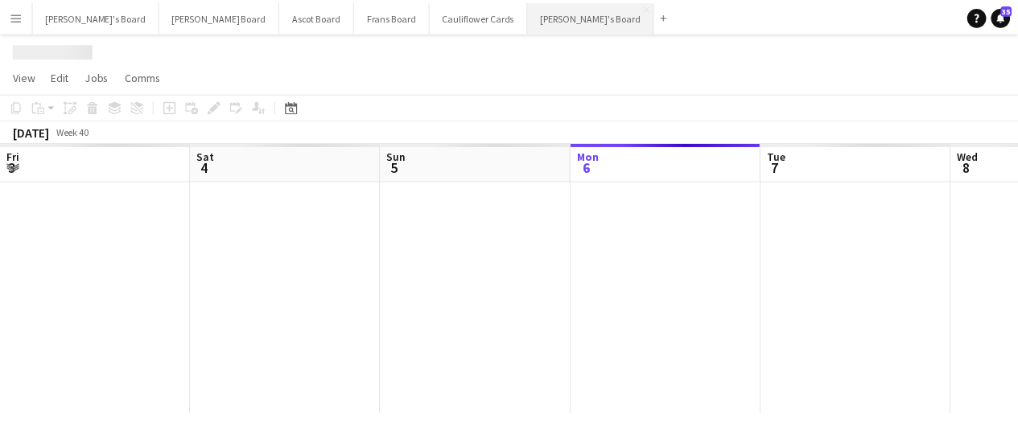
scroll to position [0, 385]
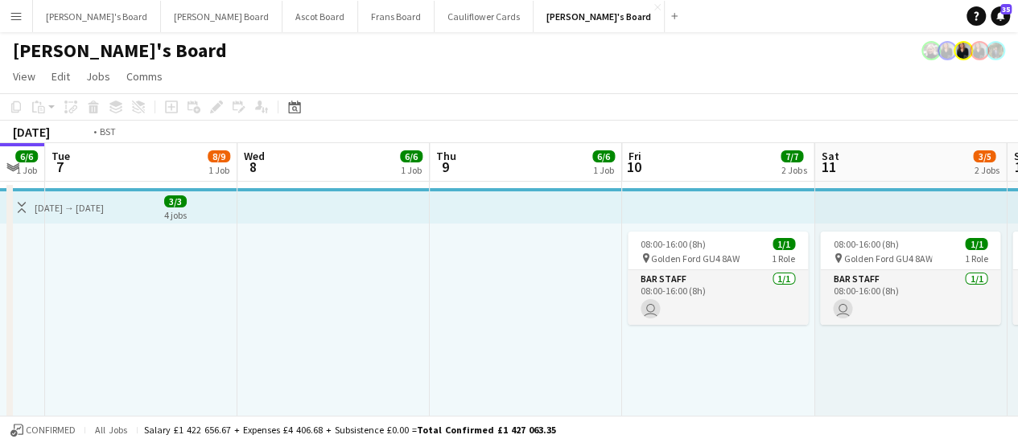
drag, startPoint x: 882, startPoint y: 281, endPoint x: 376, endPoint y: 481, distance: 544.5
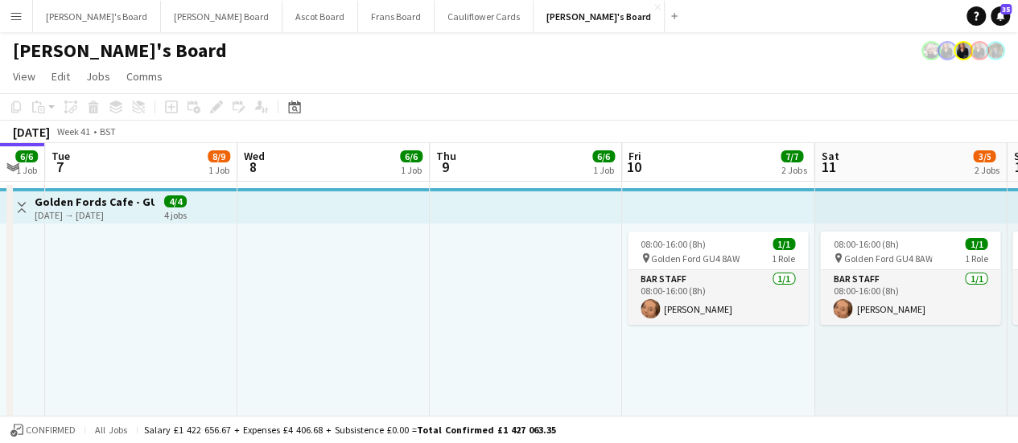
drag, startPoint x: 871, startPoint y: 390, endPoint x: 428, endPoint y: 364, distance: 443.4
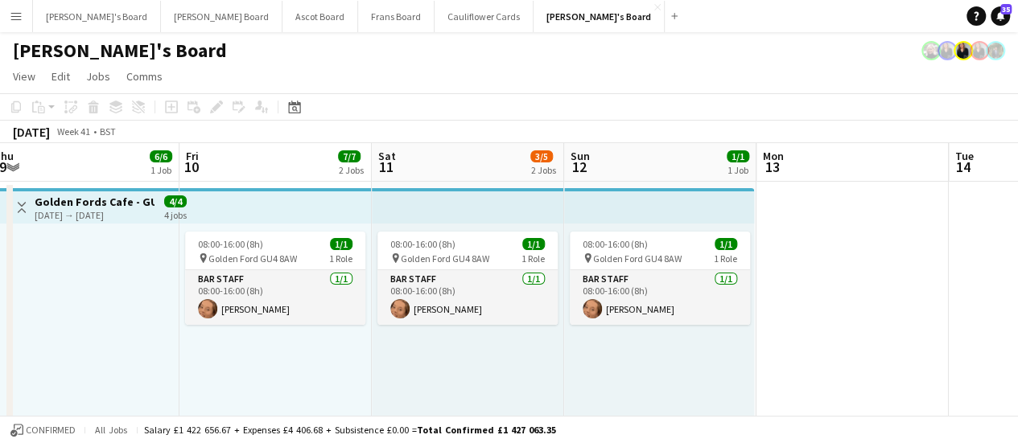
drag, startPoint x: 796, startPoint y: 260, endPoint x: 509, endPoint y: 307, distance: 291.1
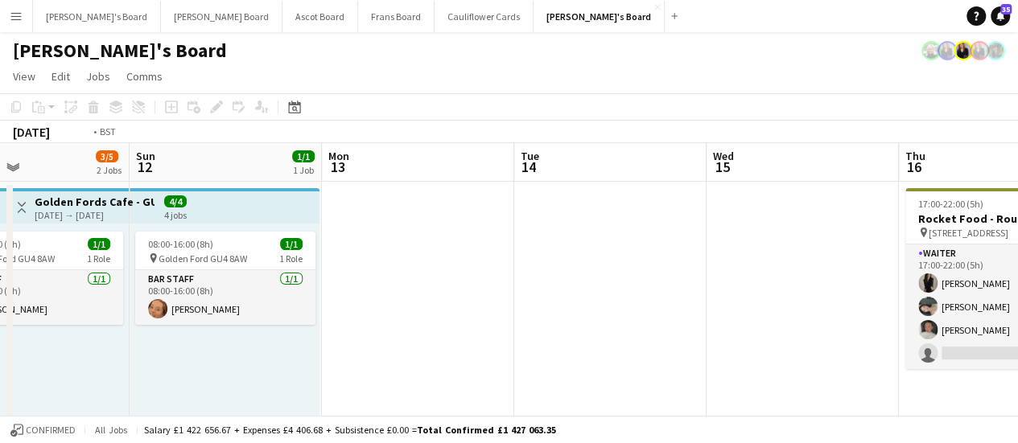
drag, startPoint x: 887, startPoint y: 288, endPoint x: 485, endPoint y: 386, distance: 414.0
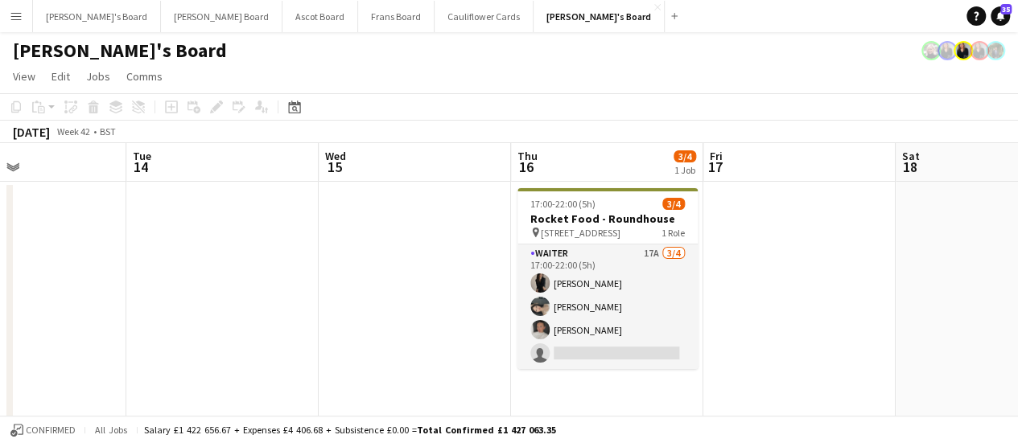
drag, startPoint x: 980, startPoint y: 325, endPoint x: 643, endPoint y: 346, distance: 337.9
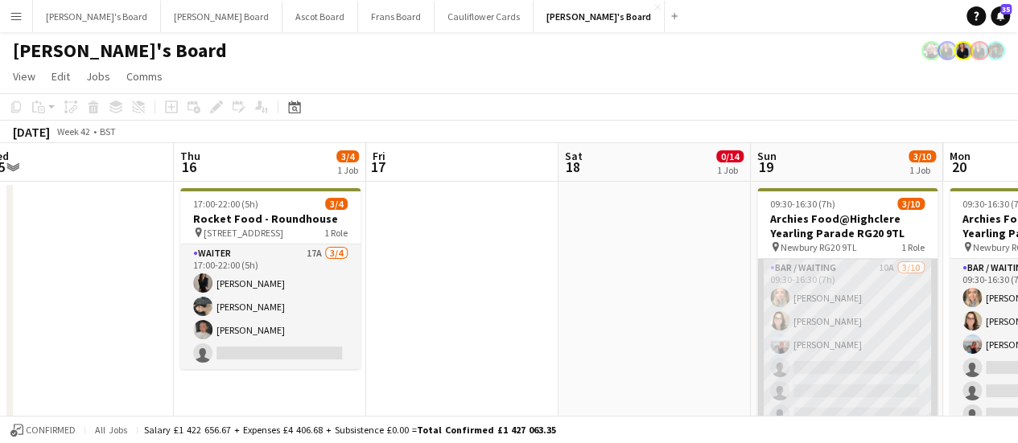
click at [872, 305] on app-card-role "Bar / Waiting 10A [DATE] 09:30-16:30 (7h) [PERSON_NAME] [PERSON_NAME] [PERSON_N…" at bounding box center [847, 391] width 180 height 265
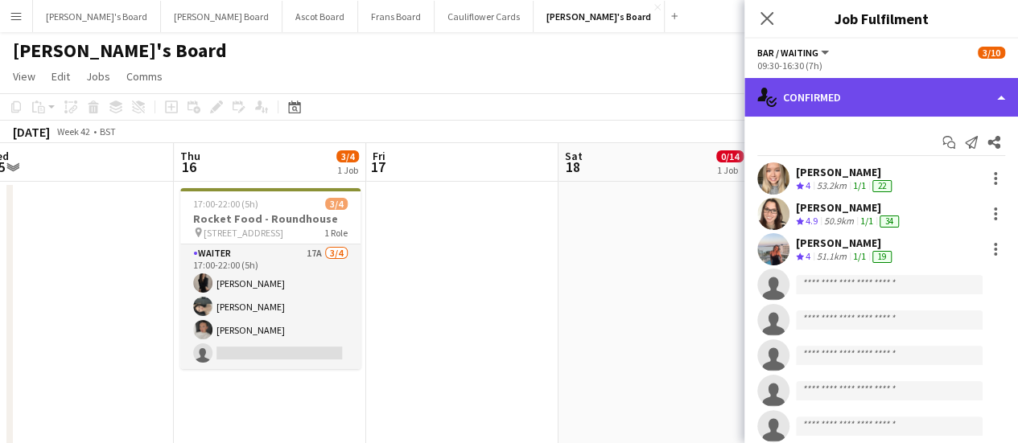
click at [975, 113] on div "single-neutral-actions-check-2 Confirmed" at bounding box center [881, 97] width 274 height 39
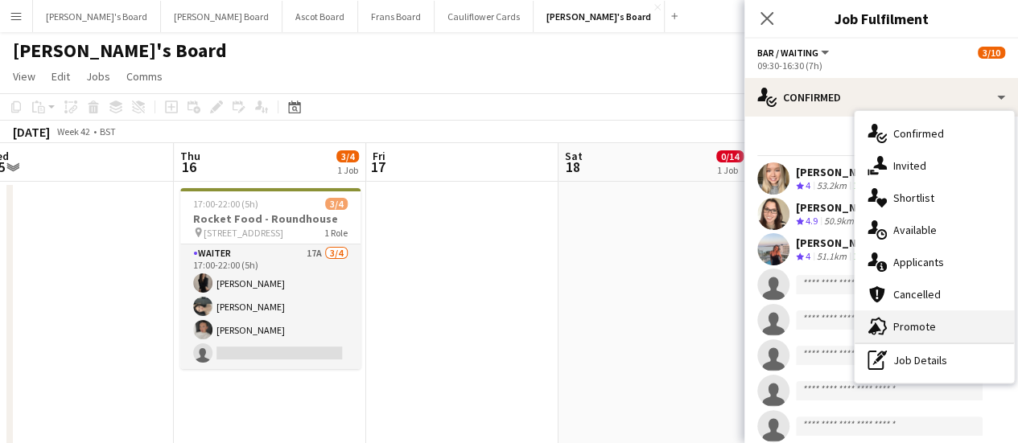
click at [930, 332] on span "Promote" at bounding box center [914, 327] width 43 height 14
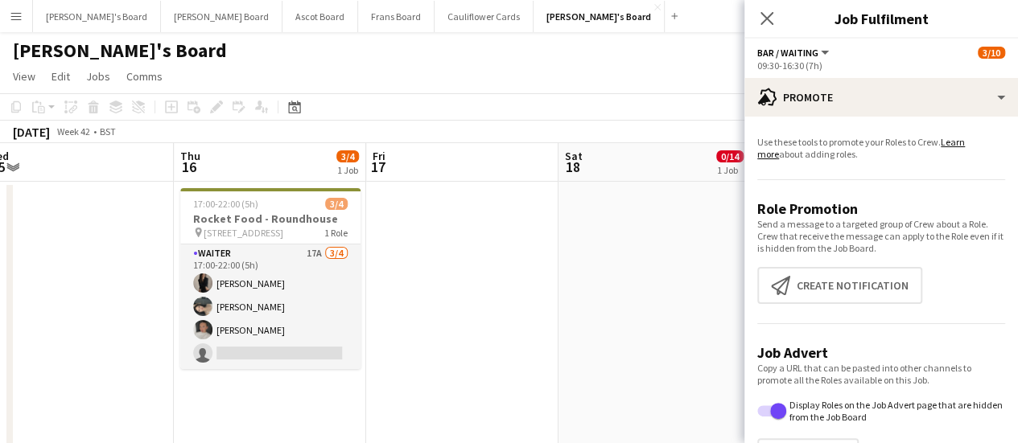
click at [856, 307] on app-promote-tab "Use these tools to promote your Roles to Crew. Learn more about adding roles. R…" at bounding box center [881, 309] width 274 height 359
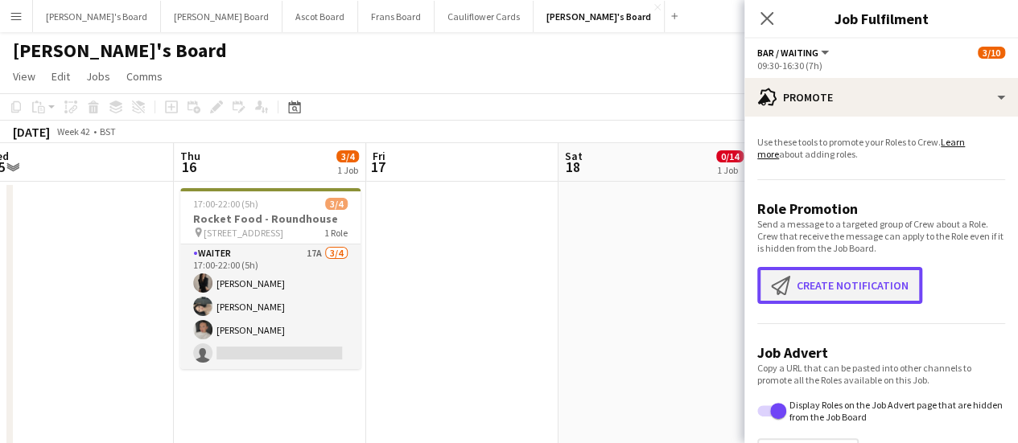
click at [854, 295] on button "Create notification Create notification" at bounding box center [839, 285] width 165 height 37
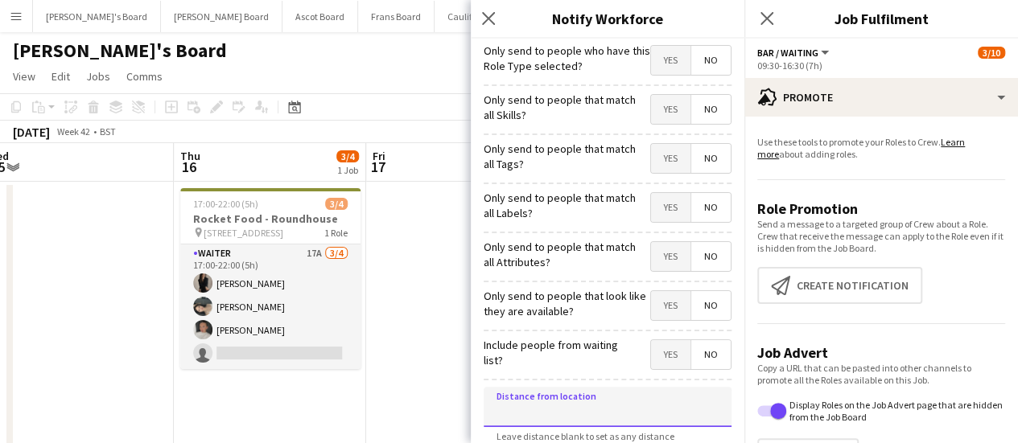
click at [576, 406] on input at bounding box center [608, 407] width 248 height 40
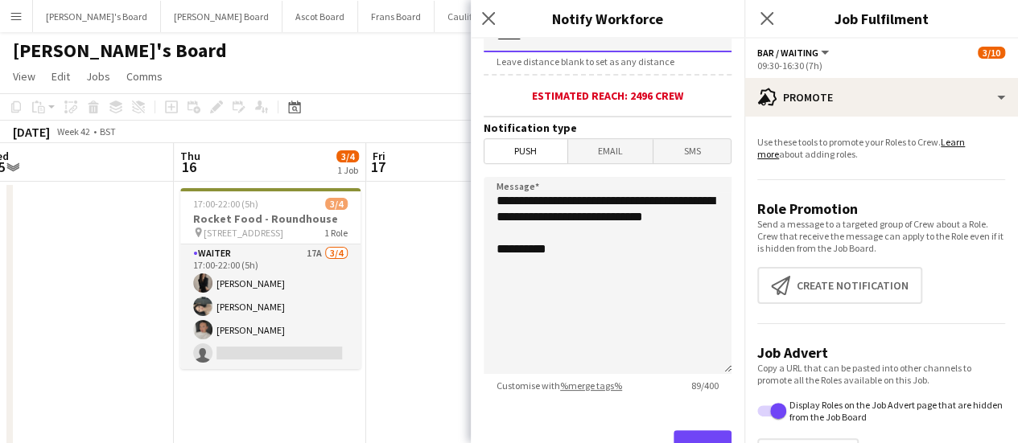
scroll to position [382, 0]
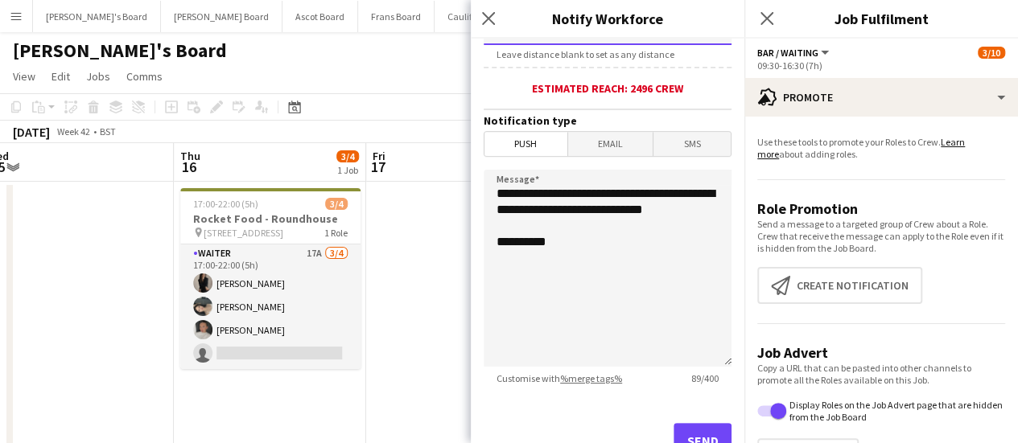
type input "*****"
drag, startPoint x: 586, startPoint y: 237, endPoint x: 480, endPoint y: 168, distance: 126.8
click at [480, 168] on form "**********" at bounding box center [608, 79] width 274 height 847
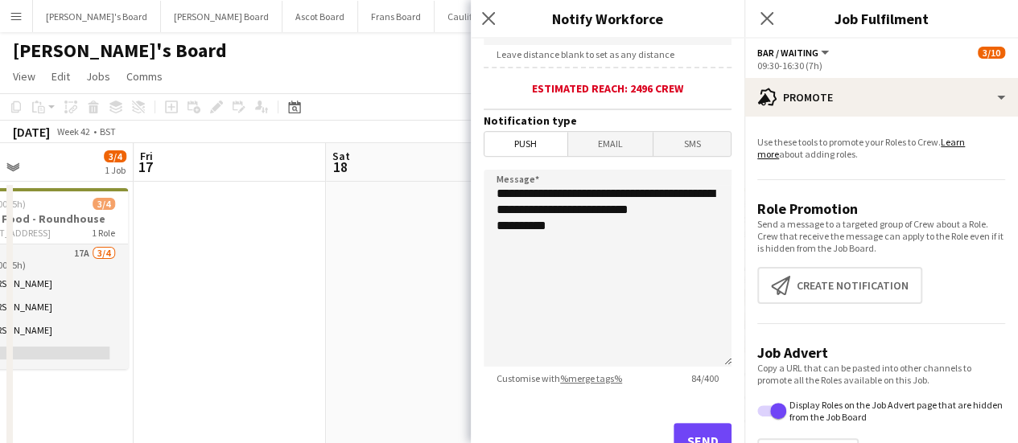
scroll to position [0, 424]
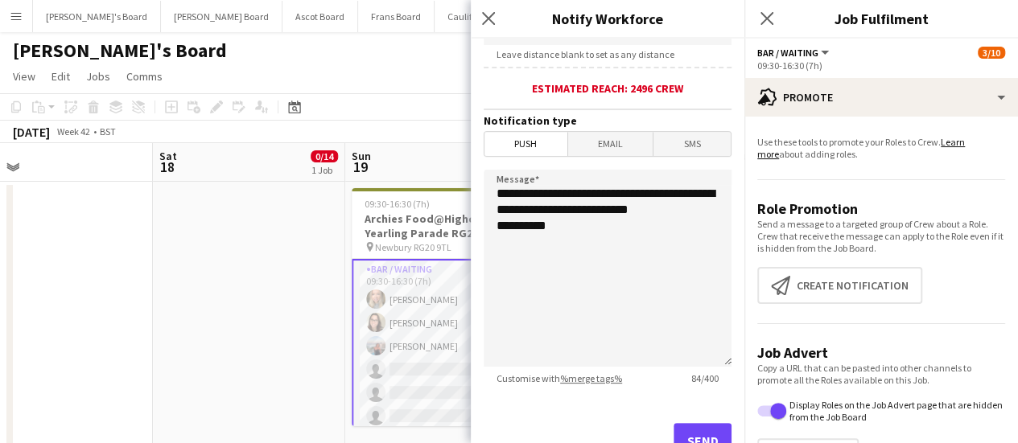
drag, startPoint x: 406, startPoint y: 241, endPoint x: 0, endPoint y: 215, distance: 406.5
click at [567, 228] on textarea "**********" at bounding box center [608, 268] width 248 height 197
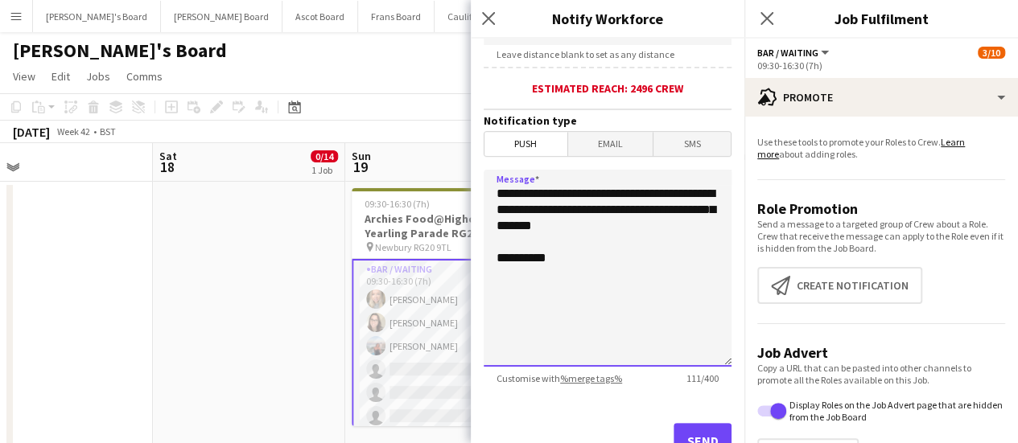
type textarea "**********"
drag, startPoint x: 747, startPoint y: 284, endPoint x: 744, endPoint y: 331, distance: 46.7
click at [744, 331] on app-promote-tab "Use these tools to promote your Roles to Crew. Learn more about adding roles. R…" at bounding box center [881, 309] width 274 height 359
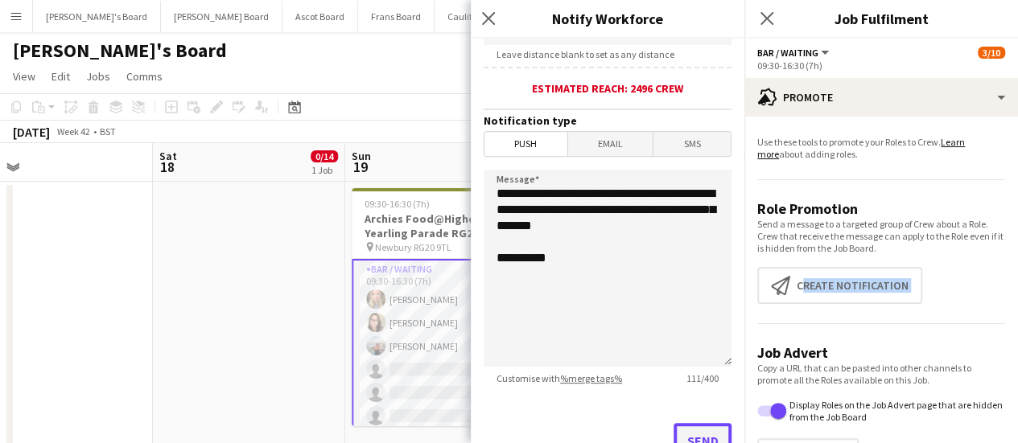
click at [686, 426] on button "Send" at bounding box center [703, 440] width 58 height 35
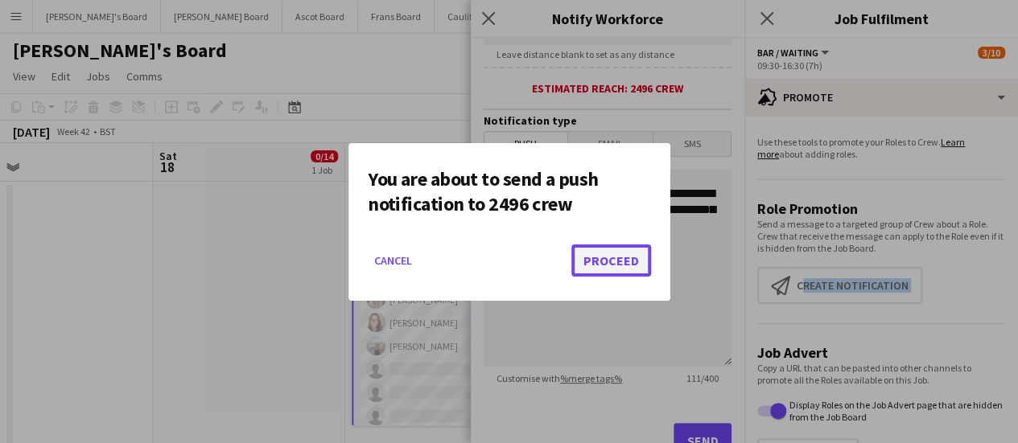
click at [607, 258] on button "Proceed" at bounding box center [611, 261] width 80 height 32
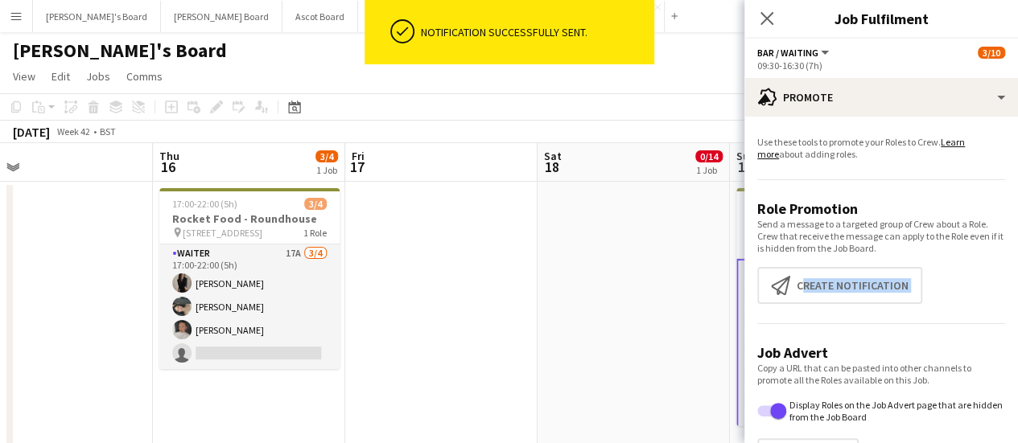
scroll to position [0, 340]
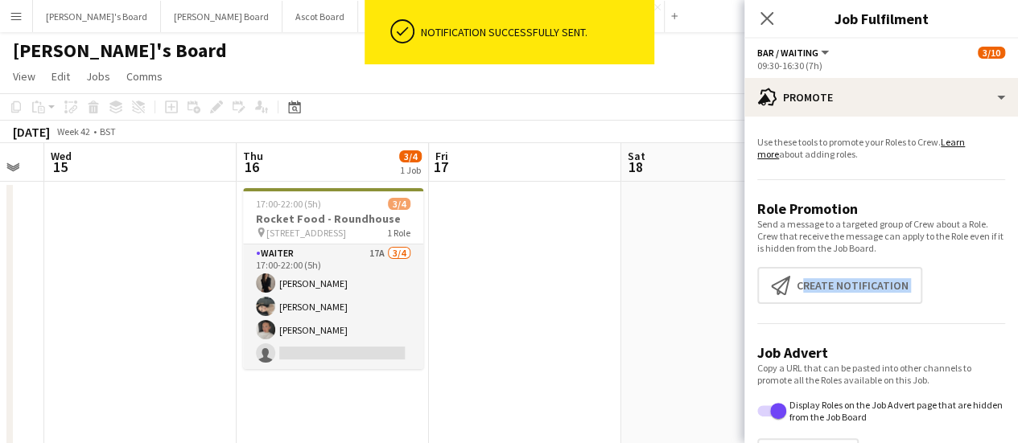
drag, startPoint x: 207, startPoint y: 295, endPoint x: 791, endPoint y: 131, distance: 606.9
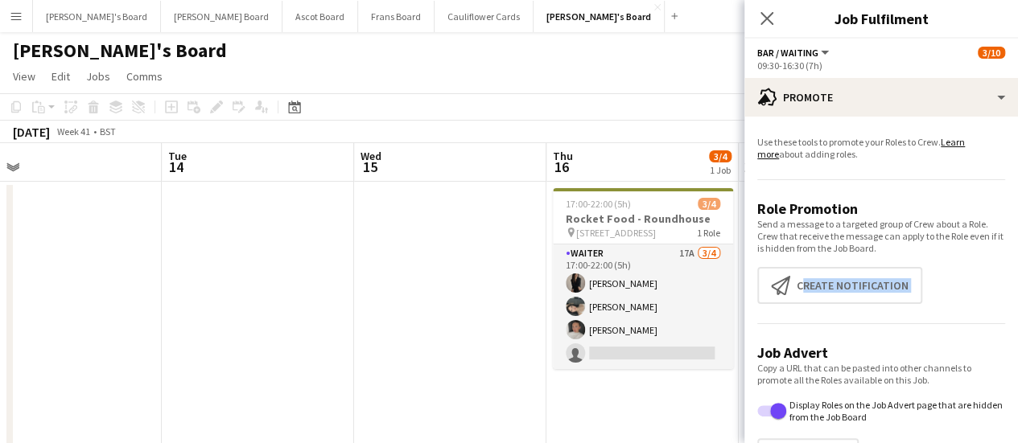
drag, startPoint x: 179, startPoint y: 292, endPoint x: 681, endPoint y: 191, distance: 512.3
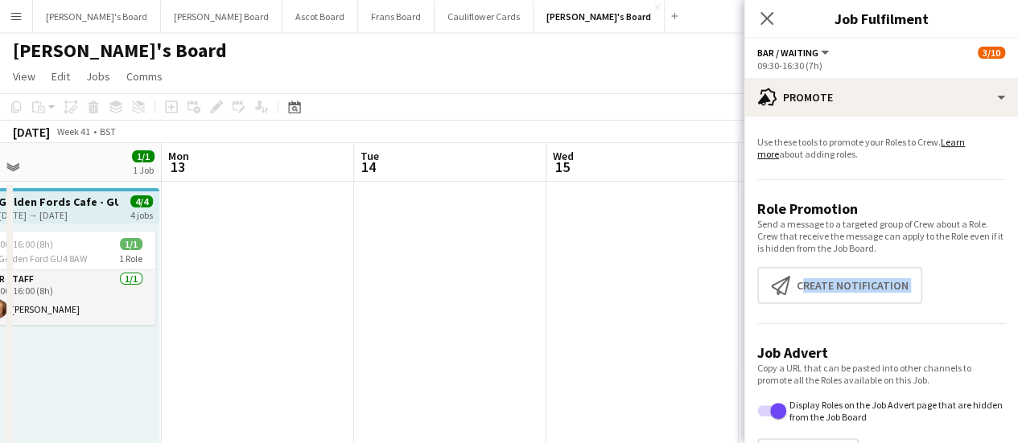
scroll to position [0, 464]
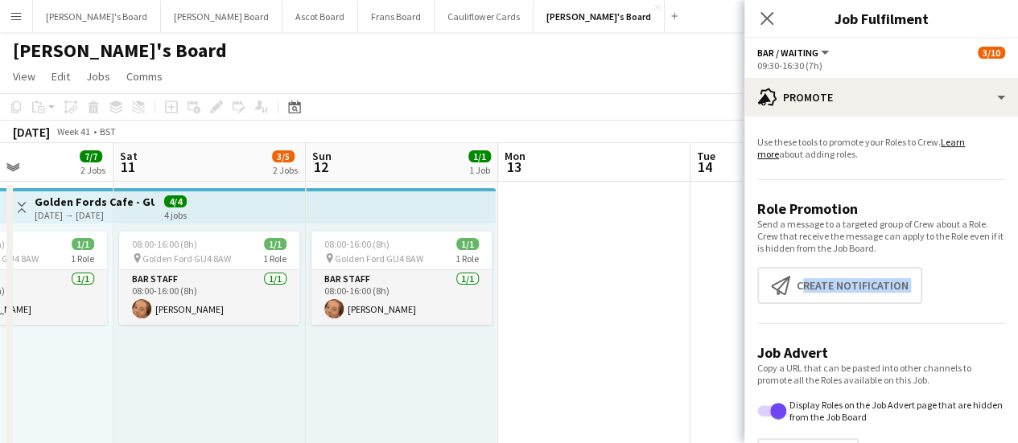
drag, startPoint x: 350, startPoint y: 245, endPoint x: 901, endPoint y: 177, distance: 555.5
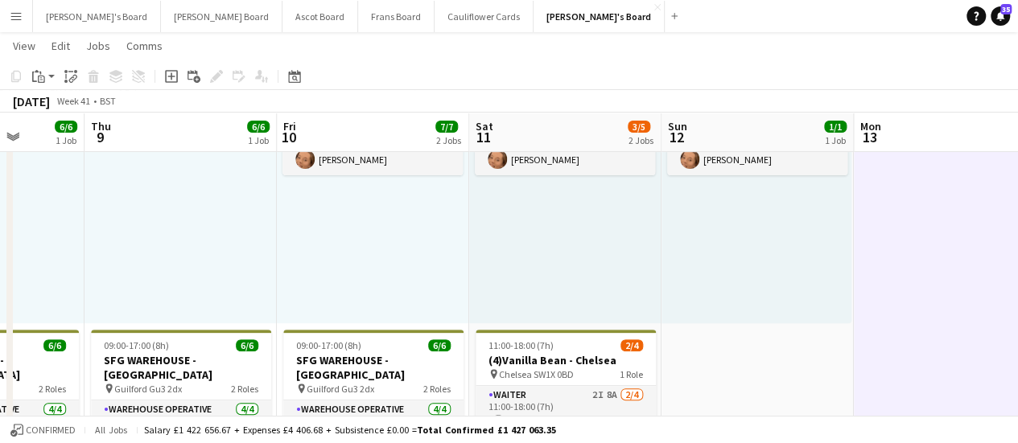
scroll to position [0, 494]
drag, startPoint x: 472, startPoint y: 305, endPoint x: 826, endPoint y: 247, distance: 358.8
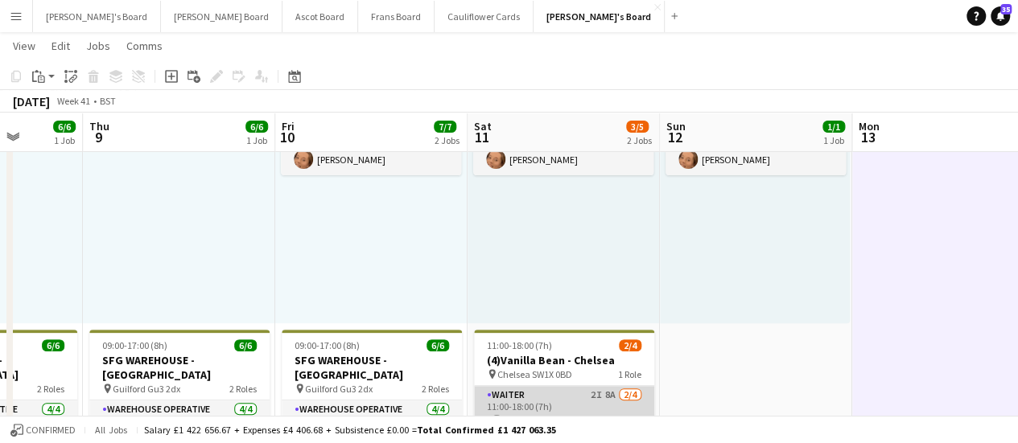
click at [607, 396] on app-card-role "Waiter 2I 8A 2/4 11:00-18:00 (7h) Christina Shrees Caitlin Yardley single-neutr…" at bounding box center [564, 448] width 180 height 125
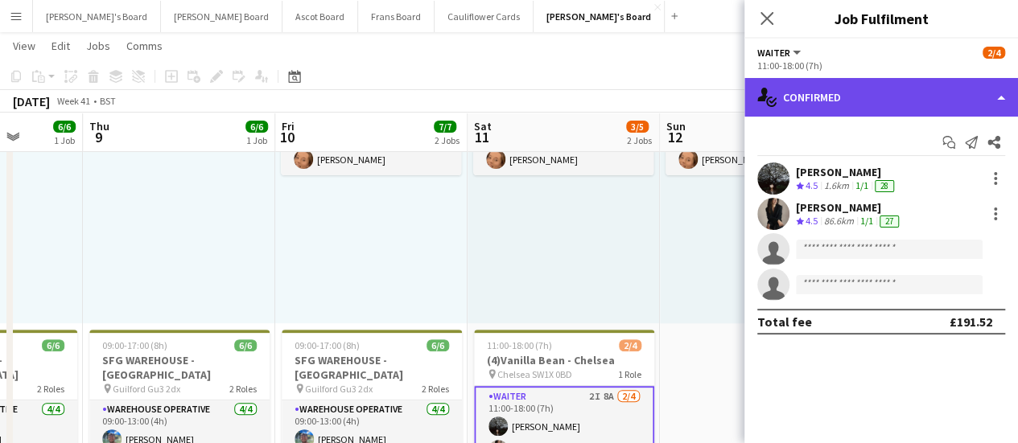
click at [887, 97] on div "single-neutral-actions-check-2 Confirmed" at bounding box center [881, 97] width 274 height 39
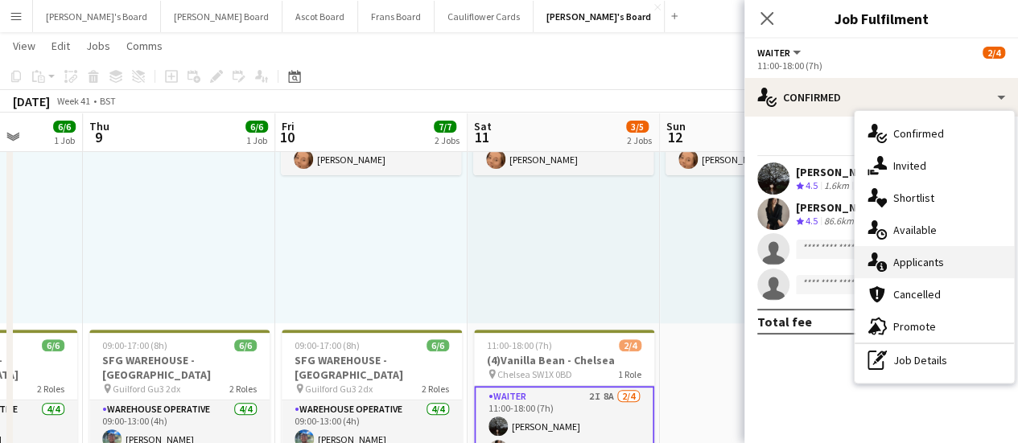
click at [926, 266] on span "Applicants" at bounding box center [918, 262] width 51 height 14
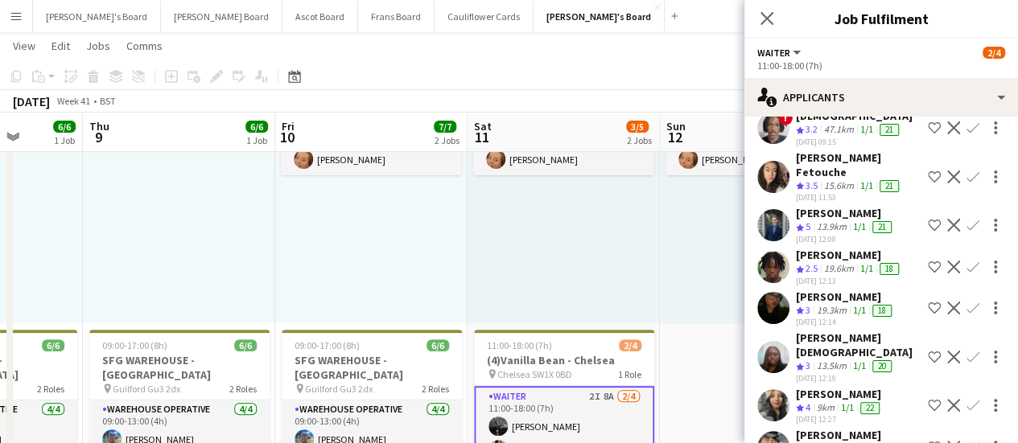
scroll to position [90, 0]
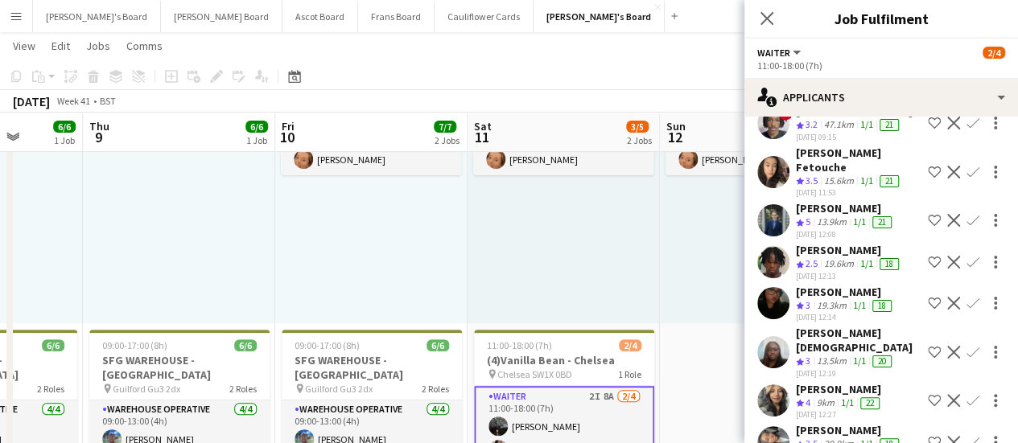
click at [816, 397] on div "9km" at bounding box center [826, 404] width 24 height 14
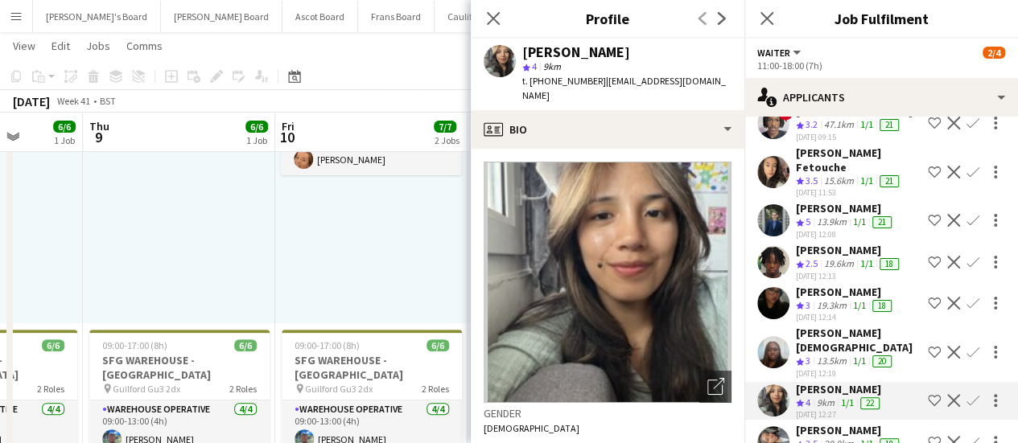
click at [967, 214] on app-icon "Confirm" at bounding box center [973, 220] width 13 height 13
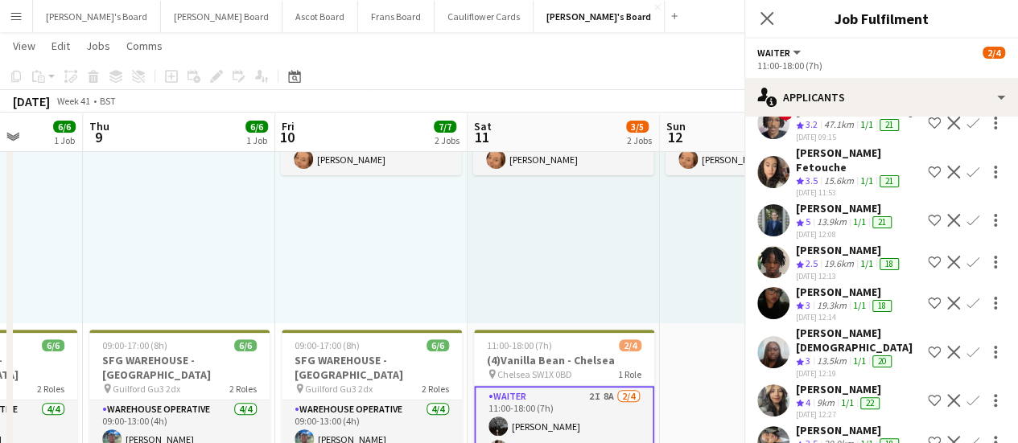
click at [967, 214] on app-icon "Confirm" at bounding box center [973, 220] width 13 height 13
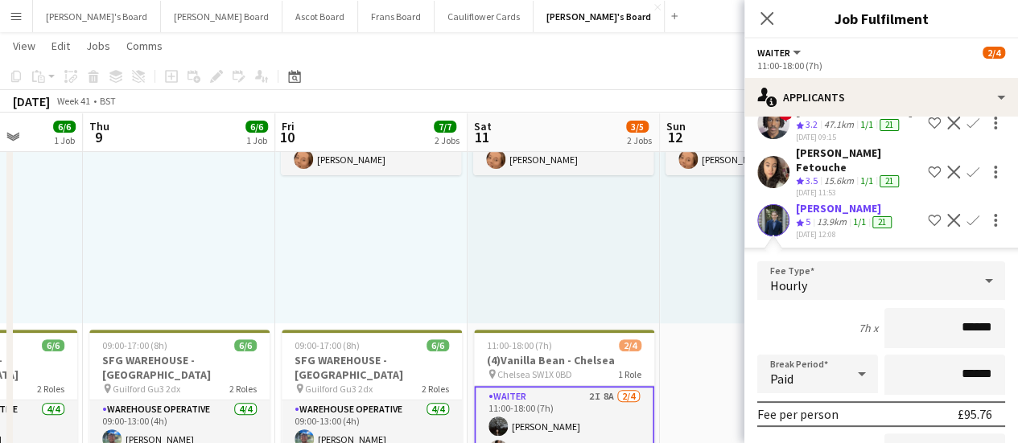
scroll to position [456, 0]
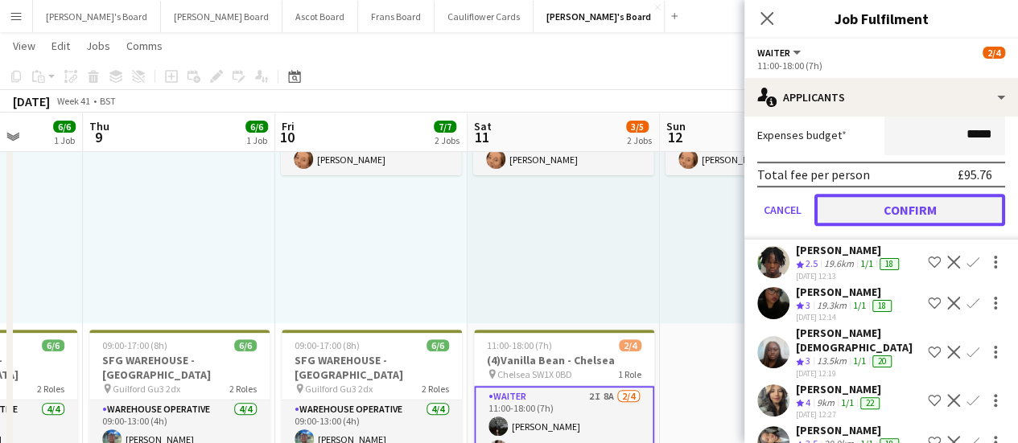
click at [934, 199] on button "Confirm" at bounding box center [909, 210] width 191 height 32
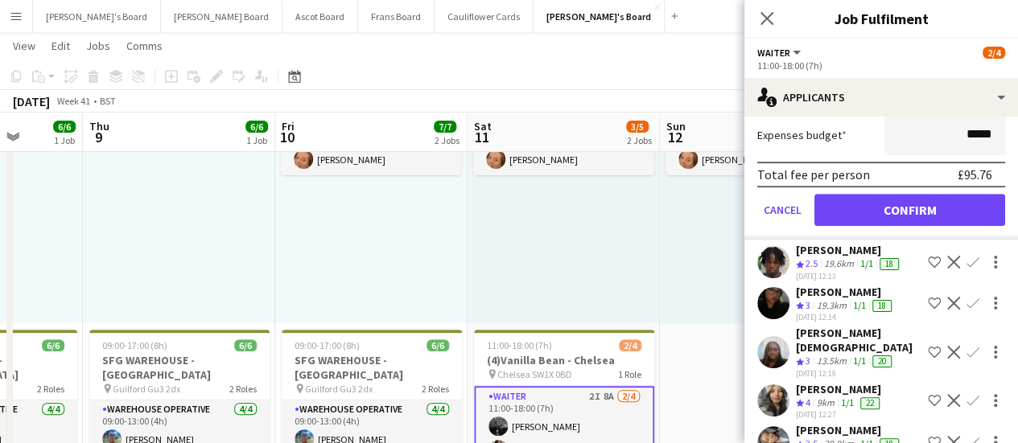
scroll to position [50, 0]
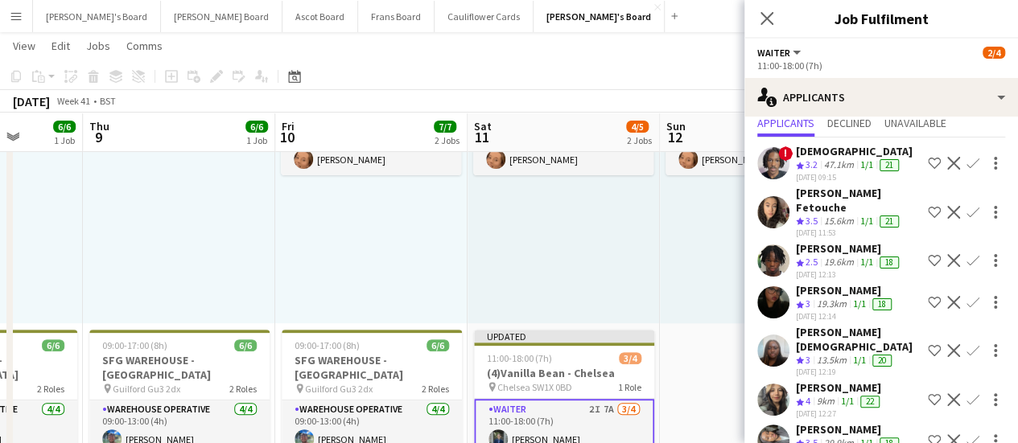
click at [835, 395] on div "9km" at bounding box center [826, 402] width 24 height 14
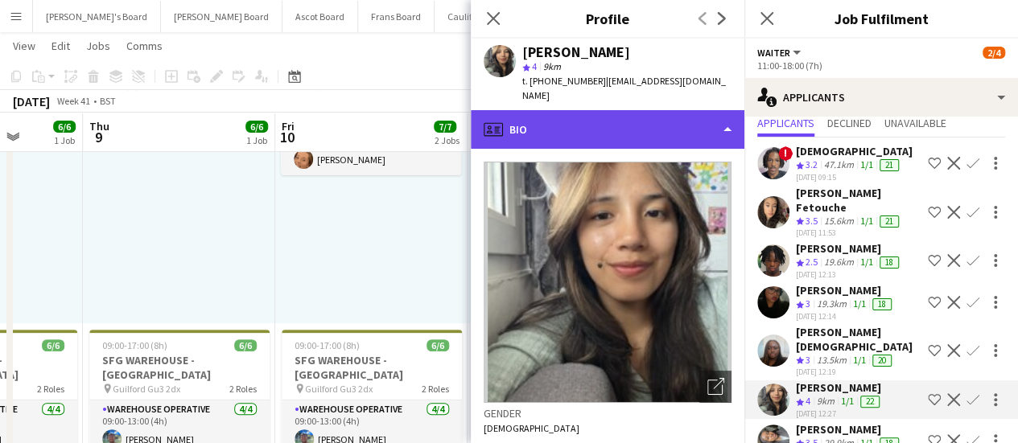
click at [612, 141] on div "profile Bio" at bounding box center [608, 129] width 274 height 39
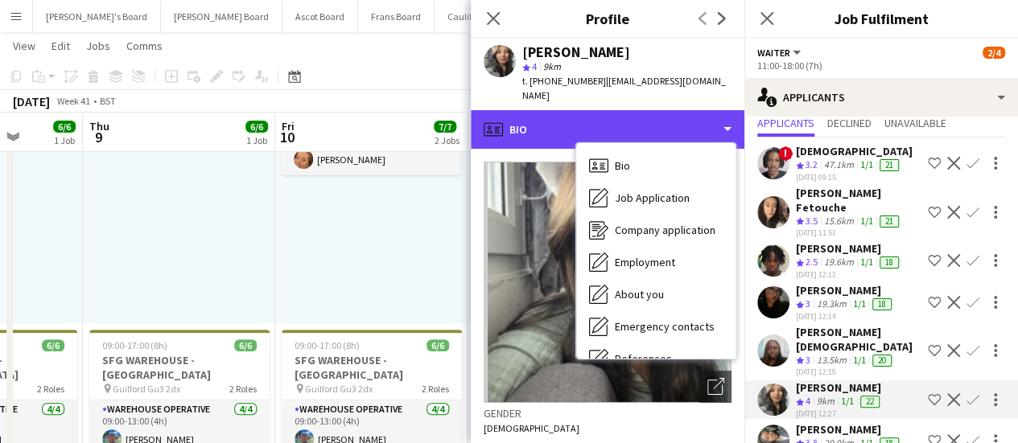
scroll to position [248, 0]
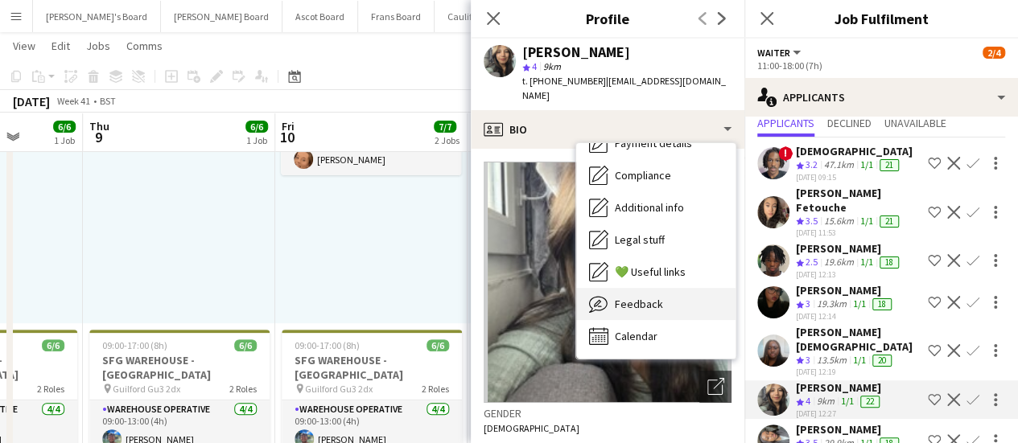
click at [654, 302] on span "Feedback" at bounding box center [639, 304] width 48 height 14
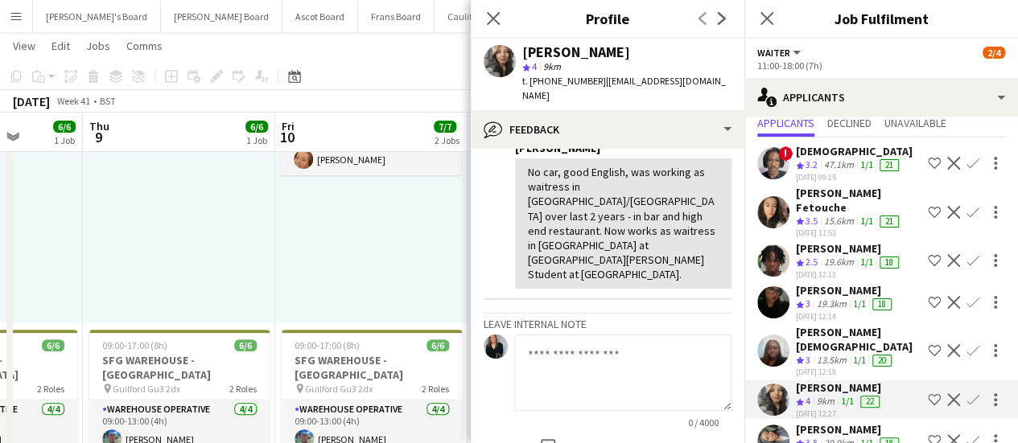
scroll to position [333, 0]
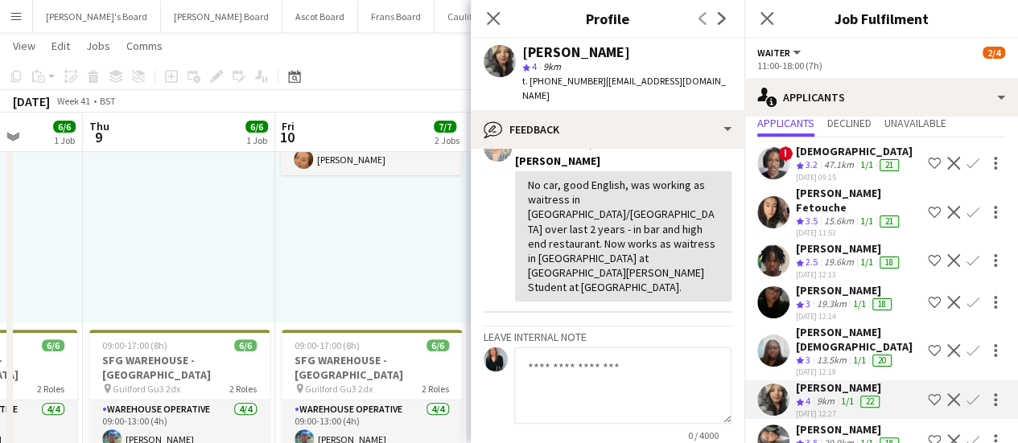
click at [859, 215] on div "1/1" at bounding box center [866, 222] width 19 height 14
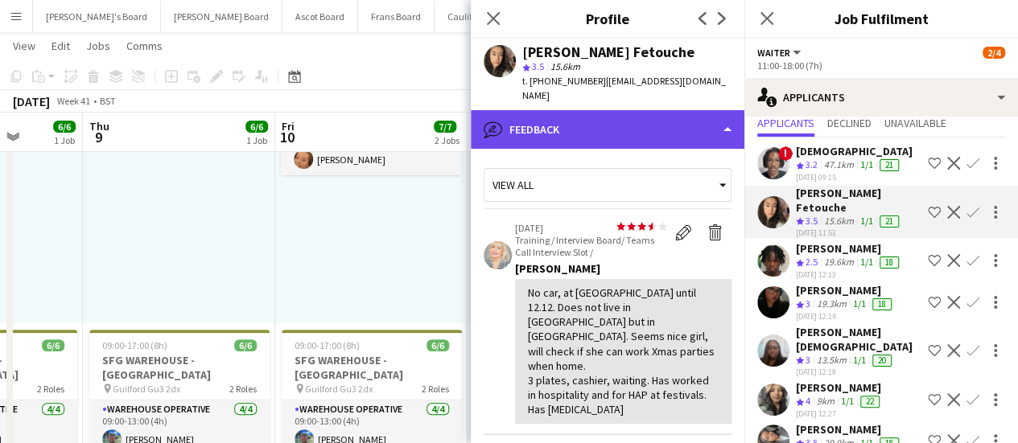
click at [616, 110] on div "bubble-pencil Feedback" at bounding box center [608, 129] width 274 height 39
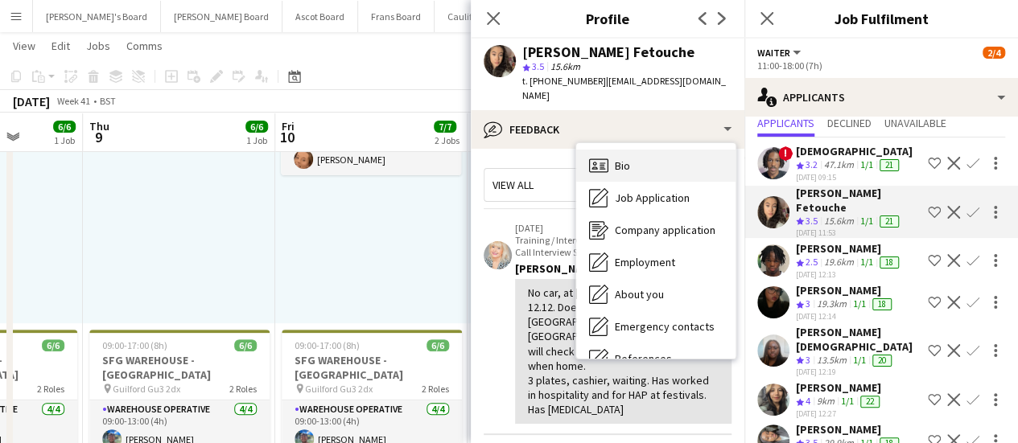
click at [658, 150] on div "Bio Bio" at bounding box center [655, 166] width 159 height 32
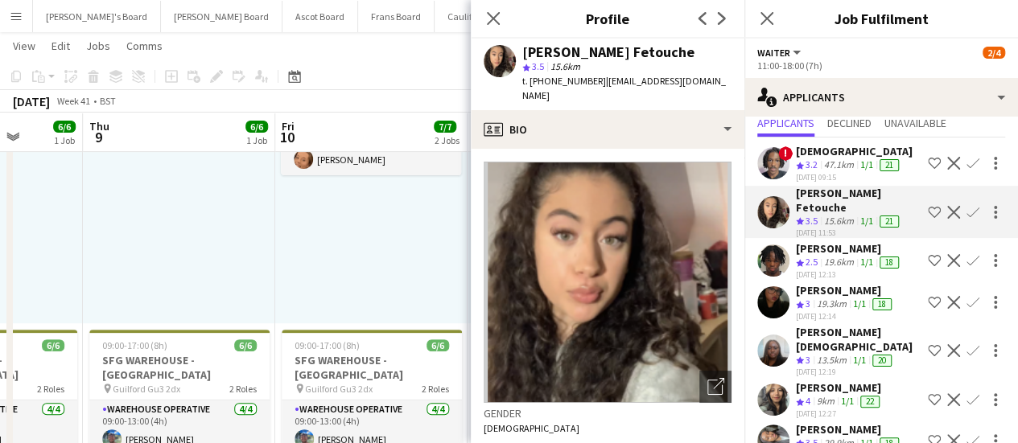
click at [431, 235] on div "08:00-16:00 (8h) 1/1 pin Golden Ford GU4 8AW 1 Role BAR STAFF 1/1 08:00-16:00 (…" at bounding box center [371, 198] width 192 height 249
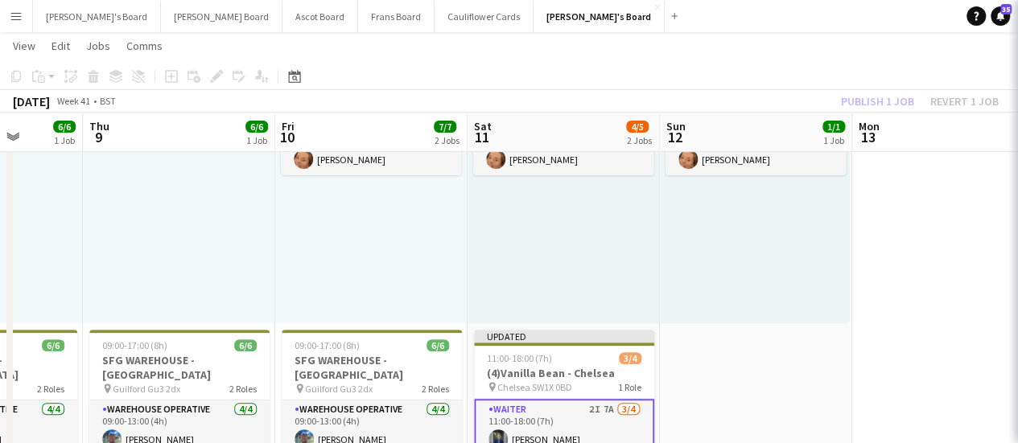
scroll to position [0, 0]
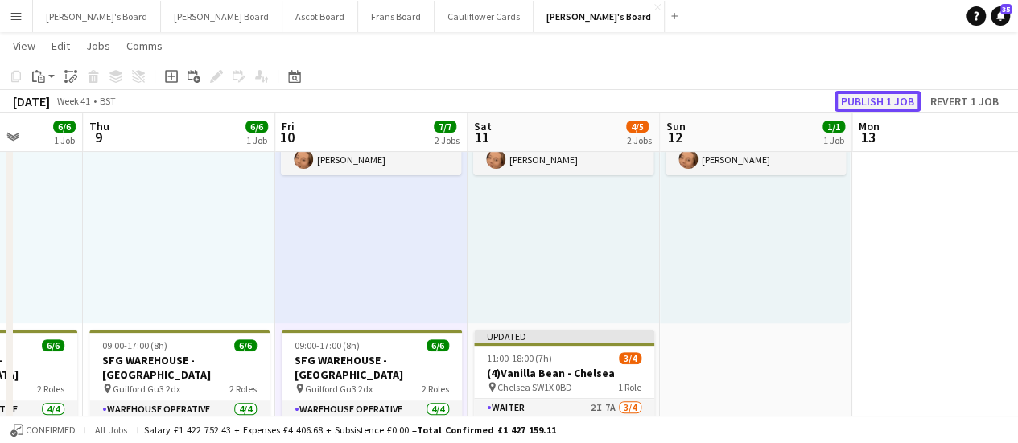
click at [879, 101] on button "Publish 1 job" at bounding box center [878, 101] width 86 height 21
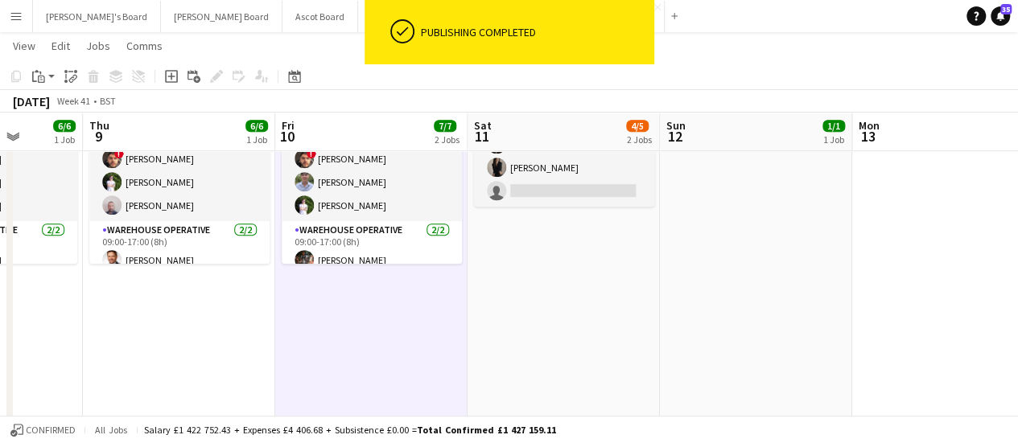
scroll to position [464, 0]
